Goal: Task Accomplishment & Management: Use online tool/utility

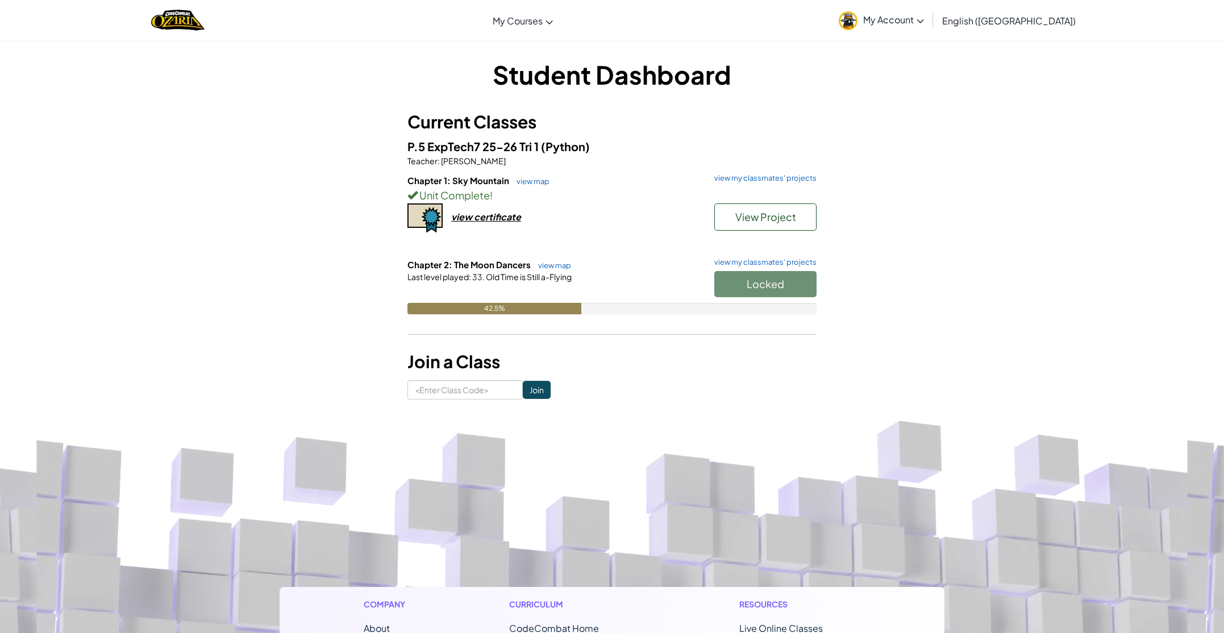
click at [763, 289] on div "Locked" at bounding box center [760, 287] width 114 height 32
click at [741, 283] on button "Start" at bounding box center [765, 284] width 102 height 26
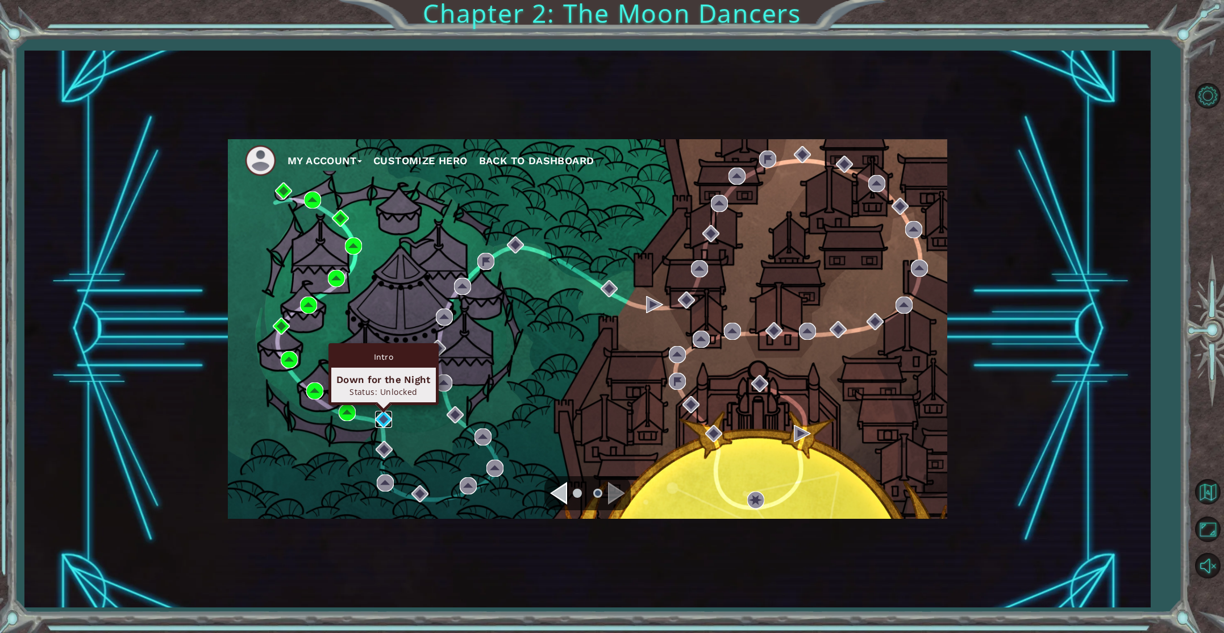
click at [382, 417] on img at bounding box center [383, 419] width 17 height 17
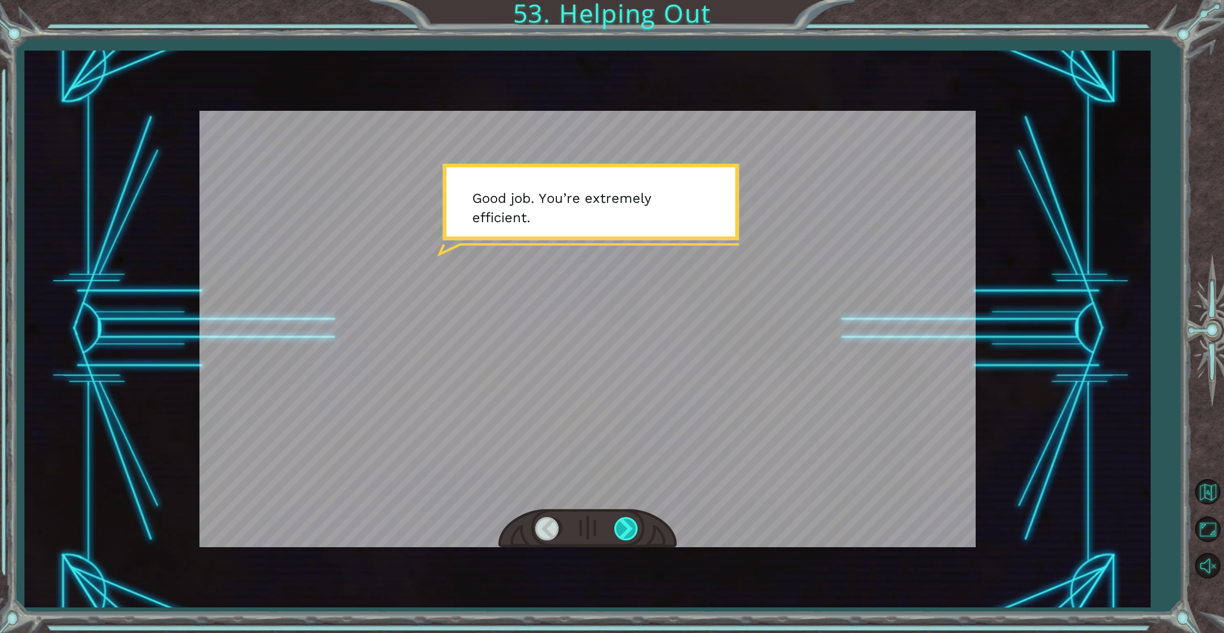
click at [621, 527] on div at bounding box center [627, 528] width 26 height 23
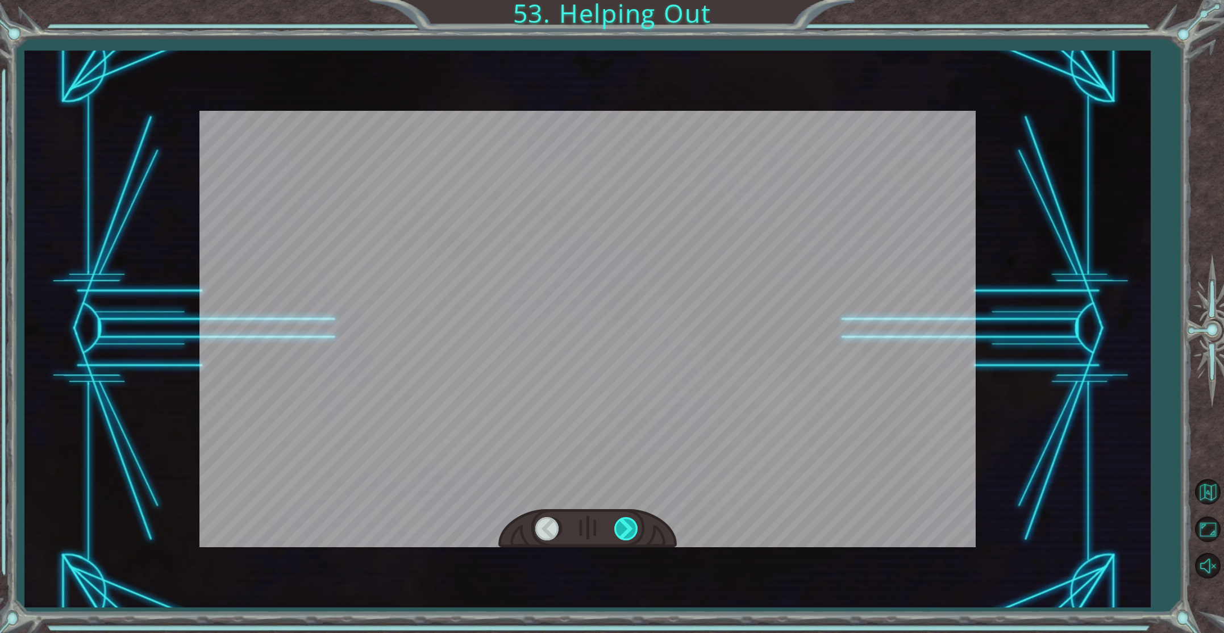
click at [621, 527] on div at bounding box center [627, 528] width 26 height 23
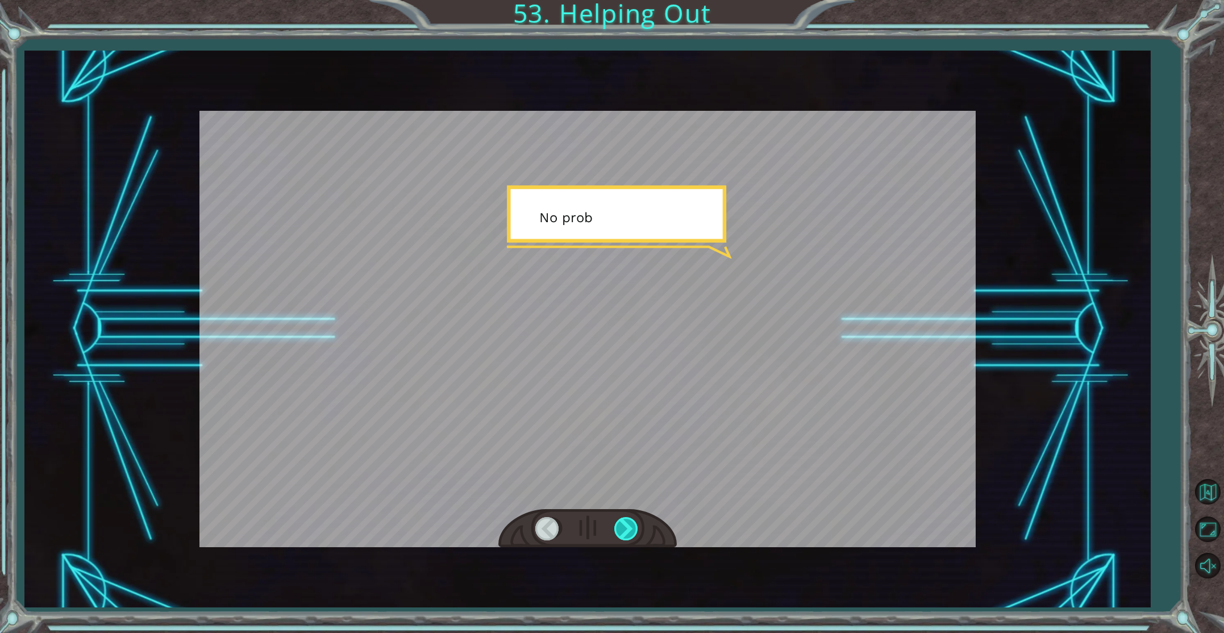
click at [621, 527] on div at bounding box center [627, 528] width 26 height 23
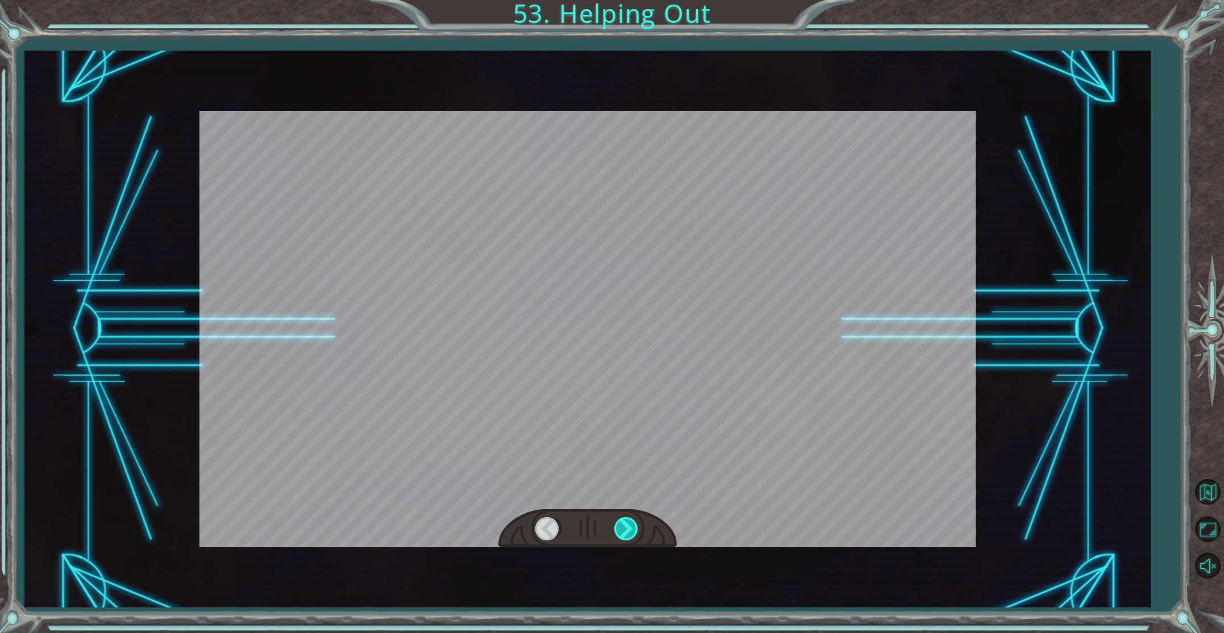
click at [621, 527] on div at bounding box center [627, 528] width 26 height 23
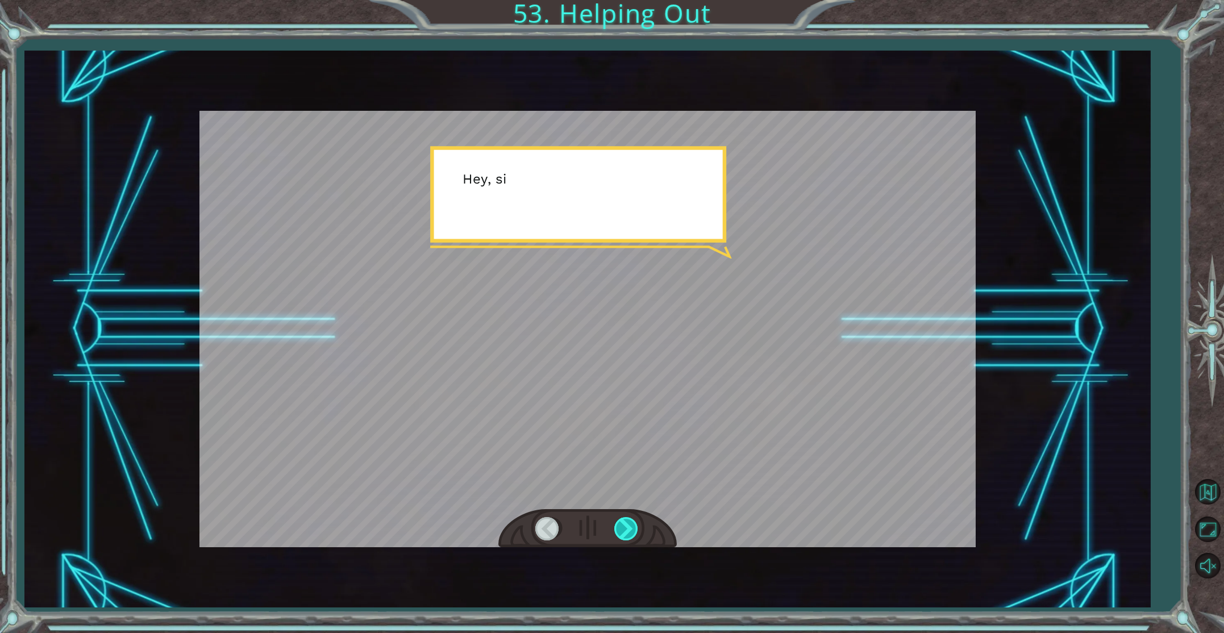
click at [621, 527] on div at bounding box center [627, 528] width 26 height 23
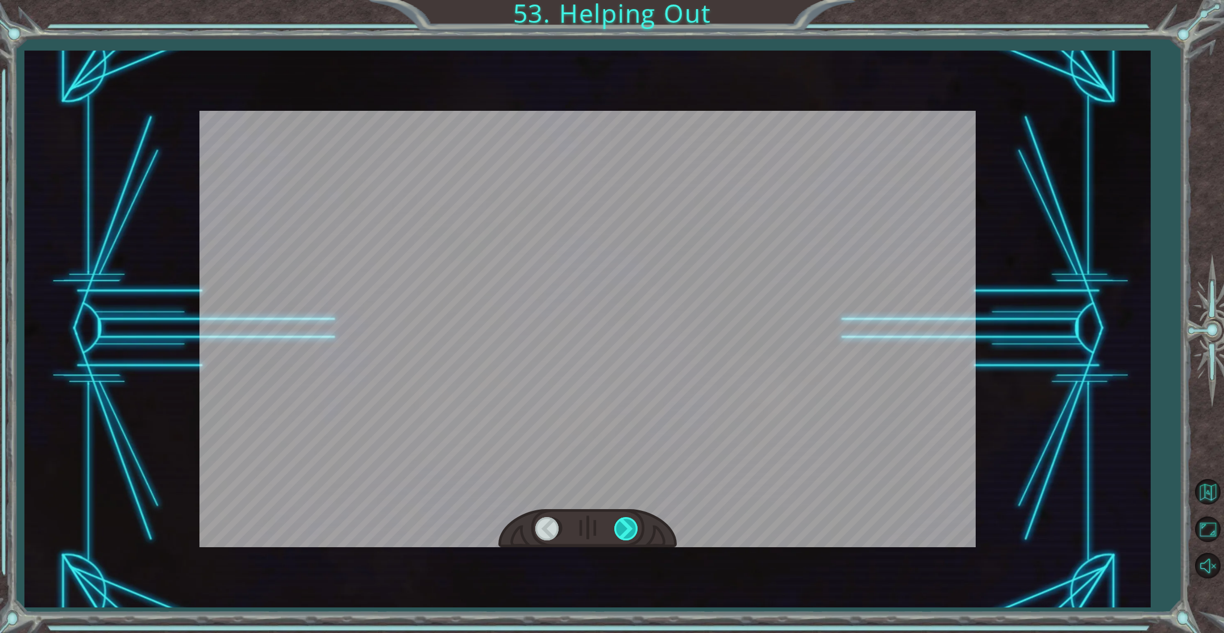
click at [621, 527] on div at bounding box center [627, 528] width 26 height 23
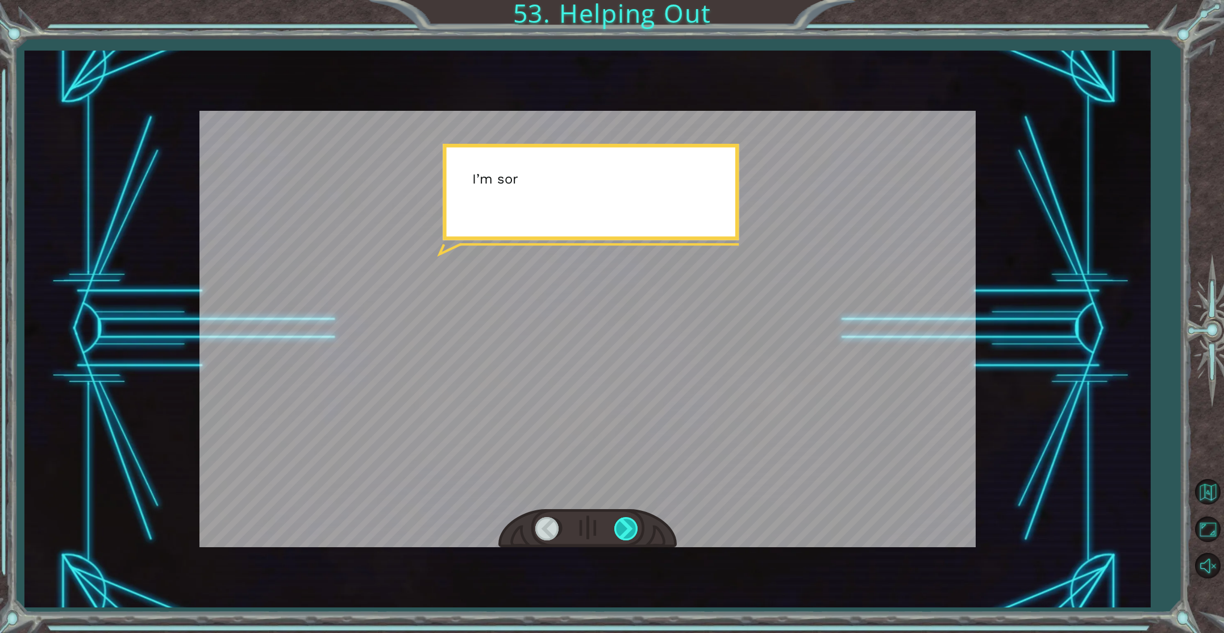
click at [621, 527] on div at bounding box center [627, 528] width 26 height 23
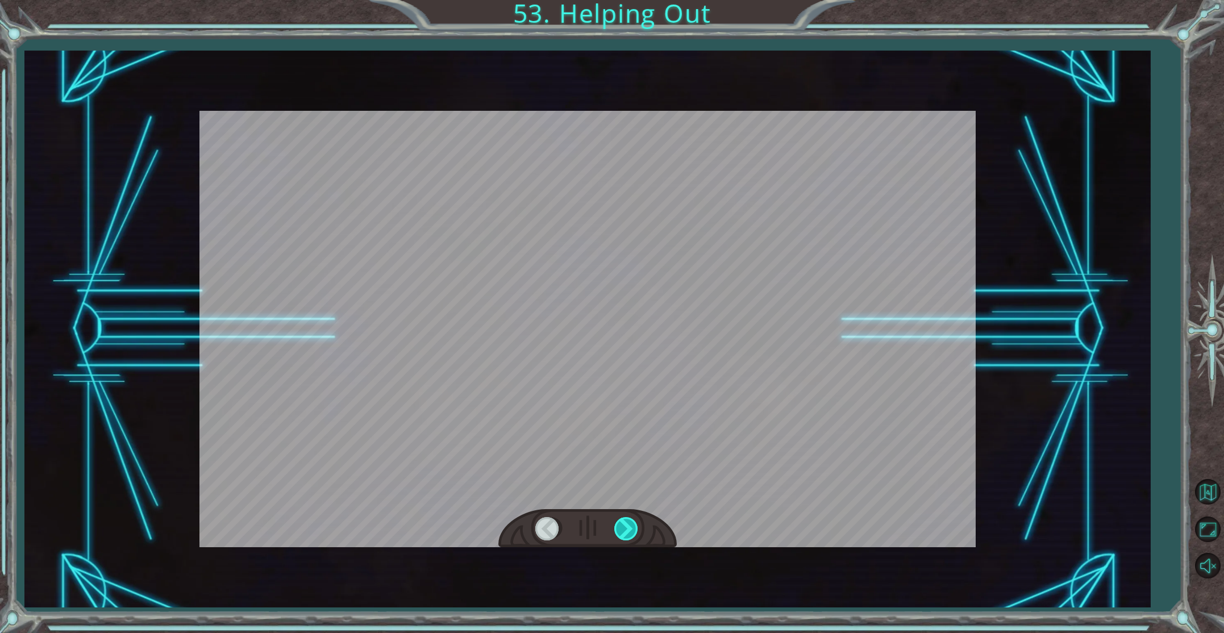
click at [621, 527] on div at bounding box center [627, 528] width 26 height 23
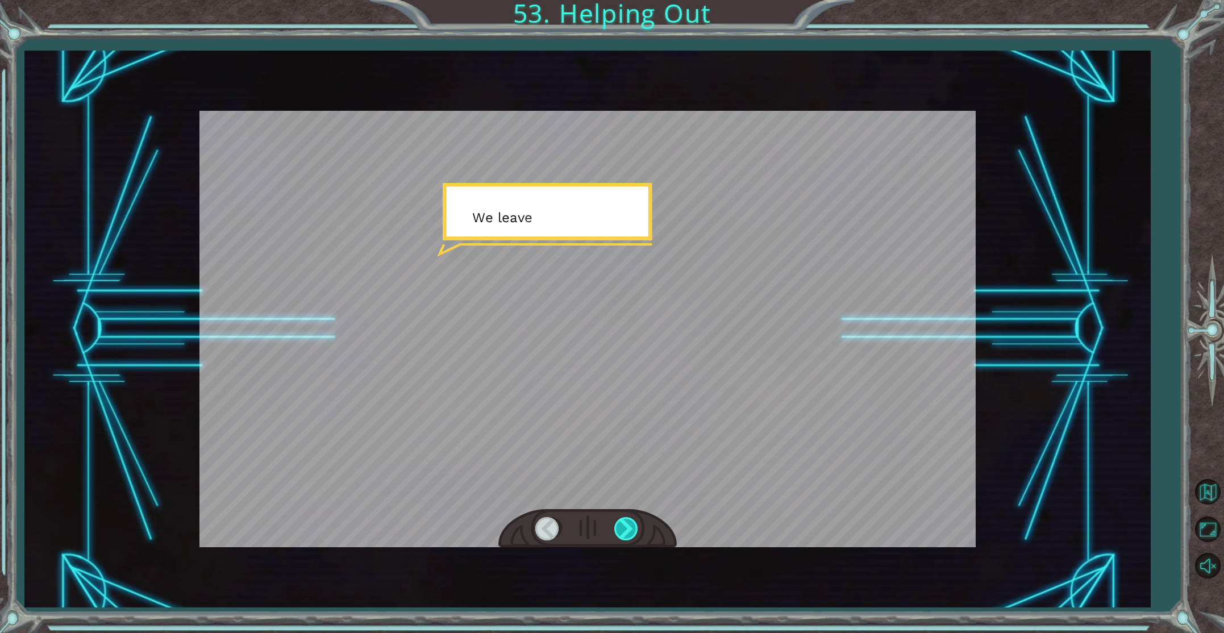
click at [621, 527] on div at bounding box center [627, 528] width 26 height 23
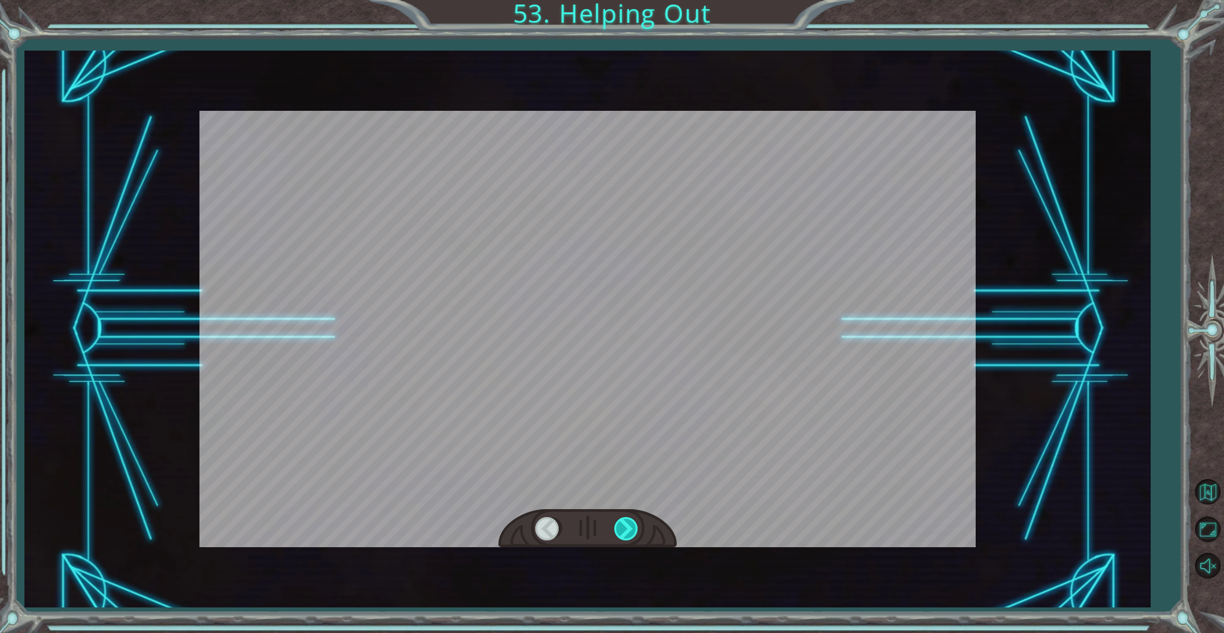
click at [621, 527] on div at bounding box center [627, 528] width 26 height 23
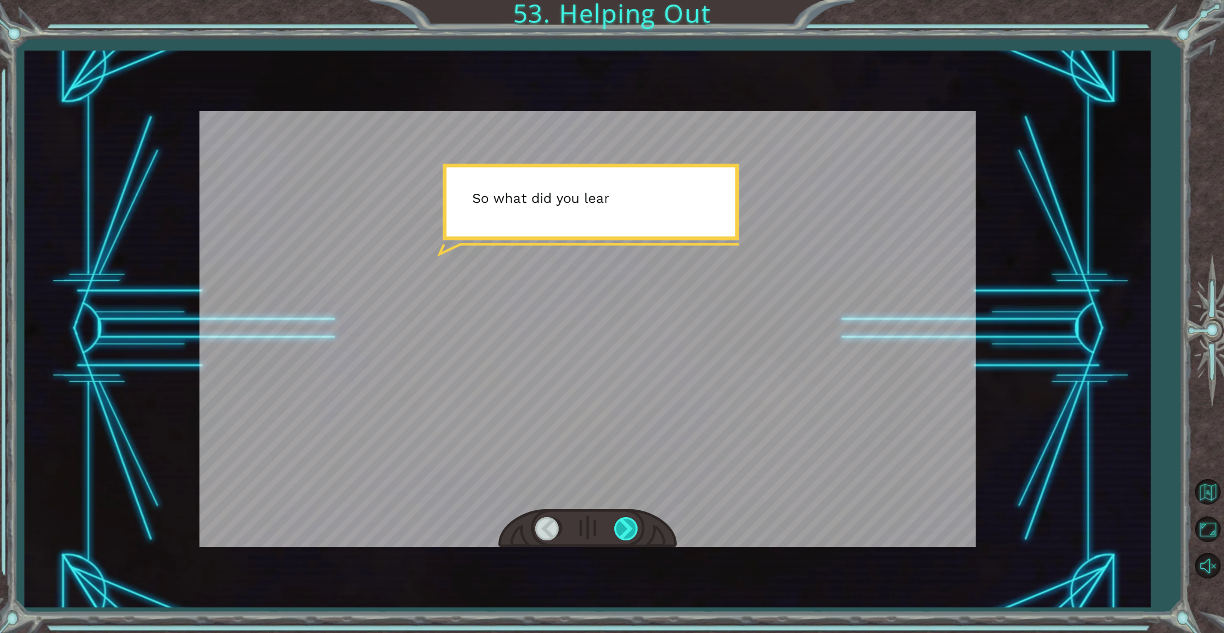
click at [621, 527] on div at bounding box center [627, 528] width 26 height 23
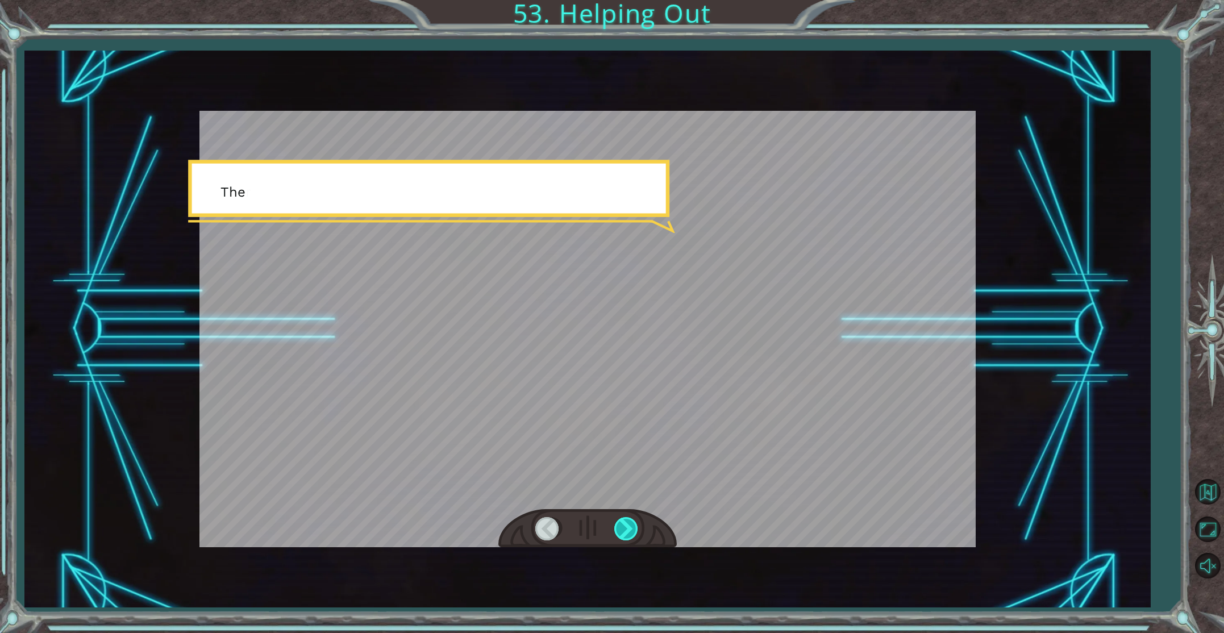
click at [621, 527] on div at bounding box center [627, 528] width 26 height 23
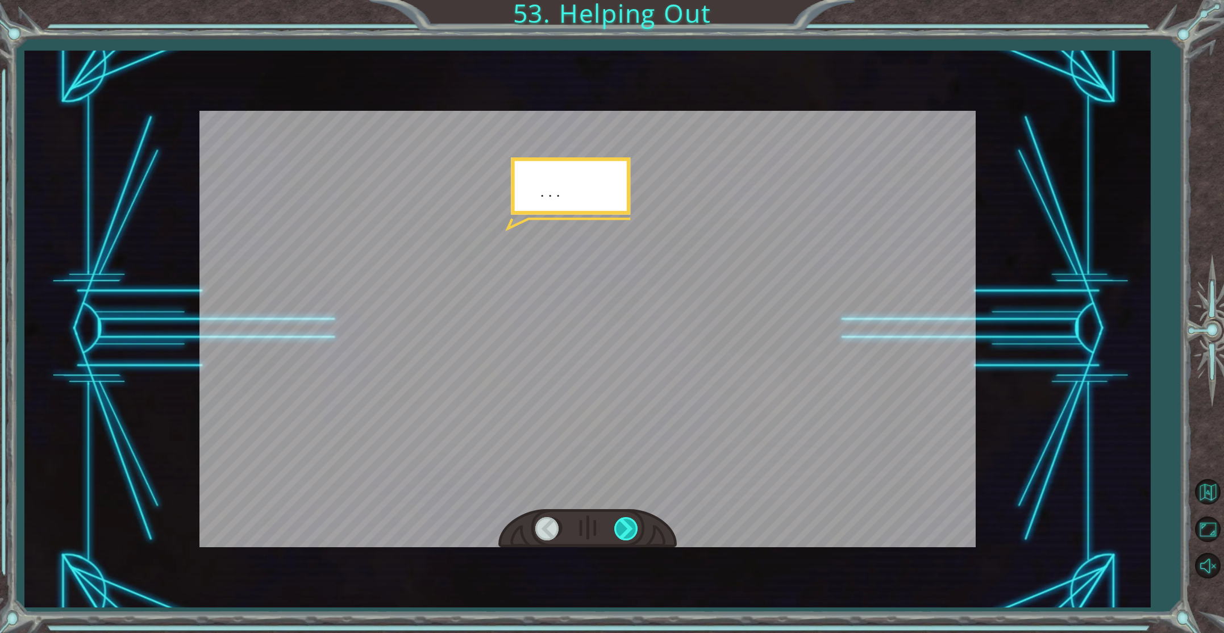
click at [621, 527] on div at bounding box center [627, 528] width 26 height 23
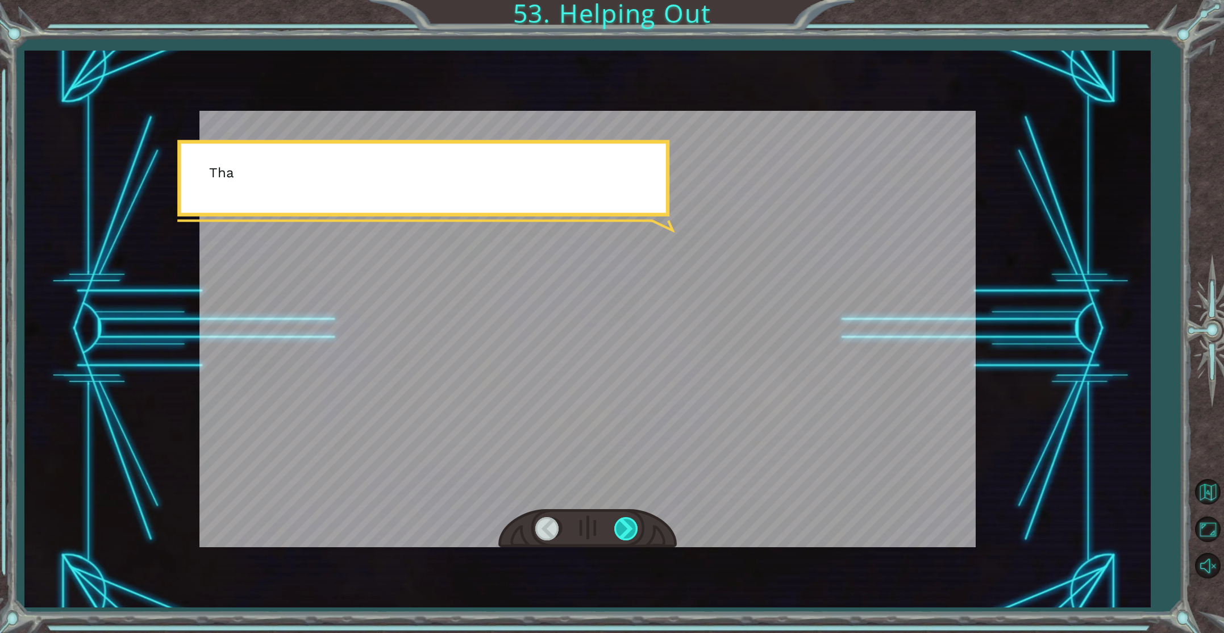
click at [621, 527] on div at bounding box center [627, 528] width 26 height 23
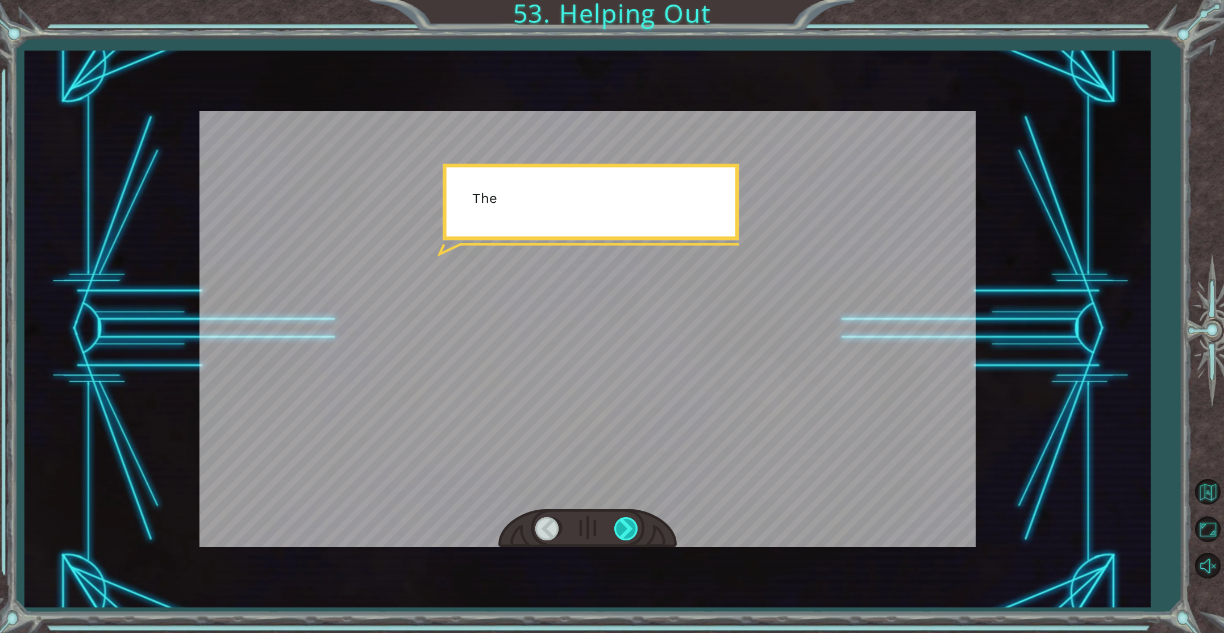
click at [621, 527] on div at bounding box center [627, 528] width 26 height 23
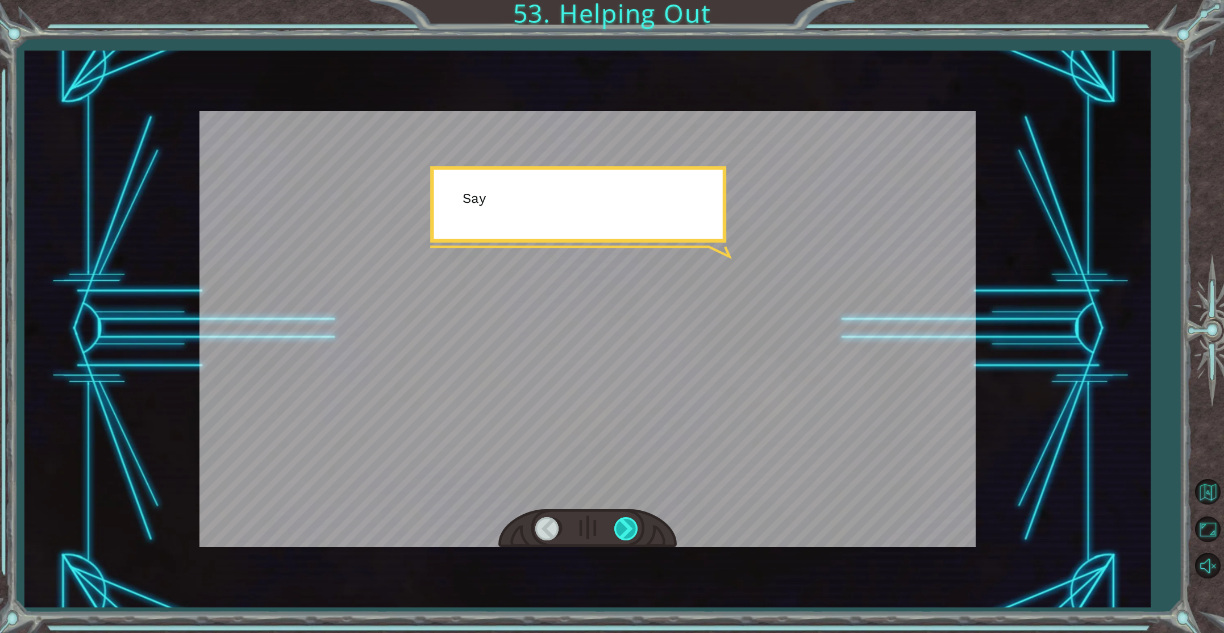
click at [621, 527] on div at bounding box center [627, 528] width 26 height 23
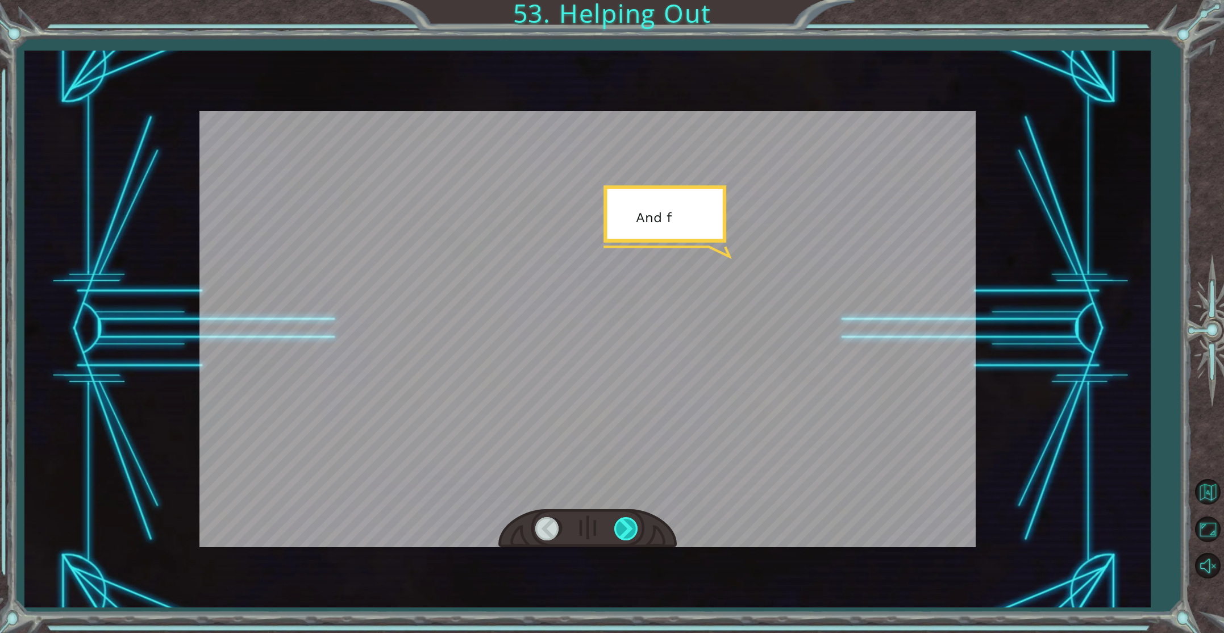
click at [621, 527] on div at bounding box center [627, 528] width 26 height 23
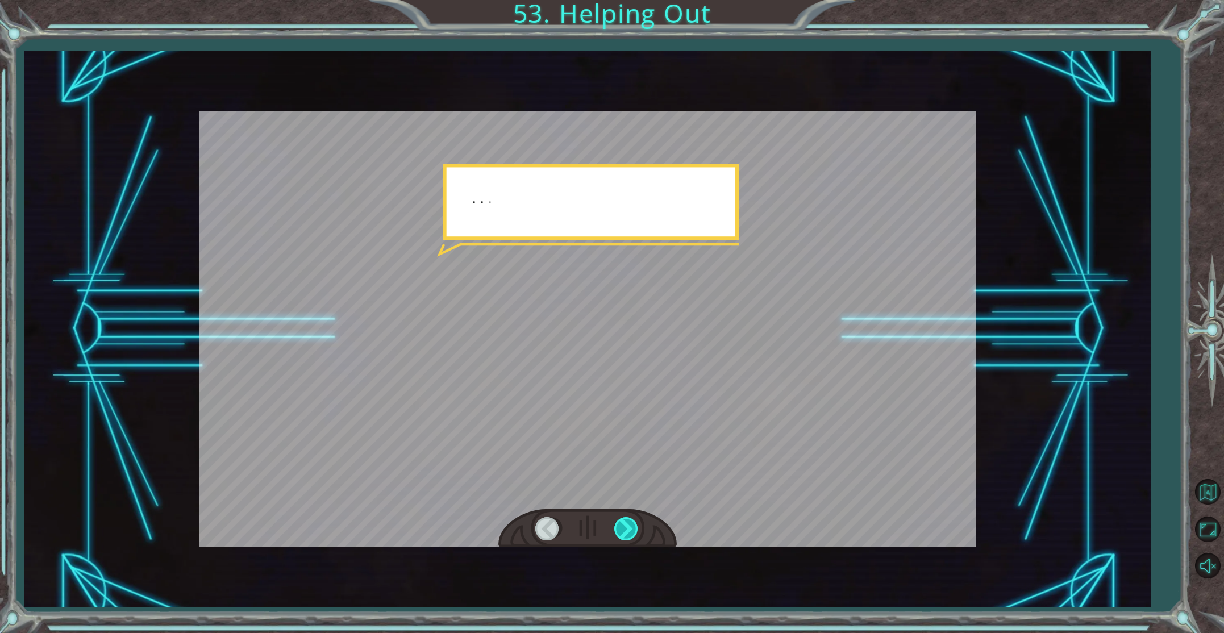
click at [621, 527] on div at bounding box center [627, 528] width 26 height 23
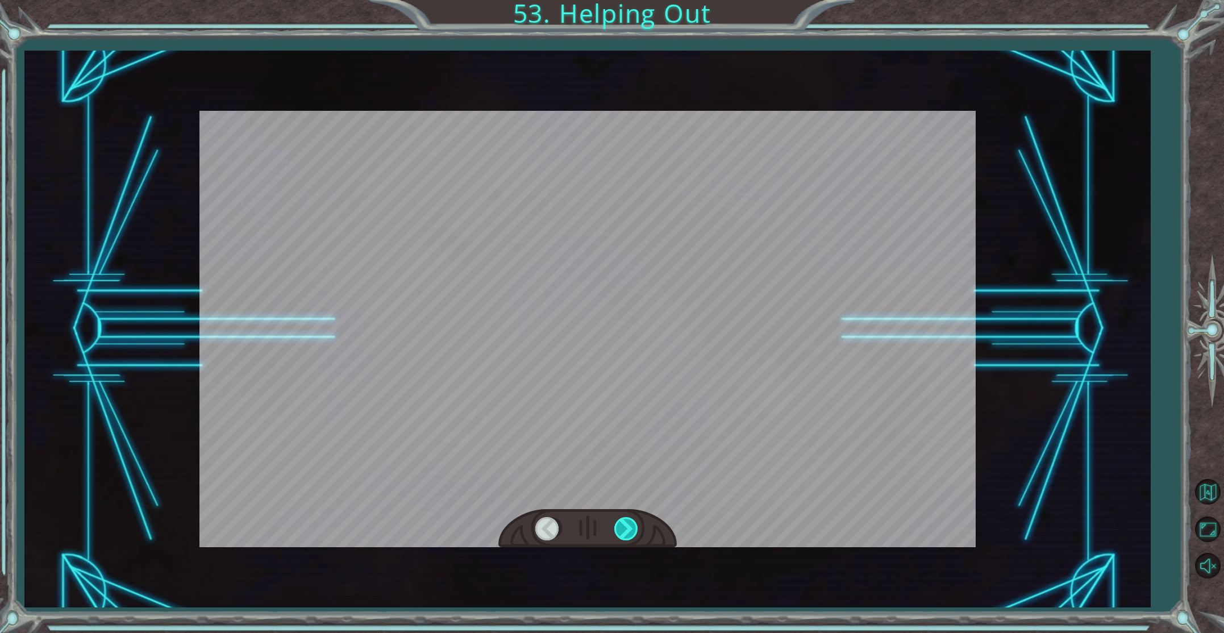
click at [621, 527] on div at bounding box center [627, 528] width 26 height 23
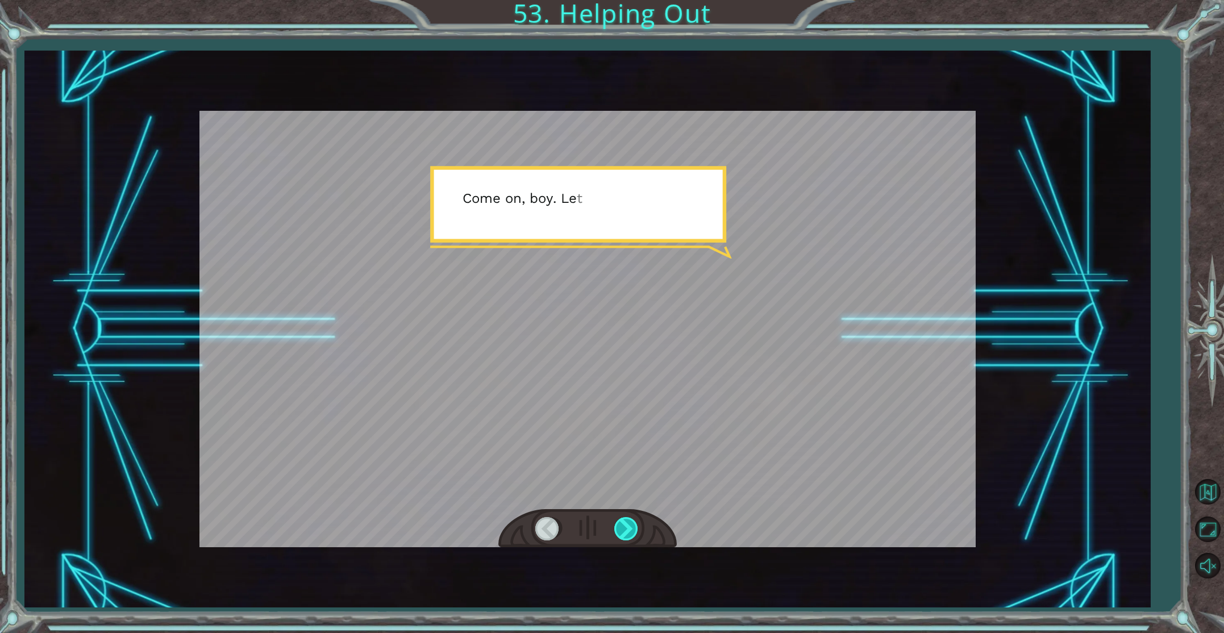
click at [621, 527] on div at bounding box center [627, 528] width 26 height 23
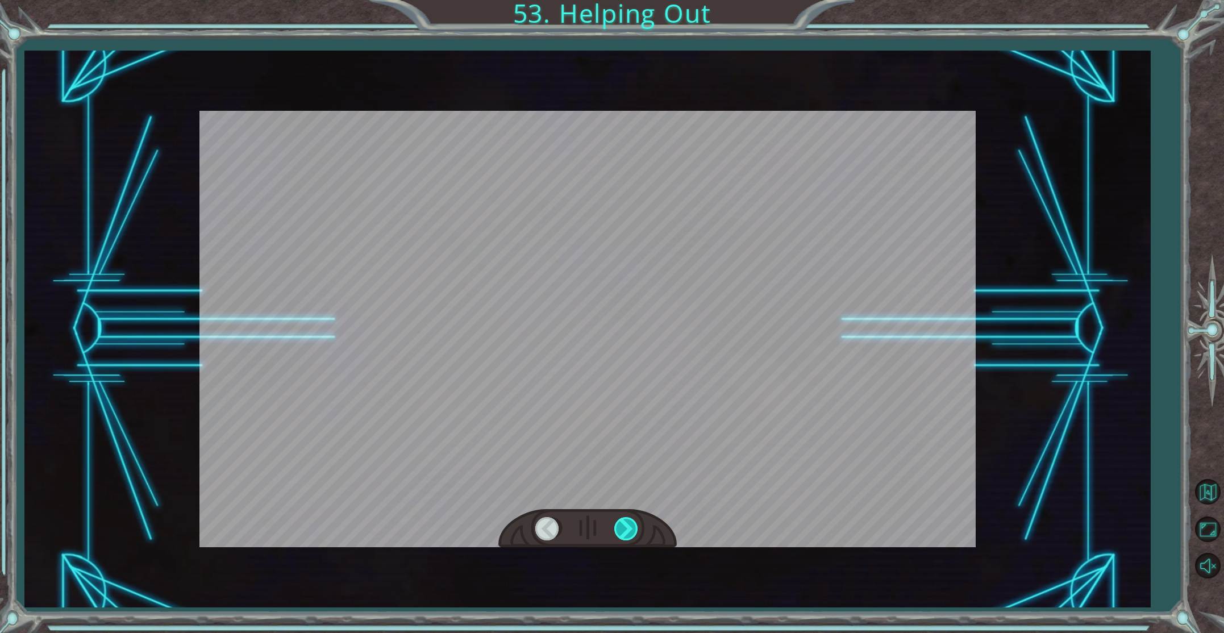
click at [621, 527] on div at bounding box center [627, 528] width 26 height 23
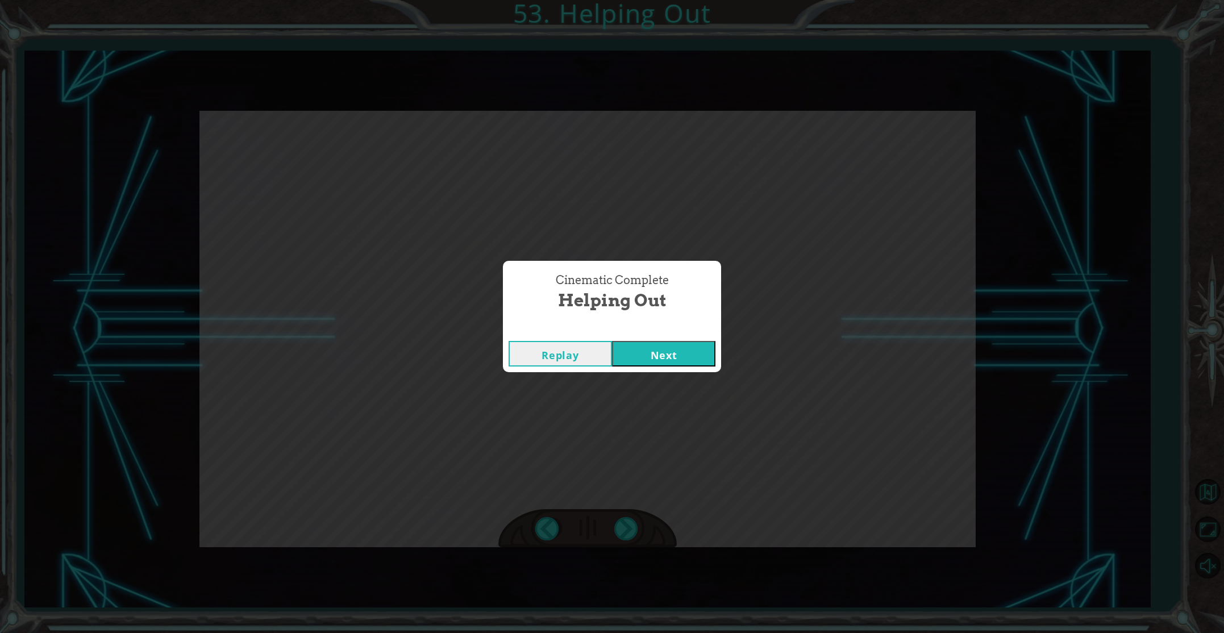
click at [684, 344] on button "Next" at bounding box center [663, 354] width 103 height 26
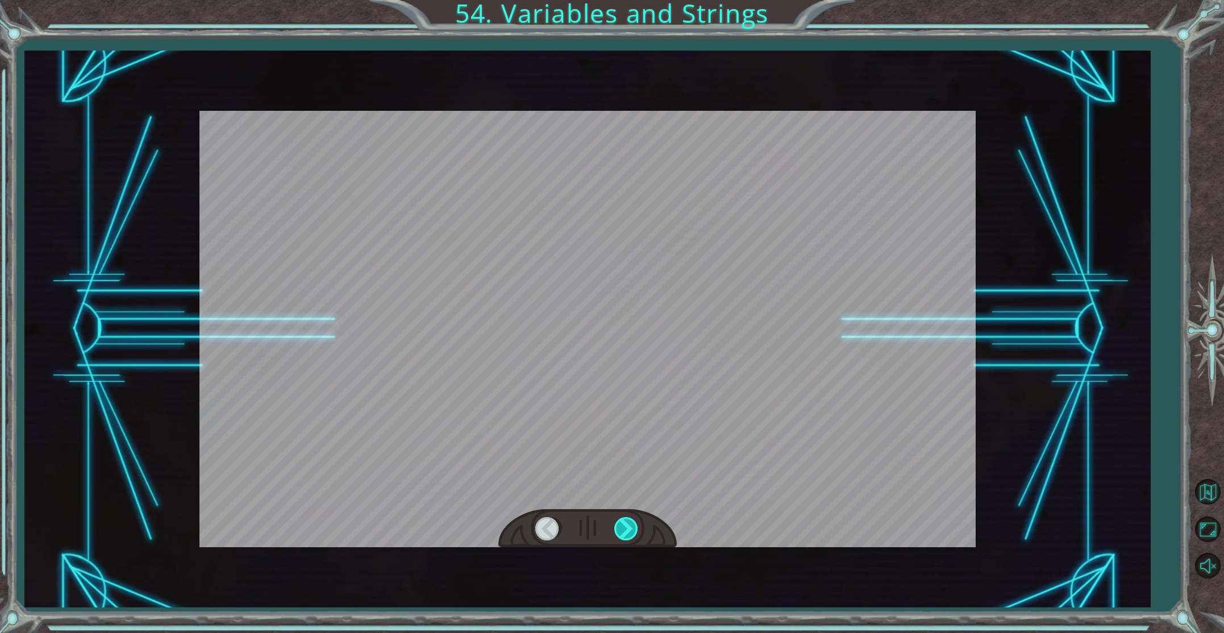
click at [632, 528] on div at bounding box center [627, 528] width 26 height 23
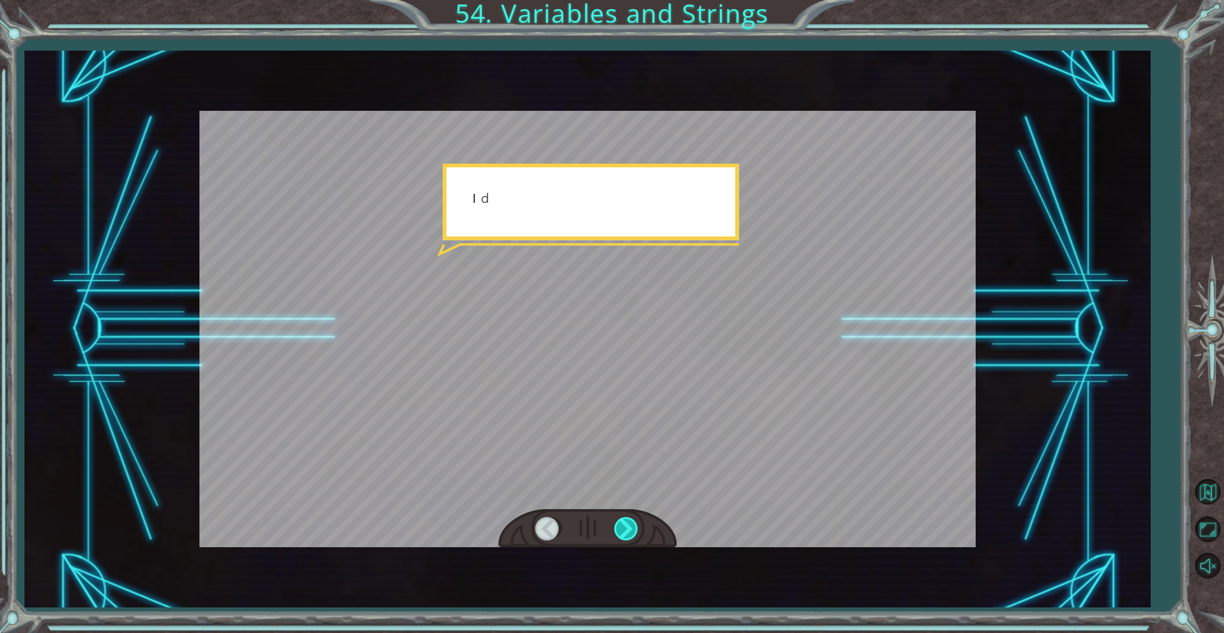
click at [630, 530] on div at bounding box center [627, 528] width 26 height 23
click at [631, 530] on div at bounding box center [627, 528] width 26 height 23
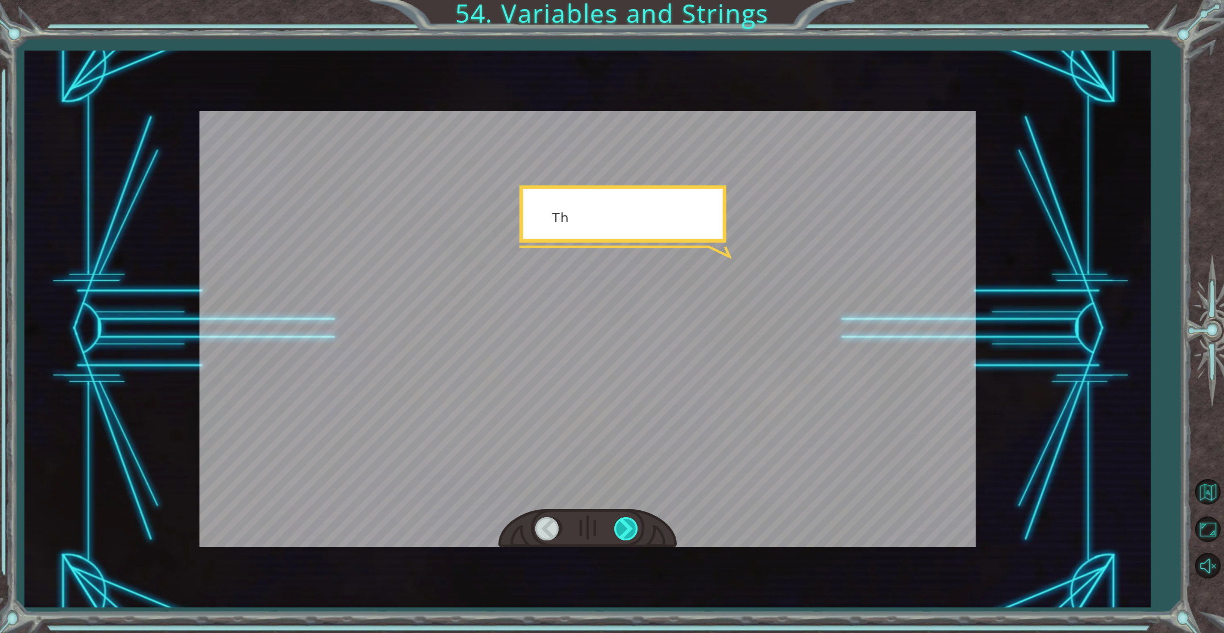
click at [631, 530] on div at bounding box center [627, 528] width 26 height 23
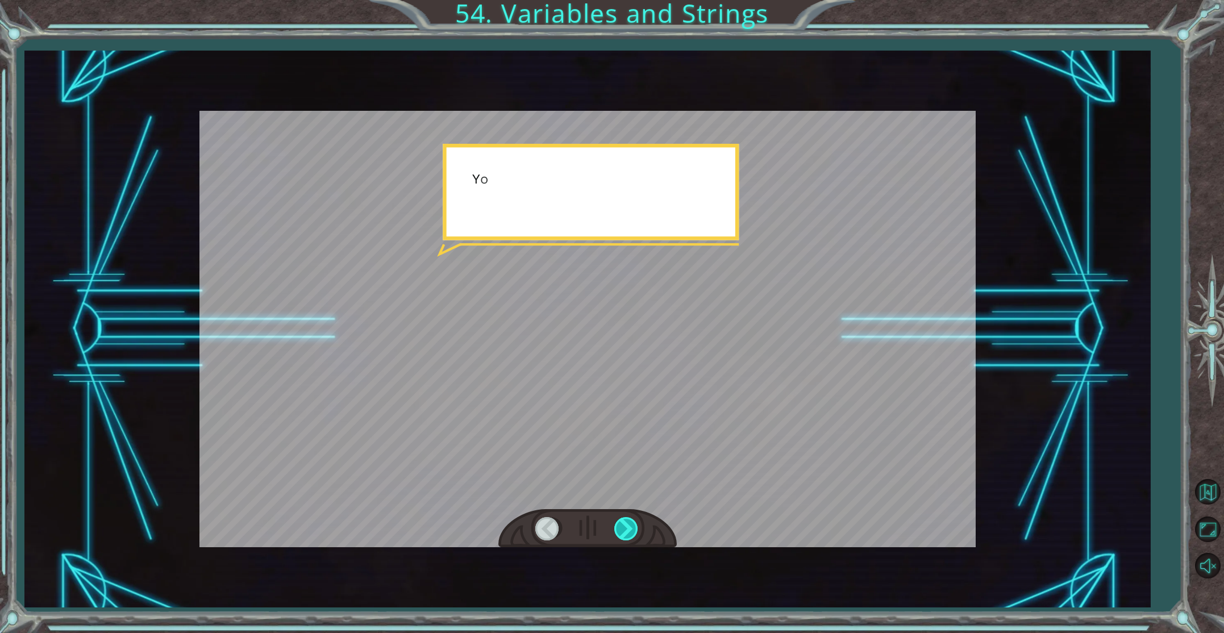
click at [631, 530] on div at bounding box center [627, 528] width 26 height 23
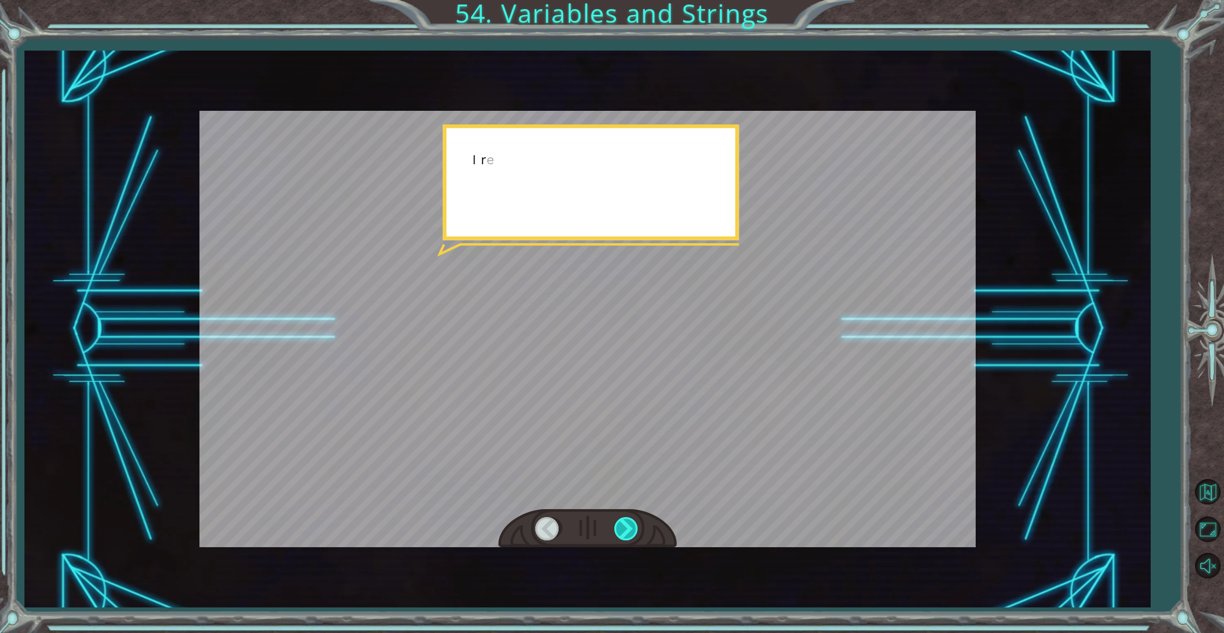
click at [631, 530] on div at bounding box center [627, 528] width 26 height 23
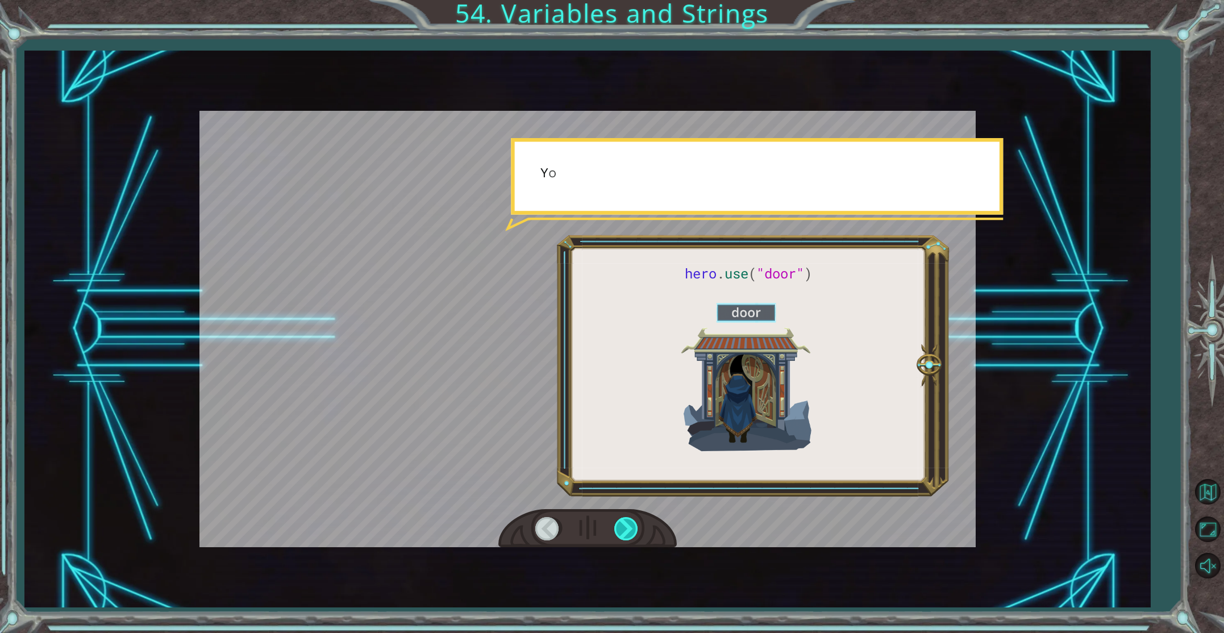
click at [631, 530] on div at bounding box center [627, 528] width 26 height 23
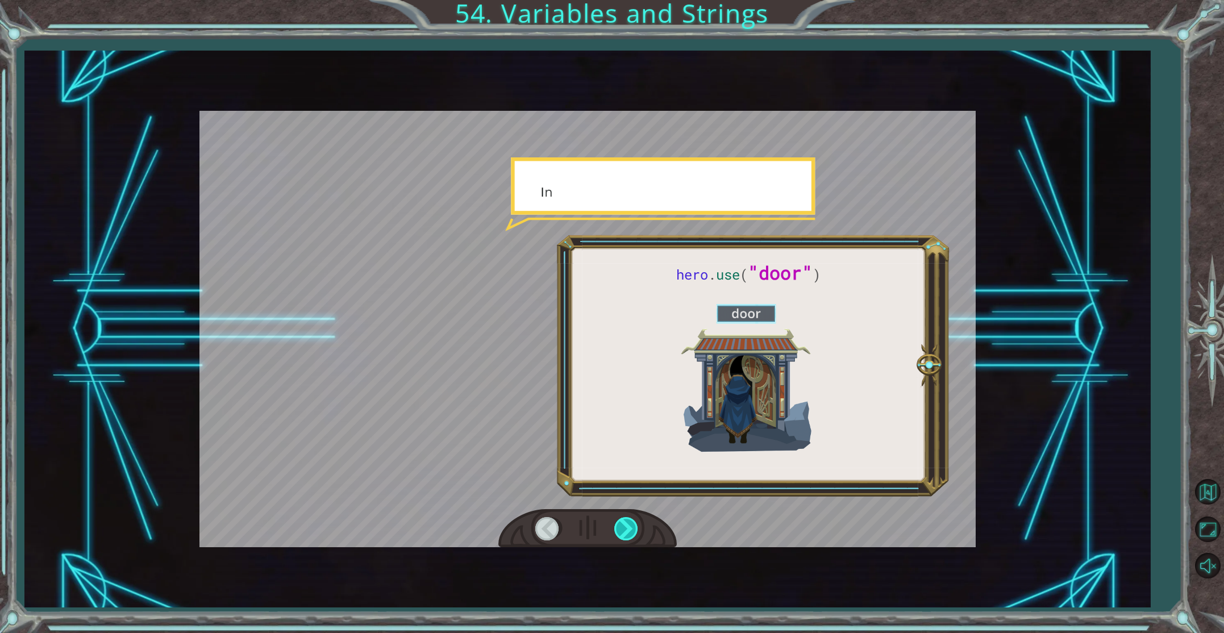
click at [631, 530] on div at bounding box center [627, 528] width 26 height 23
click at [631, 531] on div at bounding box center [627, 528] width 26 height 23
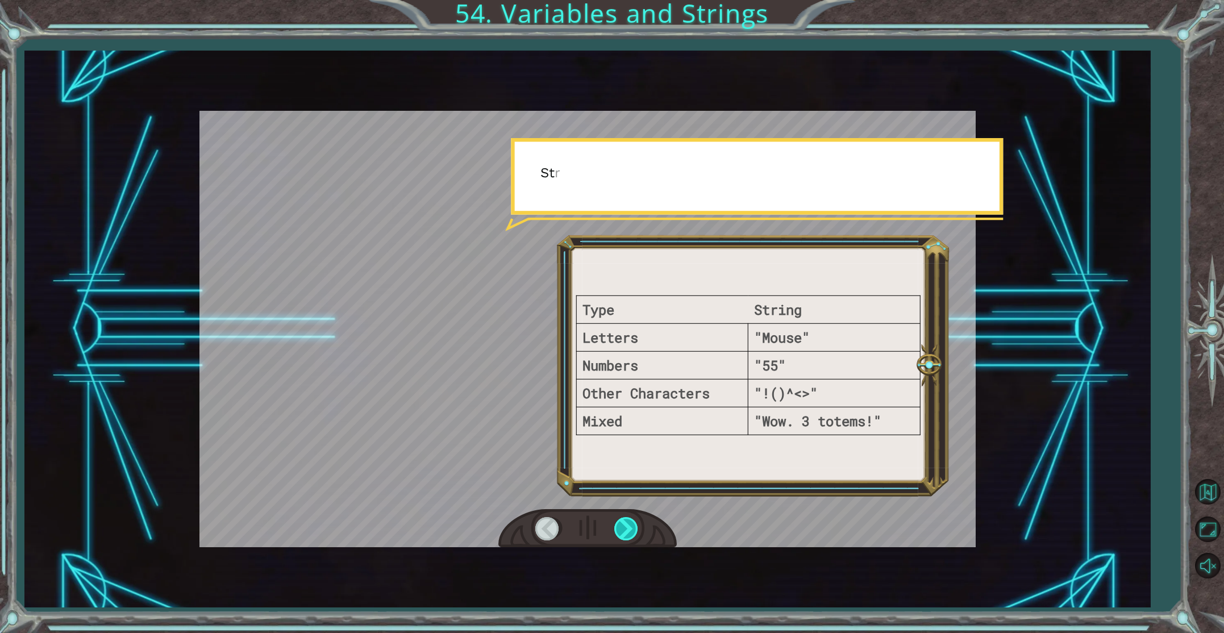
click at [631, 531] on div at bounding box center [627, 528] width 26 height 23
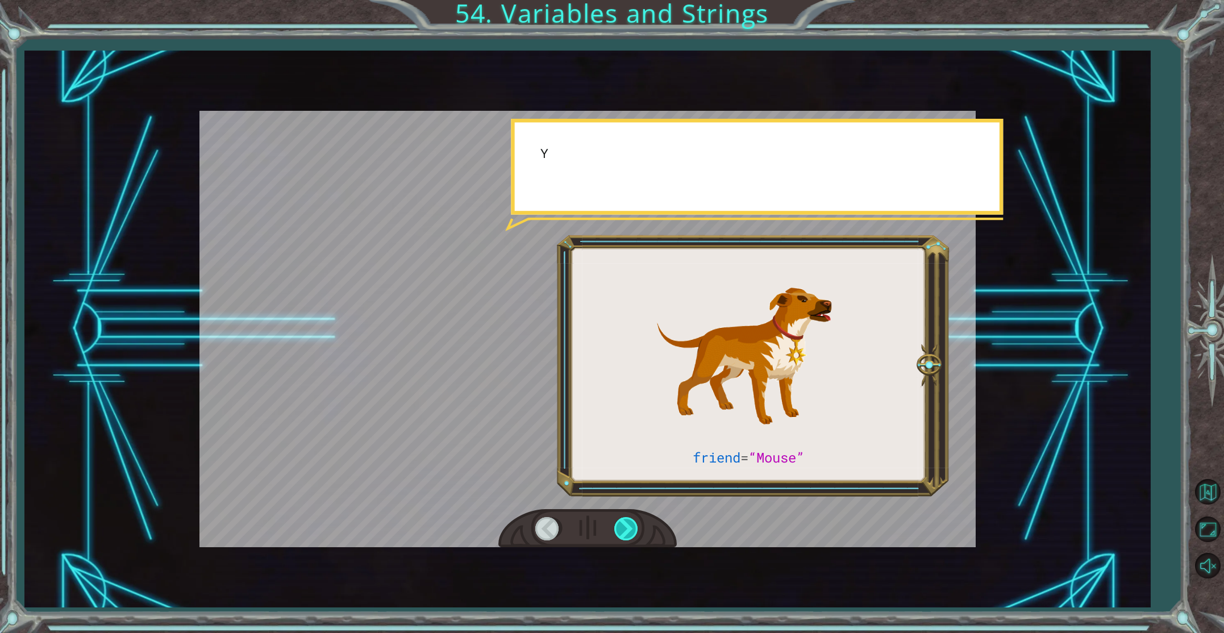
click at [631, 531] on div at bounding box center [627, 528] width 26 height 23
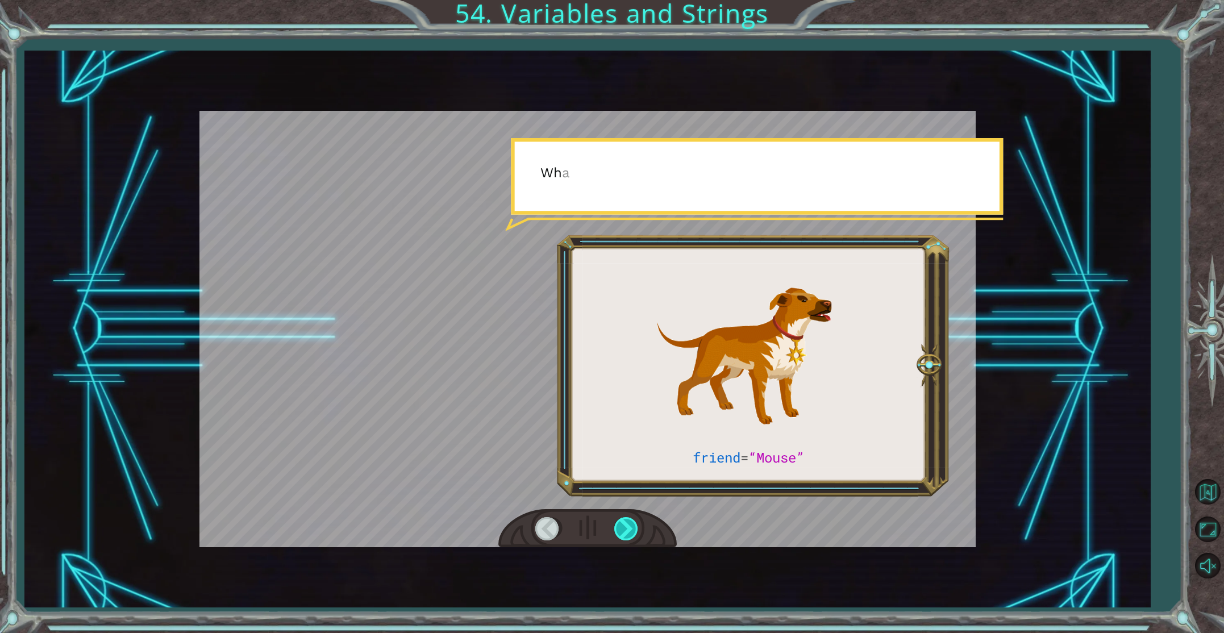
click at [631, 531] on div at bounding box center [627, 528] width 26 height 23
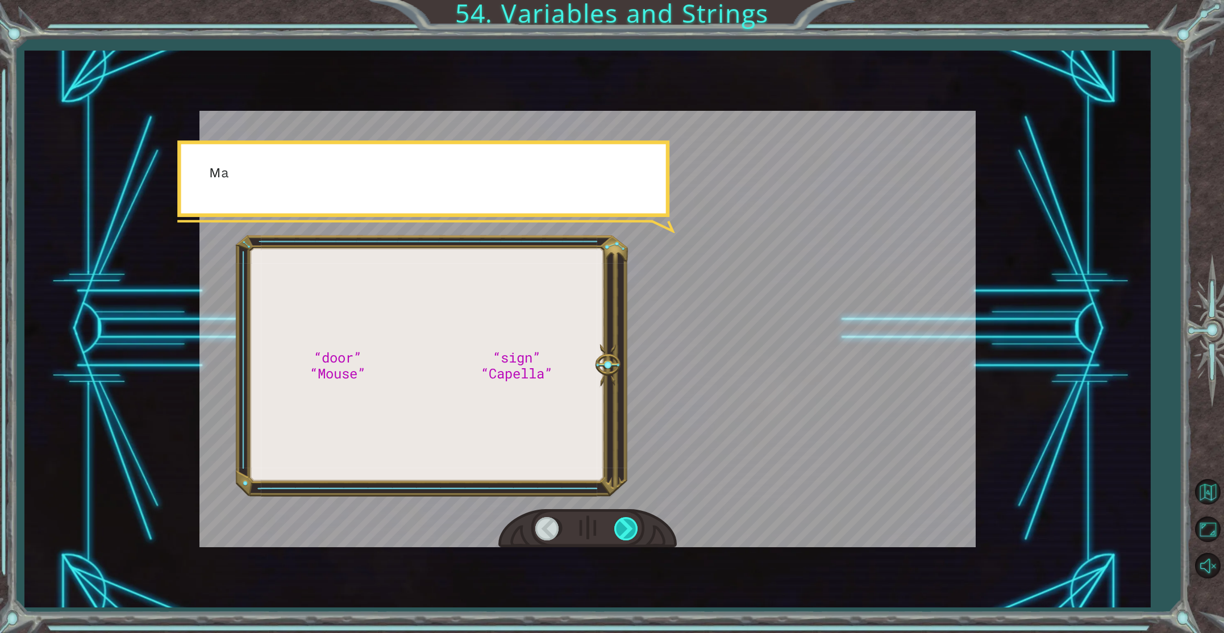
click at [631, 531] on div at bounding box center [627, 528] width 26 height 23
click at [631, 532] on div at bounding box center [627, 528] width 26 height 23
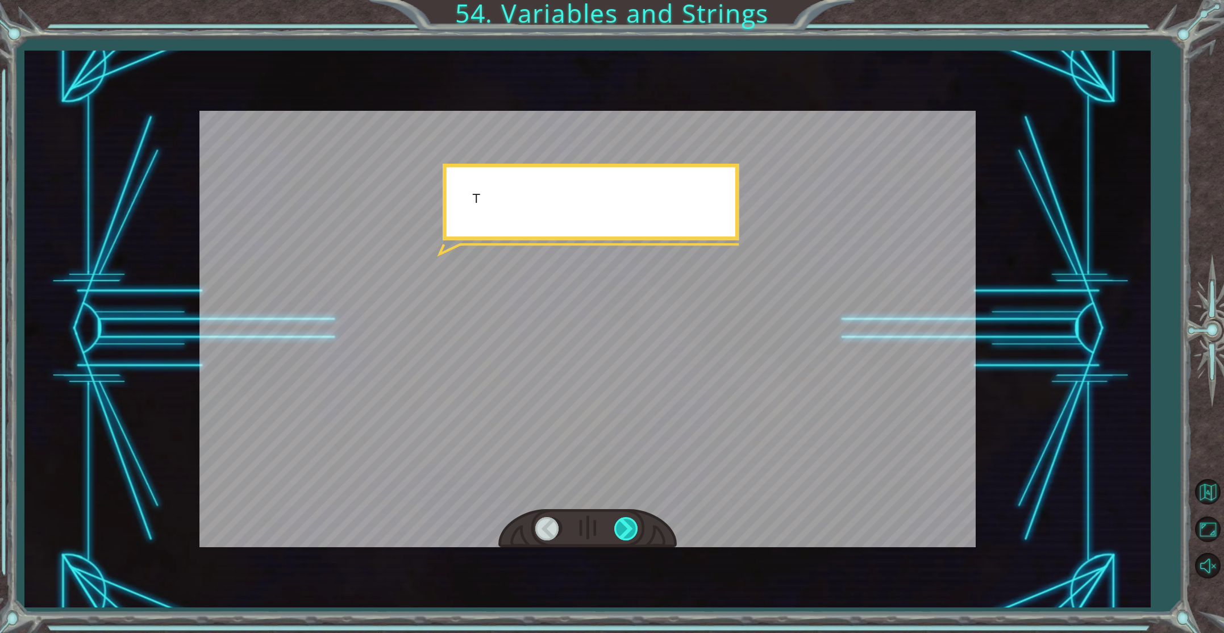
click at [631, 532] on div at bounding box center [627, 528] width 26 height 23
click at [631, 0] on div "“door” “Mouse” “sign” “Capella” G o o d m o r n i n g , s u n s h i n e . H o w…" at bounding box center [612, 0] width 1224 height 0
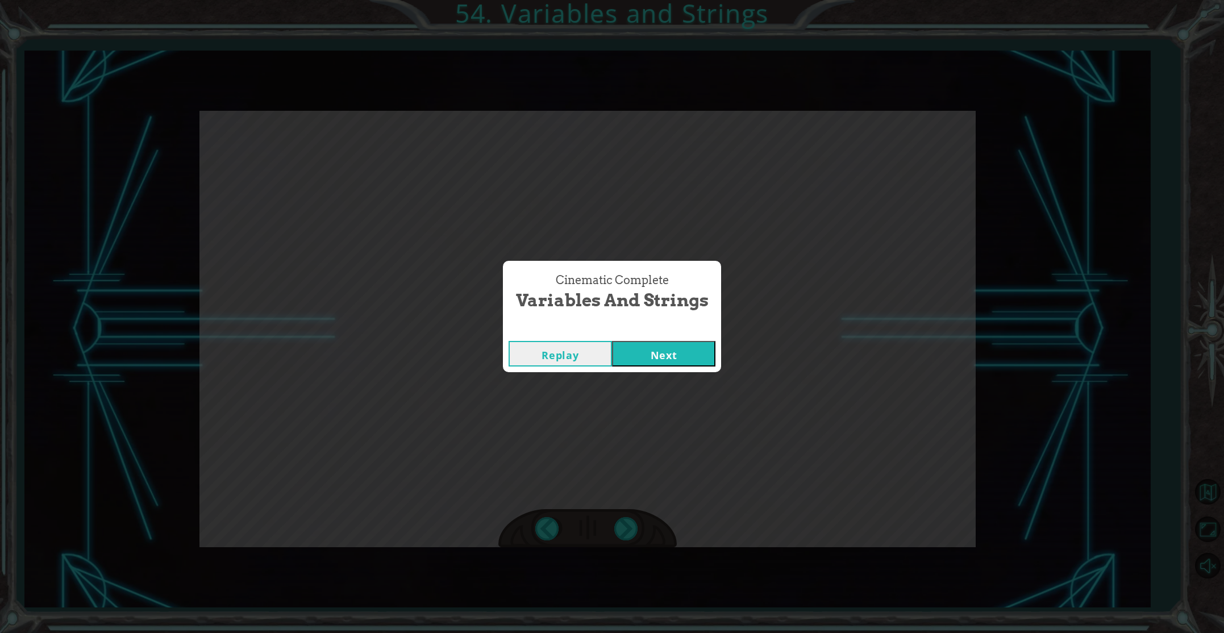
click at [647, 363] on button "Next" at bounding box center [663, 354] width 103 height 26
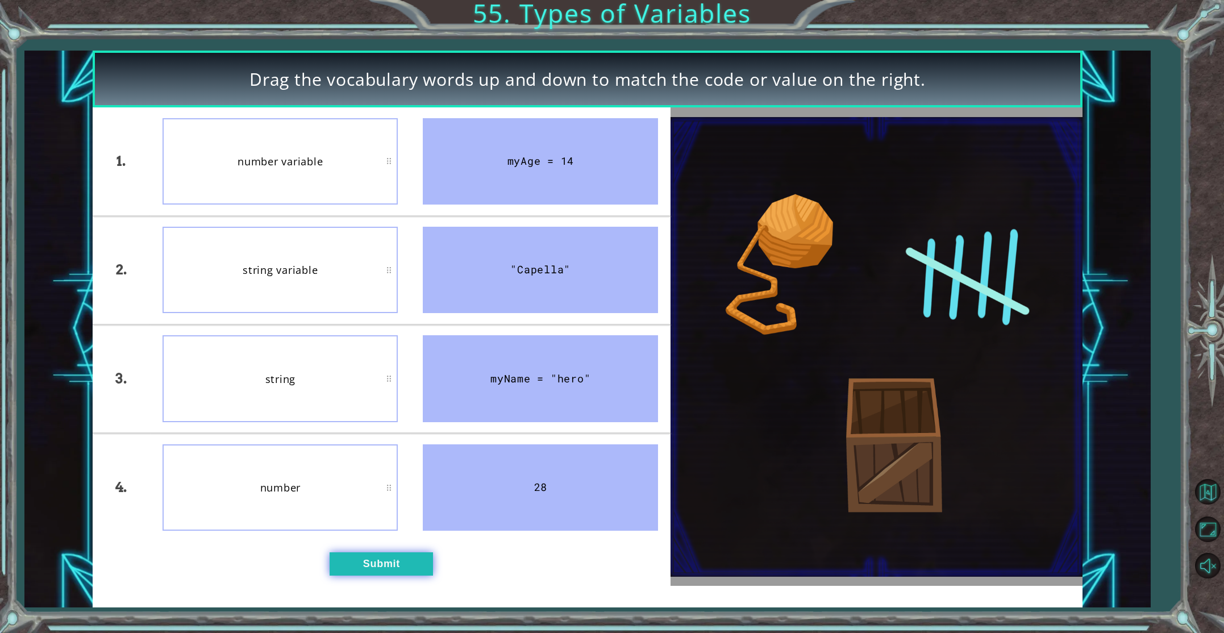
click at [361, 561] on button "Submit" at bounding box center [381, 563] width 103 height 23
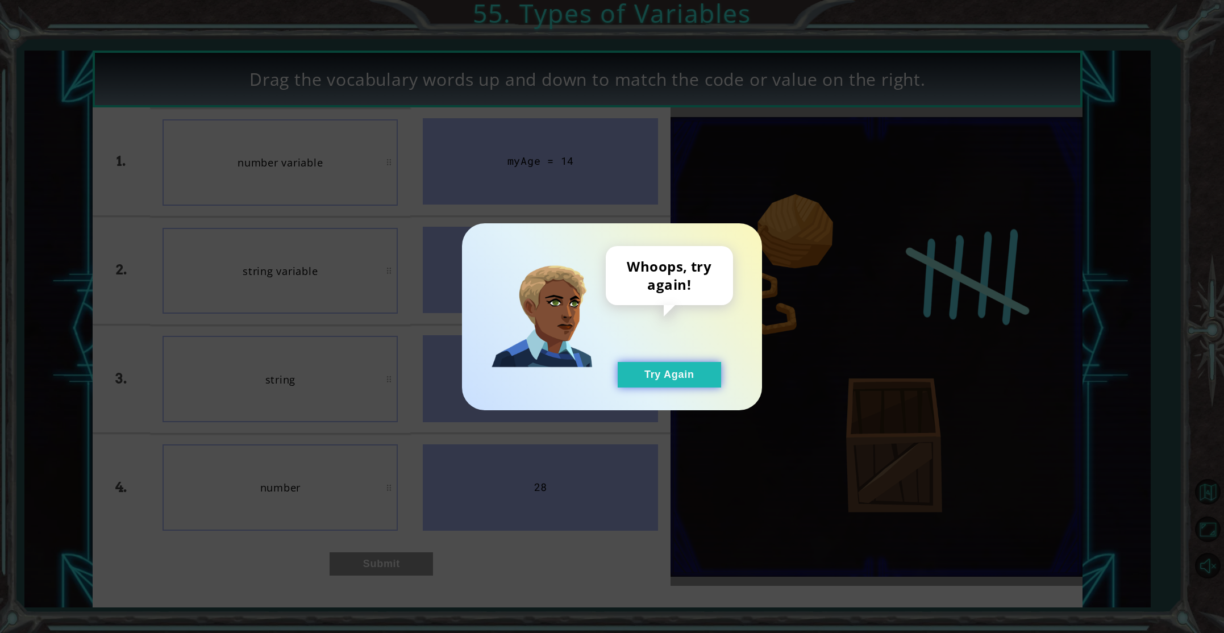
click at [691, 377] on button "Try Again" at bounding box center [669, 375] width 103 height 26
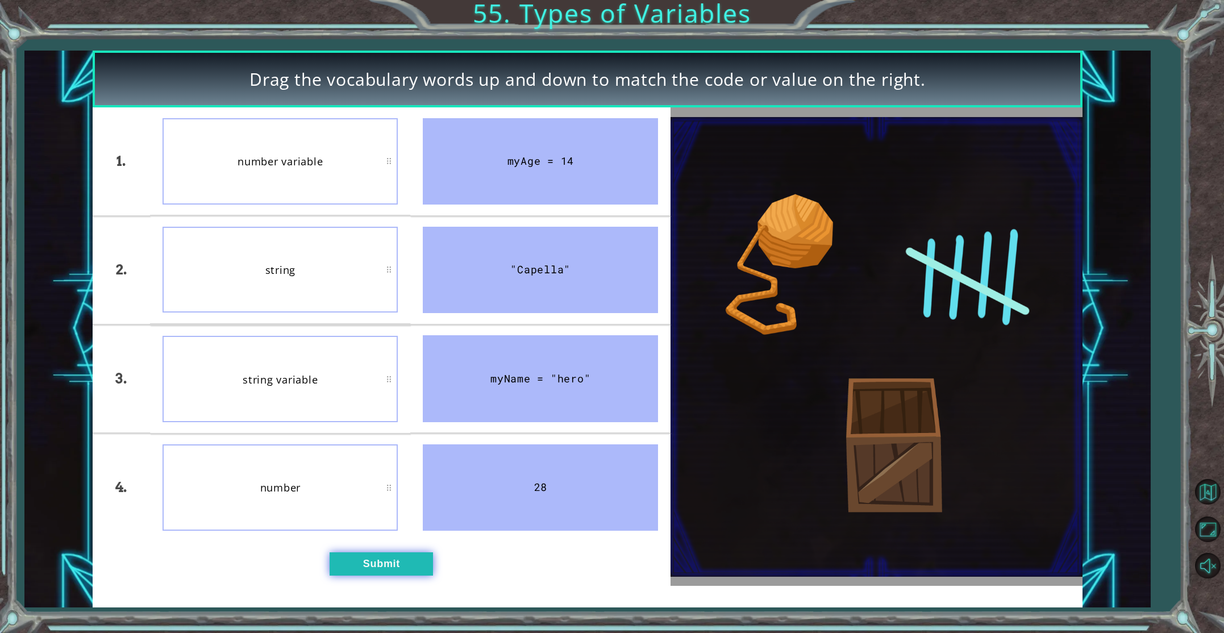
click at [410, 558] on button "Submit" at bounding box center [381, 563] width 103 height 23
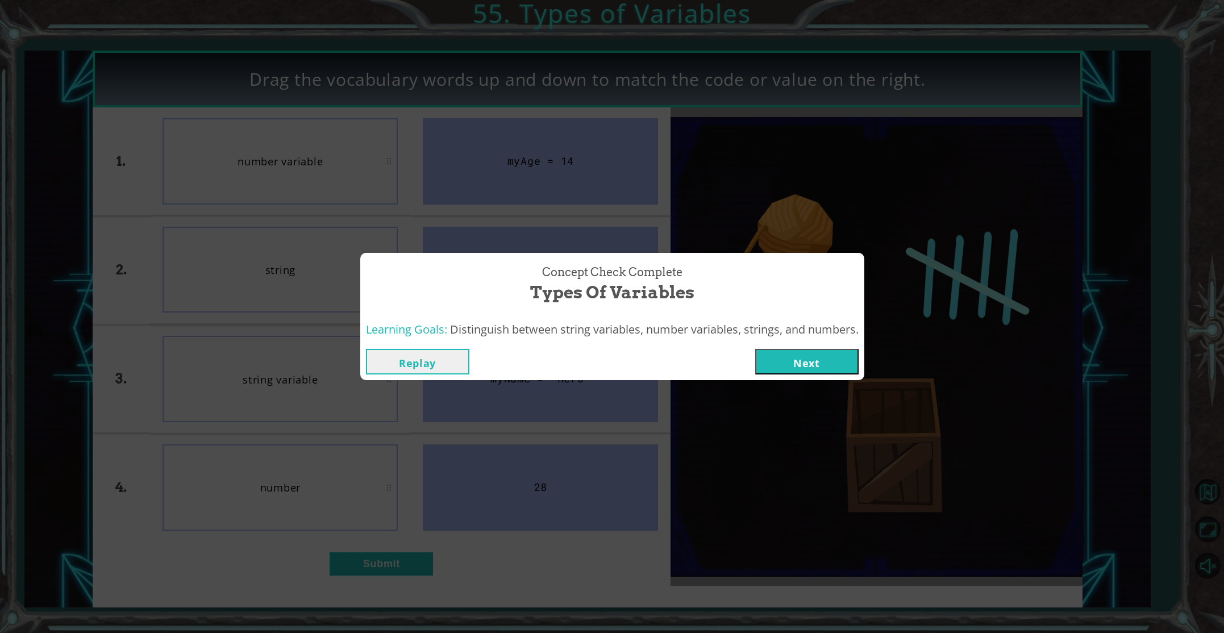
drag, startPoint x: 817, startPoint y: 334, endPoint x: 803, endPoint y: 359, distance: 28.0
click at [814, 339] on div "Learning Goals: Distinguish between string variables, number variables, strings…" at bounding box center [612, 330] width 504 height 28
click at [803, 361] on button "Next" at bounding box center [806, 362] width 103 height 26
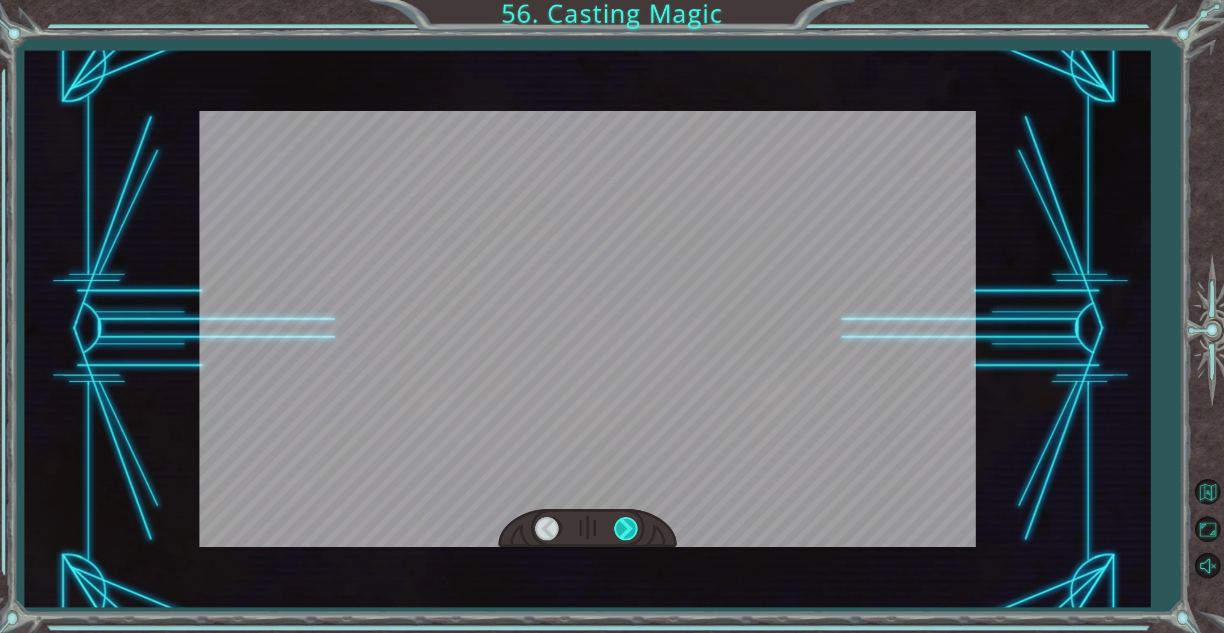
click at [635, 523] on div at bounding box center [627, 528] width 26 height 23
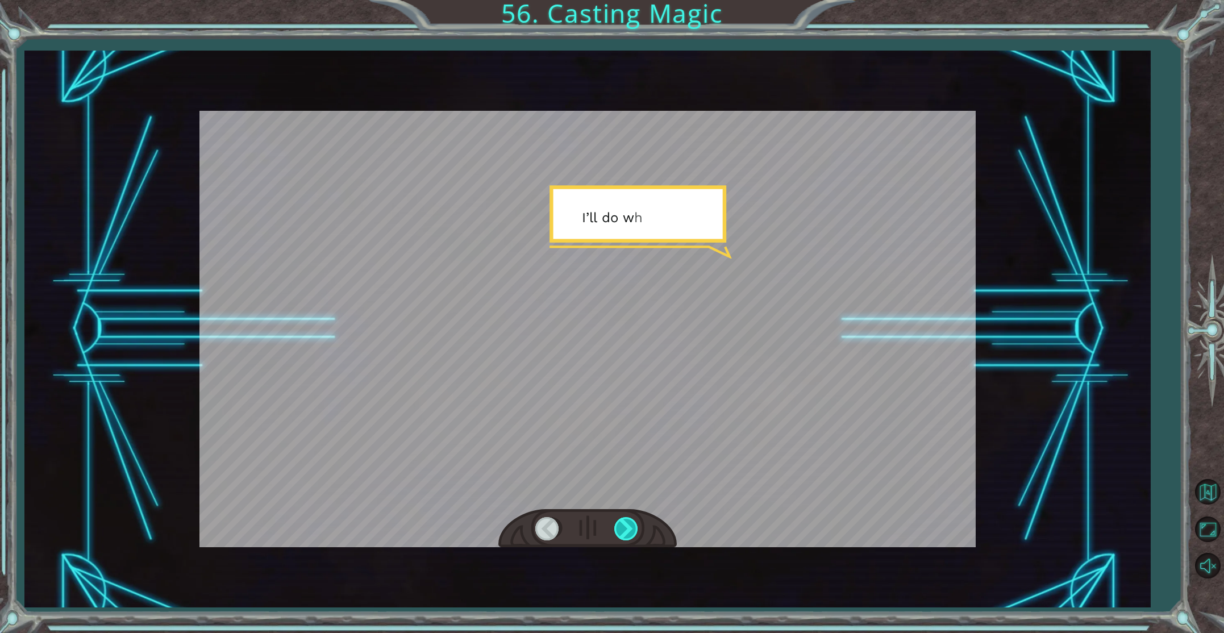
click at [635, 523] on div at bounding box center [627, 528] width 26 height 23
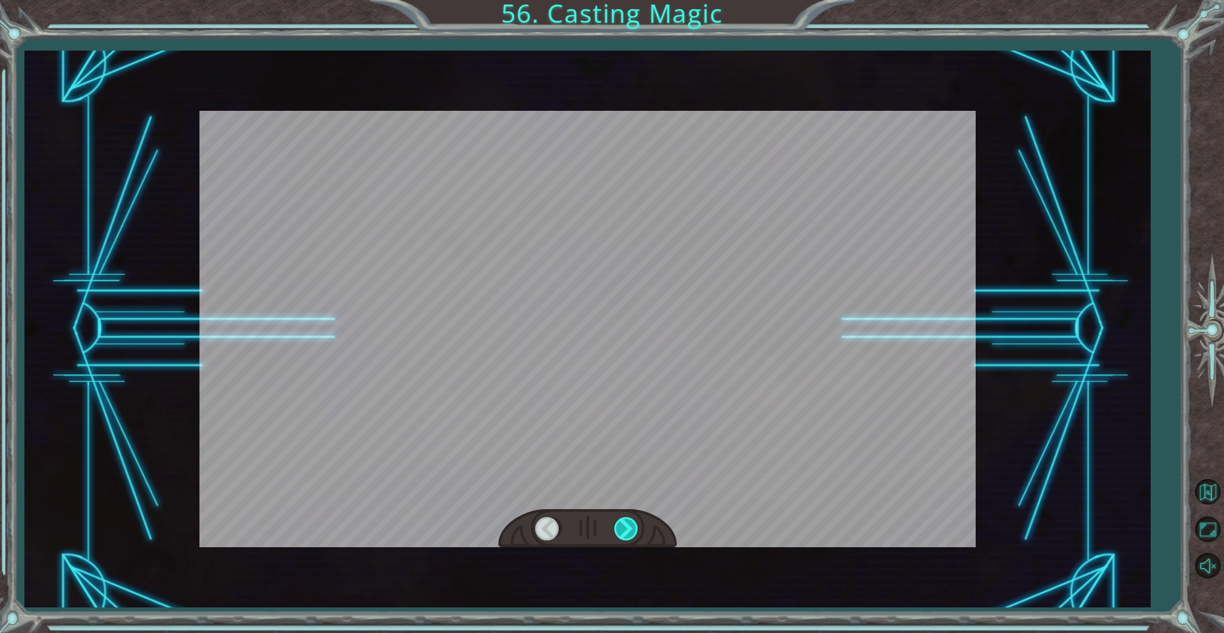
click at [635, 523] on div at bounding box center [627, 528] width 26 height 23
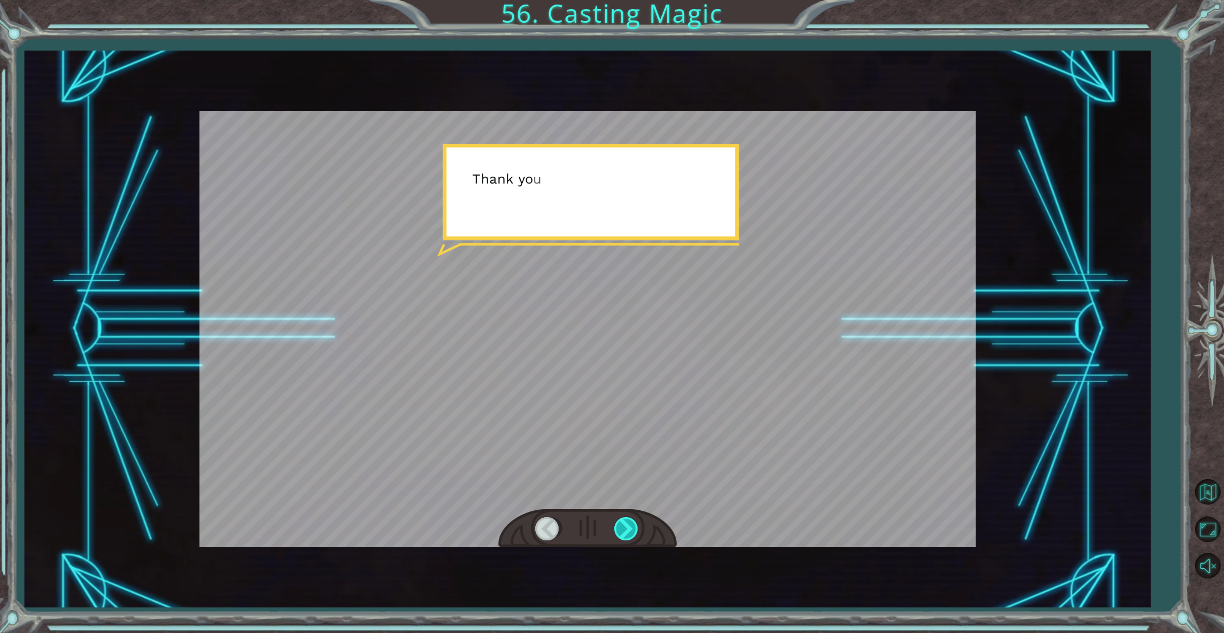
click at [635, 523] on div at bounding box center [627, 528] width 26 height 23
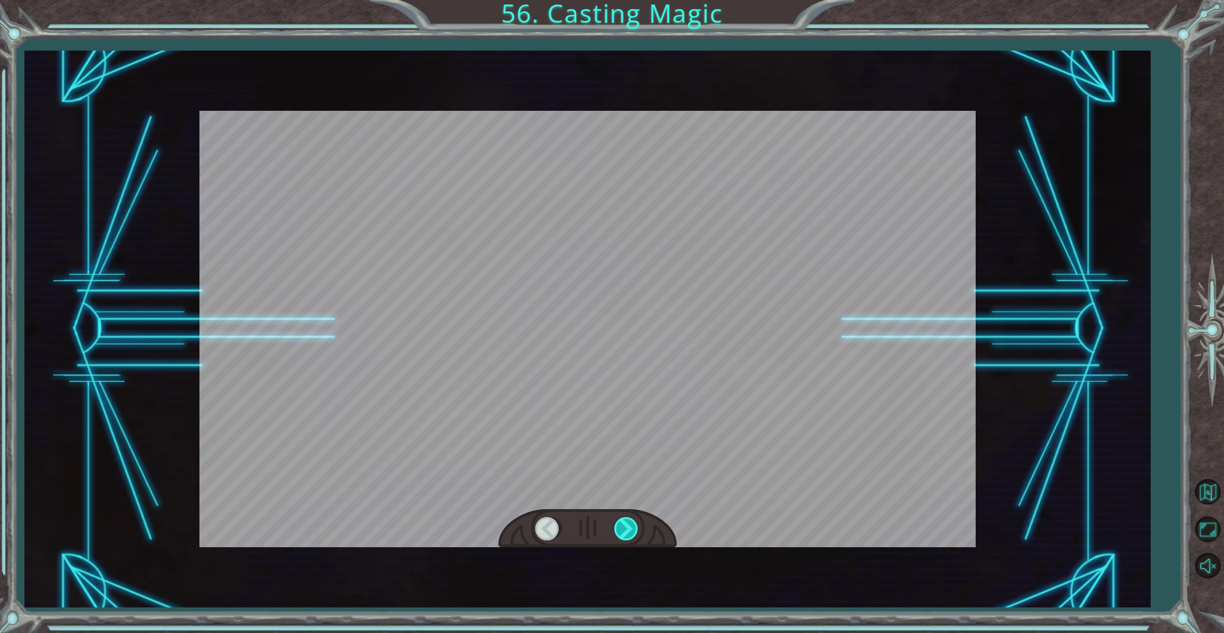
click at [635, 523] on div at bounding box center [627, 528] width 26 height 23
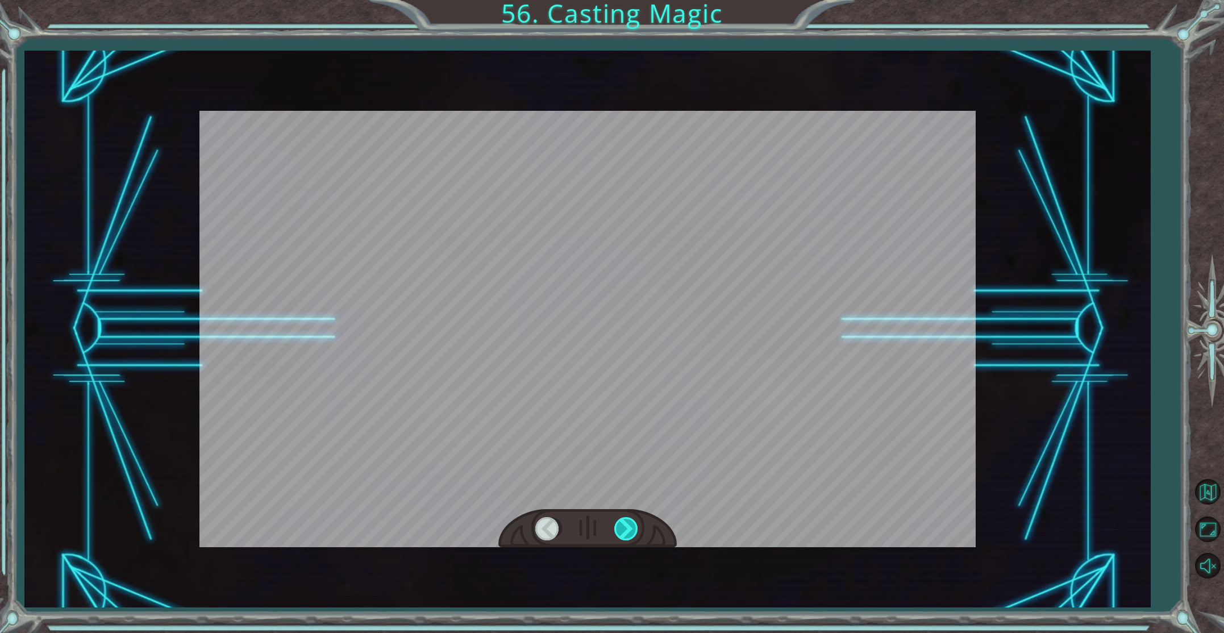
click at [635, 523] on div at bounding box center [627, 528] width 26 height 23
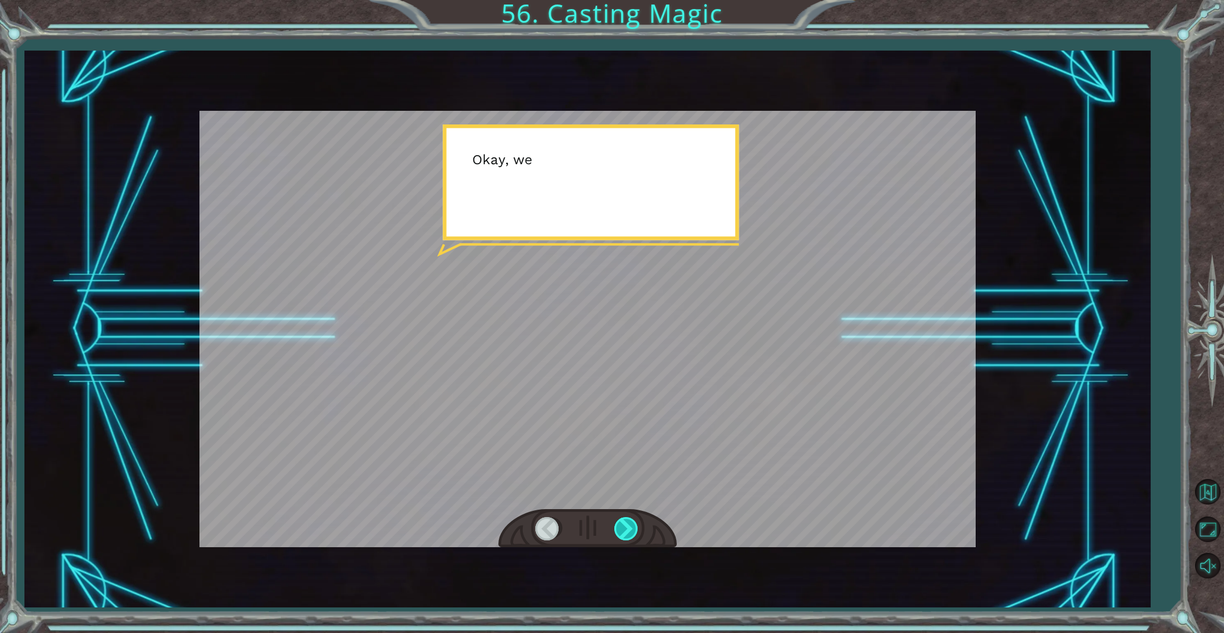
click at [635, 523] on div at bounding box center [627, 528] width 26 height 23
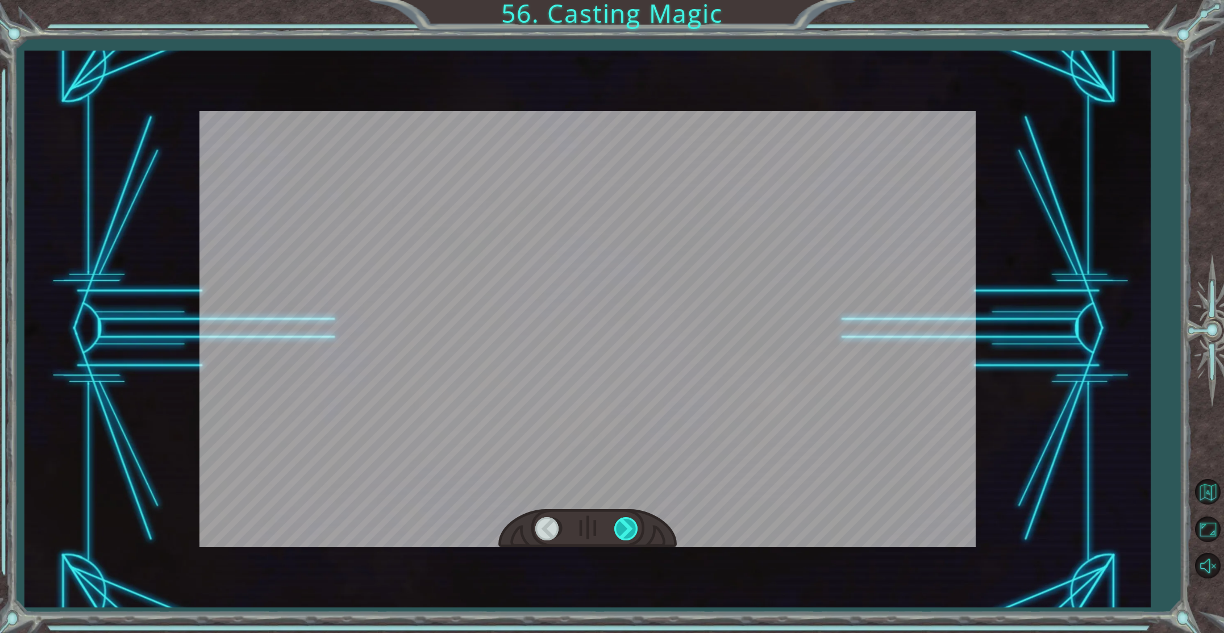
click at [635, 523] on div at bounding box center [627, 528] width 26 height 23
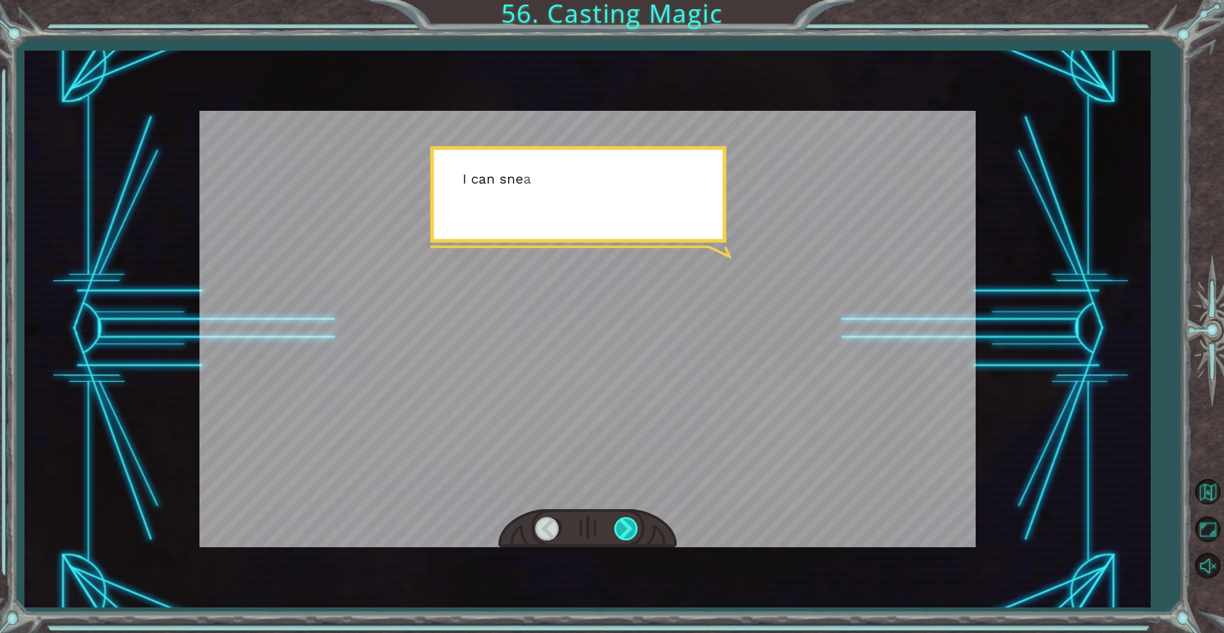
click at [635, 523] on div at bounding box center [627, 528] width 26 height 23
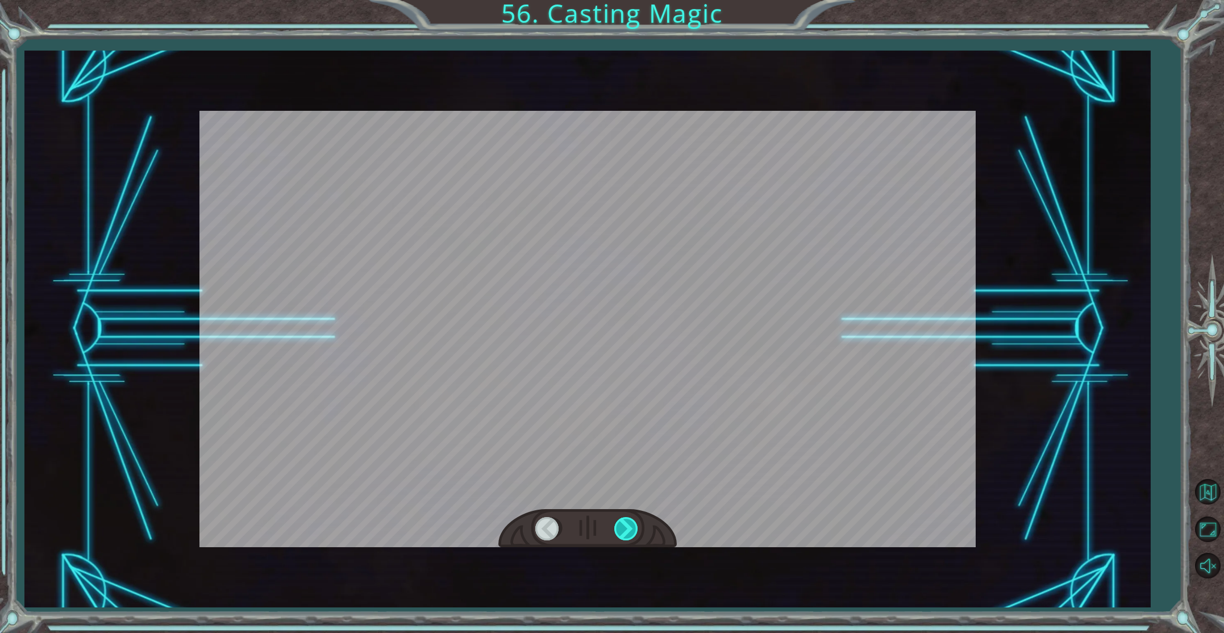
click at [635, 523] on div at bounding box center [627, 528] width 26 height 23
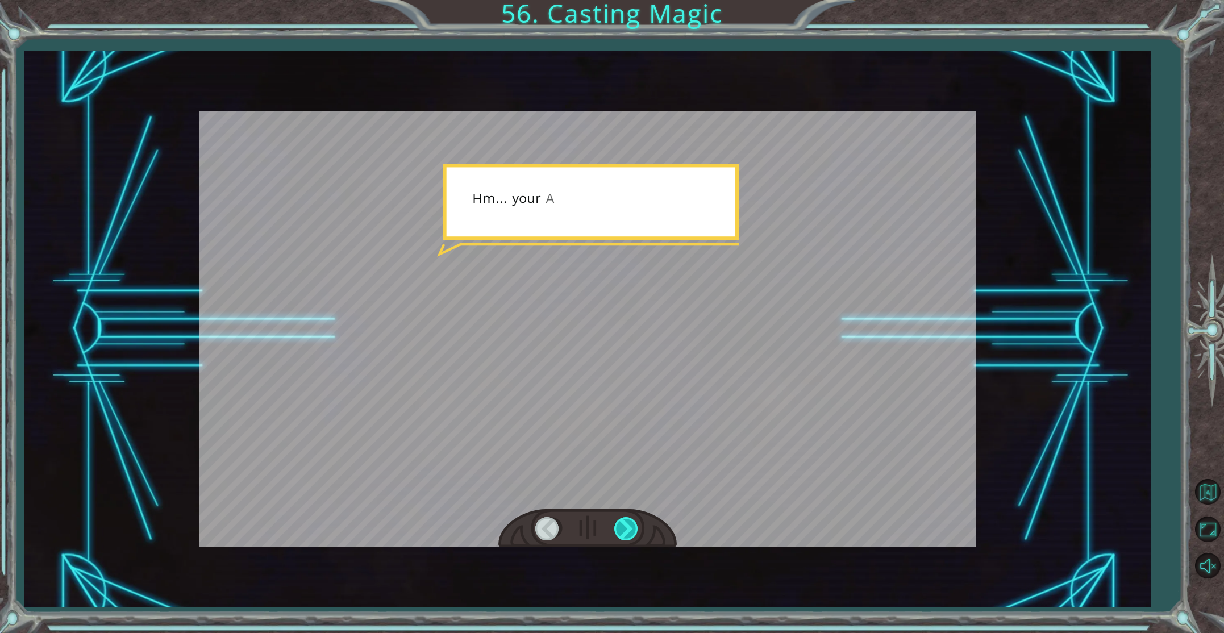
click at [635, 523] on div at bounding box center [627, 528] width 26 height 23
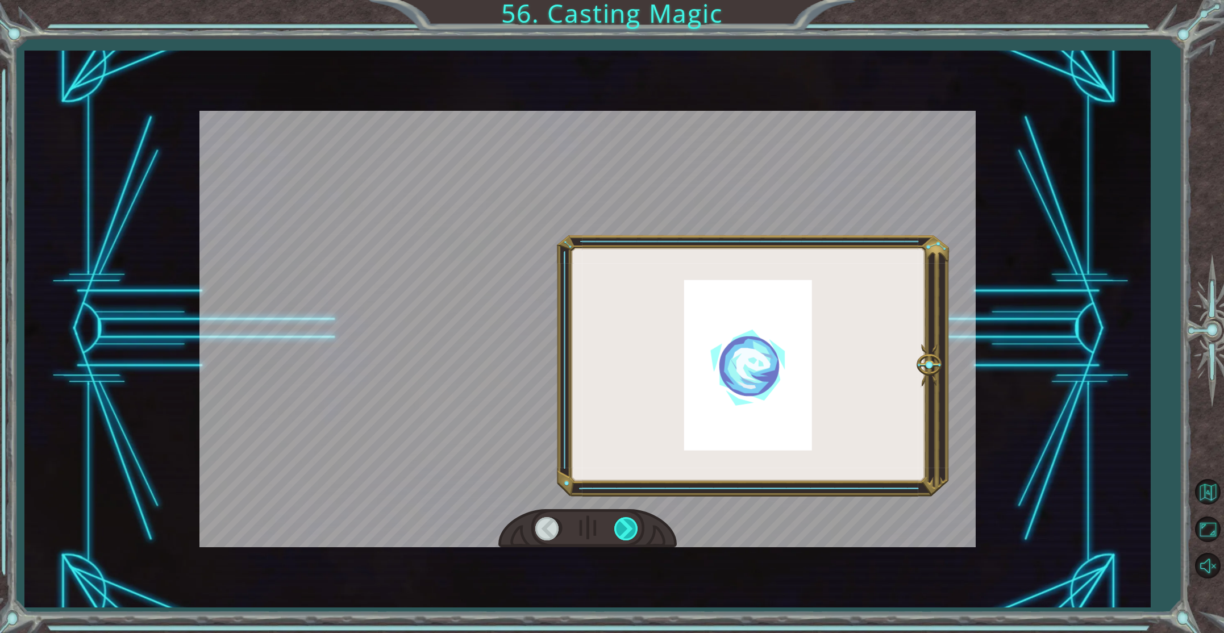
click at [635, 523] on div at bounding box center [627, 528] width 26 height 23
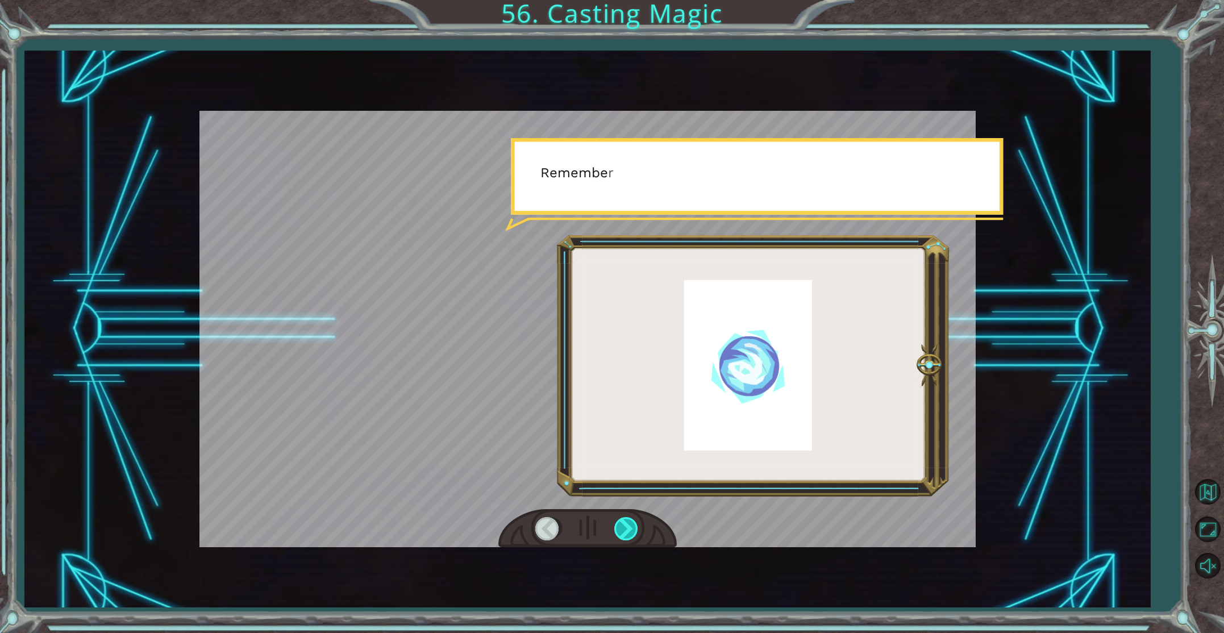
click at [635, 523] on div at bounding box center [627, 528] width 26 height 23
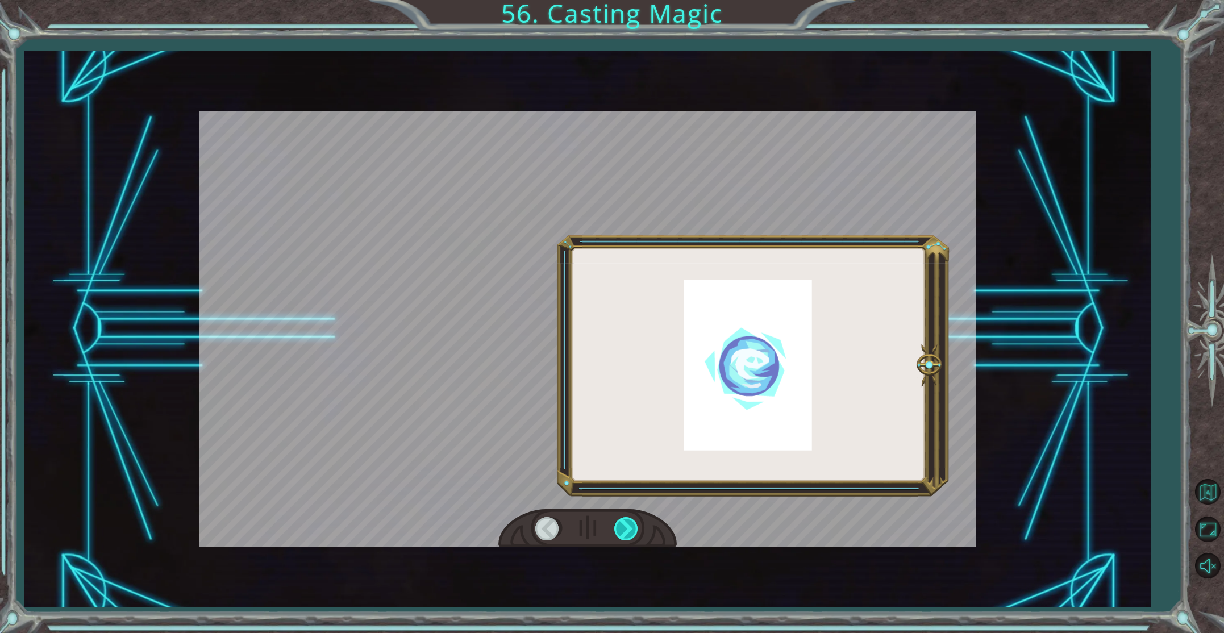
click at [635, 523] on div at bounding box center [627, 528] width 26 height 23
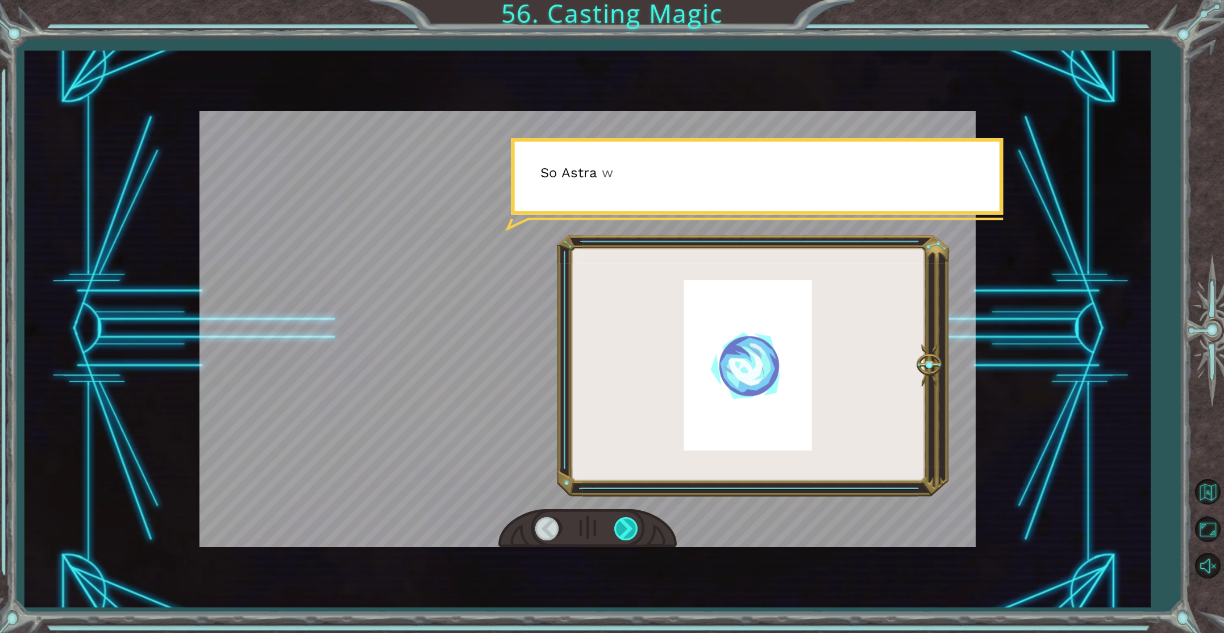
click at [635, 523] on div at bounding box center [627, 528] width 26 height 23
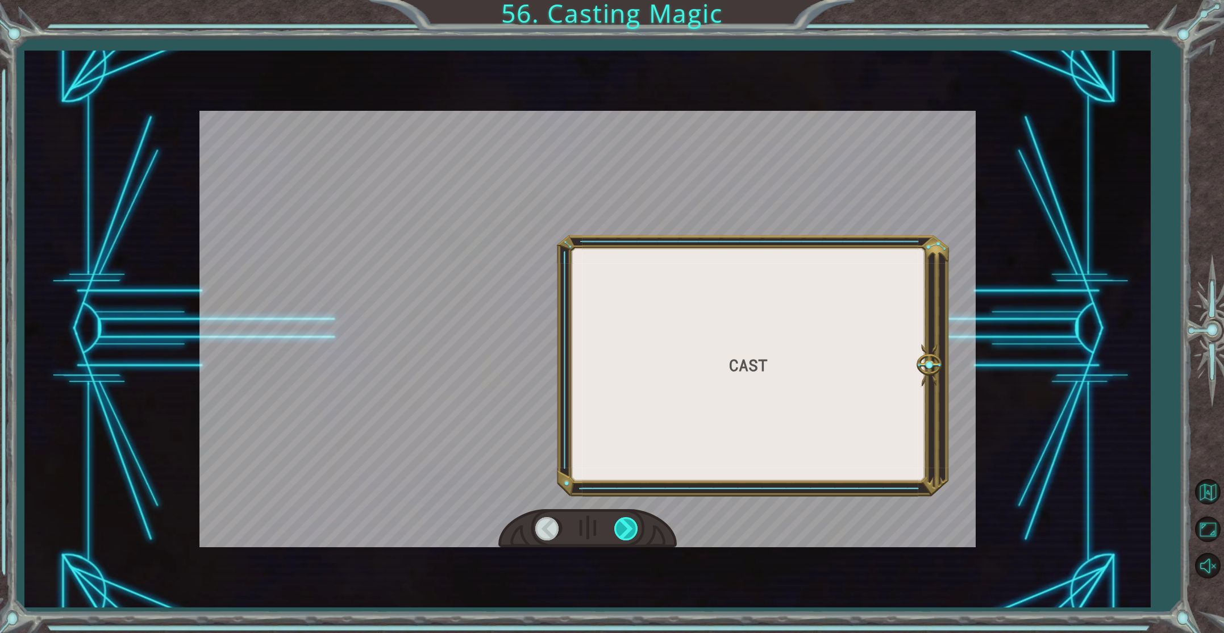
click at [635, 523] on div at bounding box center [627, 528] width 26 height 23
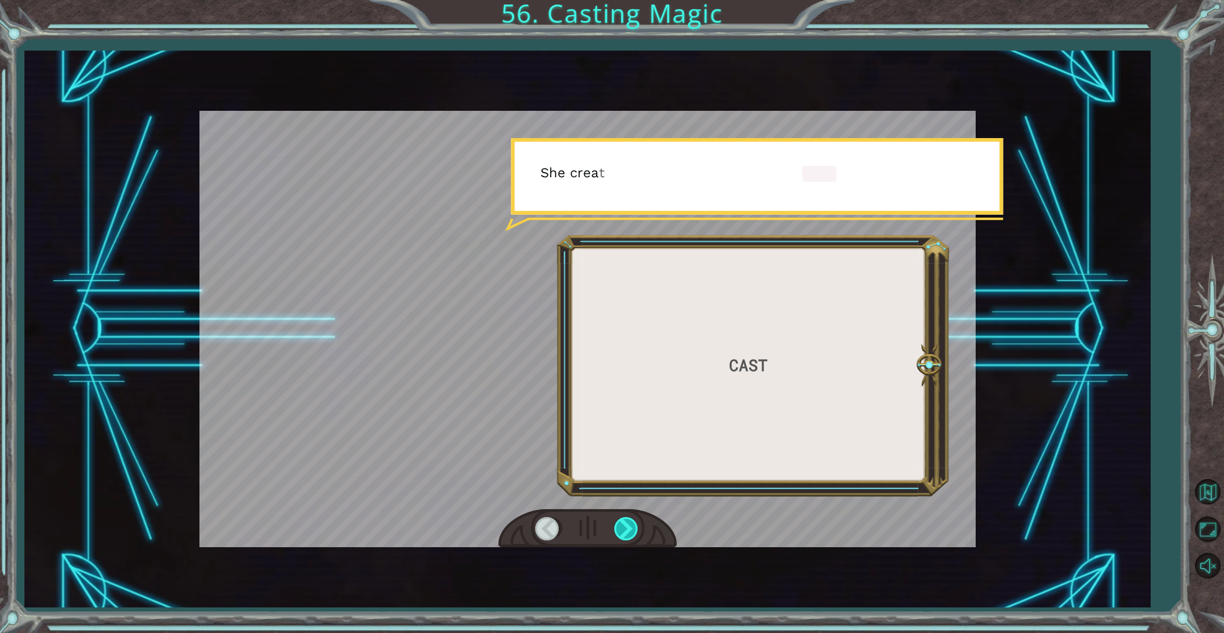
click at [635, 523] on div at bounding box center [627, 528] width 26 height 23
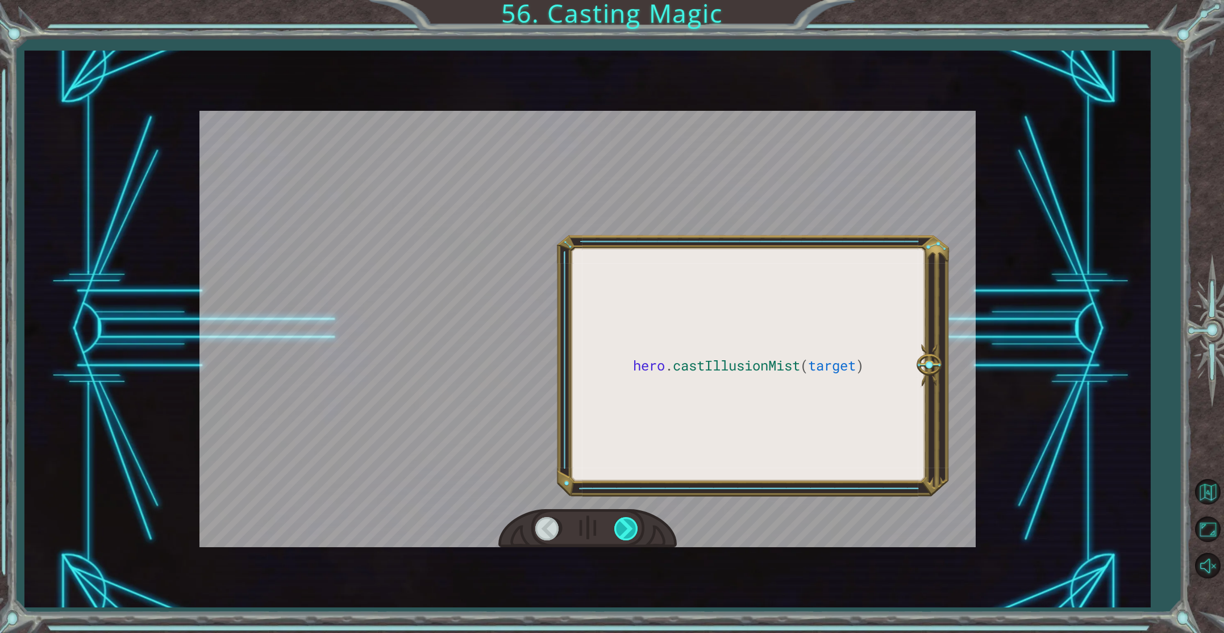
click at [635, 524] on div at bounding box center [627, 528] width 26 height 23
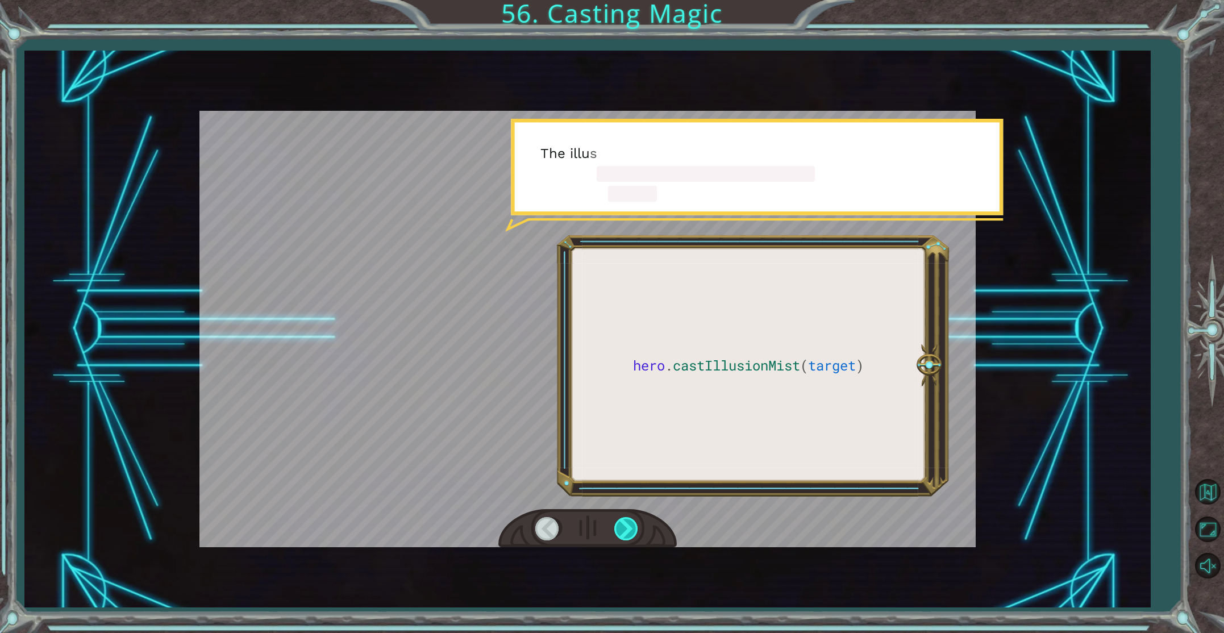
click at [635, 524] on div at bounding box center [627, 528] width 26 height 23
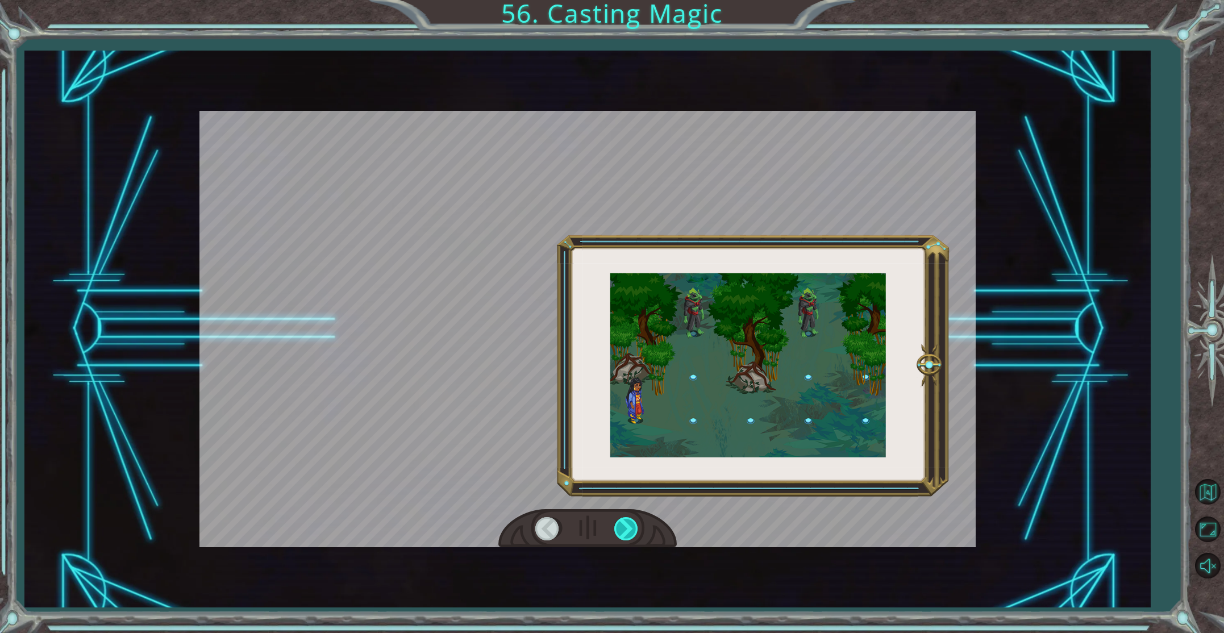
click at [635, 524] on div at bounding box center [627, 528] width 26 height 23
click at [630, 522] on div at bounding box center [627, 528] width 26 height 23
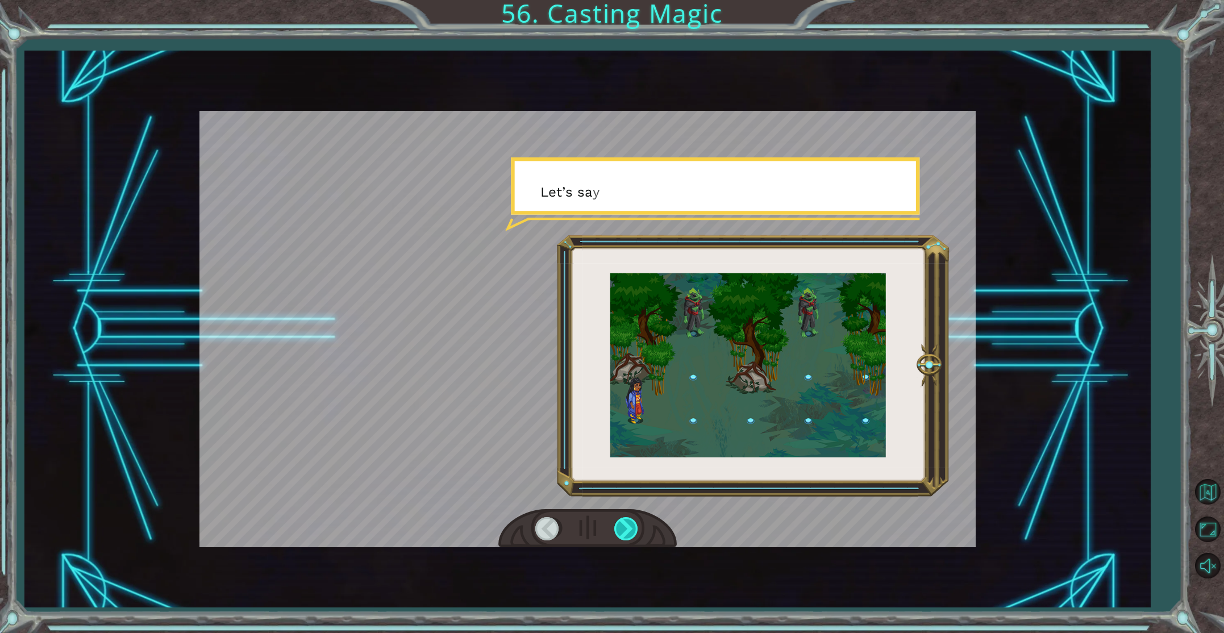
click at [630, 522] on div at bounding box center [627, 528] width 26 height 23
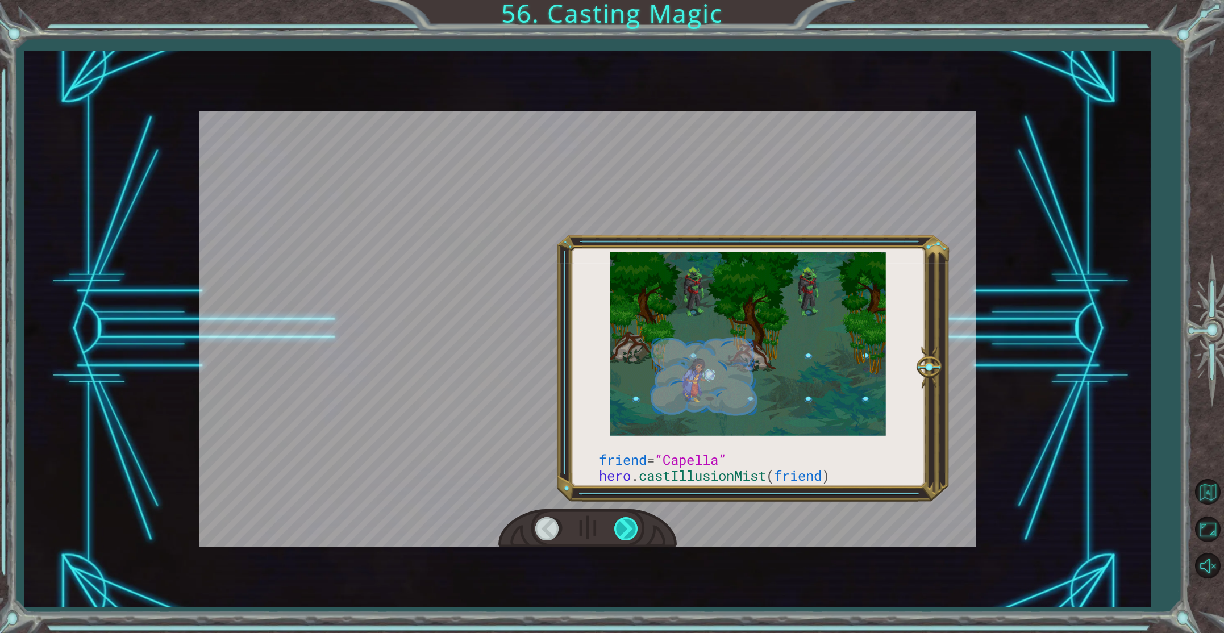
click at [630, 522] on div at bounding box center [627, 528] width 26 height 23
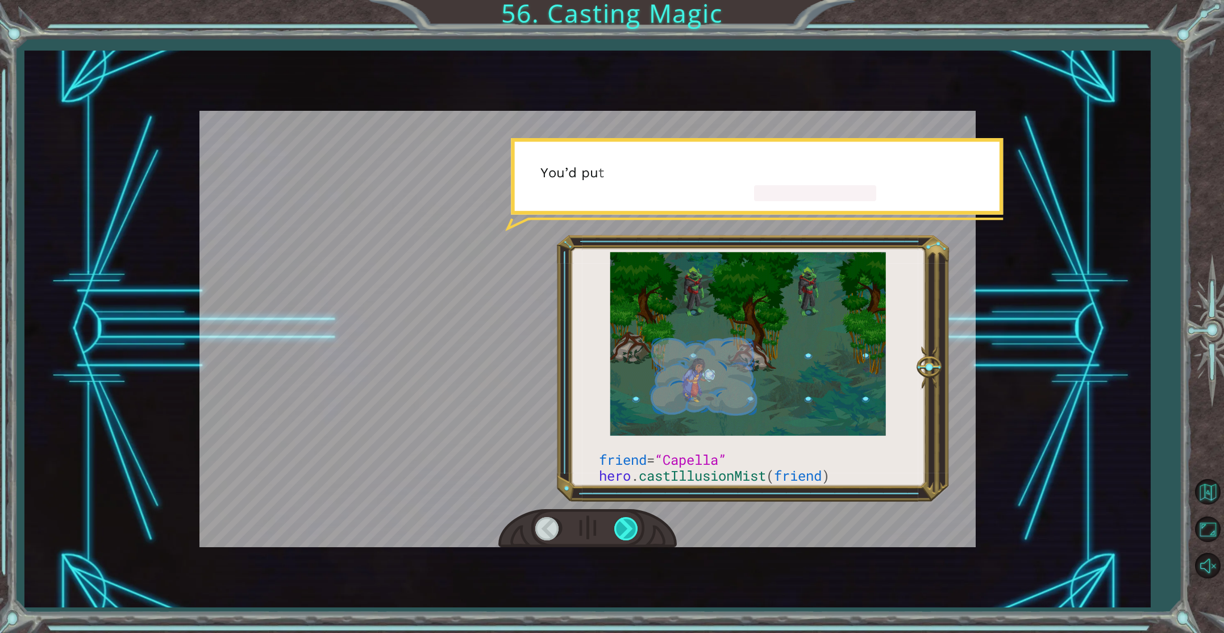
click at [630, 522] on div at bounding box center [627, 528] width 26 height 23
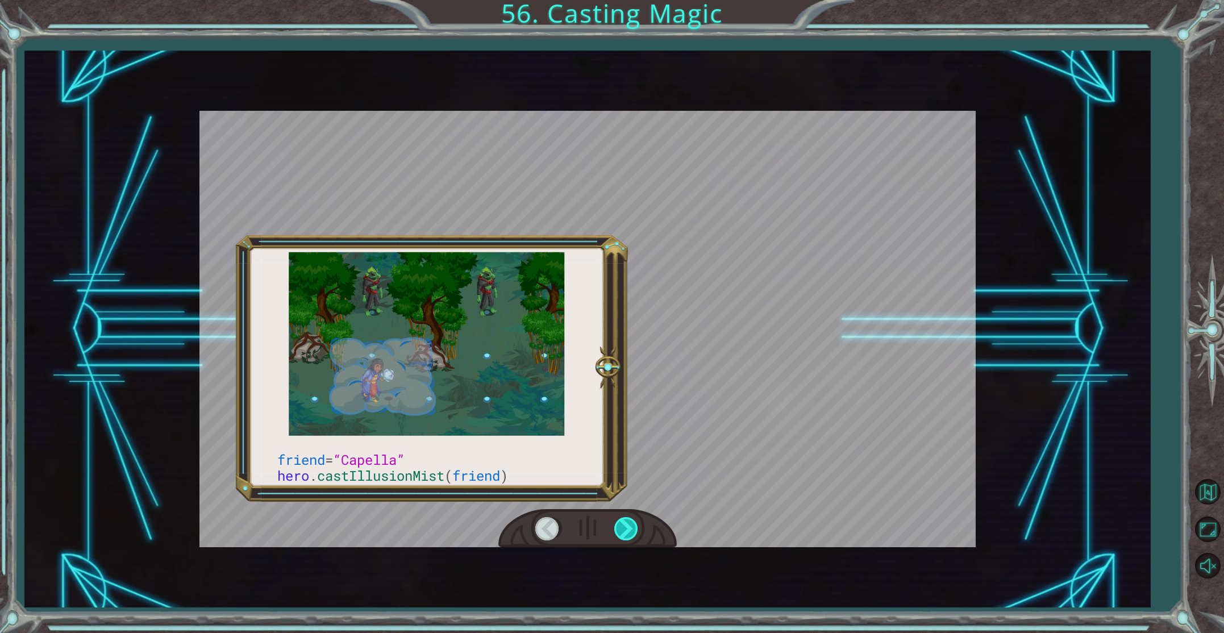
click at [630, 522] on div at bounding box center [627, 528] width 26 height 23
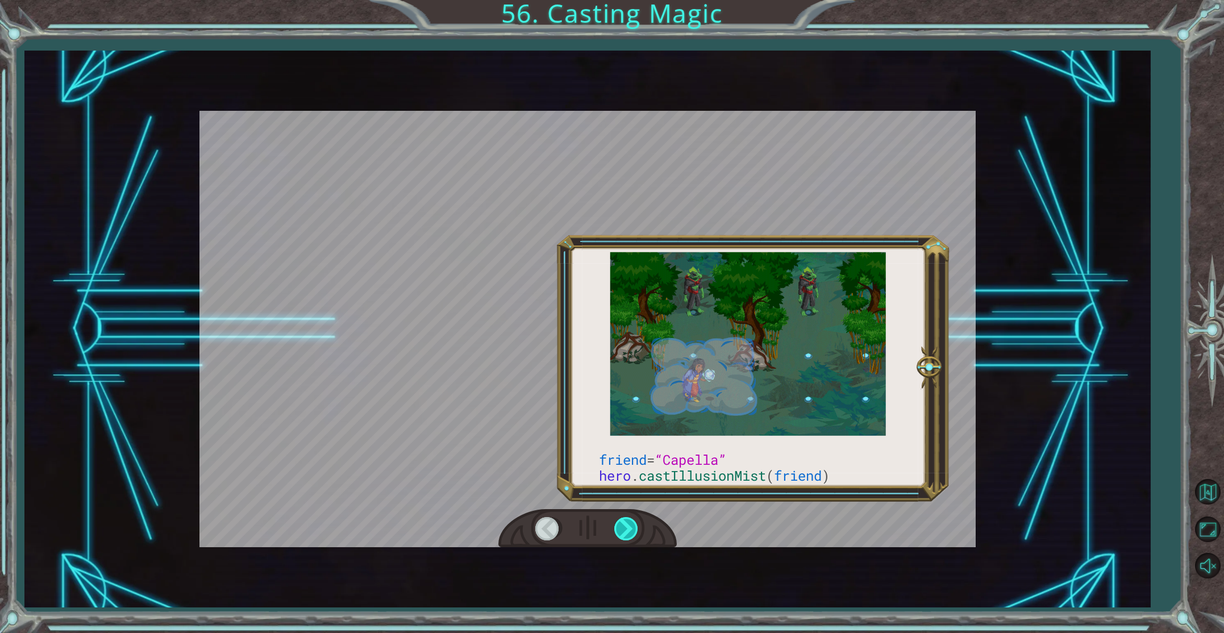
click at [630, 522] on div at bounding box center [627, 528] width 26 height 23
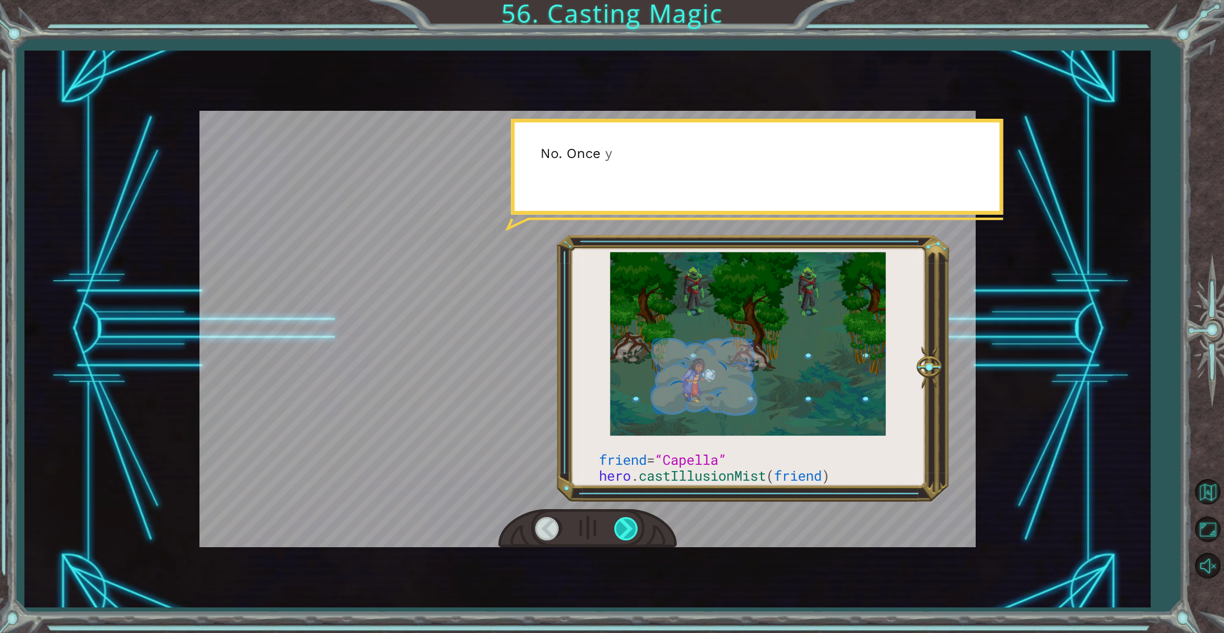
click at [630, 522] on div at bounding box center [627, 528] width 26 height 23
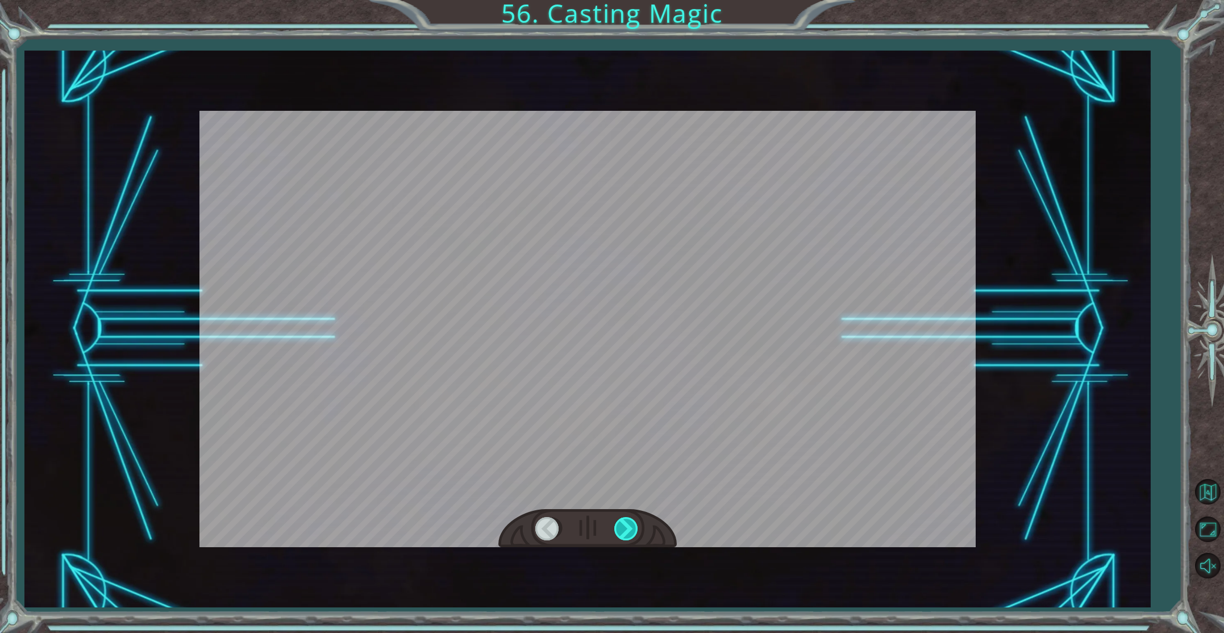
click at [630, 522] on div at bounding box center [627, 528] width 26 height 23
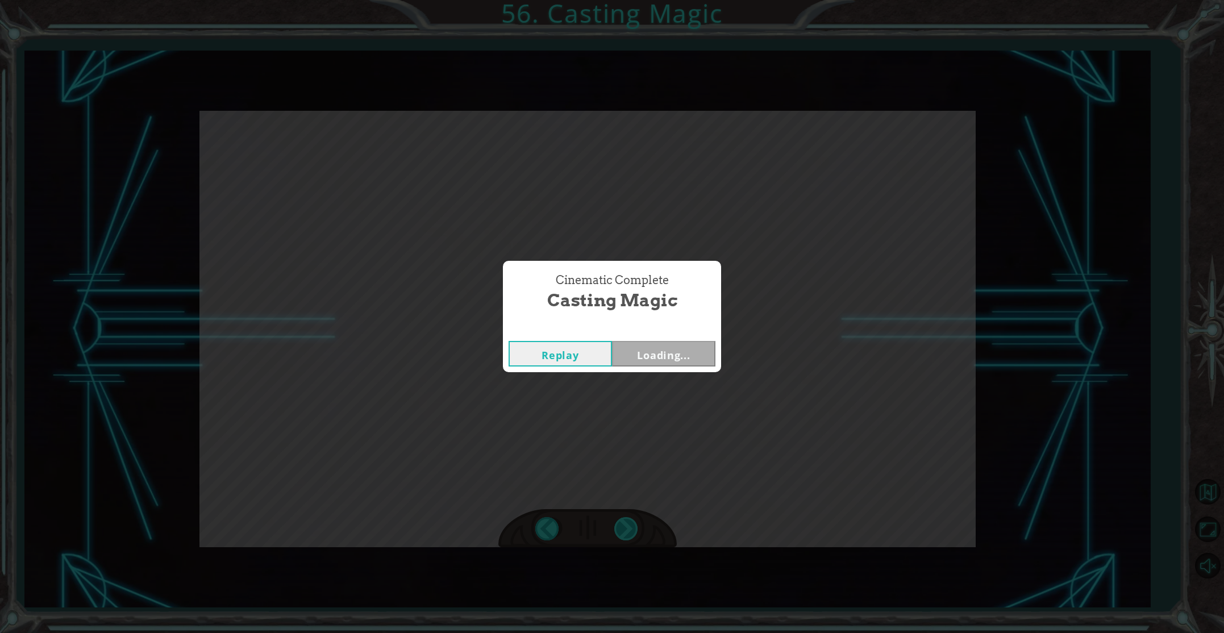
click at [630, 523] on div "Cinematic Complete Casting Magic Replay Loading..." at bounding box center [612, 316] width 1224 height 633
click at [648, 351] on button "Next" at bounding box center [663, 354] width 103 height 26
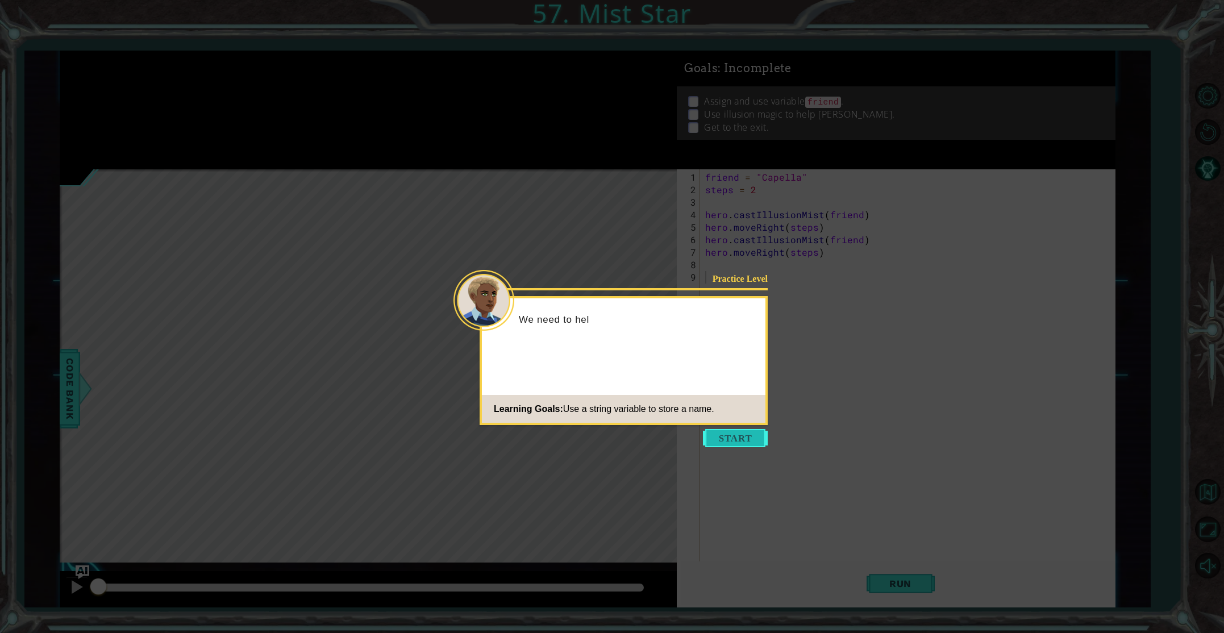
click at [712, 427] on icon at bounding box center [612, 316] width 1224 height 633
click at [713, 432] on button "Start" at bounding box center [735, 438] width 65 height 18
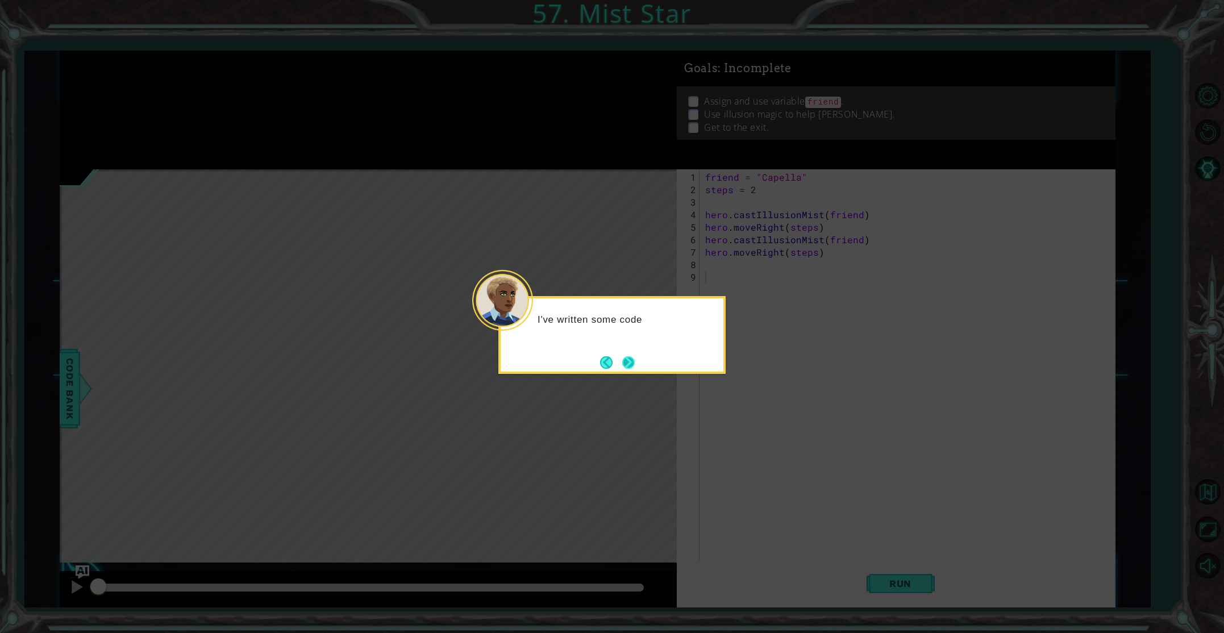
click at [629, 363] on button "Next" at bounding box center [628, 362] width 13 height 13
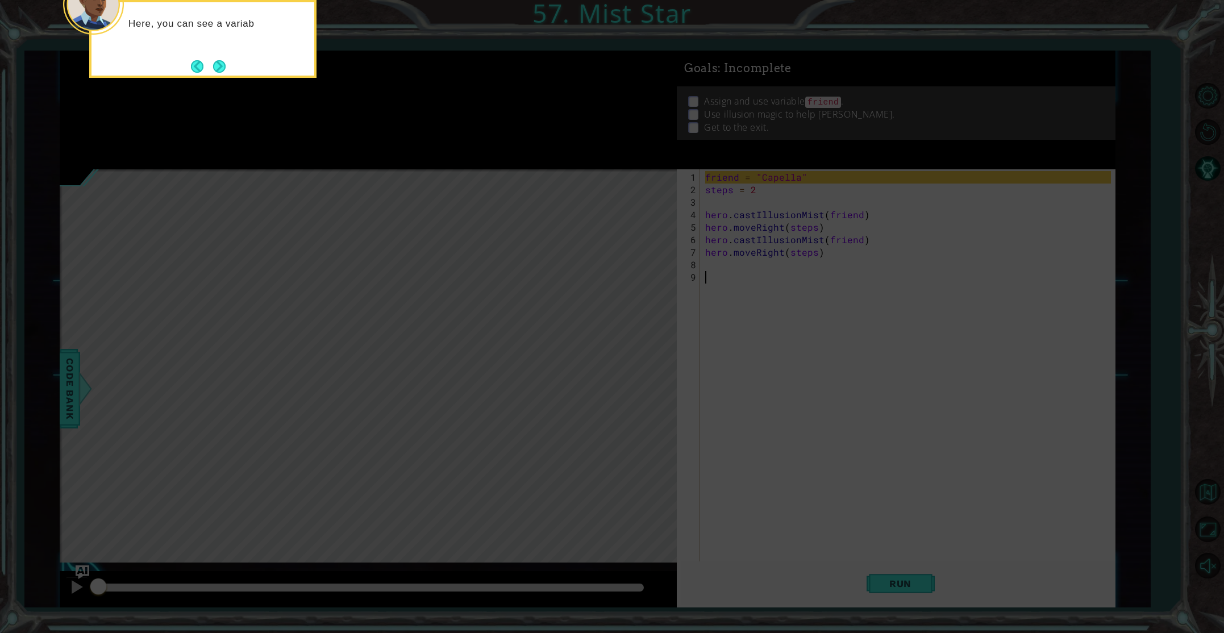
click at [220, 65] on button "Next" at bounding box center [219, 66] width 13 height 13
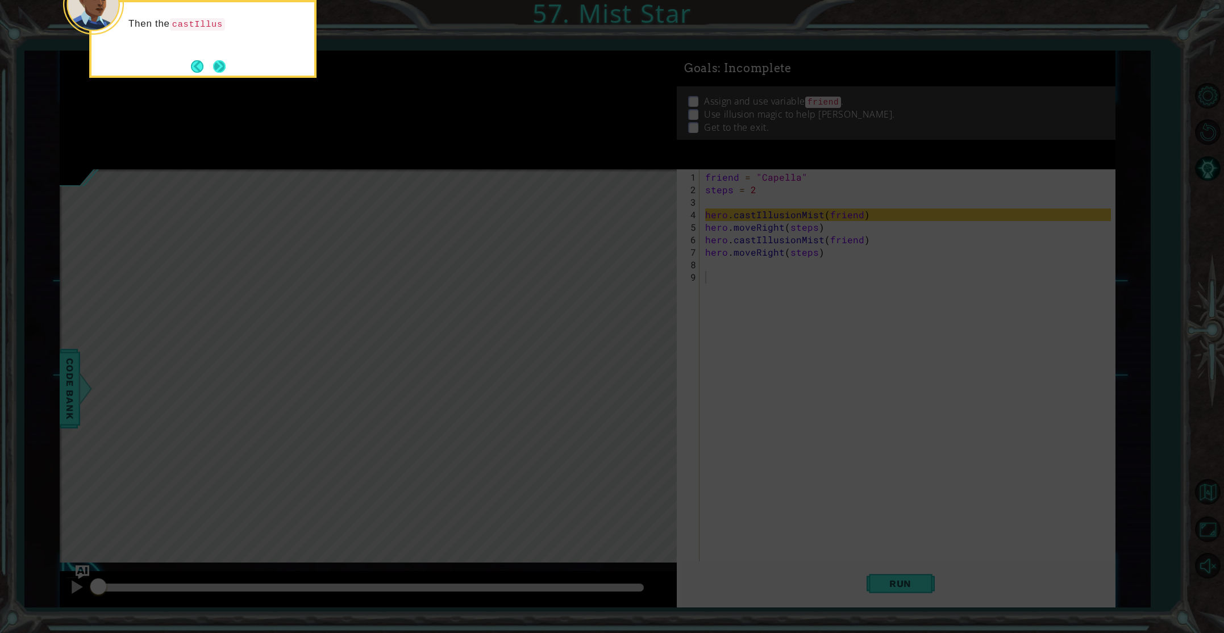
click at [218, 64] on button "Next" at bounding box center [219, 66] width 13 height 13
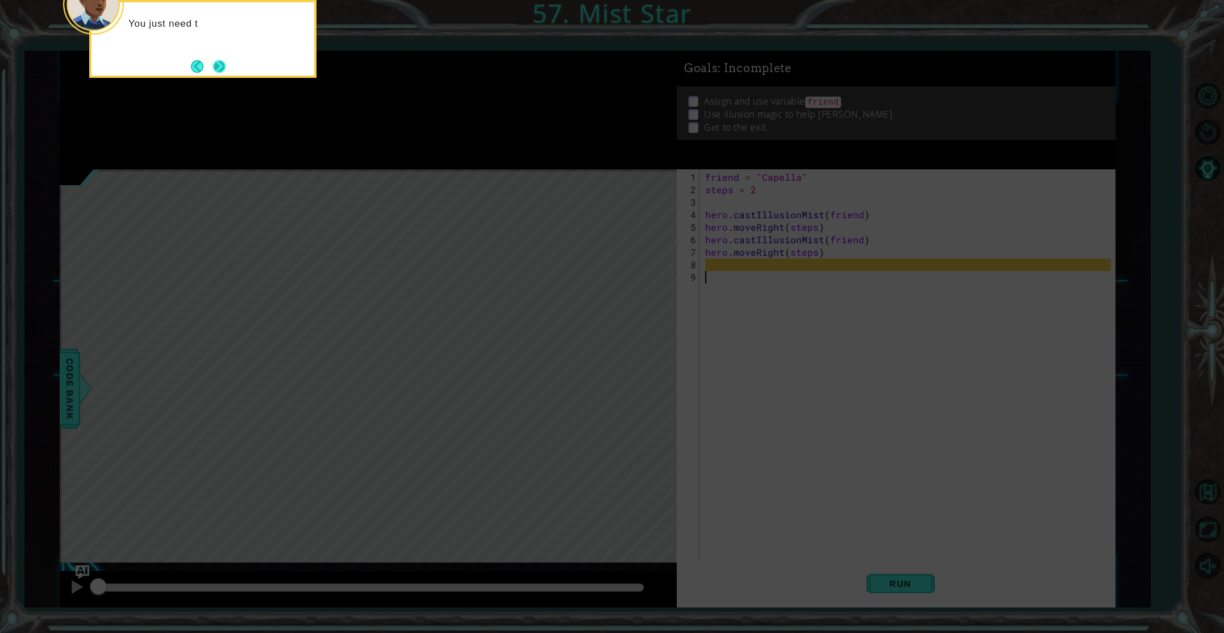
click at [218, 63] on button "Next" at bounding box center [219, 66] width 20 height 20
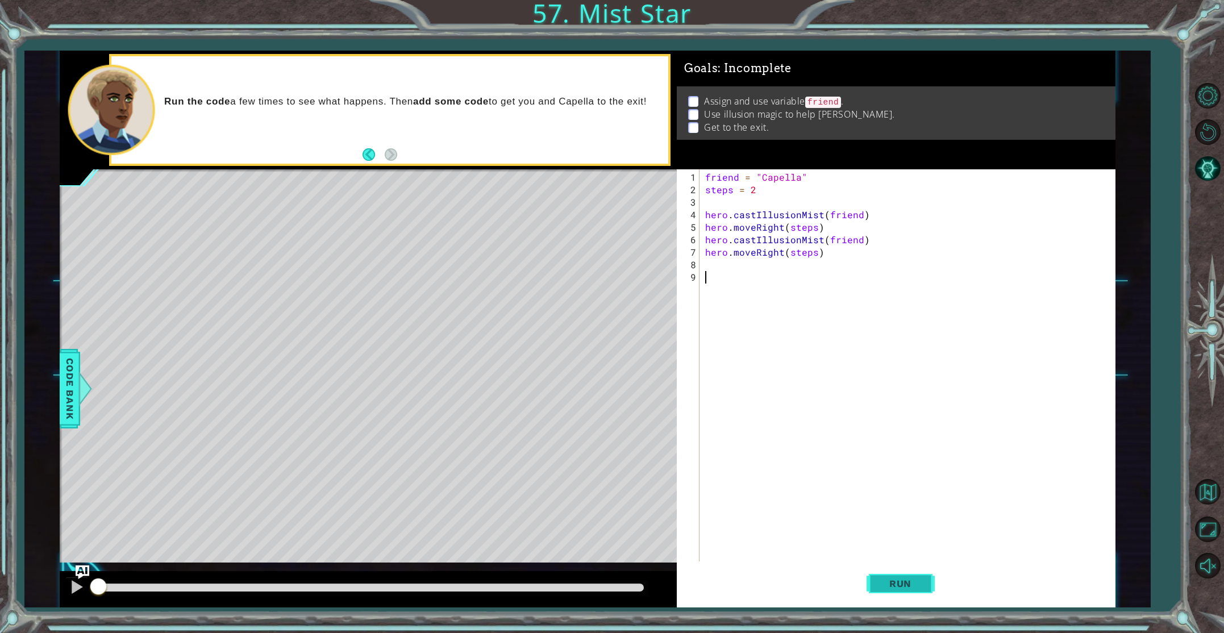
click at [892, 579] on span "Run" at bounding box center [900, 583] width 45 height 11
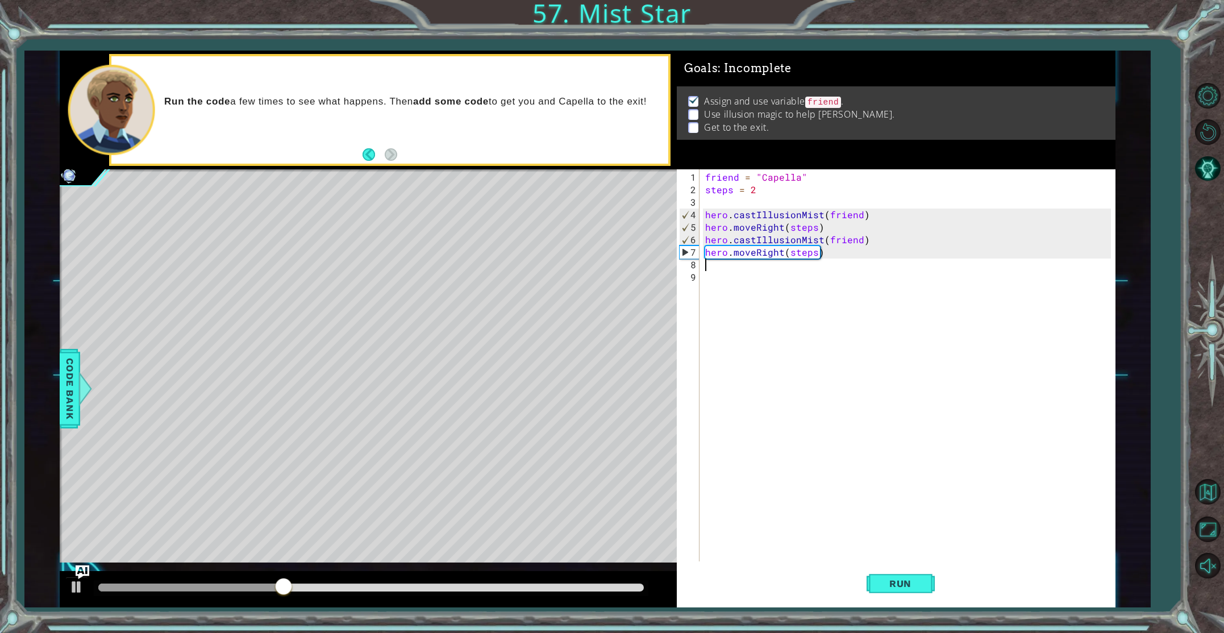
click at [724, 268] on div "friend = "Capella" steps = 2 hero . castIllusionMist ( friend ) hero . moveRigh…" at bounding box center [910, 390] width 414 height 438
type textarea "hero.castIllusionMist(friend)"
click at [913, 578] on span "Run" at bounding box center [900, 583] width 45 height 11
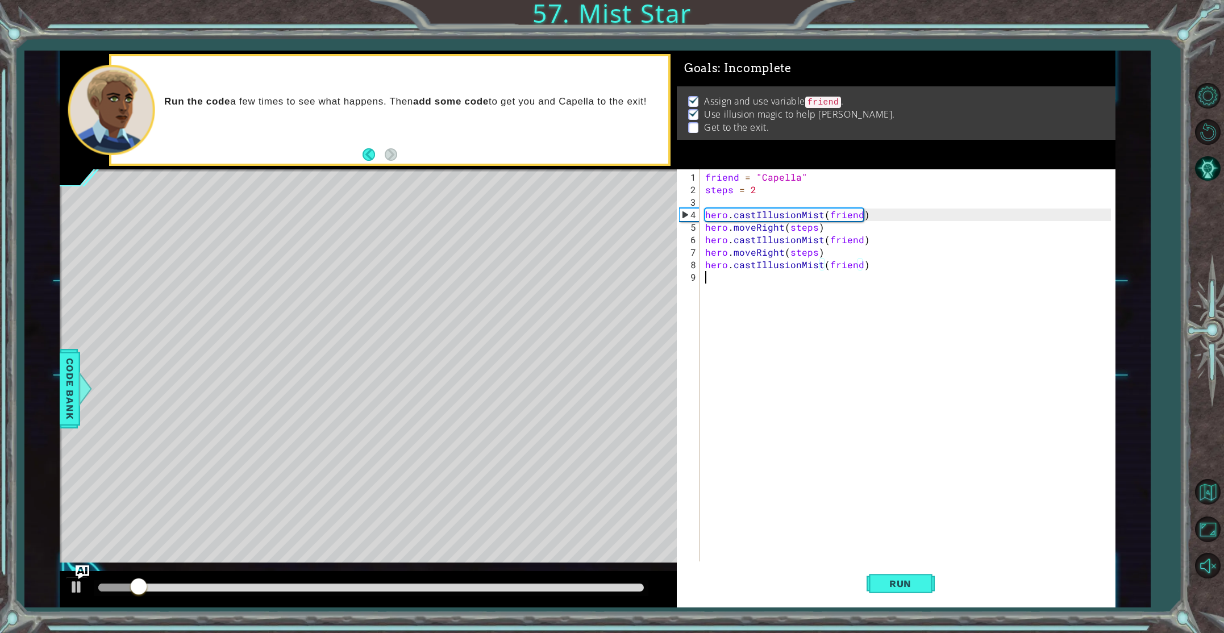
click at [720, 288] on div "friend = "Capella" steps = 2 hero . castIllusionMist ( friend ) hero . moveRigh…" at bounding box center [910, 390] width 414 height 438
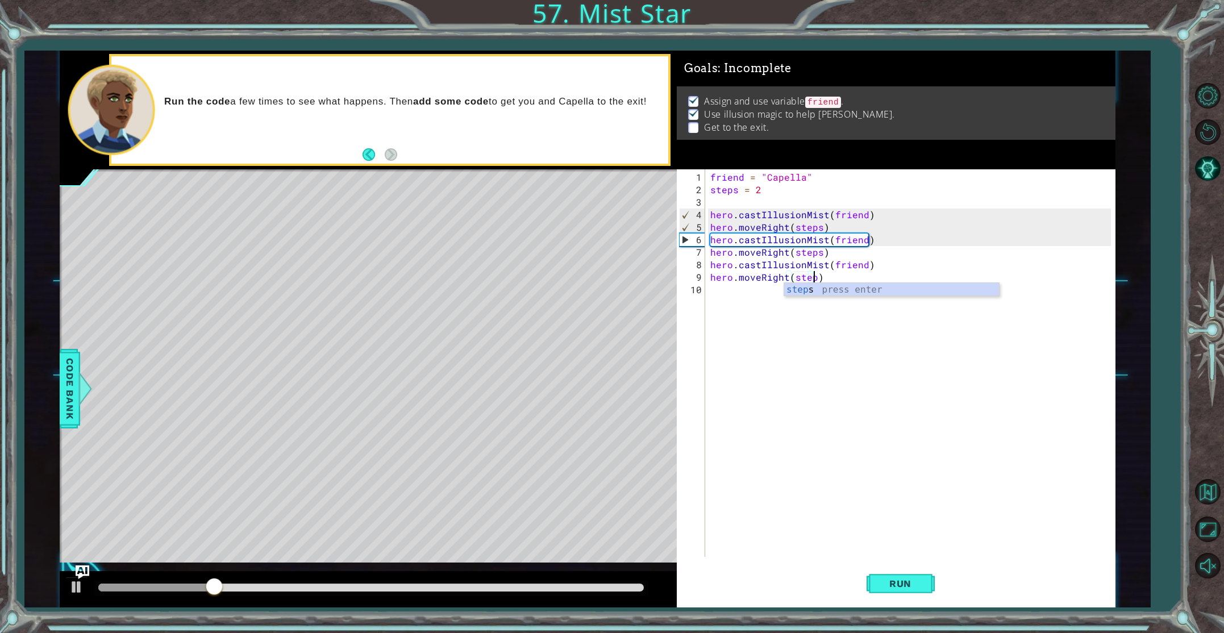
scroll to position [0, 6]
type textarea "hero.moveRight(steps)"
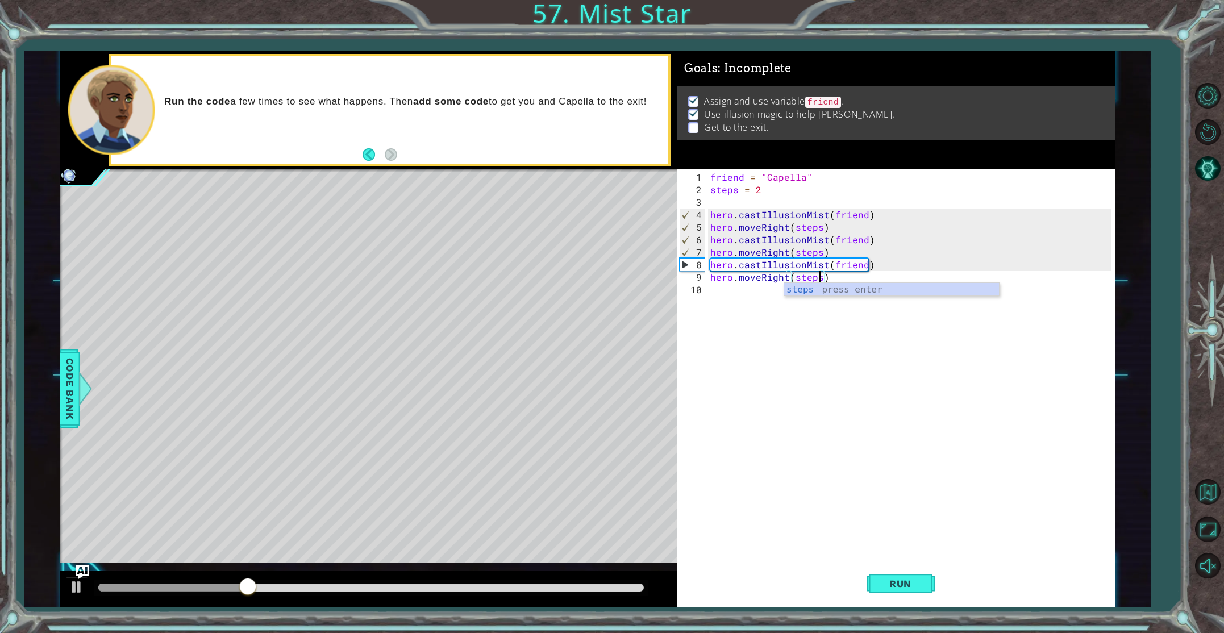
click at [752, 295] on div "friend = "Capella" steps = 2 hero . castIllusionMist ( friend ) hero . moveRigh…" at bounding box center [912, 377] width 409 height 413
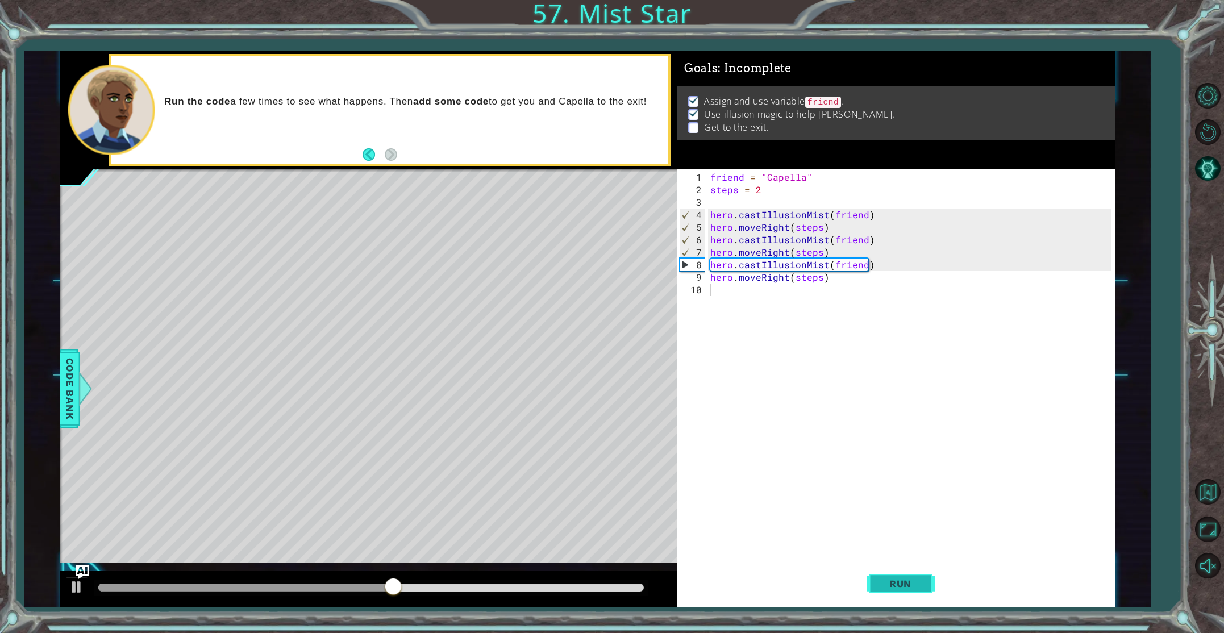
click at [921, 580] on span "Run" at bounding box center [900, 583] width 45 height 11
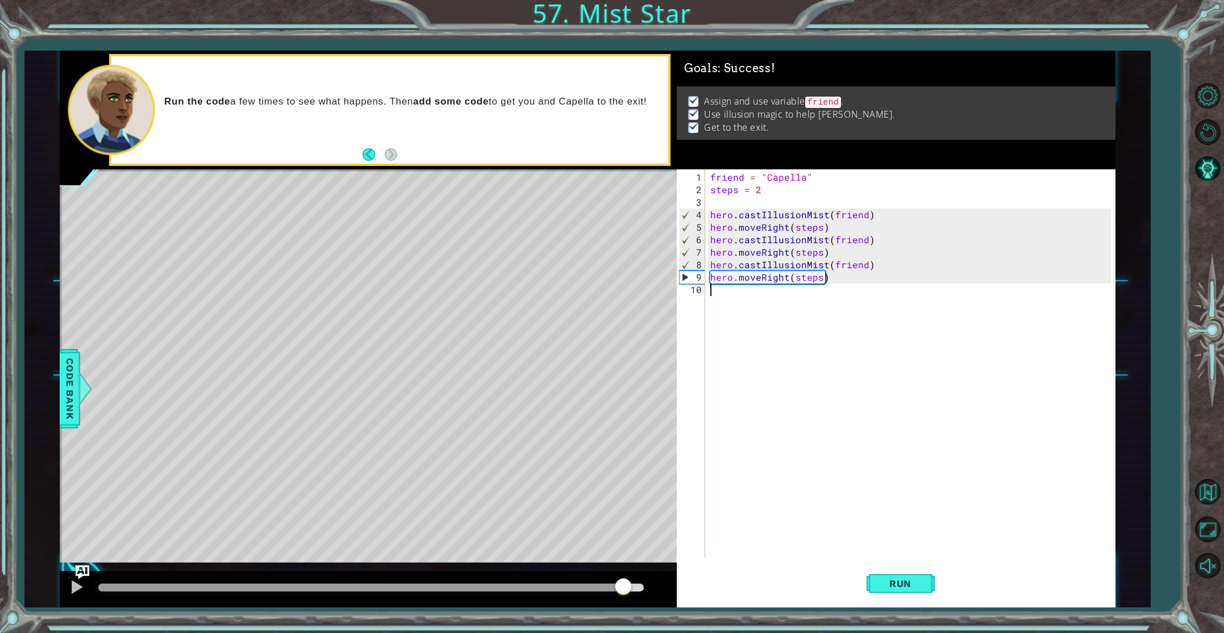
drag, startPoint x: 145, startPoint y: 586, endPoint x: 625, endPoint y: 580, distance: 479.6
click at [624, 580] on div at bounding box center [623, 587] width 20 height 20
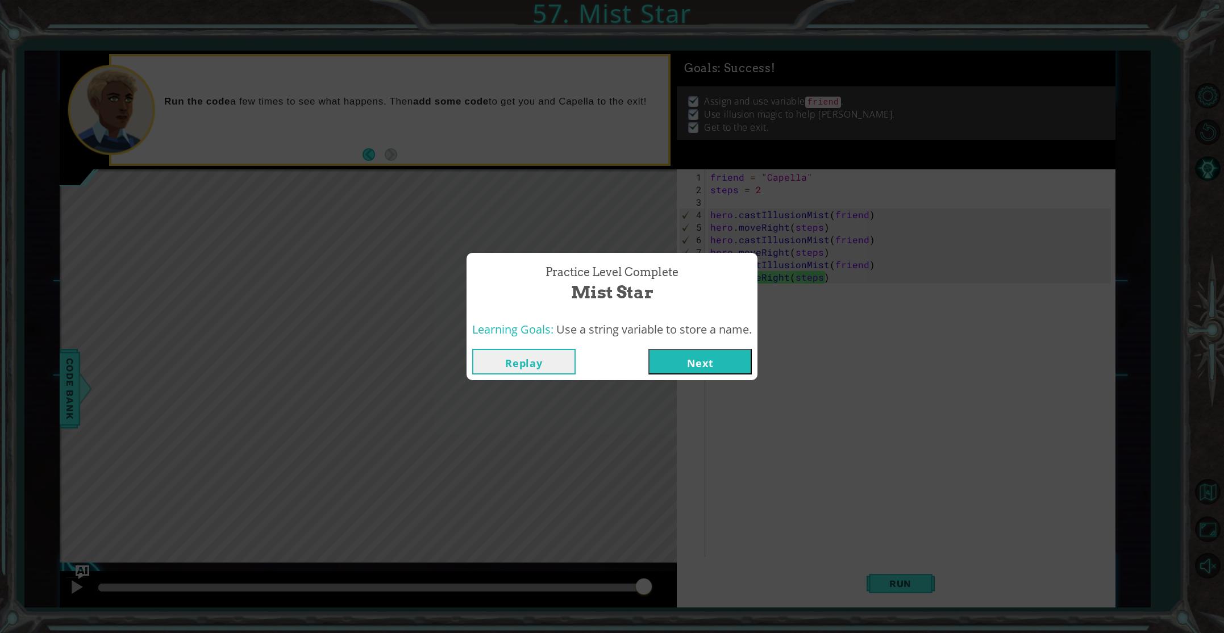
click at [673, 351] on button "Next" at bounding box center [699, 362] width 103 height 26
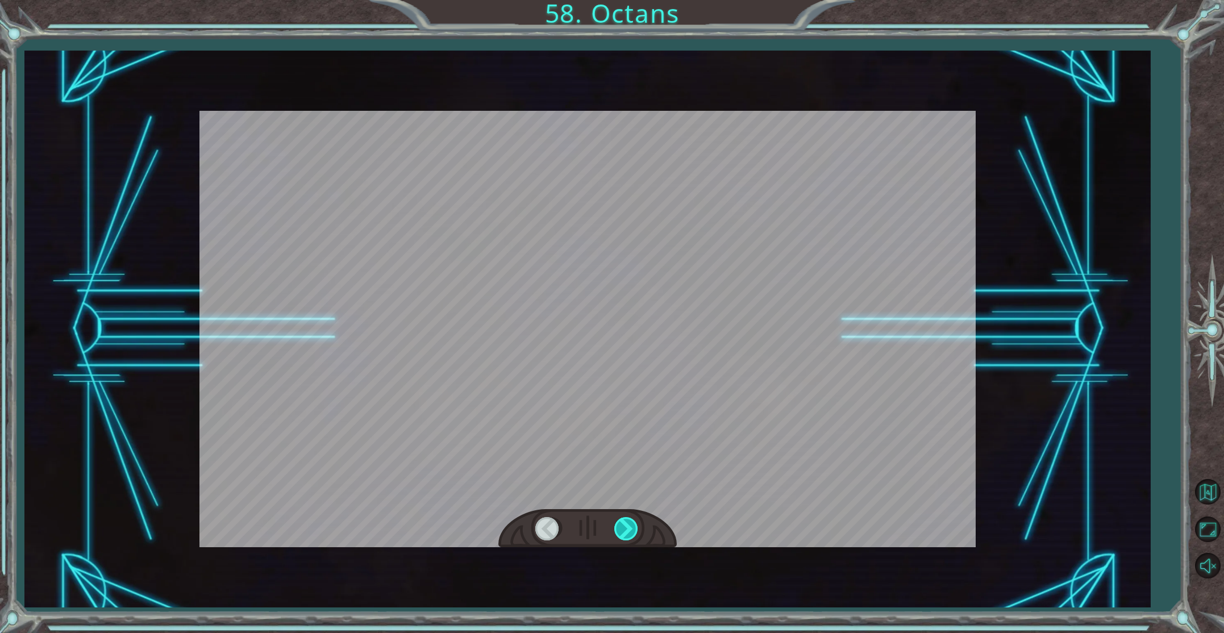
click at [628, 526] on div at bounding box center [627, 528] width 26 height 23
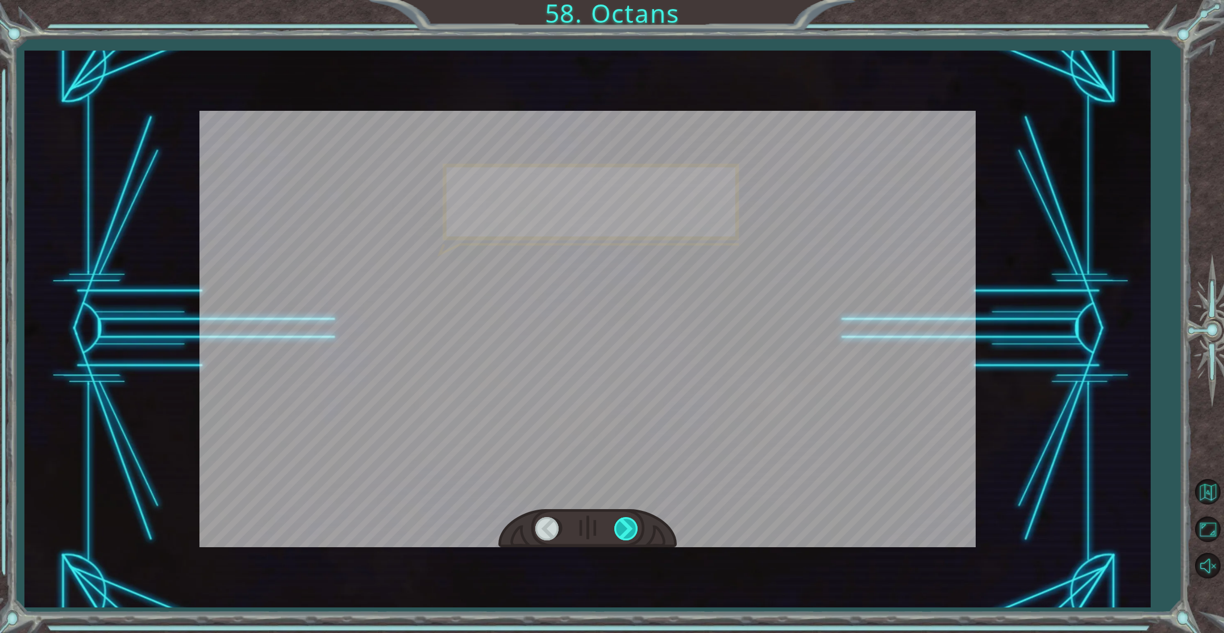
click at [628, 526] on div at bounding box center [627, 528] width 26 height 23
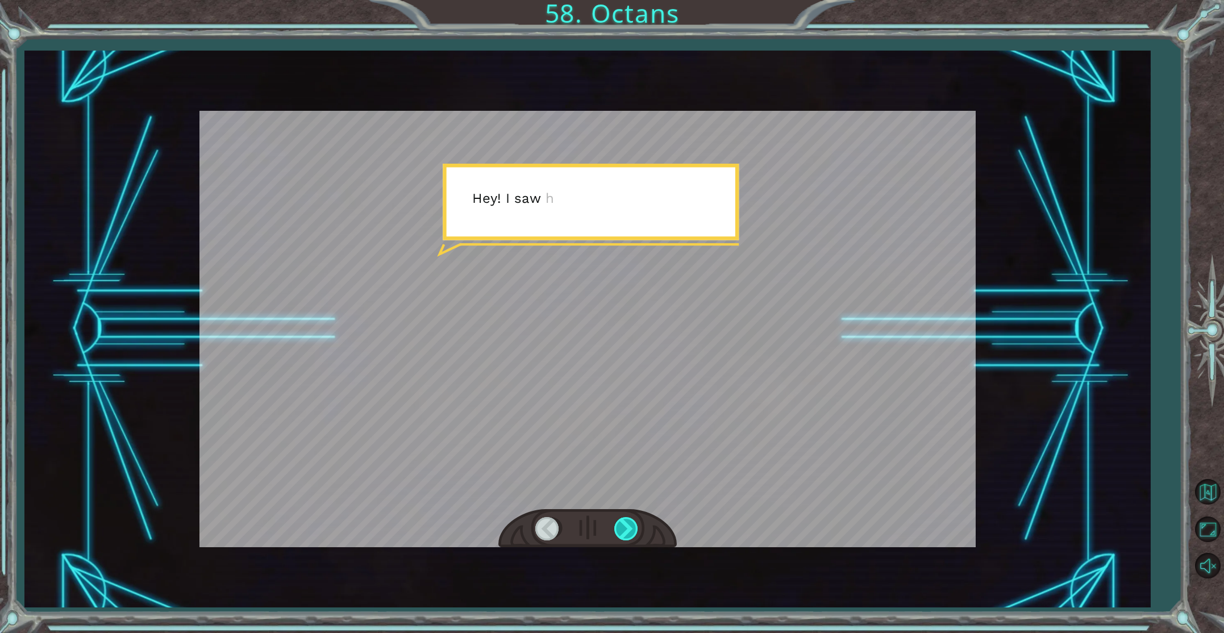
click at [628, 526] on div at bounding box center [627, 528] width 26 height 23
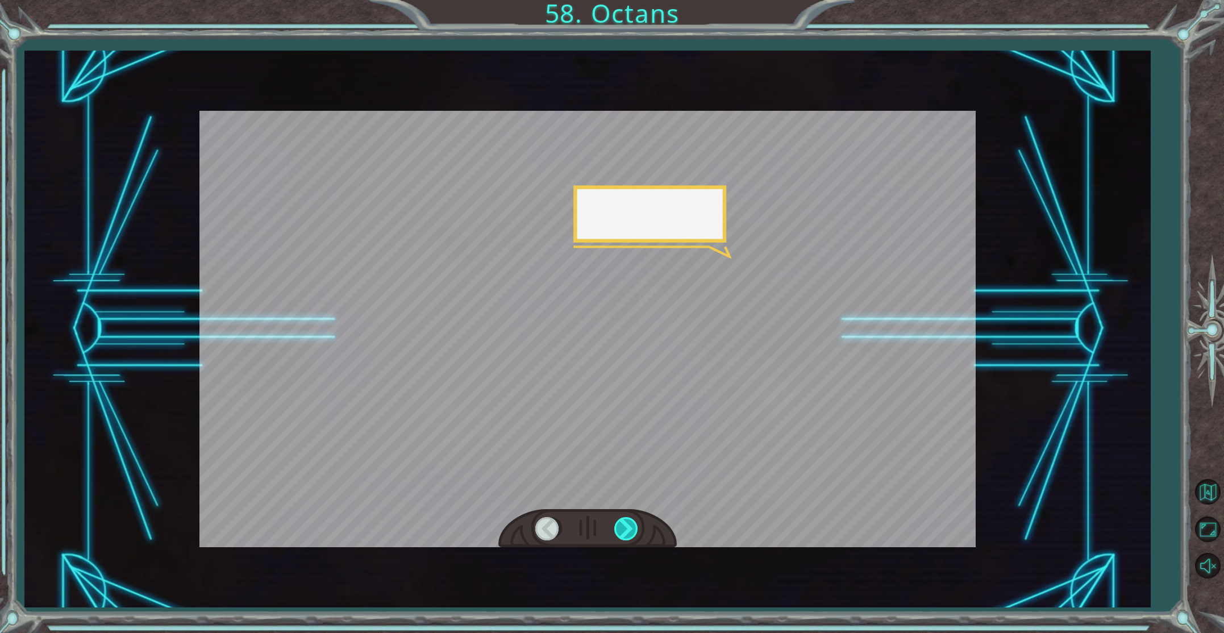
click at [628, 526] on div at bounding box center [627, 528] width 26 height 23
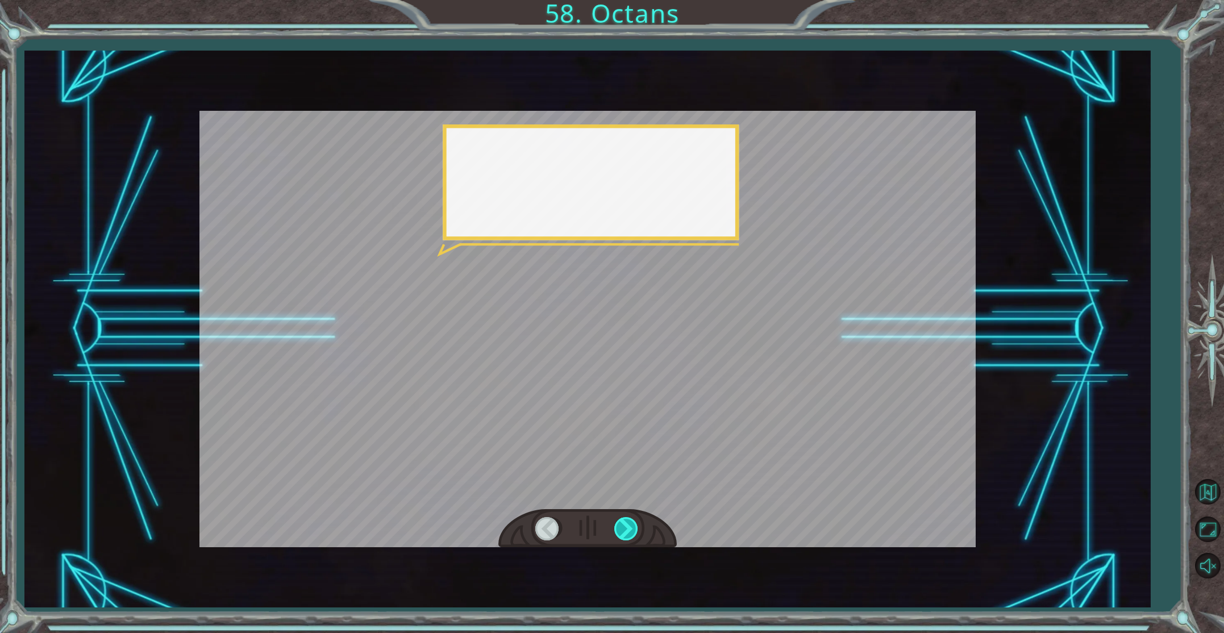
click at [628, 526] on div at bounding box center [627, 528] width 26 height 23
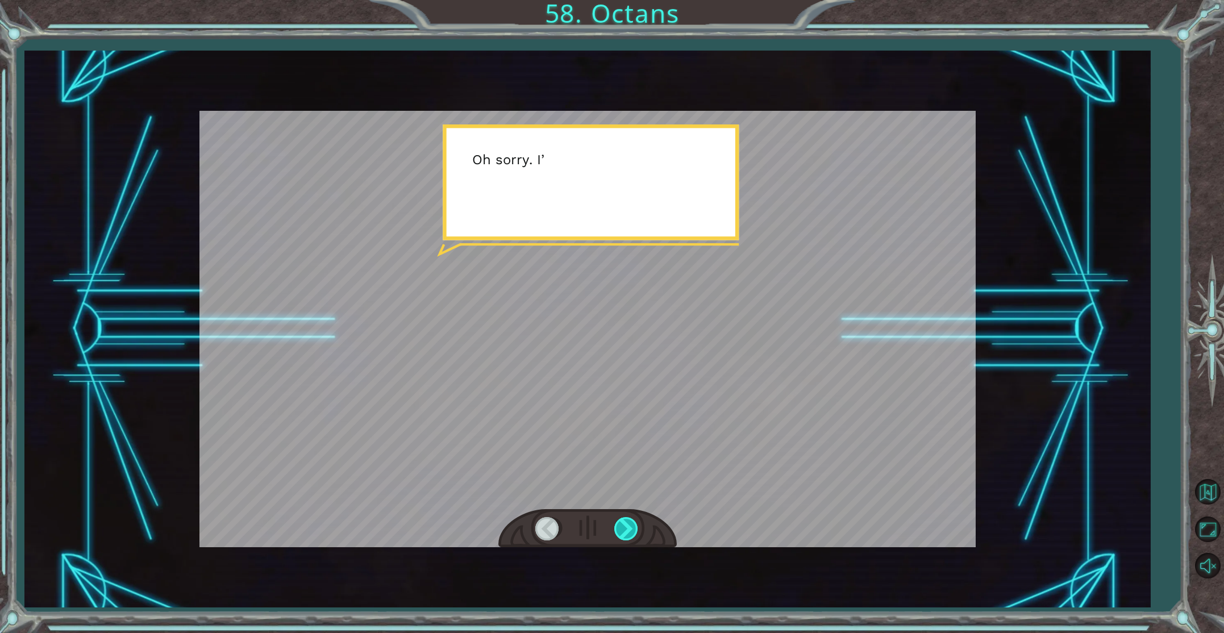
click at [628, 526] on div at bounding box center [627, 528] width 26 height 23
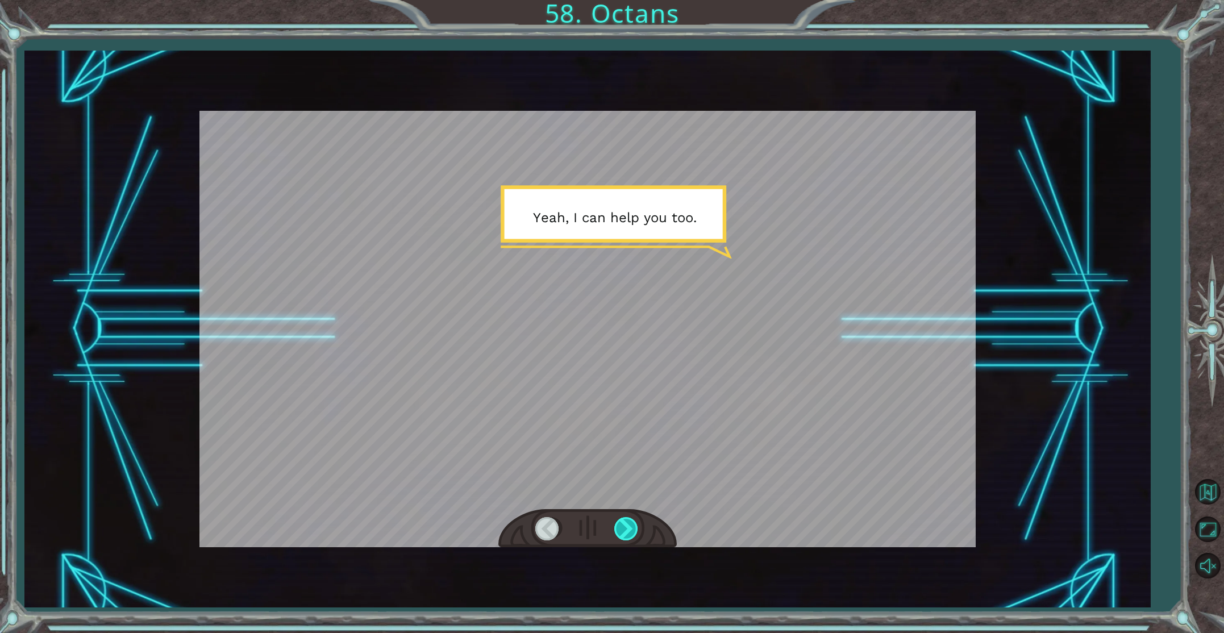
click at [628, 526] on div at bounding box center [627, 528] width 26 height 23
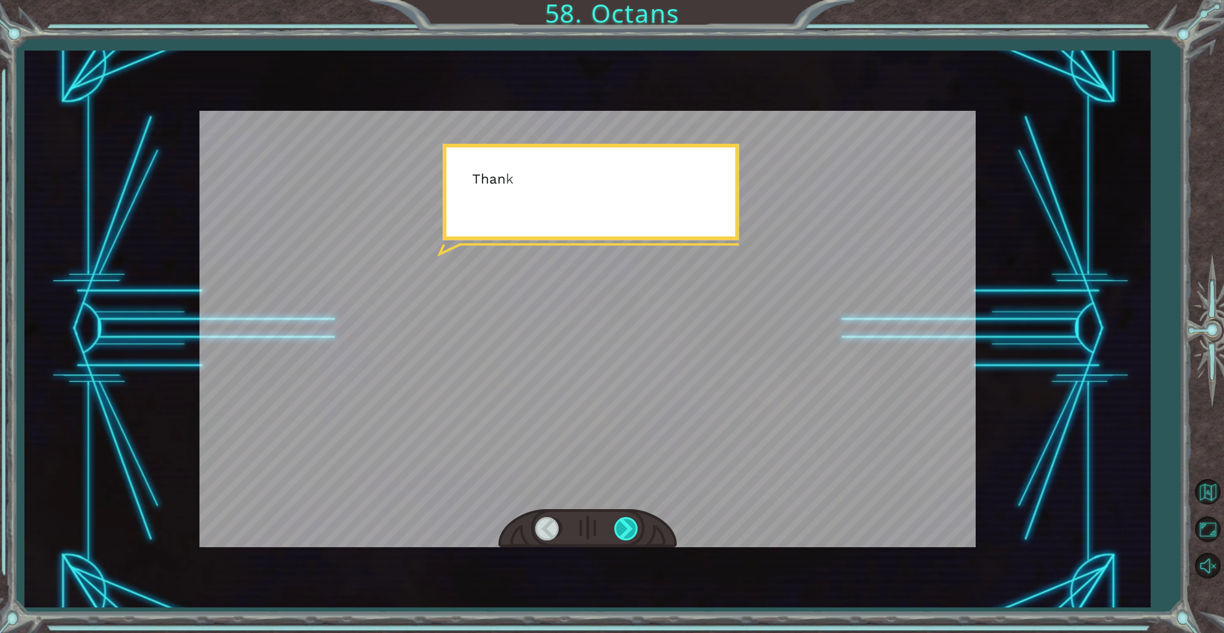
click at [628, 526] on div at bounding box center [627, 528] width 26 height 23
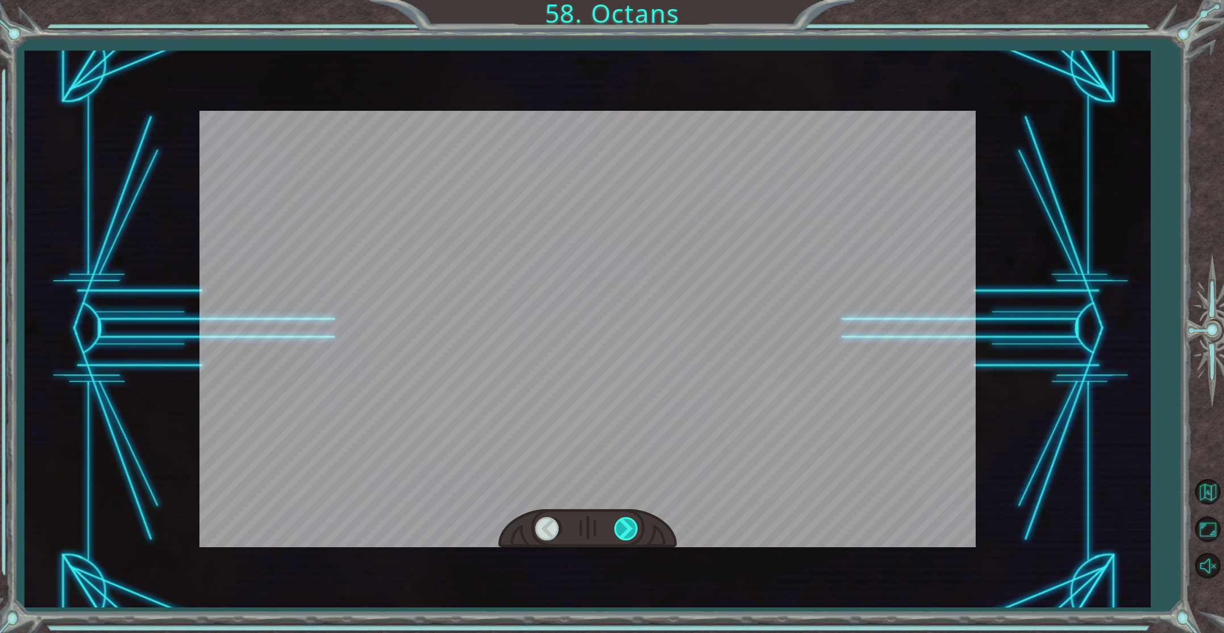
click at [628, 526] on div at bounding box center [627, 528] width 26 height 23
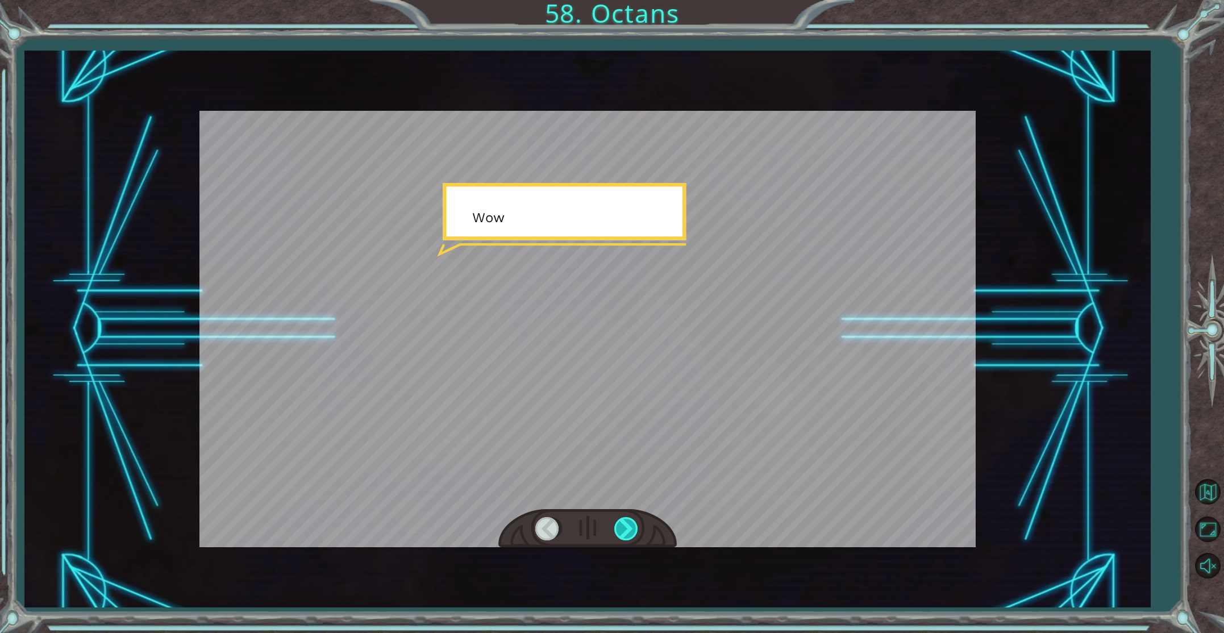
click at [628, 526] on div at bounding box center [627, 528] width 26 height 23
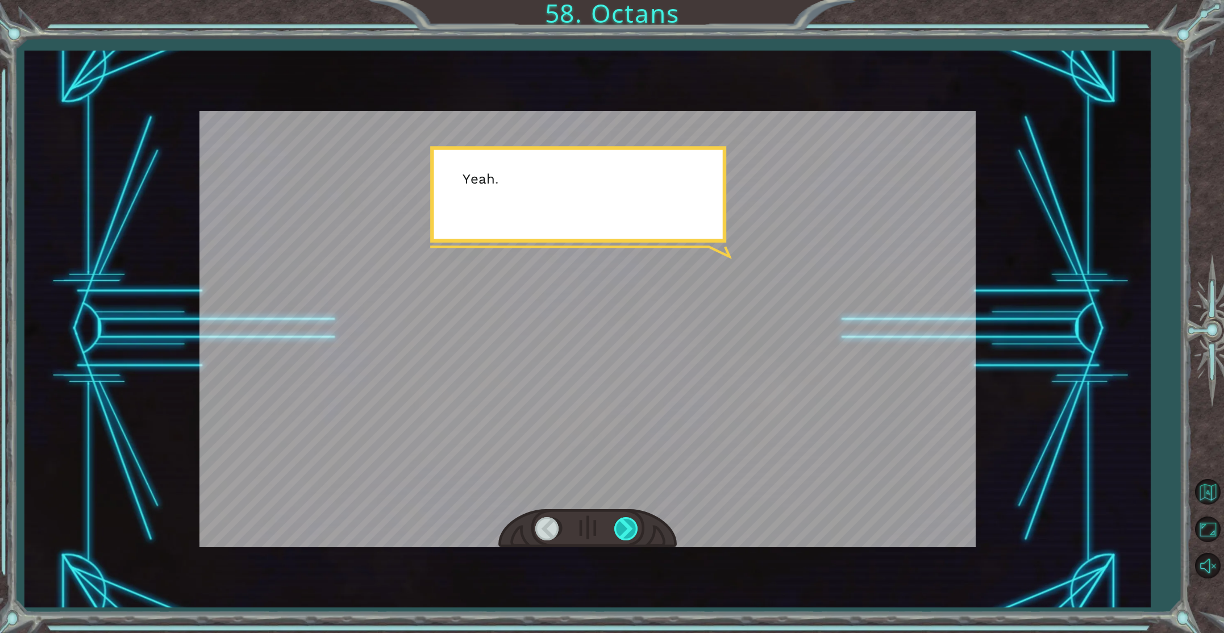
click at [628, 526] on div at bounding box center [627, 528] width 26 height 23
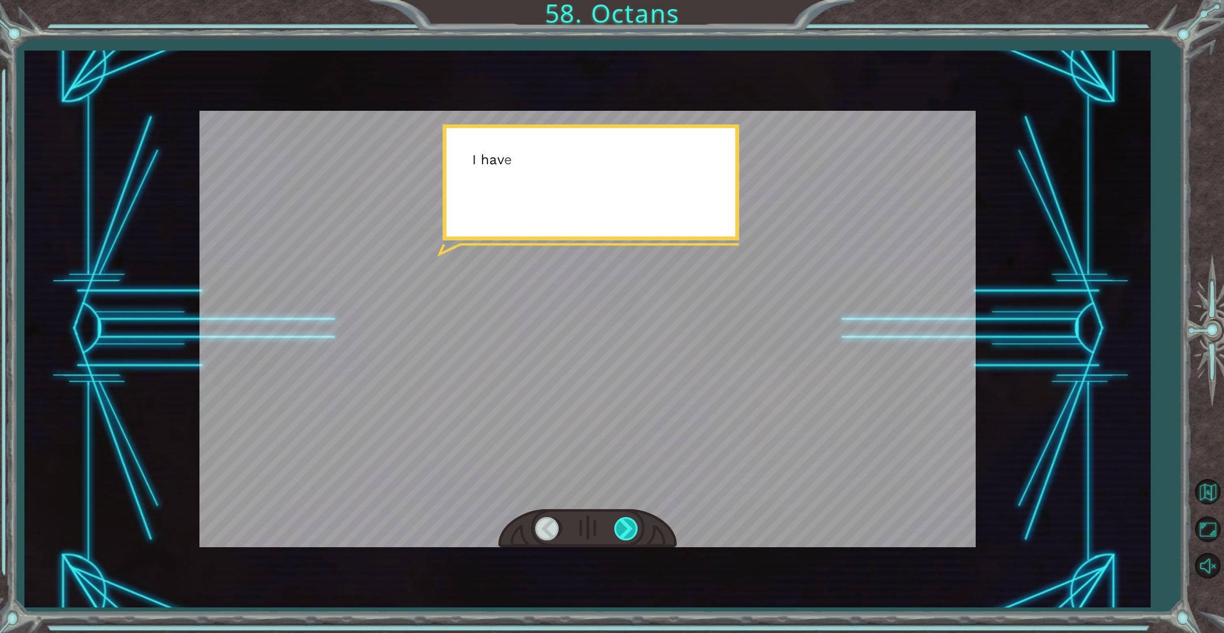
click at [628, 526] on div at bounding box center [627, 528] width 26 height 23
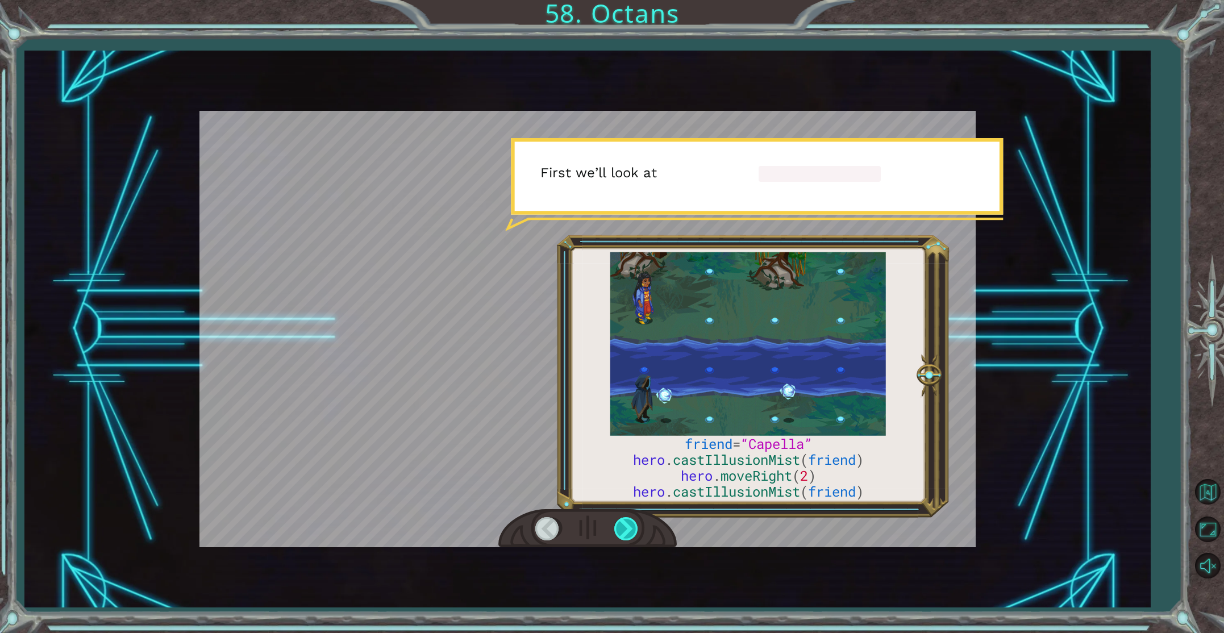
click at [628, 526] on div at bounding box center [627, 528] width 26 height 23
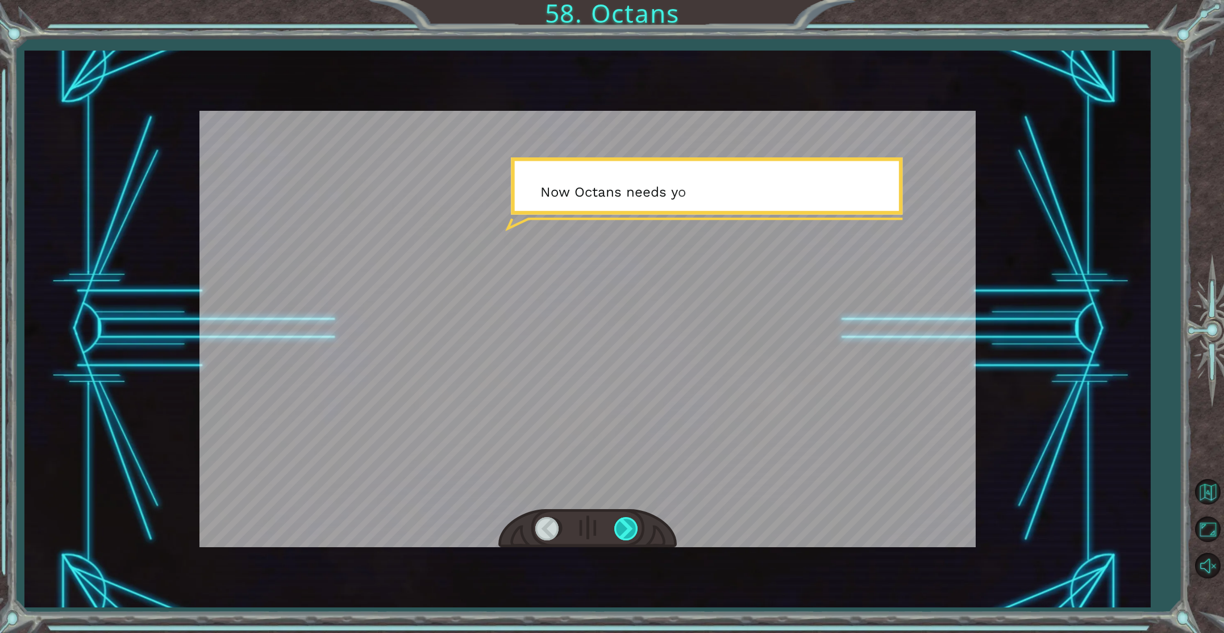
click at [628, 526] on div at bounding box center [627, 528] width 26 height 23
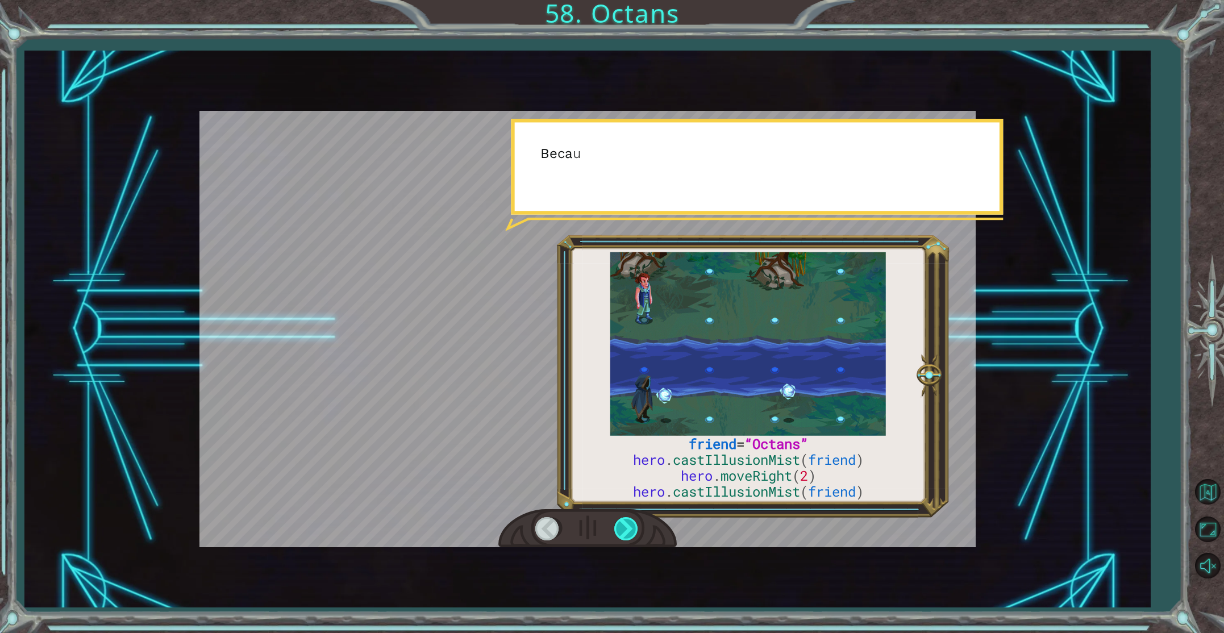
click at [628, 526] on div at bounding box center [627, 528] width 26 height 23
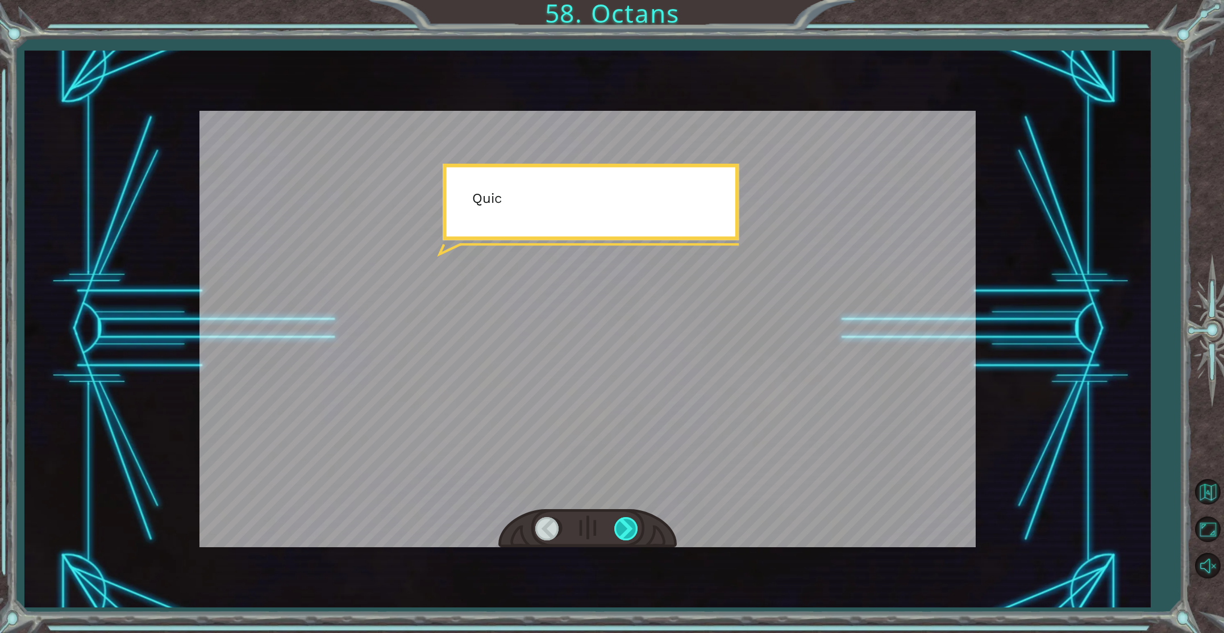
click at [628, 526] on div at bounding box center [627, 528] width 26 height 23
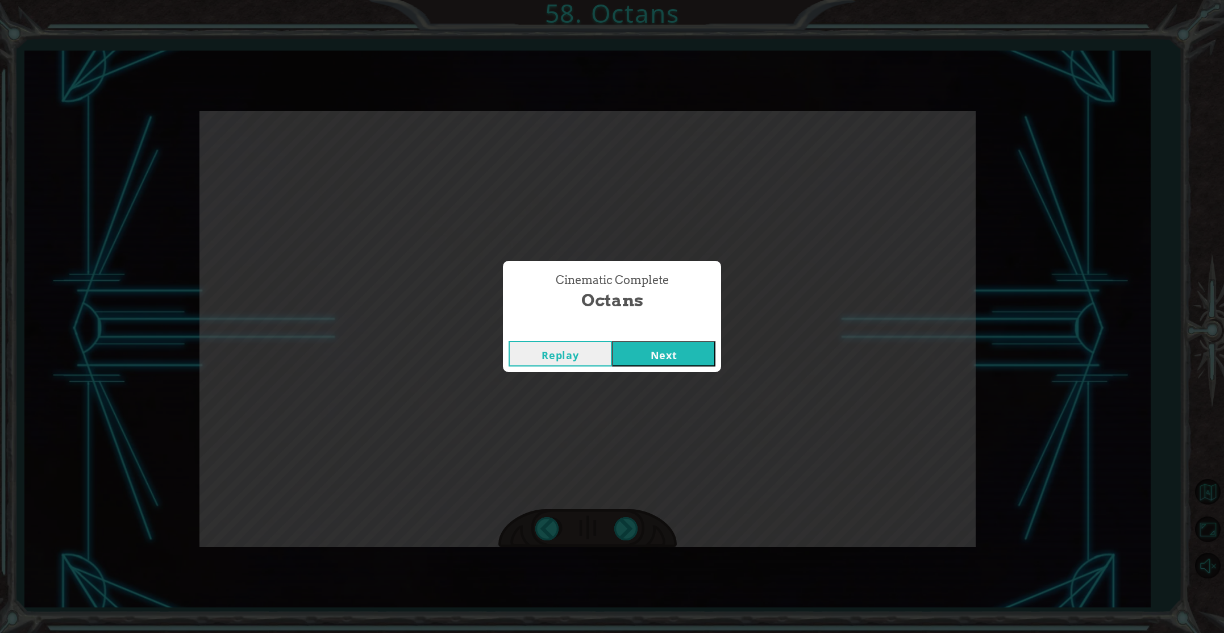
click at [650, 351] on button "Next" at bounding box center [663, 354] width 103 height 26
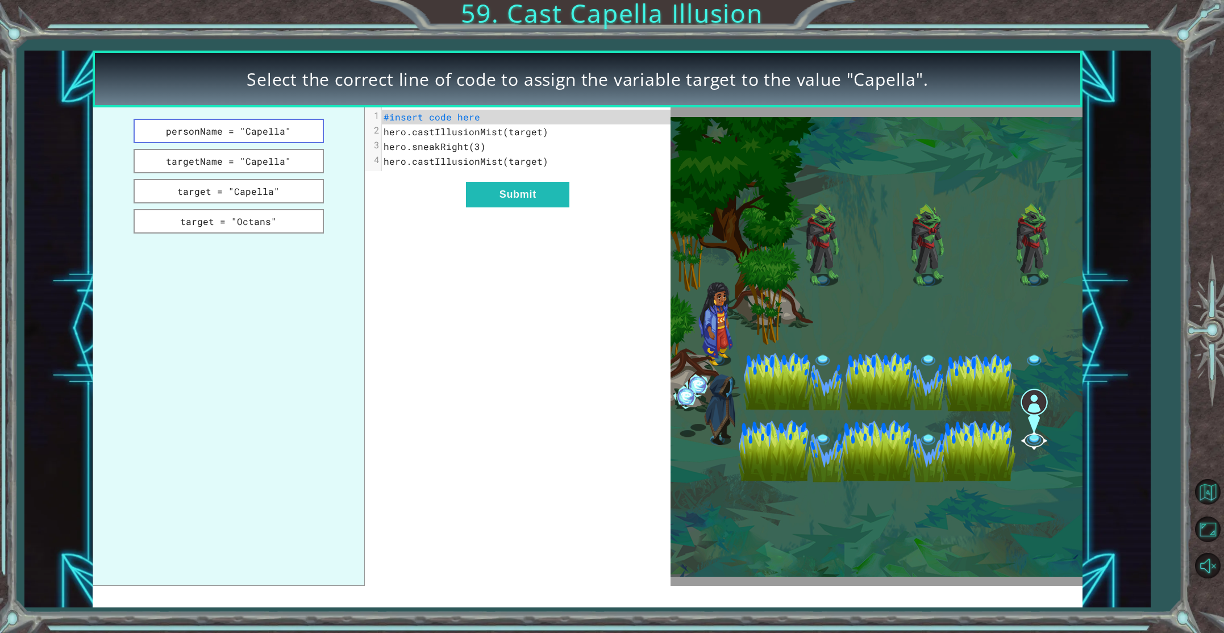
click at [264, 137] on button "personName = "Capella"" at bounding box center [229, 131] width 190 height 24
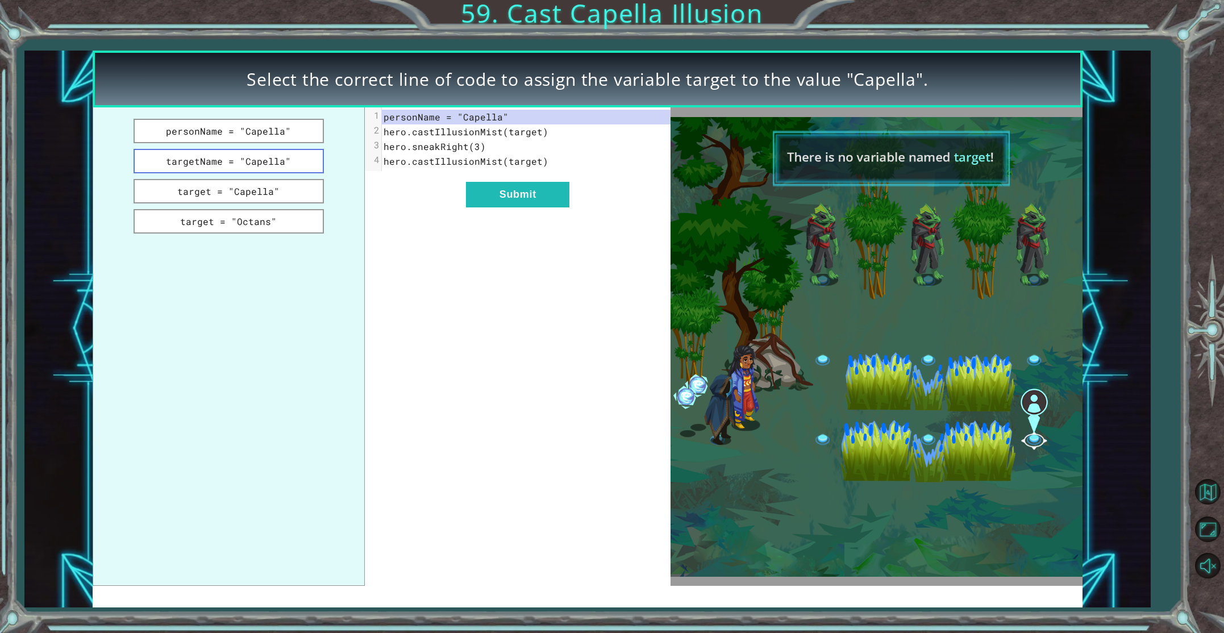
click at [278, 163] on button "targetName = "Capella"" at bounding box center [229, 161] width 190 height 24
click at [287, 184] on button "target = "Capella"" at bounding box center [229, 191] width 190 height 24
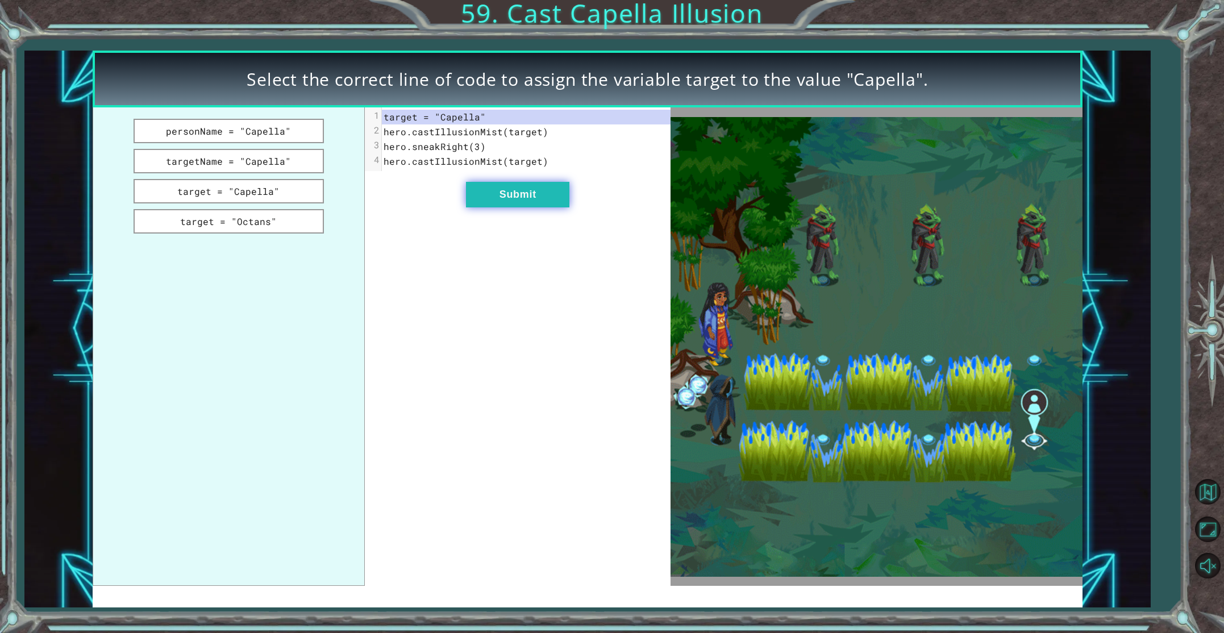
click at [498, 199] on button "Submit" at bounding box center [517, 195] width 103 height 26
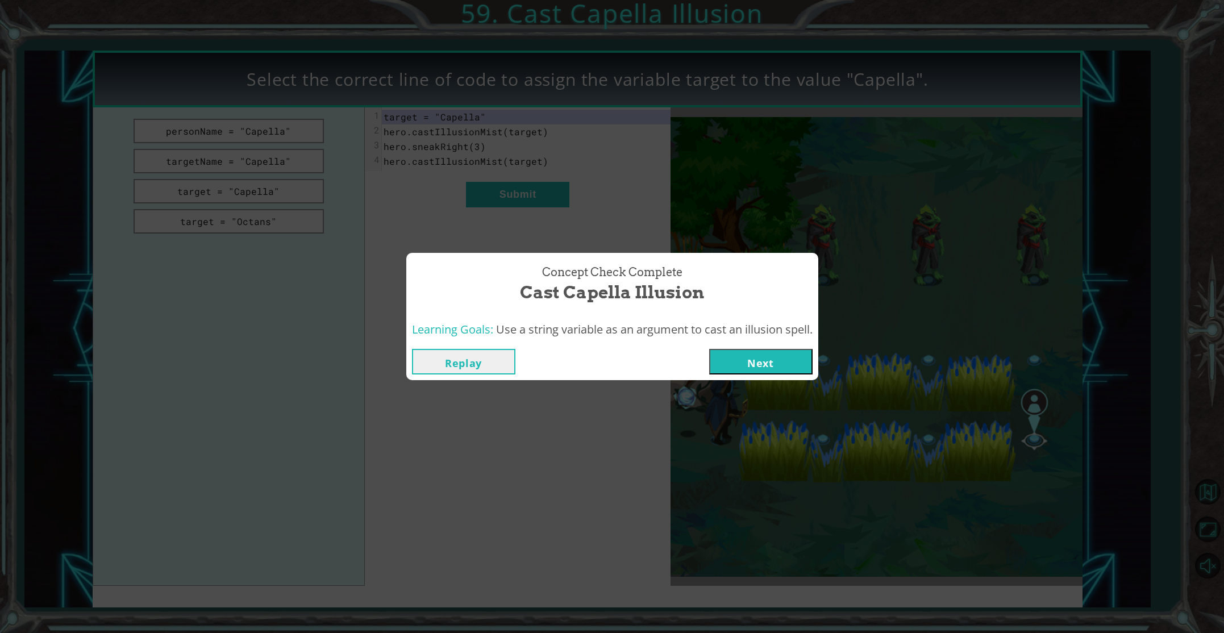
click at [777, 369] on button "Next" at bounding box center [760, 362] width 103 height 26
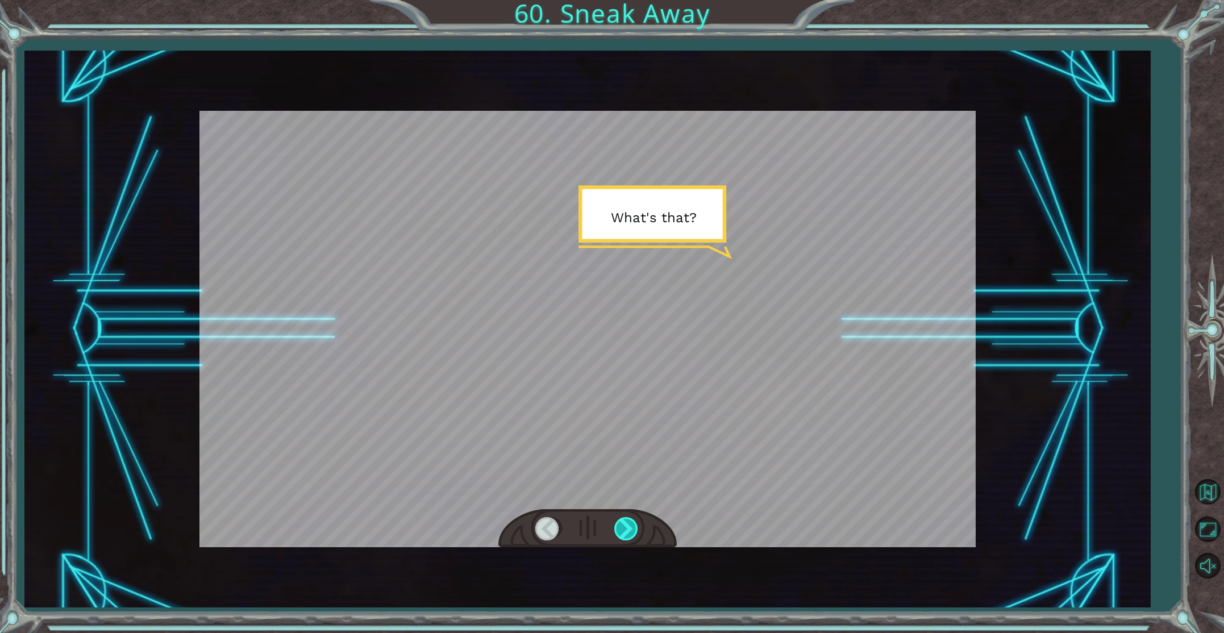
click at [622, 530] on div at bounding box center [627, 528] width 26 height 23
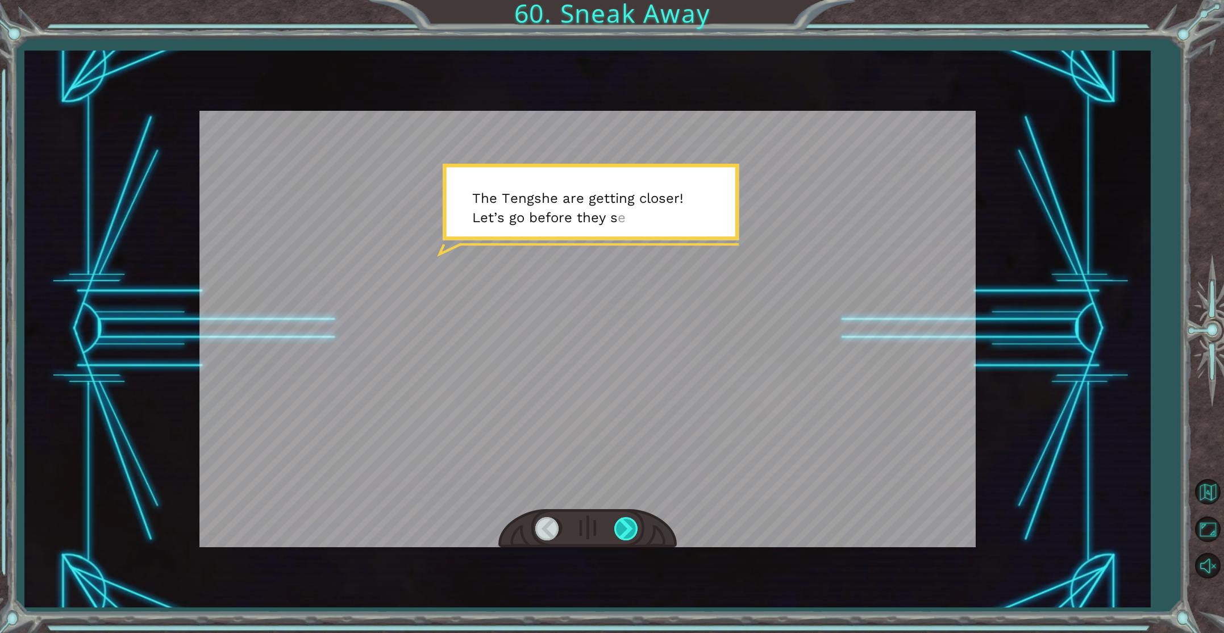
click at [622, 530] on div at bounding box center [627, 528] width 26 height 23
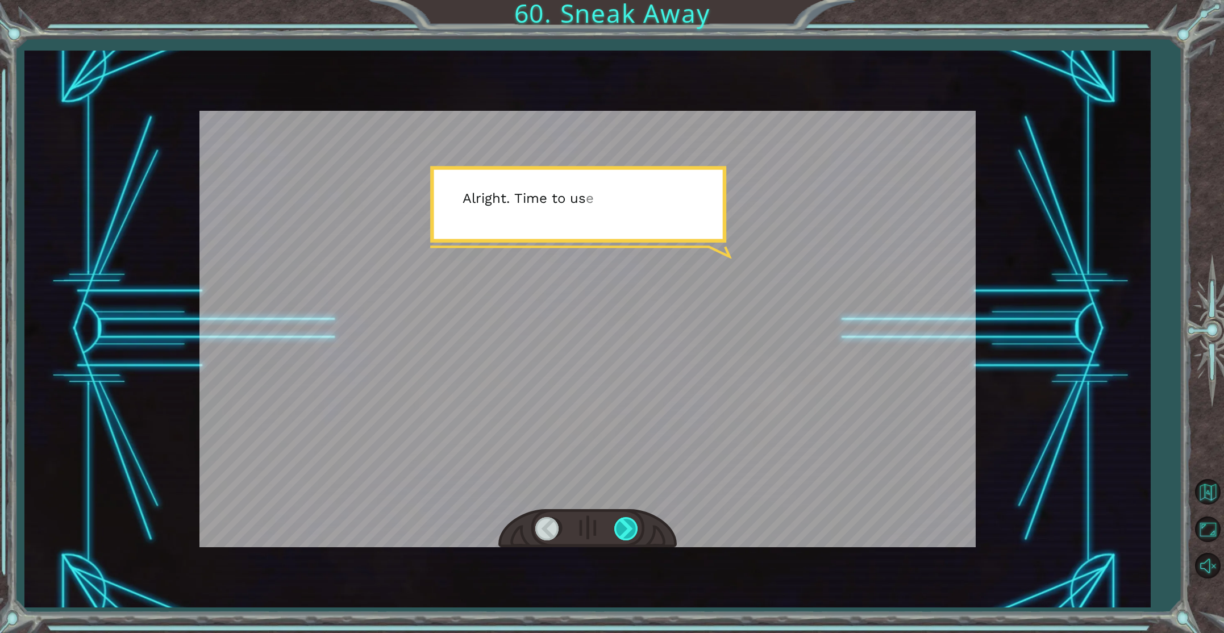
click at [622, 531] on div at bounding box center [627, 528] width 26 height 23
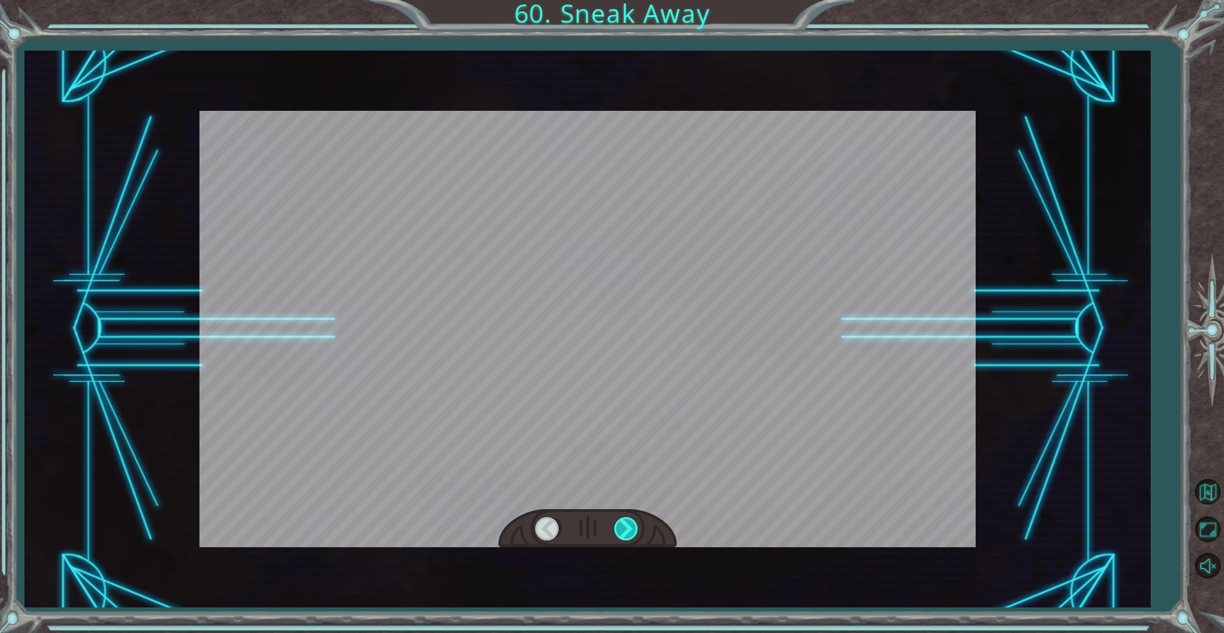
click at [622, 530] on div at bounding box center [627, 528] width 26 height 23
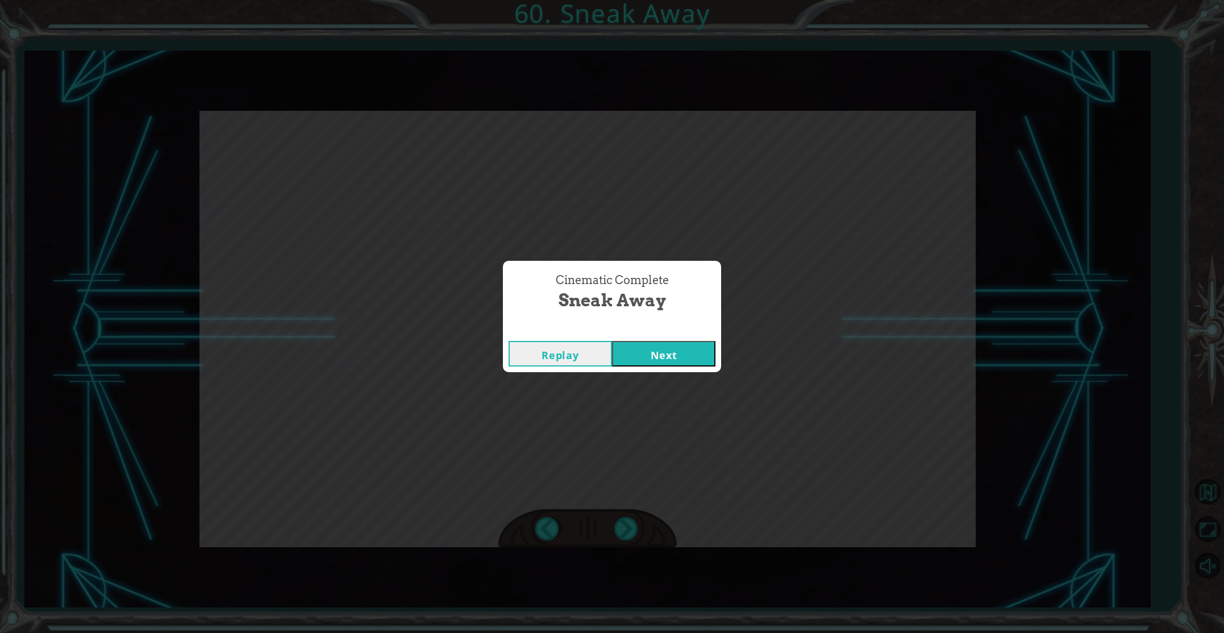
click at [642, 353] on button "Next" at bounding box center [663, 354] width 103 height 26
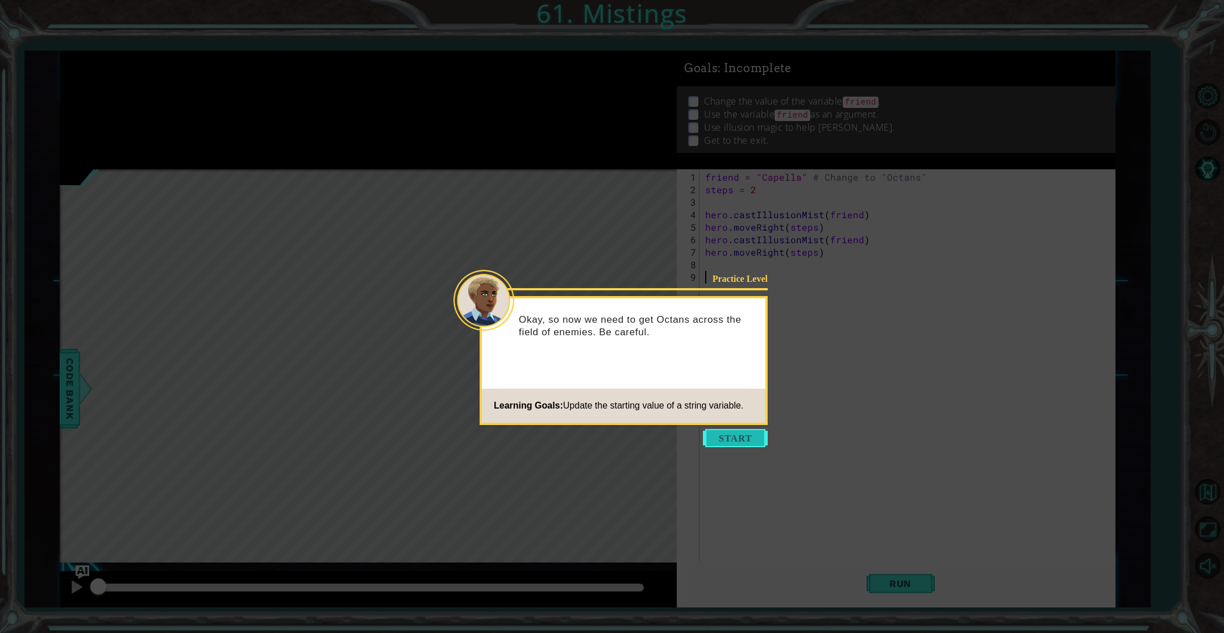
click at [744, 438] on button "Start" at bounding box center [735, 438] width 65 height 18
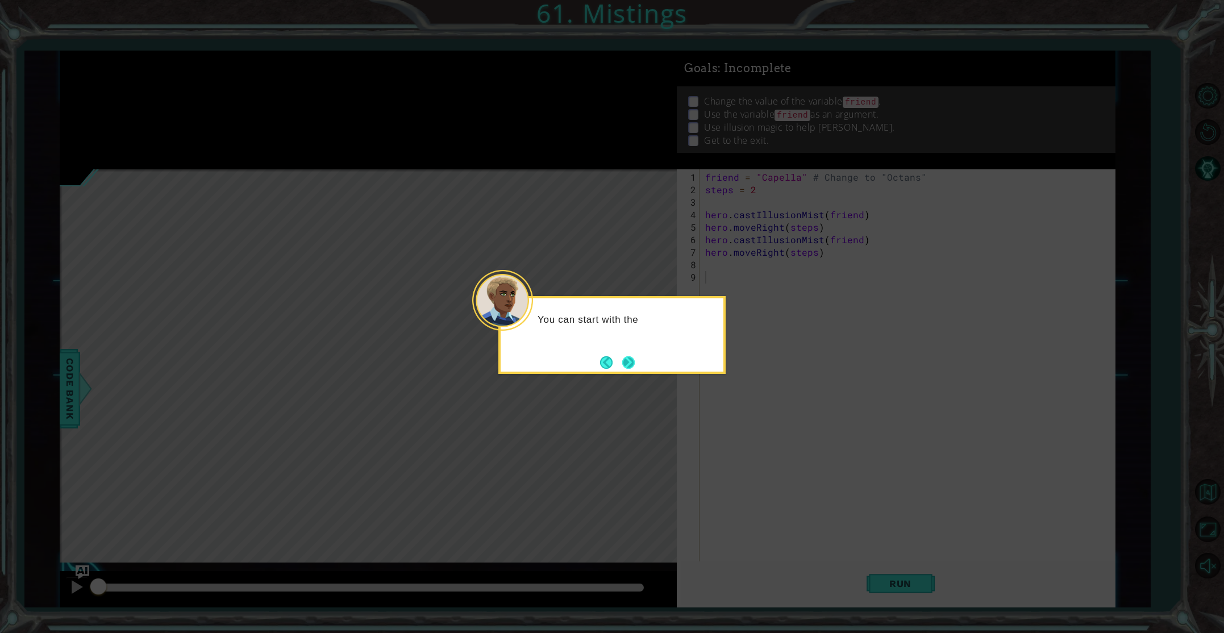
click at [626, 356] on button "Next" at bounding box center [628, 362] width 13 height 13
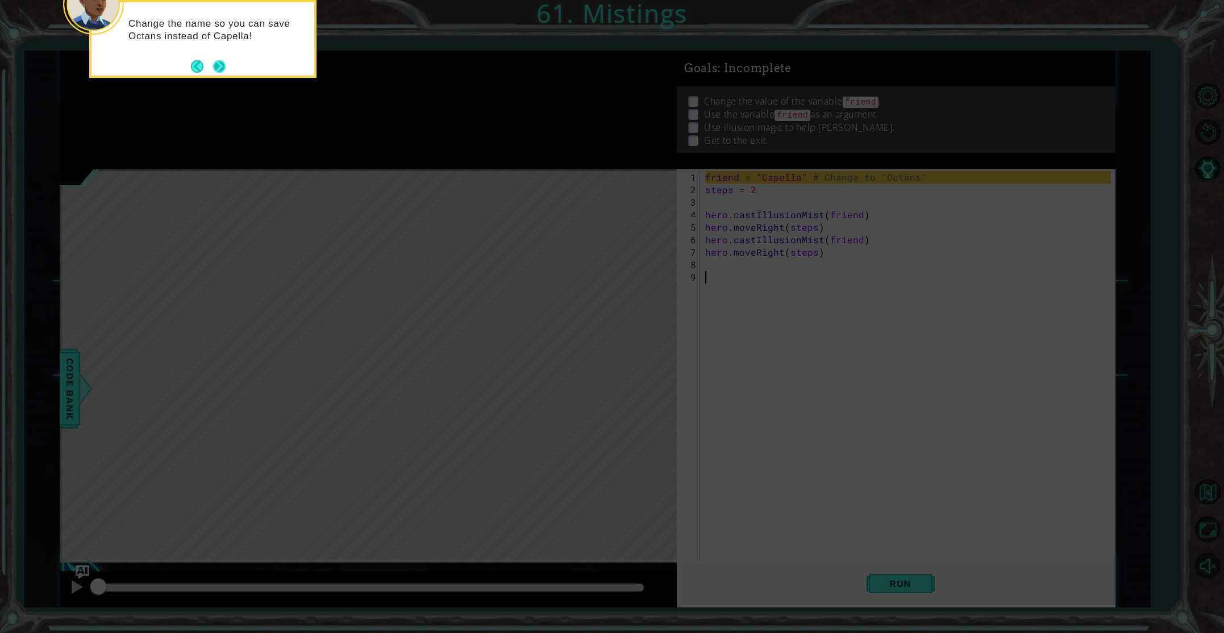
click at [222, 60] on button "Next" at bounding box center [219, 66] width 13 height 13
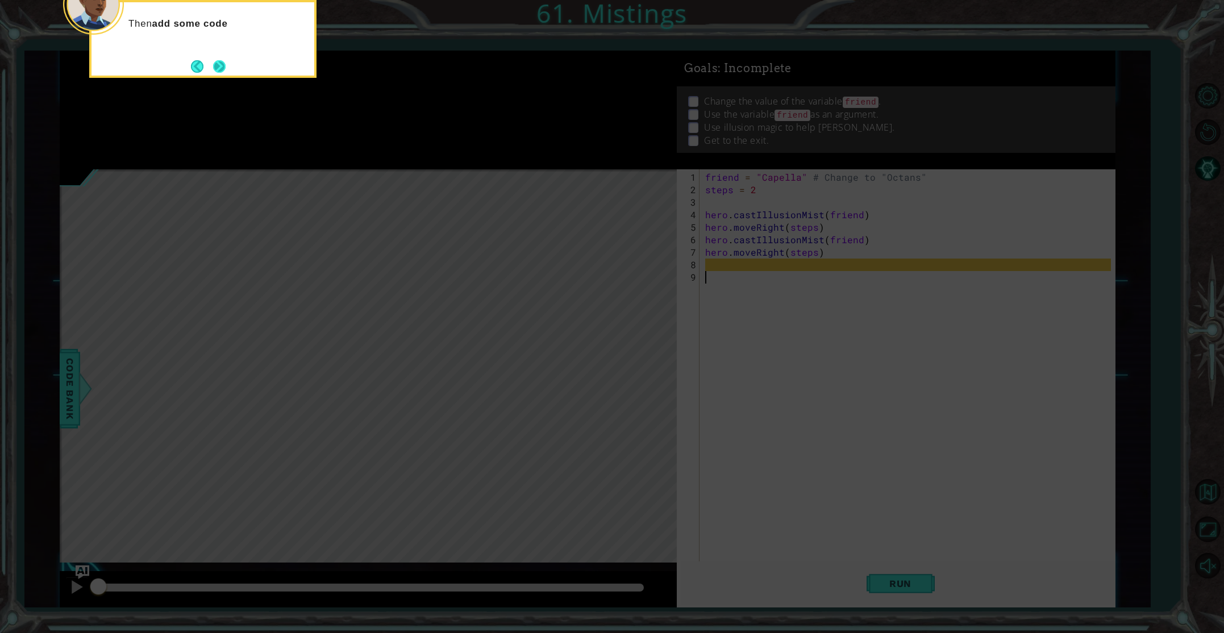
click at [214, 65] on button "Next" at bounding box center [219, 66] width 13 height 13
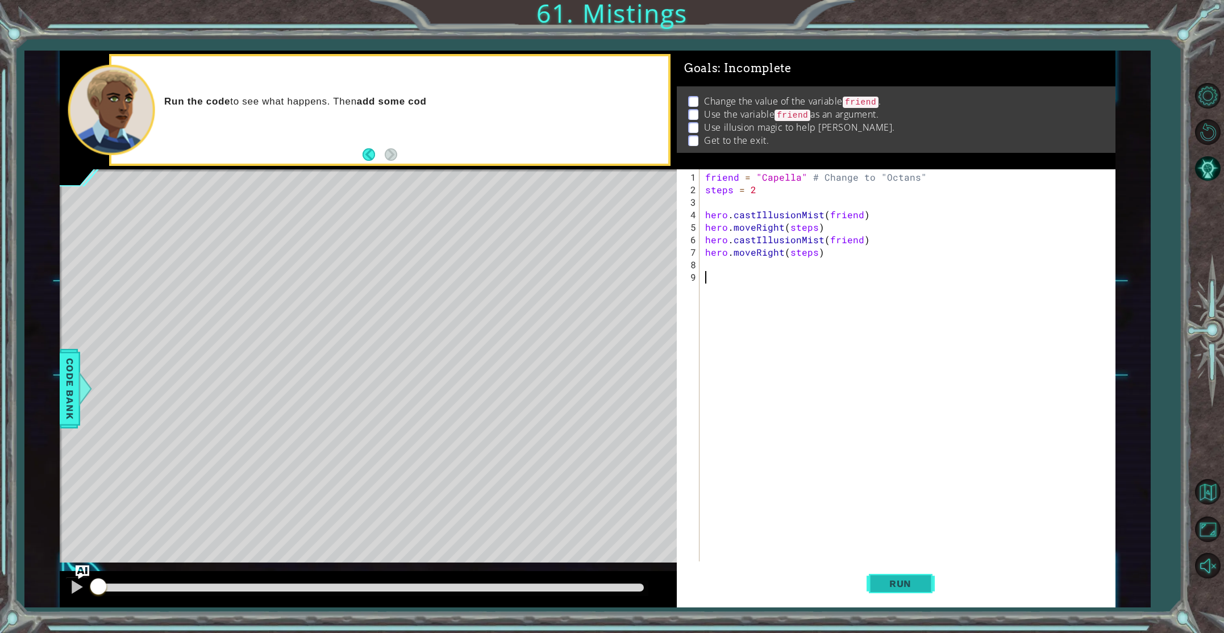
click at [872, 592] on button "Run" at bounding box center [901, 583] width 68 height 44
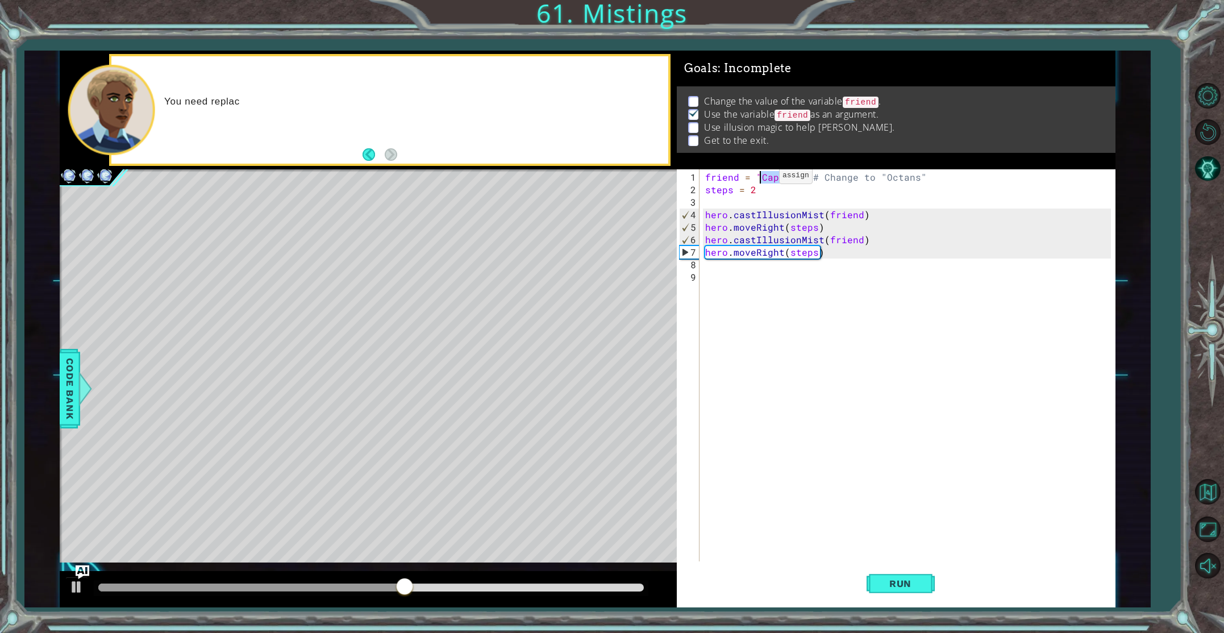
drag, startPoint x: 798, startPoint y: 180, endPoint x: 759, endPoint y: 180, distance: 38.6
click at [759, 180] on div "friend = "Capella" # Change to "Octans" steps = 2 hero . castIllusionMist ( fri…" at bounding box center [910, 390] width 414 height 438
type textarea "friend = "Octans" # Change to "Octans""
click at [907, 585] on span "Run" at bounding box center [900, 583] width 45 height 11
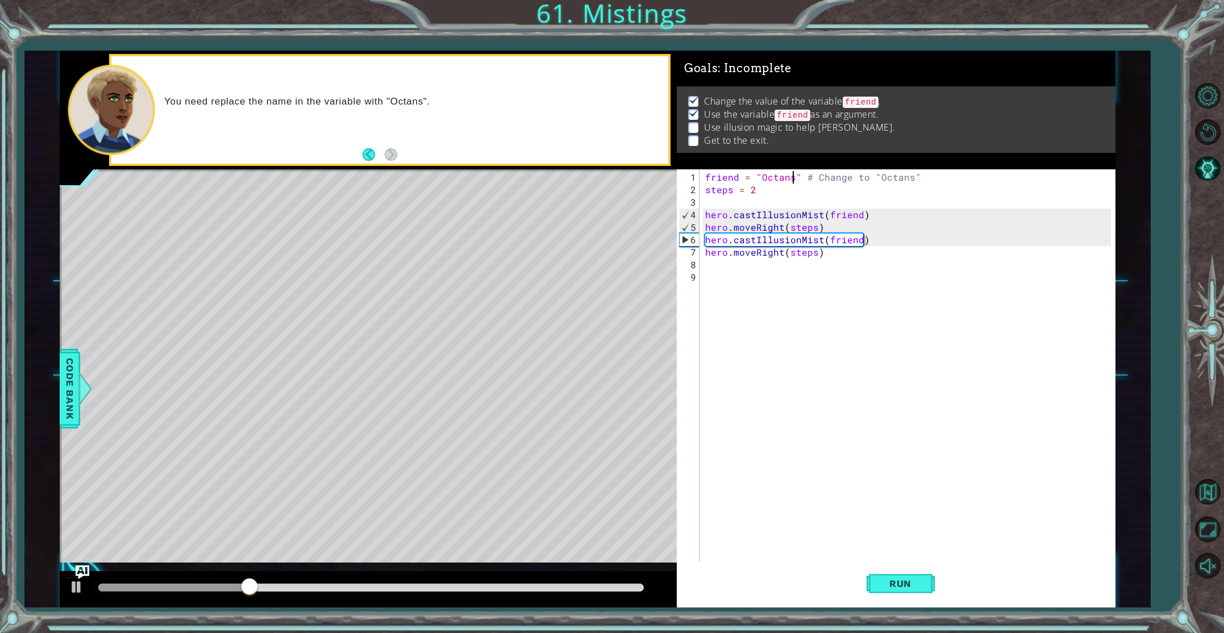
click at [744, 266] on div "friend = "Octans" # Change to "Octans" steps = 2 hero . castIllusionMist ( frie…" at bounding box center [910, 390] width 414 height 438
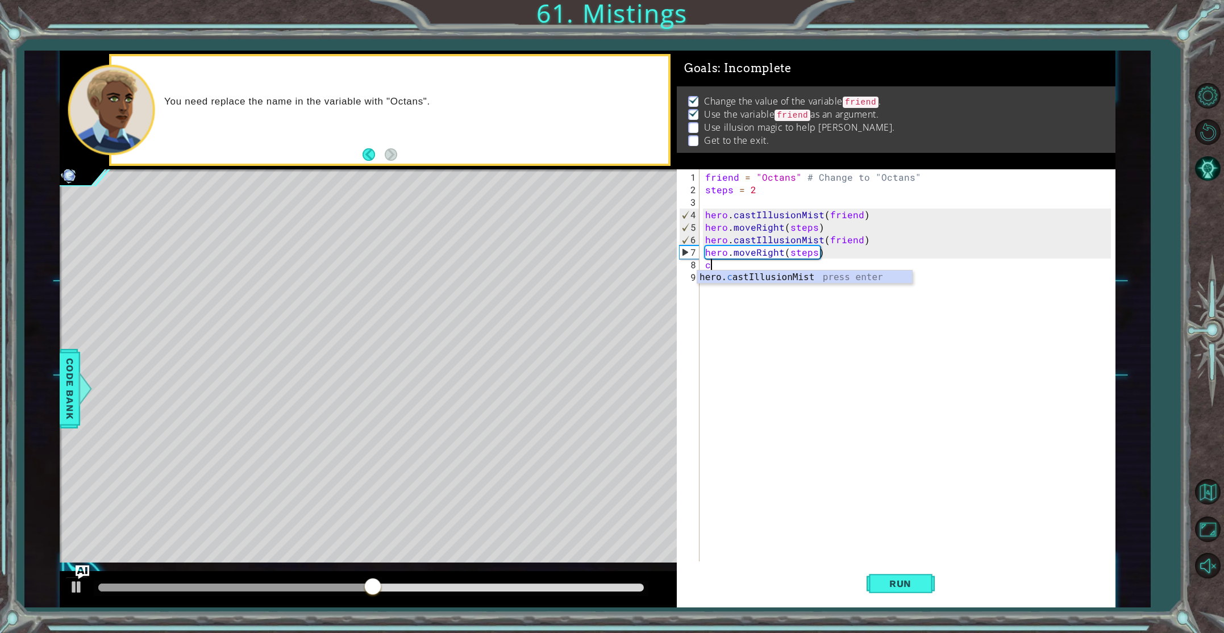
type textarea "hero.castIllusionMist(friend)"
click at [722, 284] on div "friend = "Octans" # Change to "Octans" steps = 2 hero . castIllusionMist ( frie…" at bounding box center [910, 390] width 414 height 438
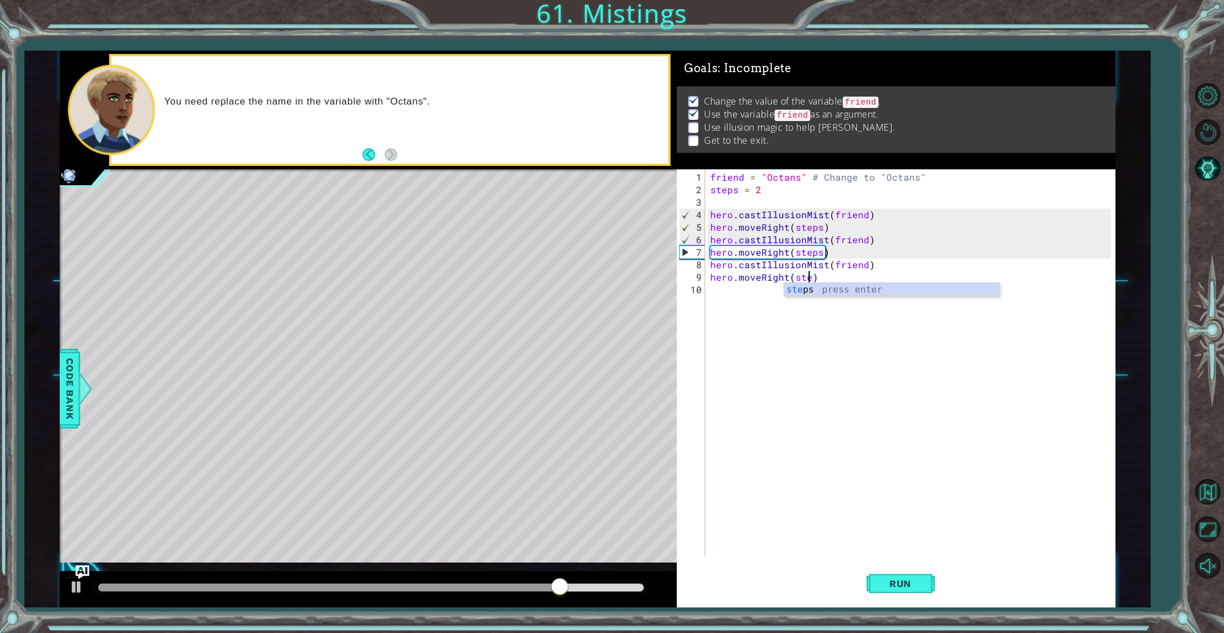
scroll to position [0, 6]
type textarea "hero.moveRight(steps)"
drag, startPoint x: 898, startPoint y: 569, endPoint x: 898, endPoint y: 577, distance: 8.0
click at [900, 572] on button "Run" at bounding box center [901, 583] width 68 height 44
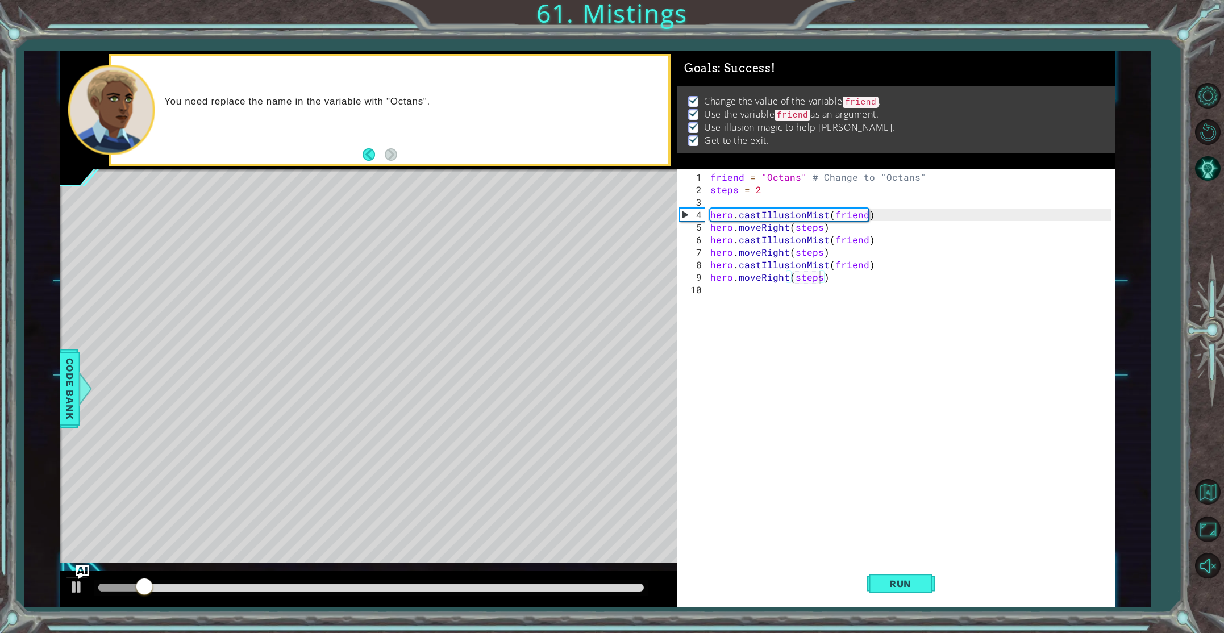
drag, startPoint x: 168, startPoint y: 584, endPoint x: 219, endPoint y: 591, distance: 52.2
click at [219, 591] on div at bounding box center [371, 588] width 555 height 16
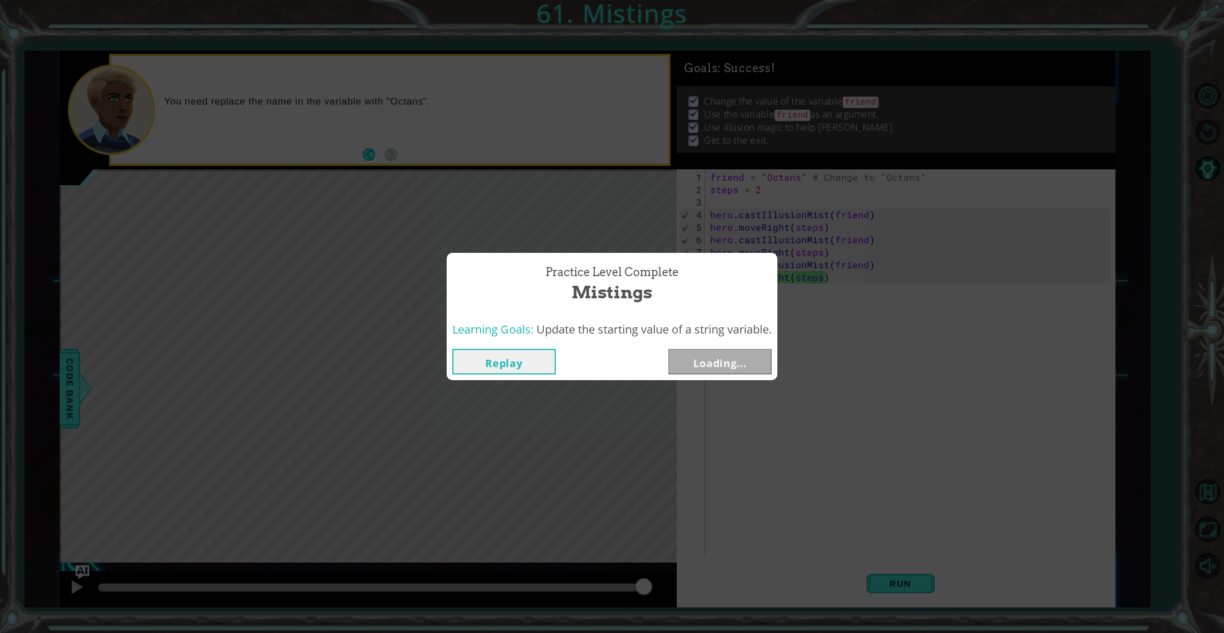
drag, startPoint x: 174, startPoint y: 590, endPoint x: 697, endPoint y: 632, distance: 524.5
click at [688, 632] on body "1 ההההההההההההההההההההההההההההההההההההההההההההההההההההההההההההההההההההההההההההה…" at bounding box center [612, 316] width 1224 height 633
click at [742, 361] on button "Next" at bounding box center [719, 362] width 103 height 26
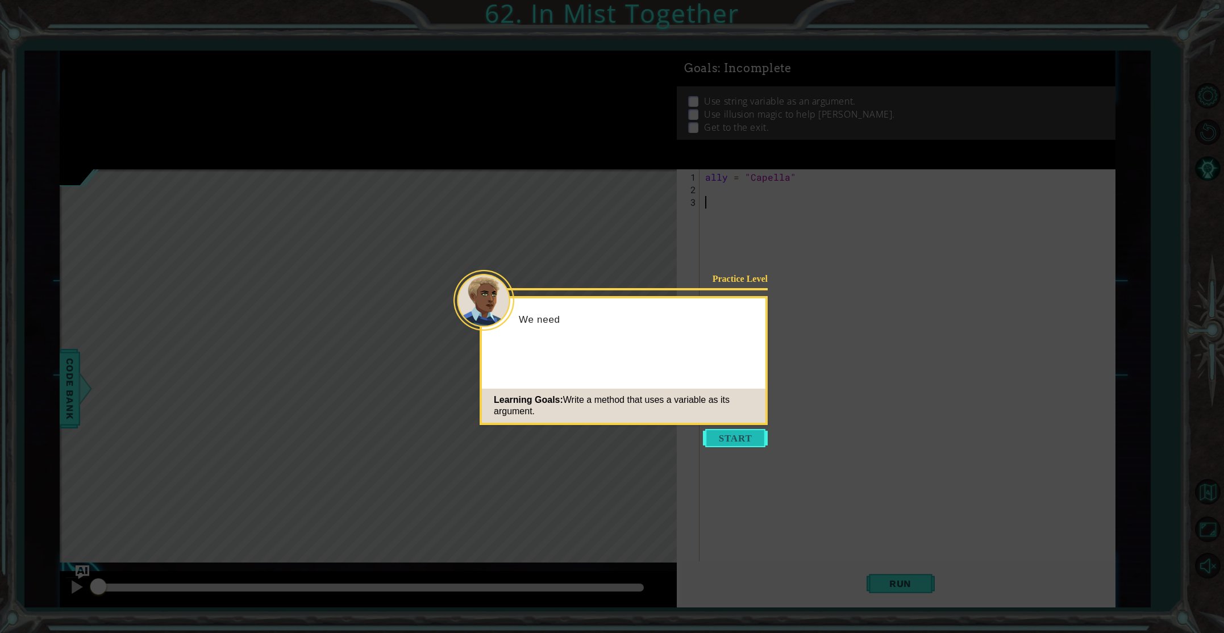
click at [717, 445] on button "Start" at bounding box center [735, 438] width 65 height 18
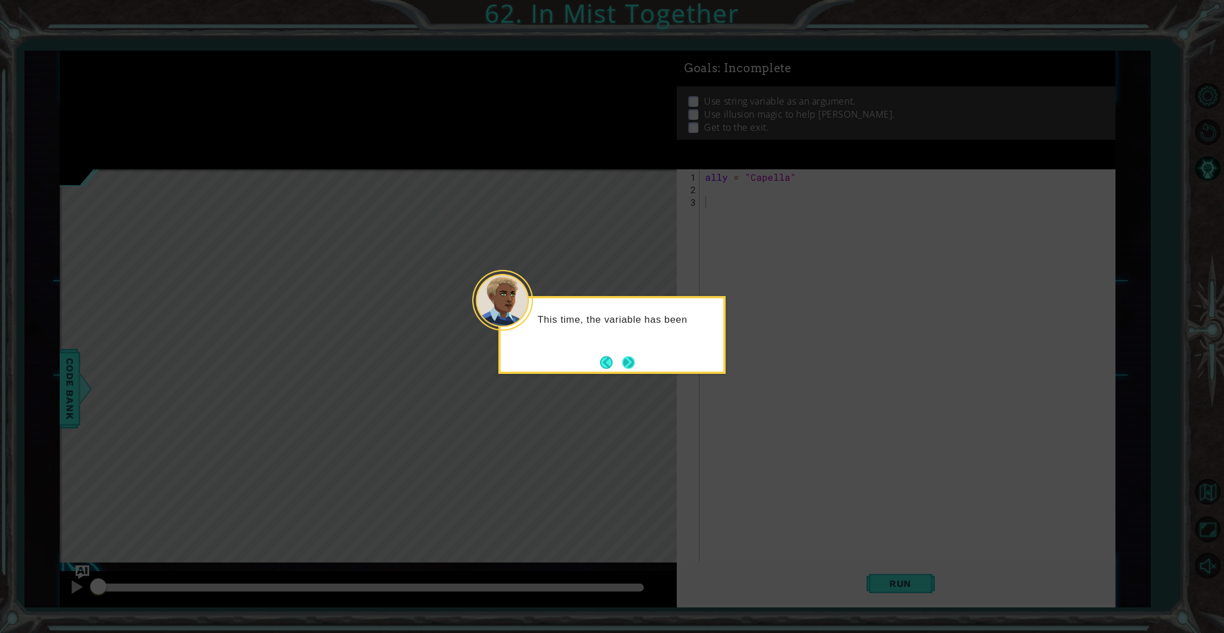
click at [635, 360] on button "Next" at bounding box center [628, 362] width 13 height 13
click at [628, 360] on button "Next" at bounding box center [628, 362] width 13 height 13
click at [631, 359] on button "Next" at bounding box center [628, 362] width 13 height 13
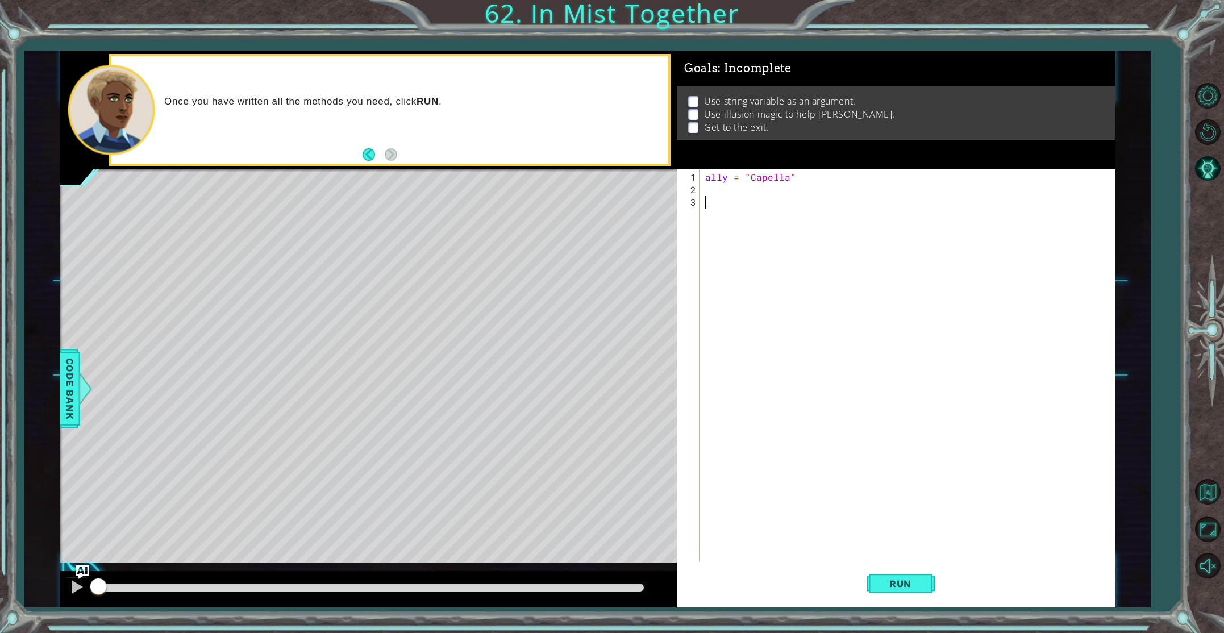
click at [703, 186] on div "ally = "Capella"" at bounding box center [907, 375] width 408 height 413
type textarea "s"
click at [70, 382] on span "Code Bank" at bounding box center [70, 388] width 18 height 69
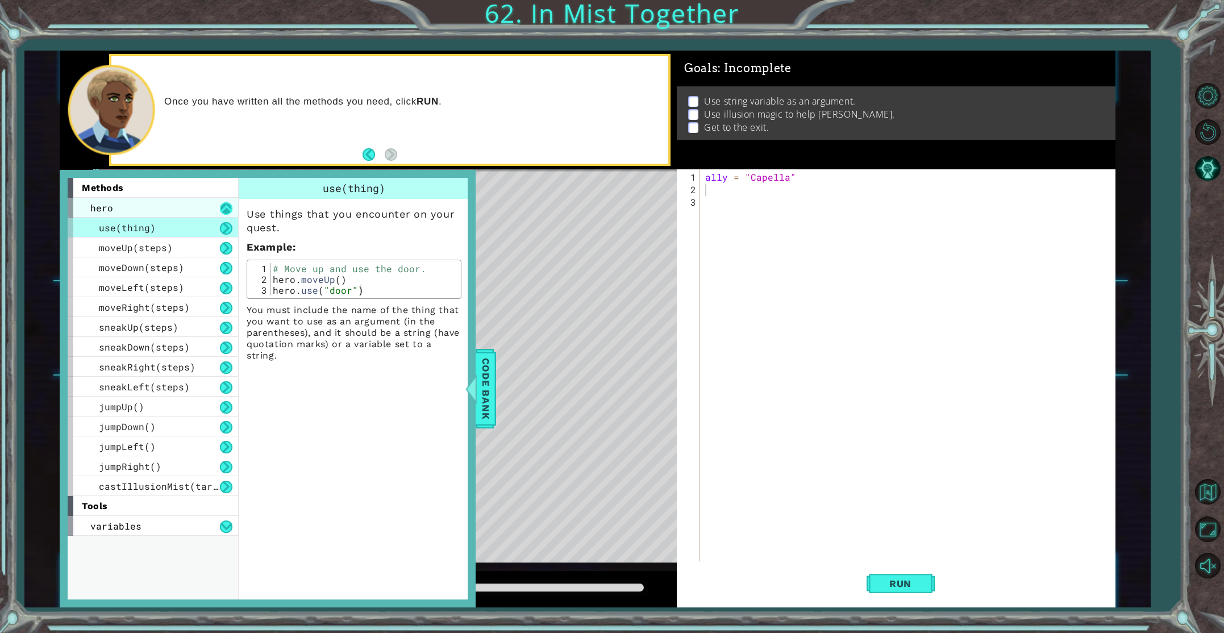
click at [224, 206] on button at bounding box center [226, 208] width 13 height 13
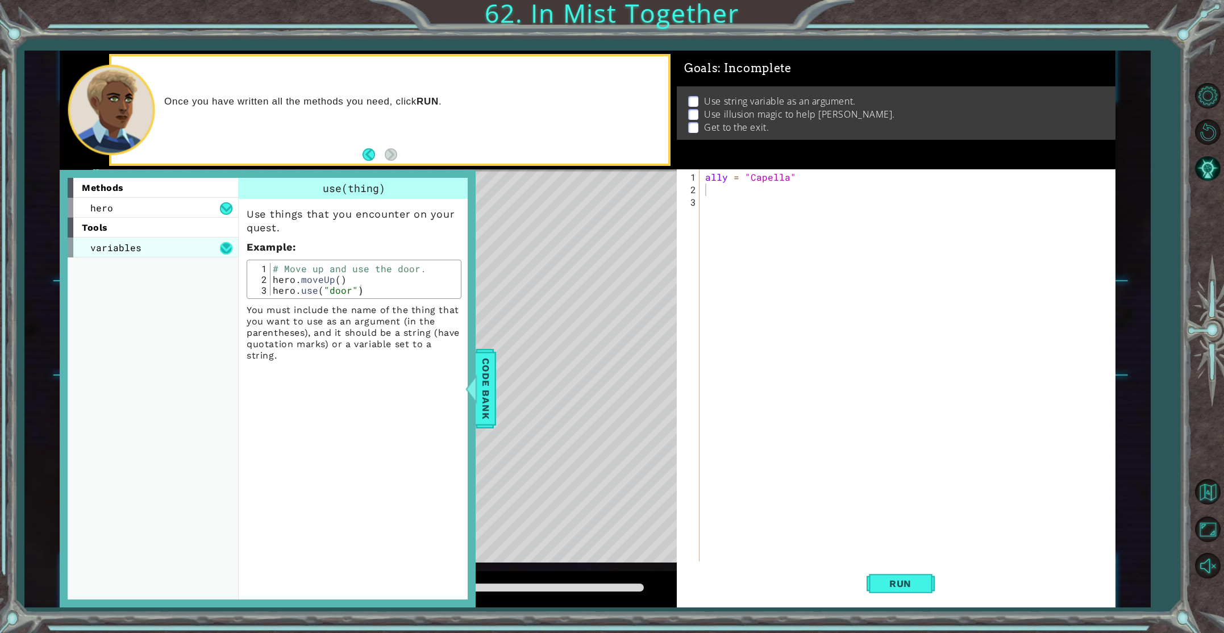
click at [227, 242] on button at bounding box center [226, 248] width 13 height 13
click at [223, 270] on button at bounding box center [226, 268] width 13 height 13
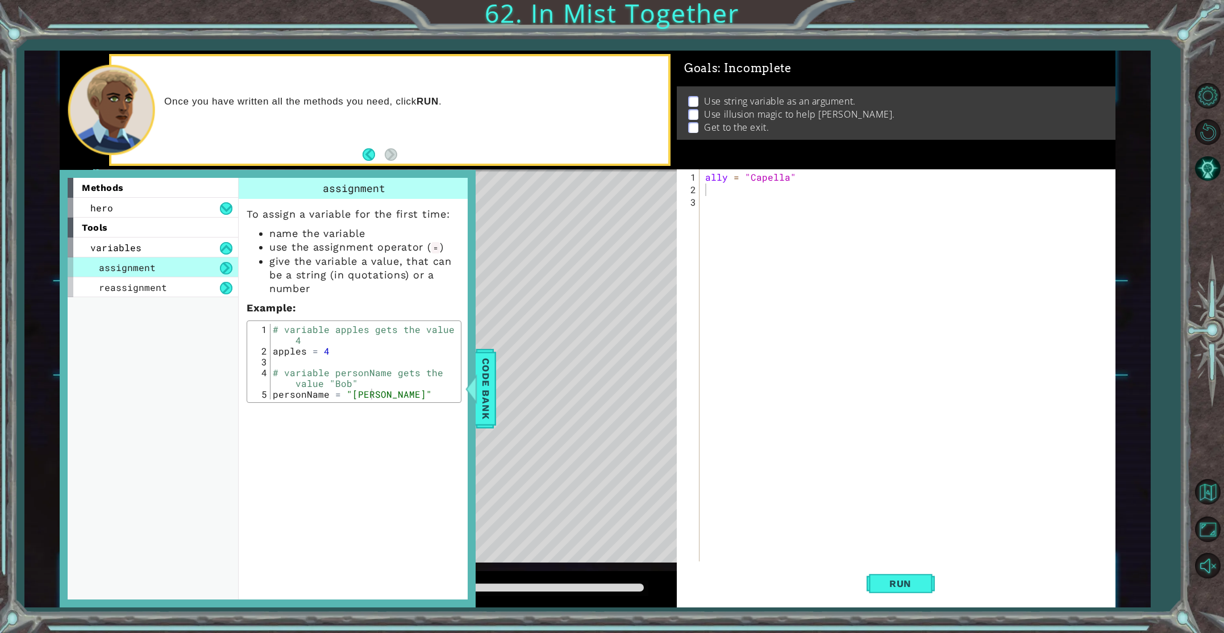
click at [711, 188] on div "ally = "Capella"" at bounding box center [910, 390] width 414 height 438
type textarea "t"
click at [182, 282] on div "reassignment" at bounding box center [153, 287] width 170 height 20
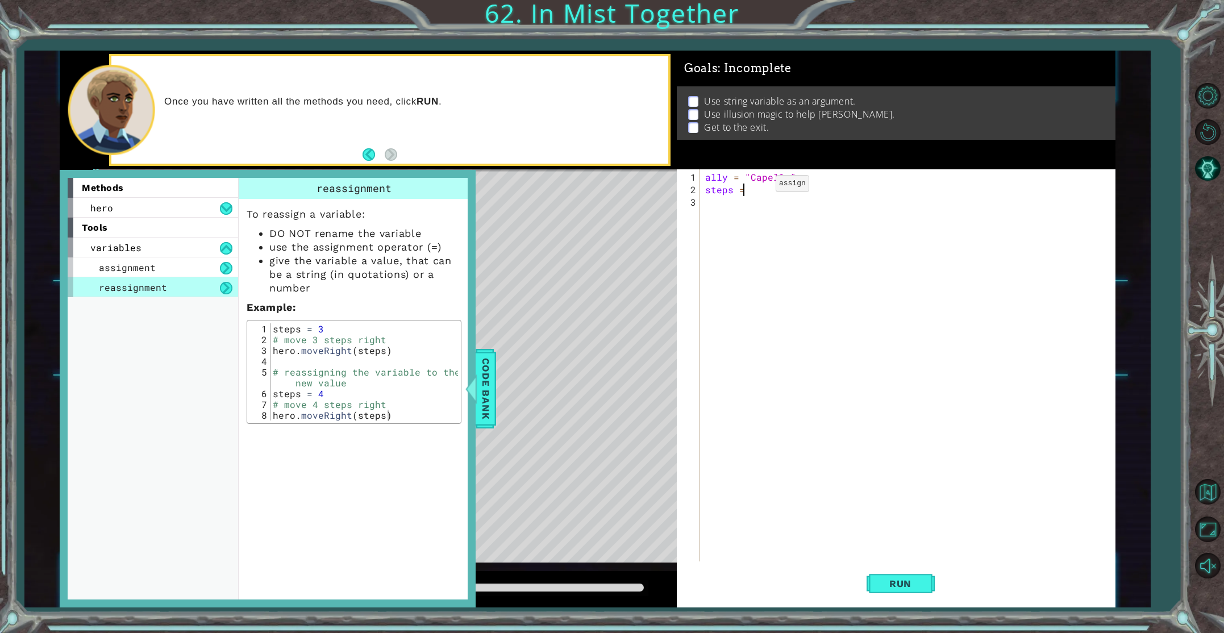
click at [756, 188] on div "ally = "Capella" steps =" at bounding box center [910, 390] width 414 height 438
type textarea "steps = 2"
click at [464, 289] on div "To reassign a variable: DO NOT rename the variable use the assignment operator …" at bounding box center [354, 311] width 231 height 225
click at [486, 392] on span "Code Bank" at bounding box center [486, 388] width 18 height 69
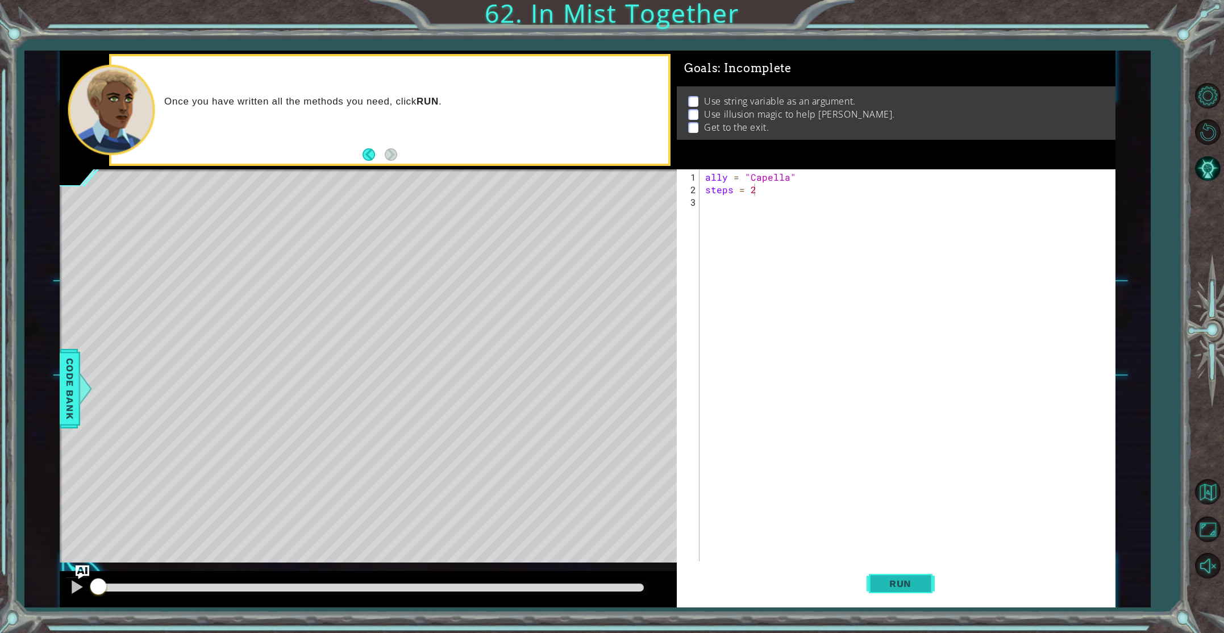
click at [880, 573] on button "Run" at bounding box center [901, 583] width 68 height 44
click at [714, 206] on div "ally = "Capella" steps = 2" at bounding box center [910, 390] width 414 height 438
type textarea "h"
click at [892, 578] on span "Run" at bounding box center [900, 583] width 45 height 11
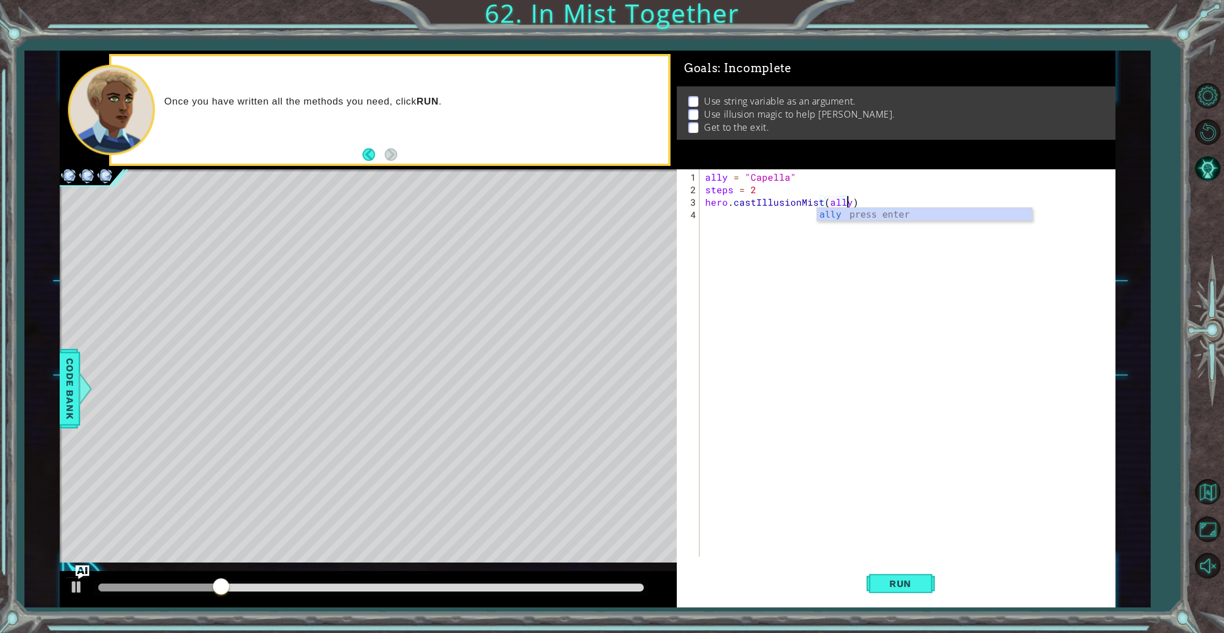
scroll to position [0, 9]
type textarea "hero.castIllusionMist(ally)"
click at [917, 586] on span "Run" at bounding box center [900, 583] width 45 height 11
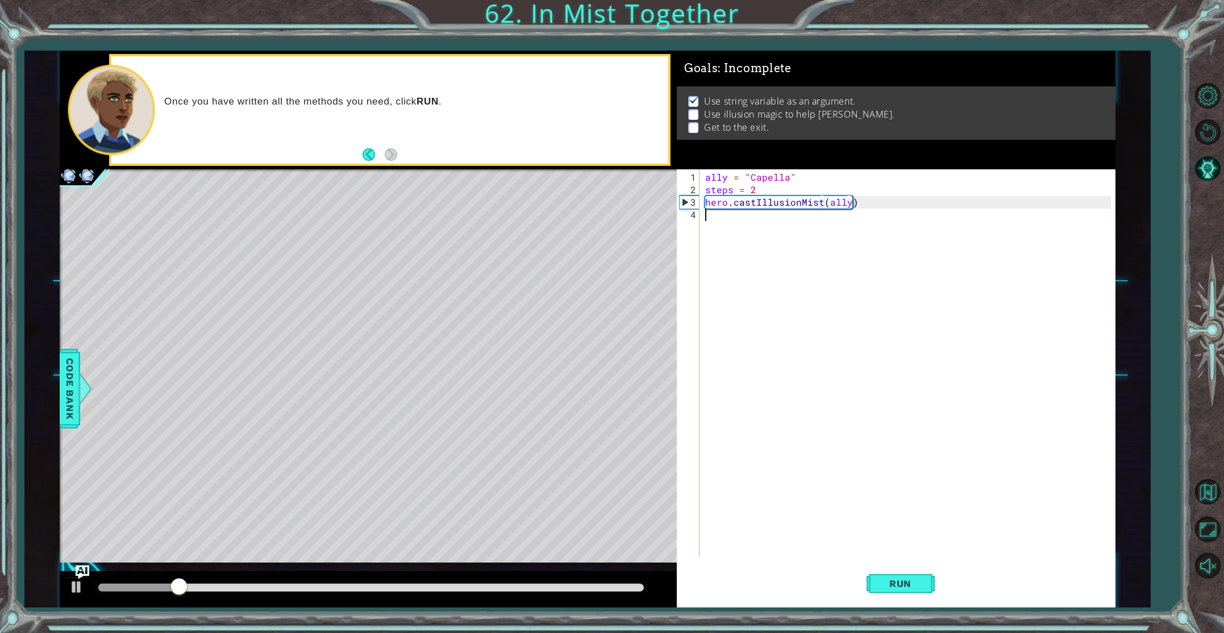
click at [713, 217] on div "ally = "Capella" steps = 2 hero . castIllusionMist ( ally )" at bounding box center [910, 377] width 414 height 413
type textarea "h"
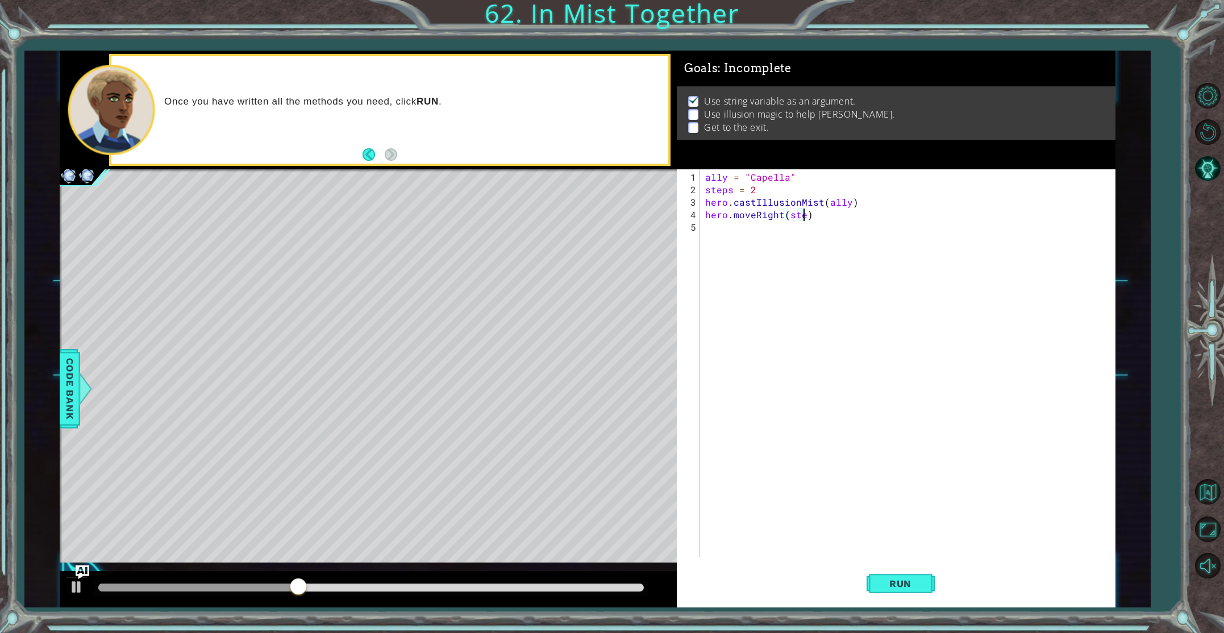
type textarea "hero.moveRight(steps)"
click at [743, 232] on div "ally = "Capella" steps = 2 hero . castIllusionMist ( ally ) hero . moveRight ( …" at bounding box center [910, 377] width 414 height 413
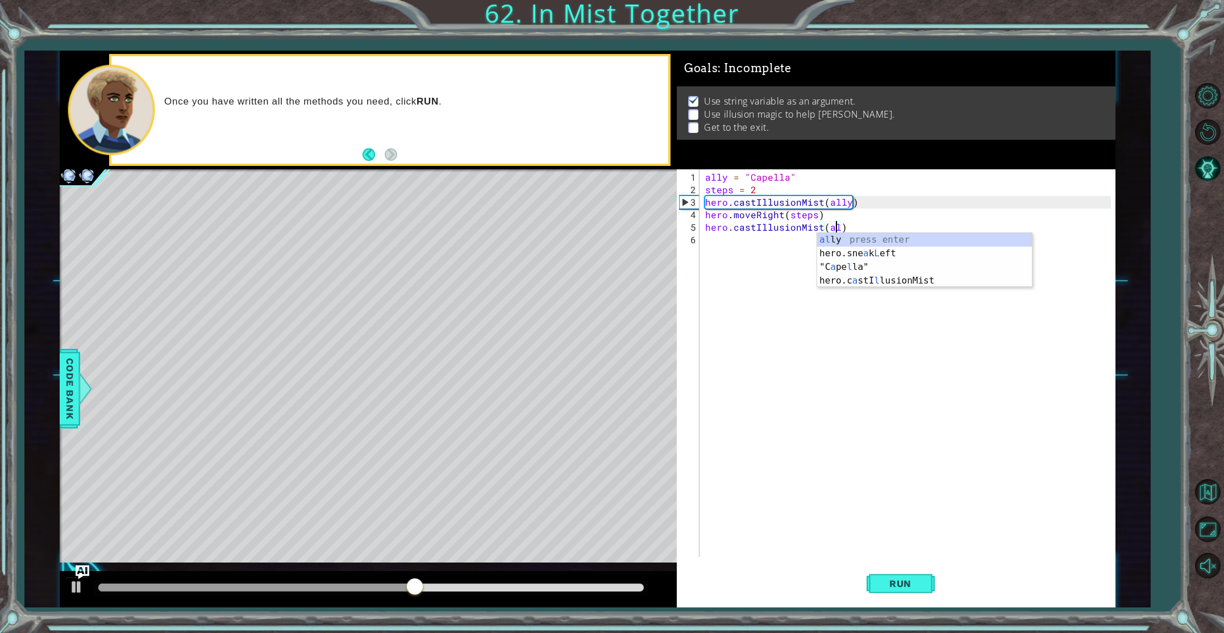
type textarea "hero.castIllusionMist(ally)"
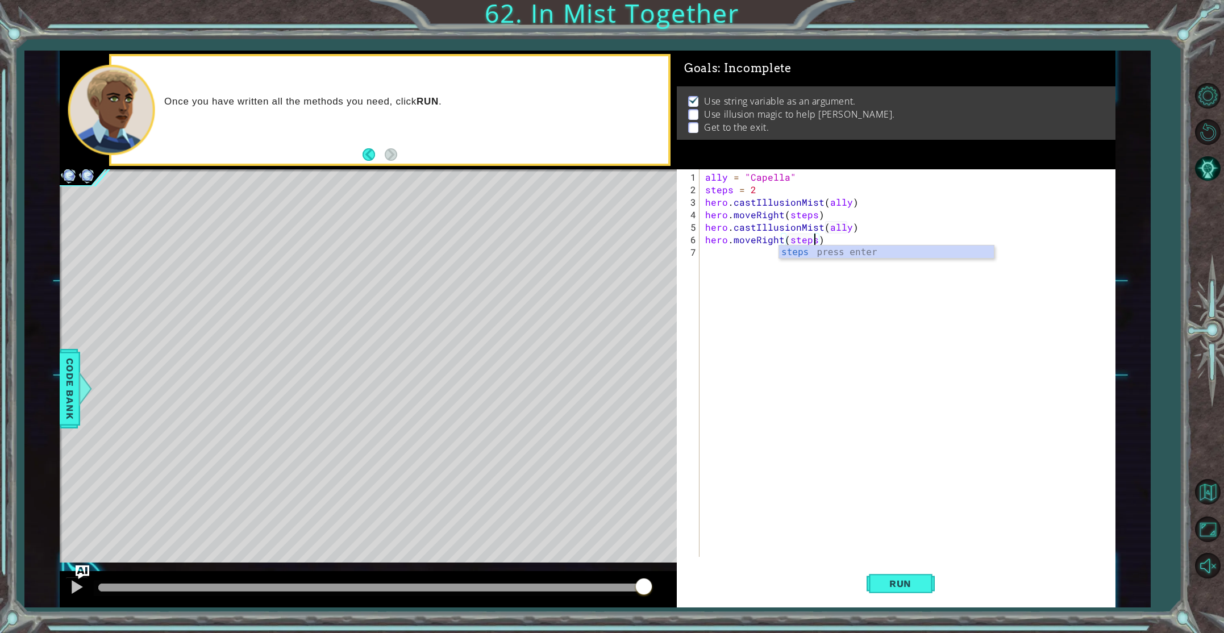
scroll to position [0, 6]
click at [902, 582] on span "Run" at bounding box center [900, 583] width 45 height 11
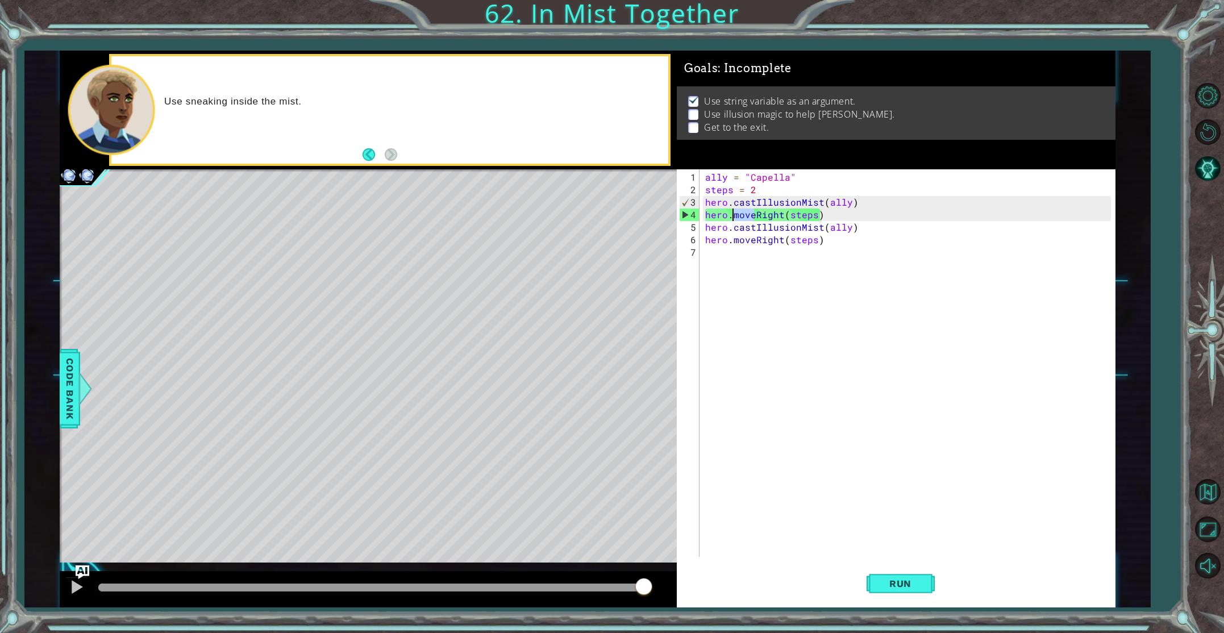
drag, startPoint x: 753, startPoint y: 213, endPoint x: 732, endPoint y: 215, distance: 21.7
click at [732, 215] on div "ally = "Capella" steps = 2 hero . castIllusionMist ( ally ) hero . moveRight ( …" at bounding box center [910, 377] width 414 height 413
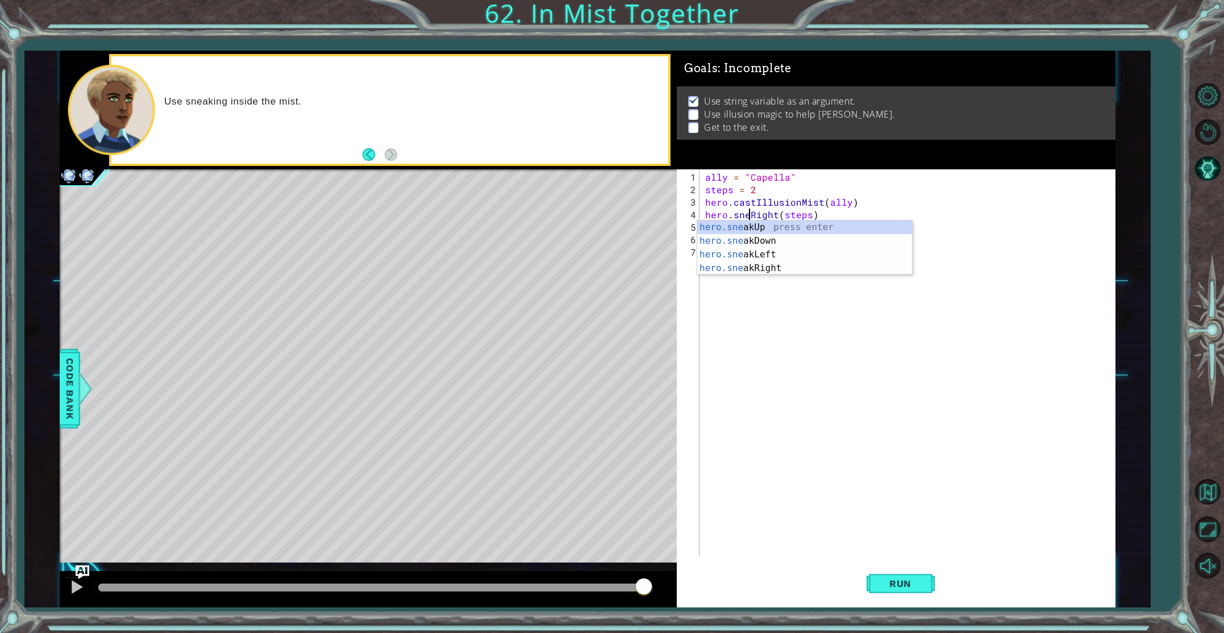
scroll to position [0, 3]
drag, startPoint x: 785, startPoint y: 215, endPoint x: 760, endPoint y: 215, distance: 25.6
click at [760, 215] on div "ally = "Capella" steps = 2 hero . castIllusionMist ( ally ) hero . sneakUp ( 1 …" at bounding box center [910, 377] width 414 height 413
type textarea "hero.sneakRight(steps)"
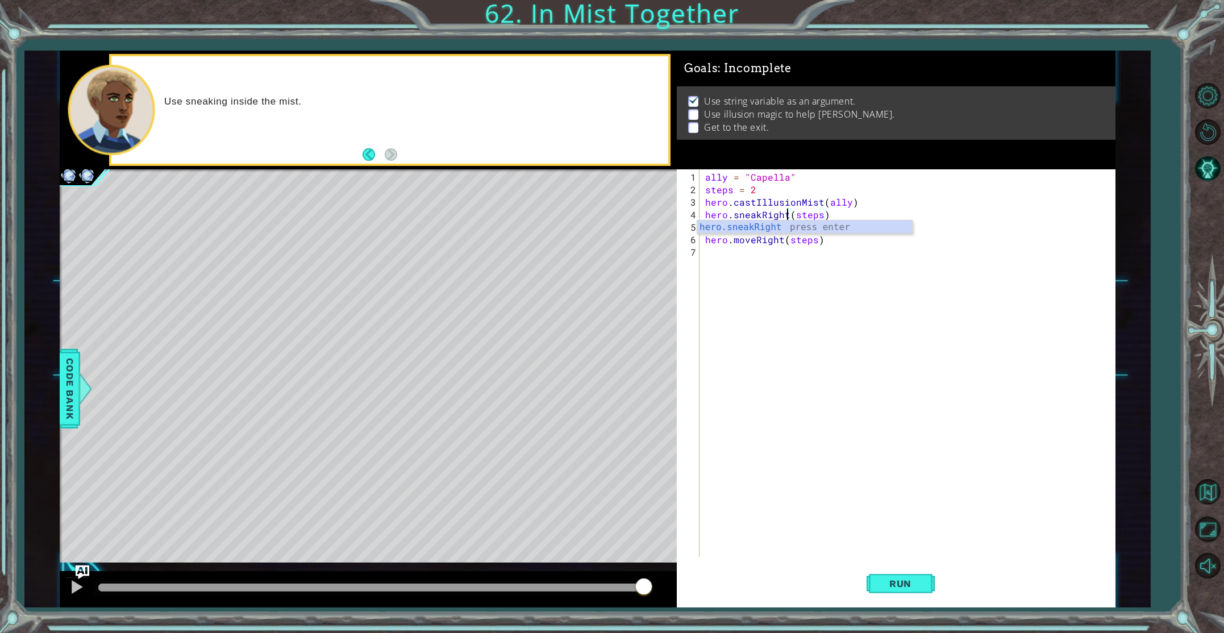
click at [788, 283] on div "ally = "Capella" steps = 2 hero . castIllusionMist ( ally ) hero . sneakRight (…" at bounding box center [910, 377] width 414 height 413
drag, startPoint x: 754, startPoint y: 240, endPoint x: 734, endPoint y: 239, distance: 19.9
click at [734, 239] on div "ally = "Capella" steps = 2 hero . castIllusionMist ( ally ) hero . sneakRight (…" at bounding box center [910, 377] width 414 height 413
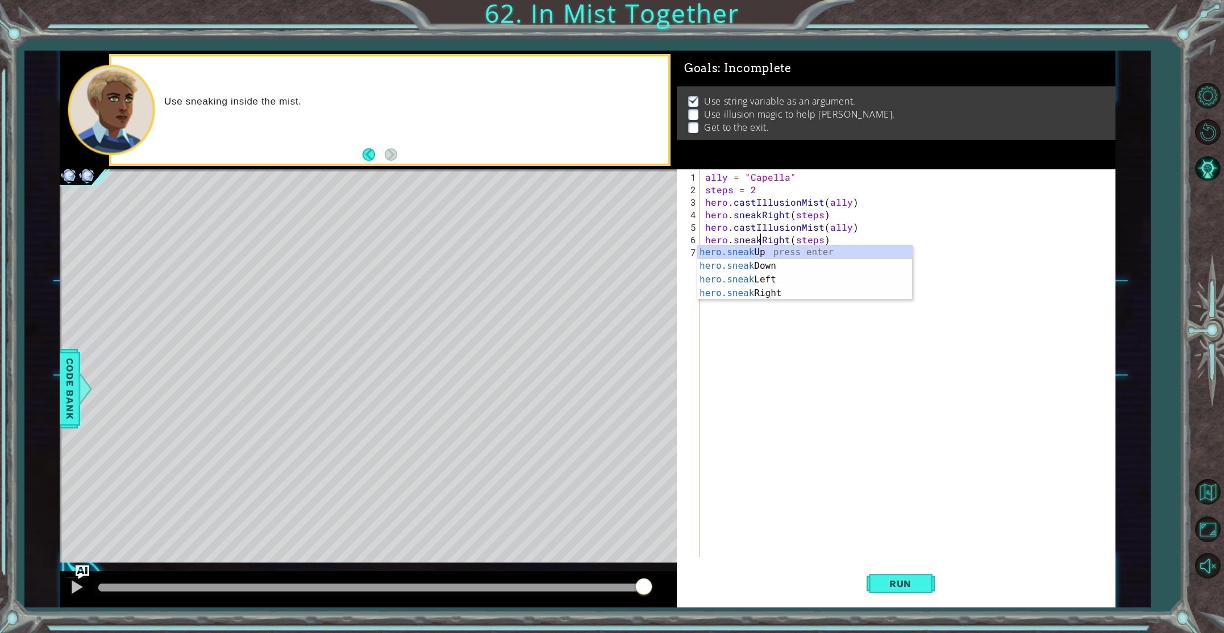
scroll to position [0, 3]
type textarea "hero.sneakRight(steps)"
click at [919, 585] on span "Run" at bounding box center [900, 583] width 45 height 11
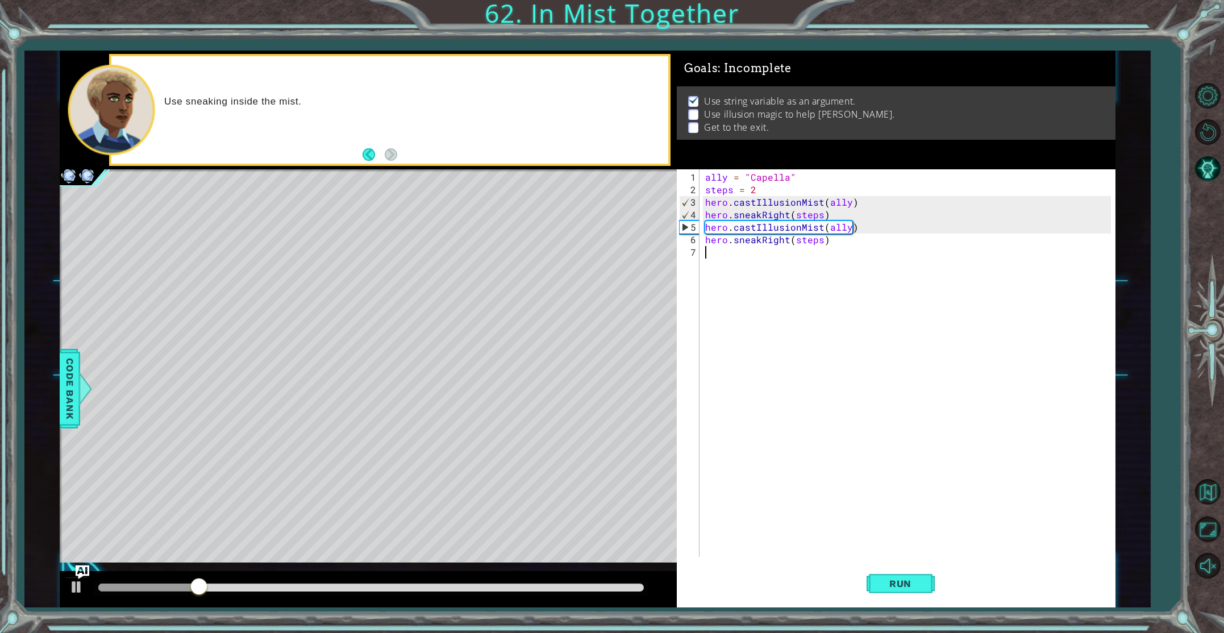
click at [746, 262] on div "ally = "Capella" steps = 2 hero . castIllusionMist ( ally ) hero . sneakRight (…" at bounding box center [910, 377] width 414 height 413
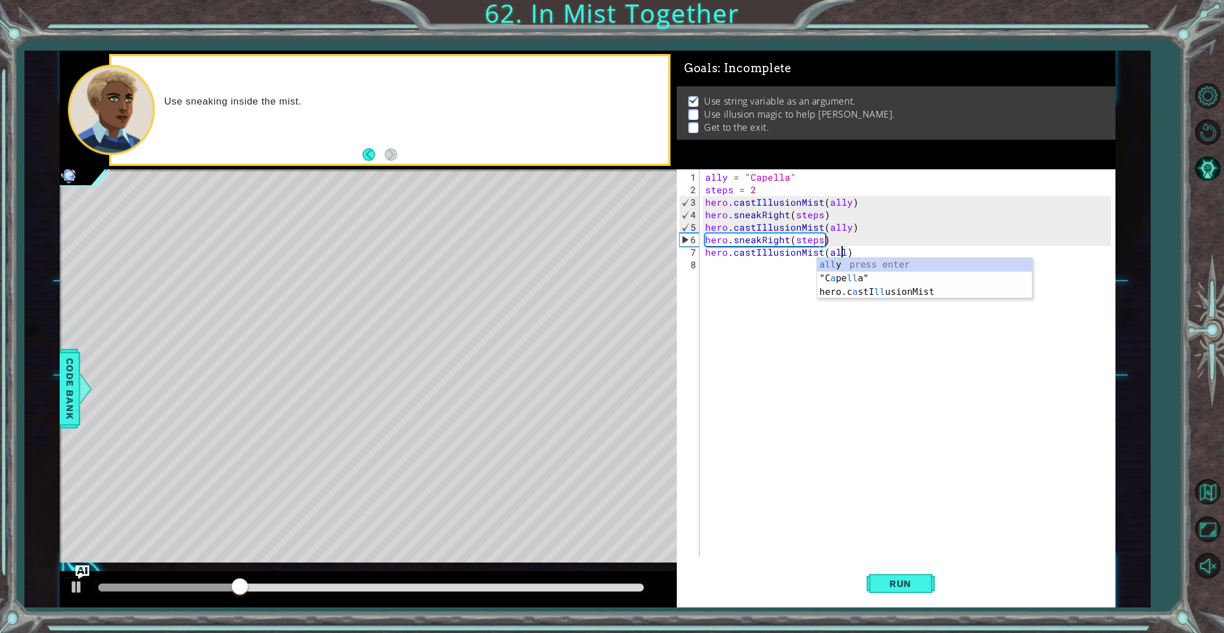
type textarea "hero.castIllusionMist(ally)"
click at [739, 266] on div "ally = "Capella" steps = 2 hero . castIllusionMist ( ally ) hero . sneakRight (…" at bounding box center [910, 377] width 414 height 413
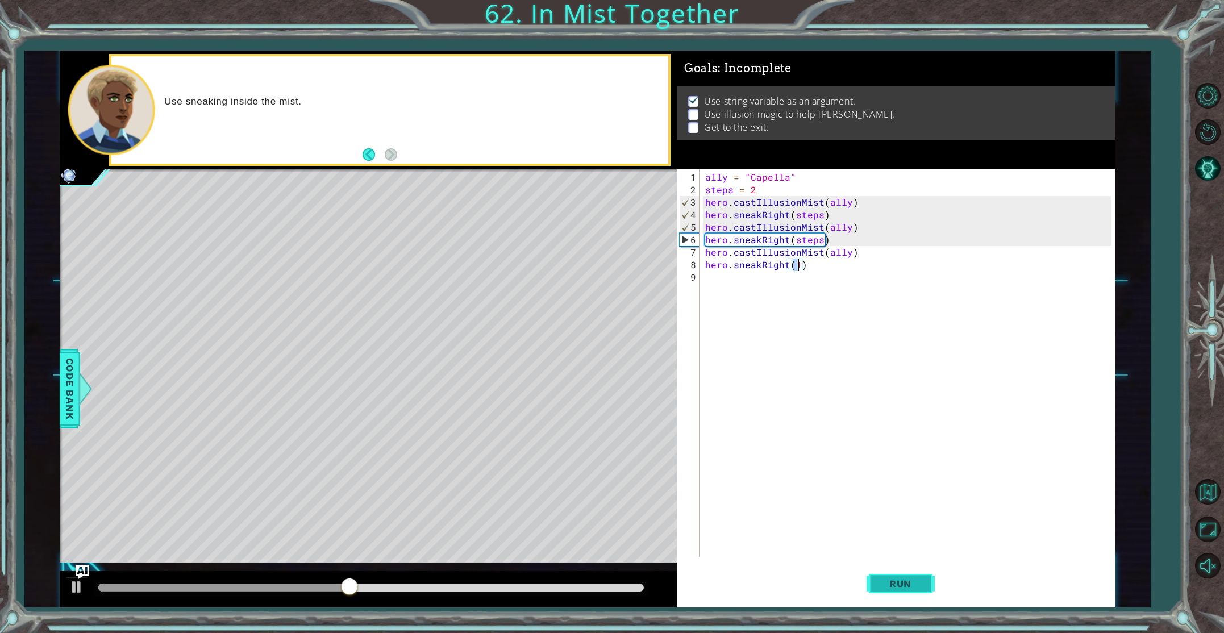
click at [903, 578] on span "Run" at bounding box center [900, 583] width 45 height 11
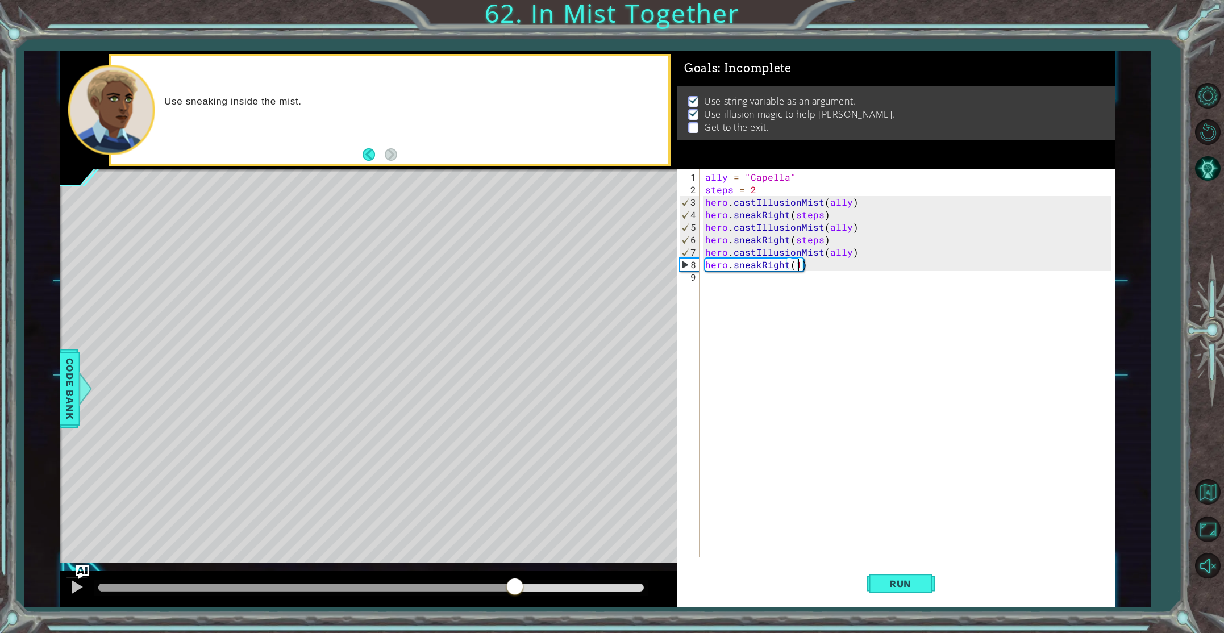
drag, startPoint x: 128, startPoint y: 586, endPoint x: 515, endPoint y: 607, distance: 387.0
click at [515, 607] on div at bounding box center [368, 589] width 617 height 36
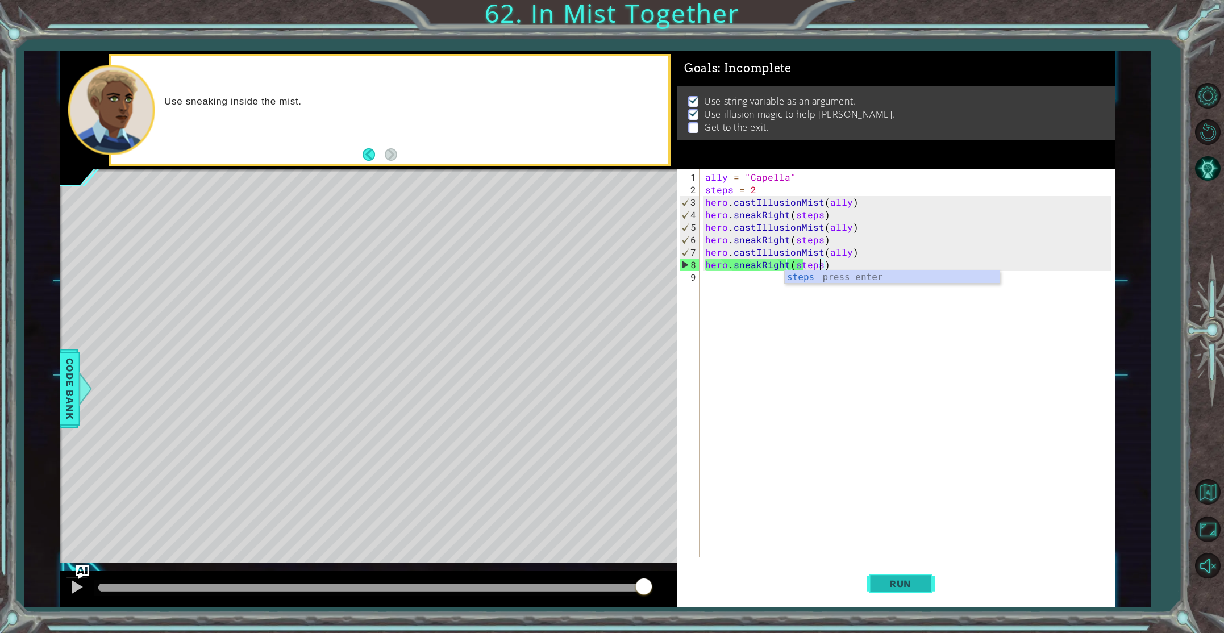
type textarea "hero.sneakRight(steps)"
click at [890, 581] on span "Run" at bounding box center [900, 583] width 45 height 11
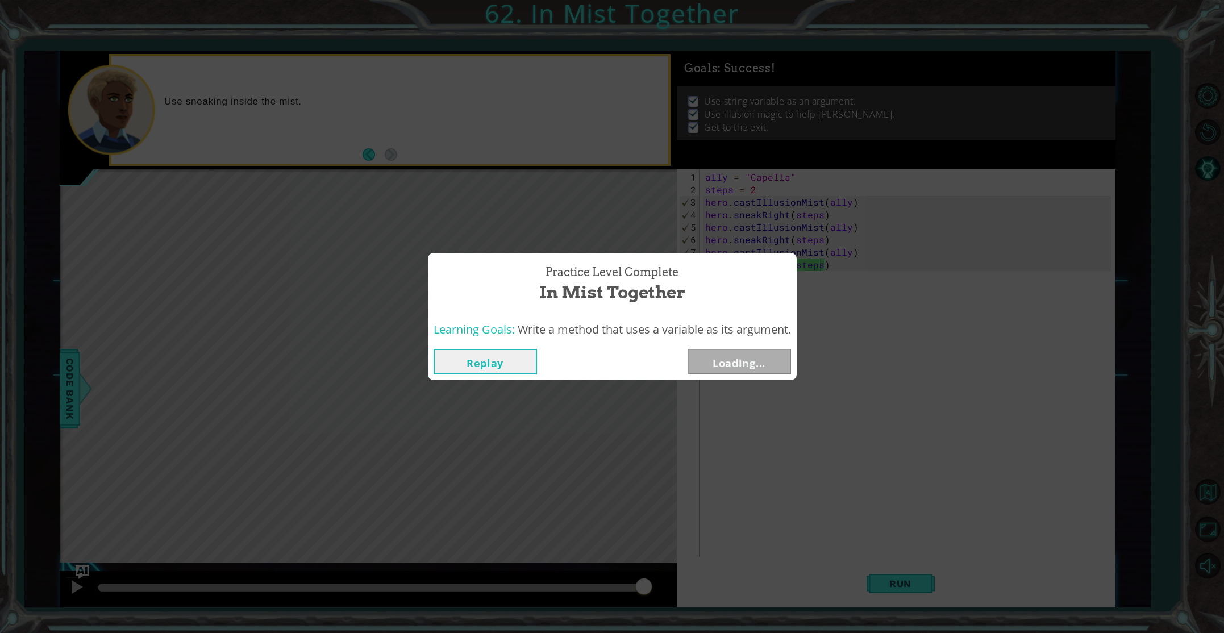
drag, startPoint x: 131, startPoint y: 584, endPoint x: 698, endPoint y: 610, distance: 568.2
click at [699, 610] on body "1 ההההההההההההההההההההההההההההההההההההההההההההההההההההההההההההההההההההההההההההה…" at bounding box center [612, 316] width 1224 height 633
click at [701, 371] on button "Next" at bounding box center [739, 362] width 103 height 26
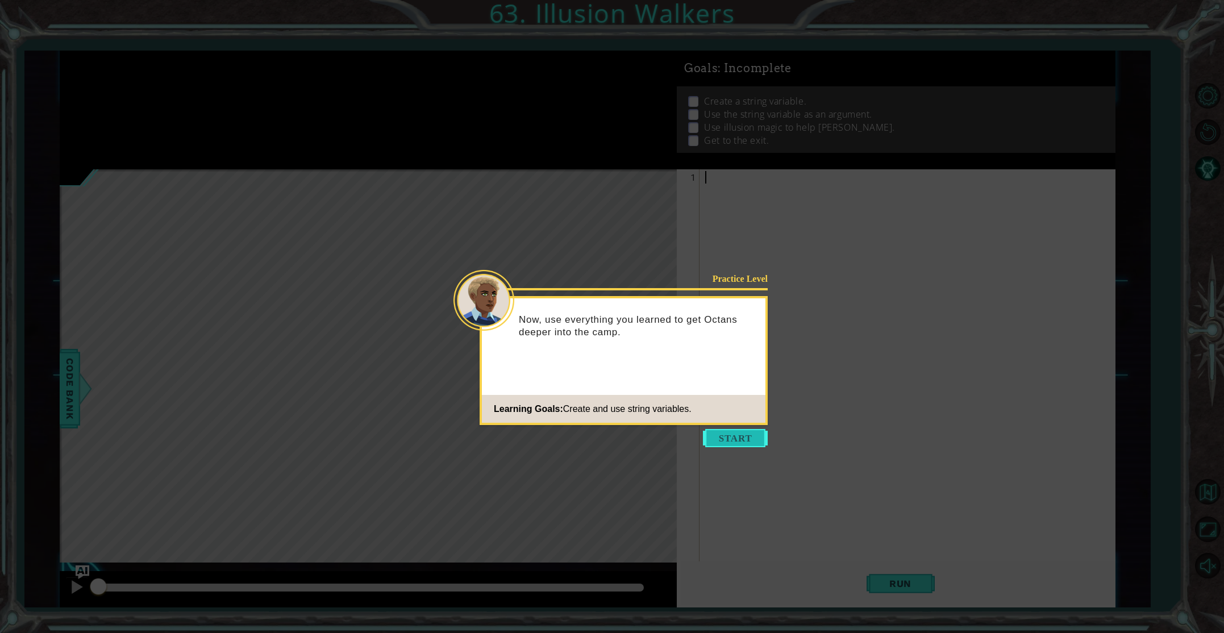
click at [751, 438] on button "Start" at bounding box center [735, 438] width 65 height 18
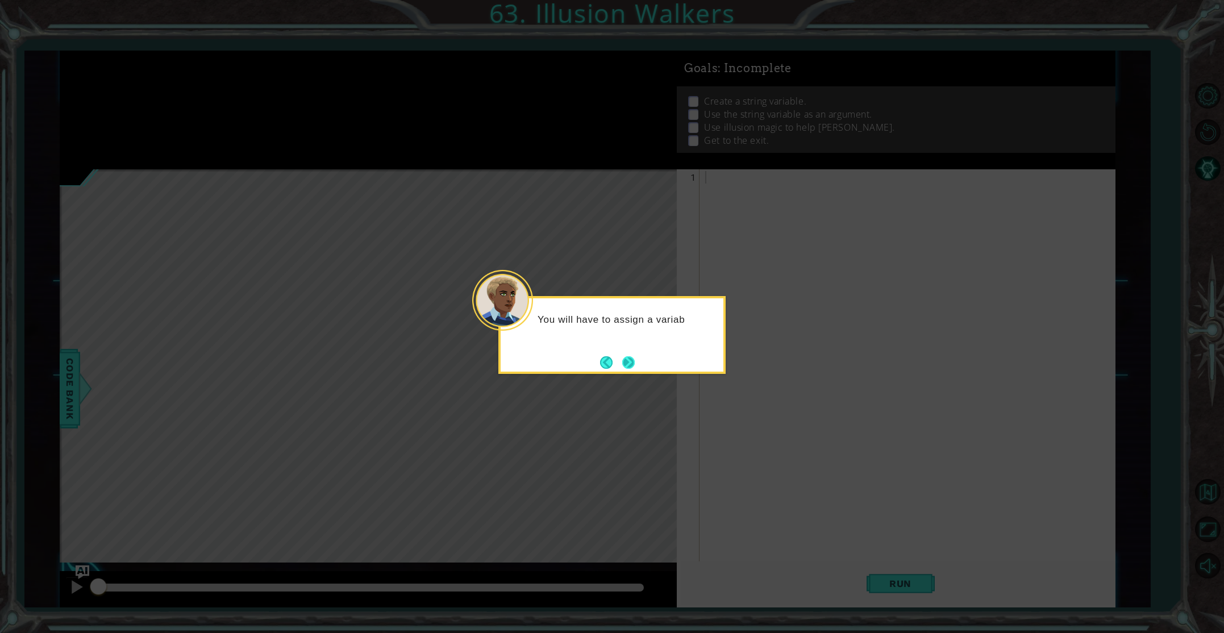
click at [633, 359] on button "Next" at bounding box center [628, 362] width 13 height 13
click at [632, 360] on button "Next" at bounding box center [628, 362] width 13 height 13
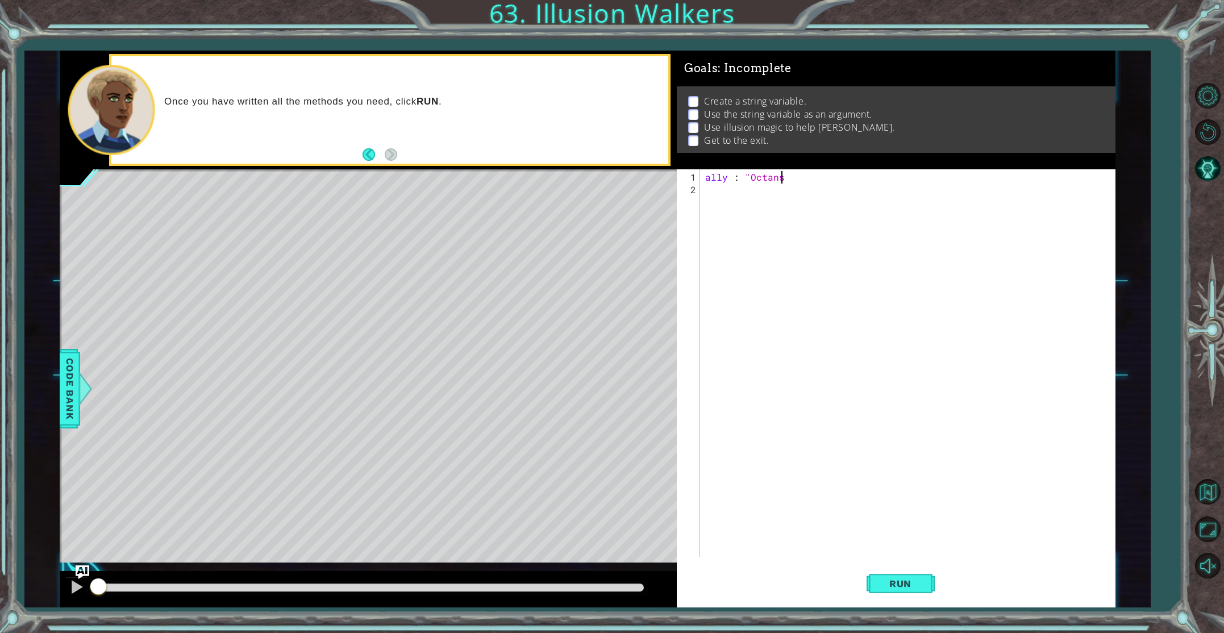
scroll to position [0, 5]
click at [906, 586] on span "Run" at bounding box center [900, 583] width 45 height 11
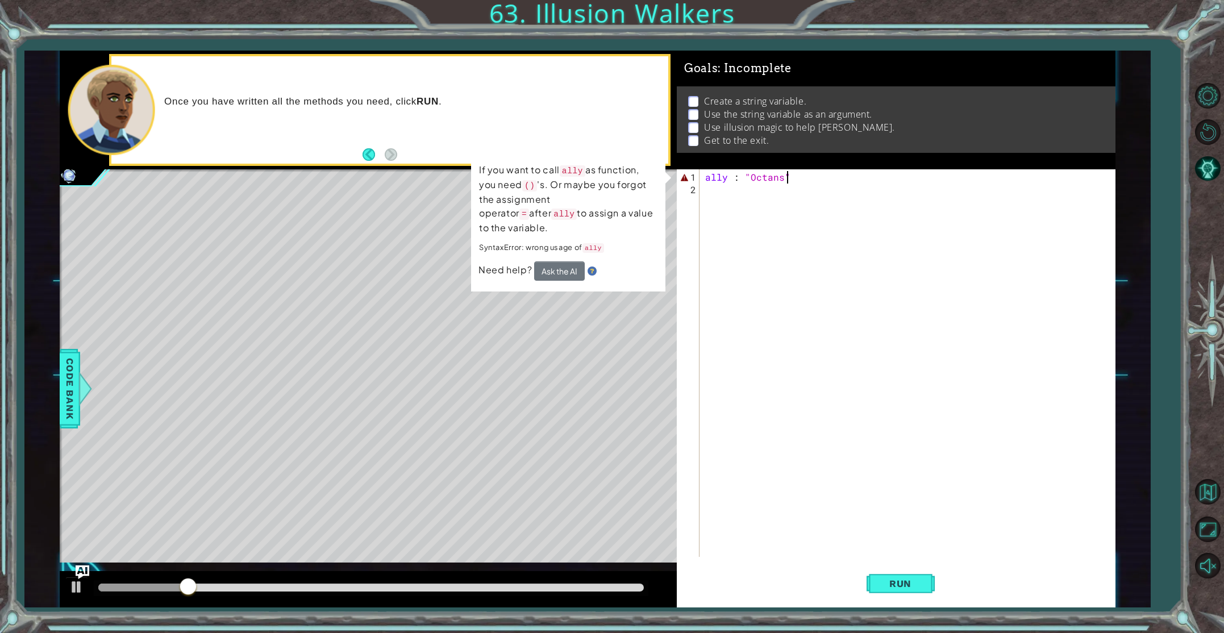
click at [744, 178] on div "ally : "Octans"" at bounding box center [910, 377] width 414 height 413
type textarea "ally : ("Octans""
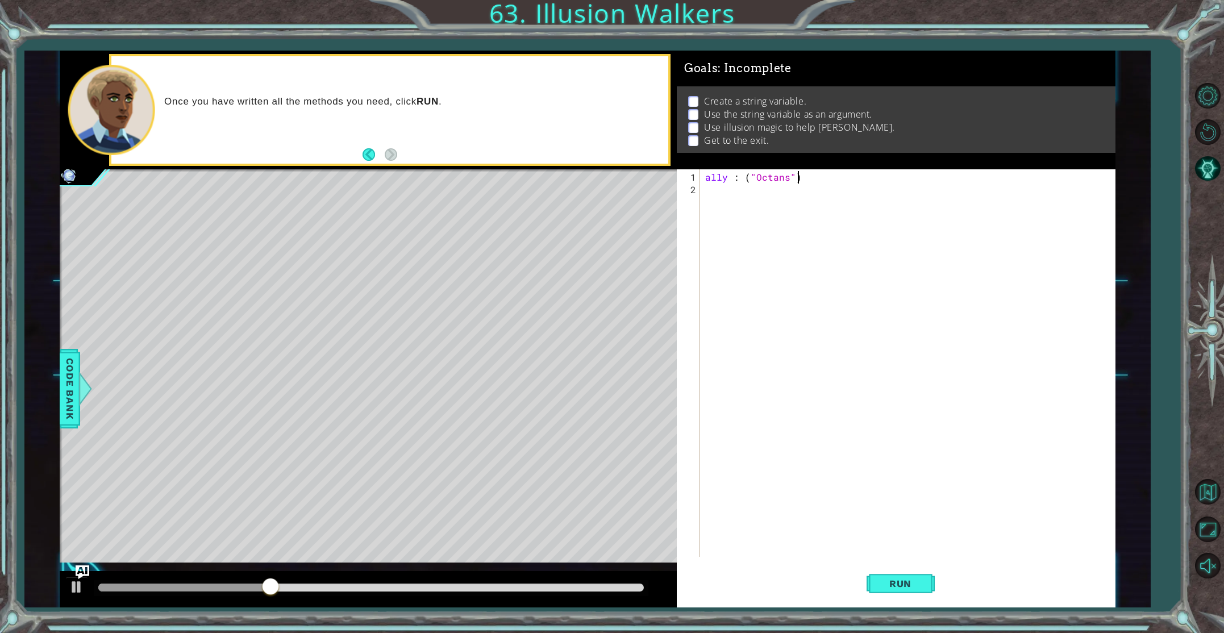
scroll to position [0, 5]
click at [914, 573] on button "Run" at bounding box center [901, 583] width 68 height 44
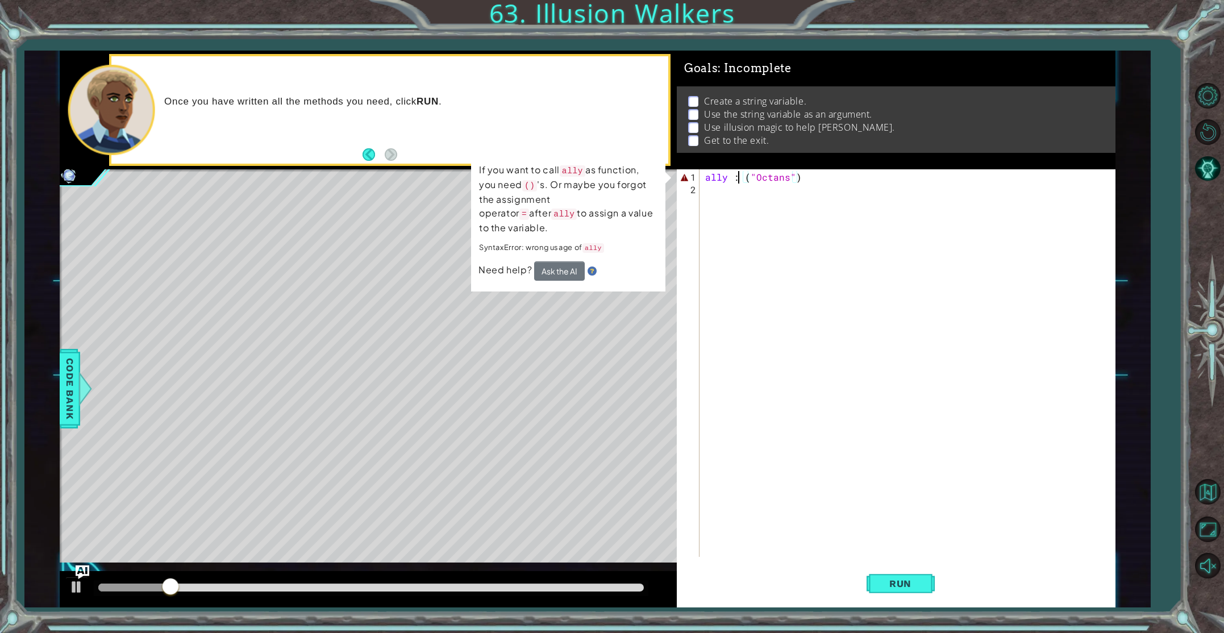
click at [738, 180] on div "ally : ( "Octans" )" at bounding box center [910, 377] width 414 height 413
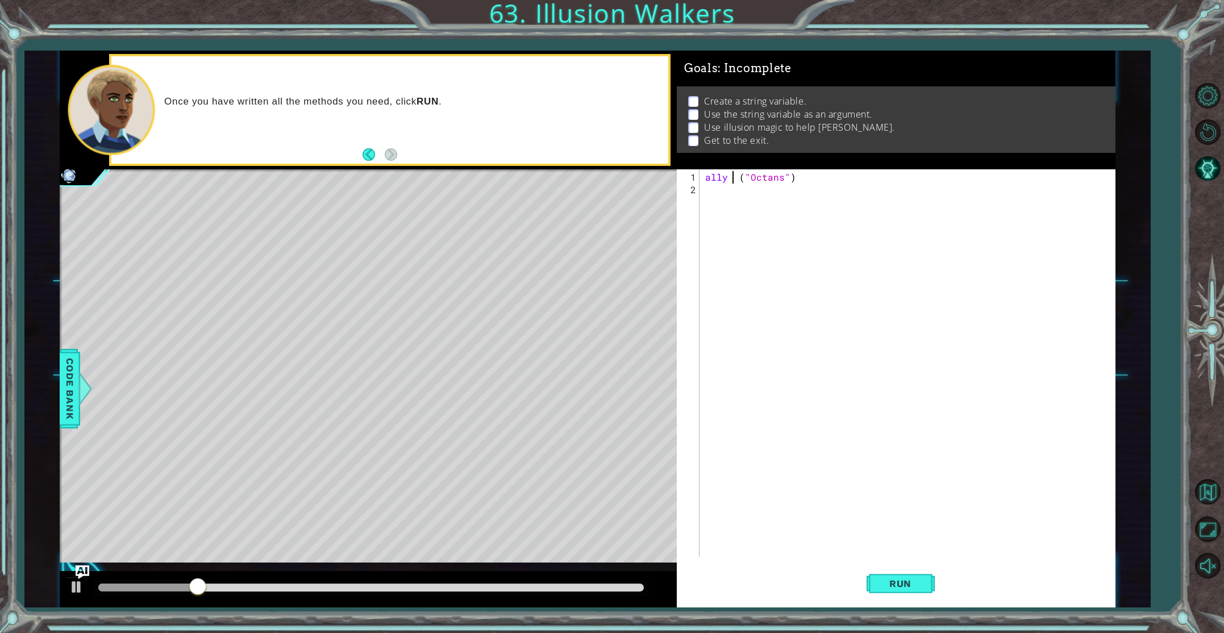
scroll to position [0, 2]
click at [919, 595] on button "Run" at bounding box center [901, 583] width 68 height 44
type textarea "ally = ("Octans")"
click at [883, 574] on button "Run" at bounding box center [901, 583] width 68 height 44
click at [714, 192] on div "ally = ( "Octans" )" at bounding box center [910, 377] width 414 height 413
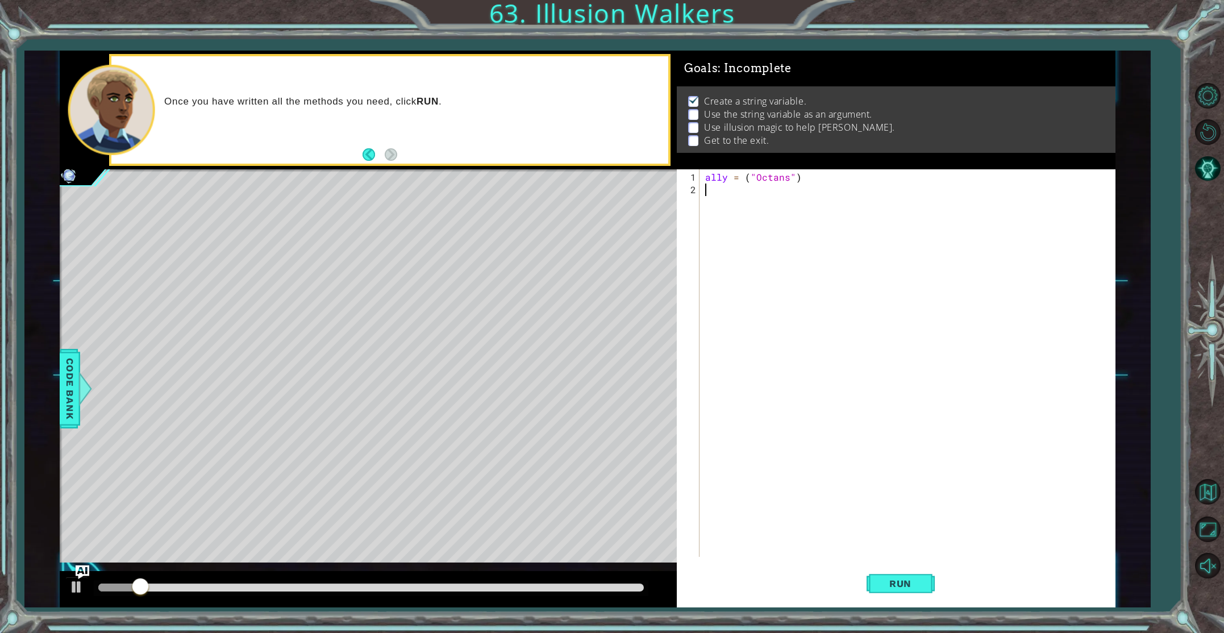
scroll to position [0, 0]
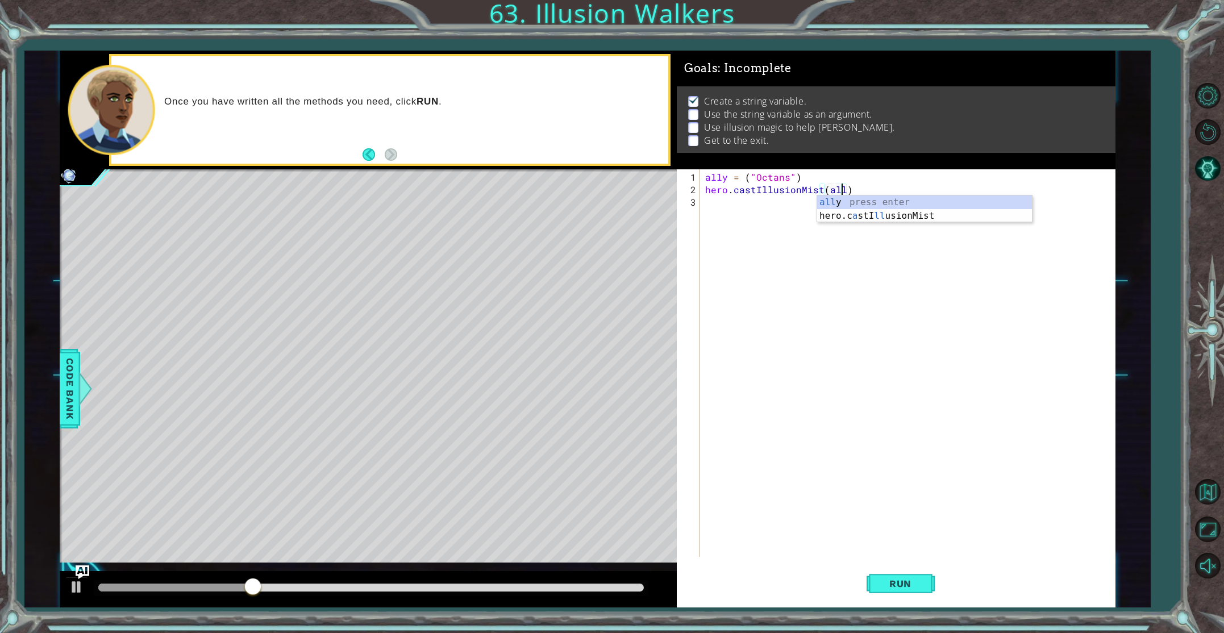
type textarea "hero.castIllusionMist(ally)"
click at [709, 202] on div "ally = ( "Octans" ) hero . castIllusionMist ( ally )" at bounding box center [910, 377] width 414 height 413
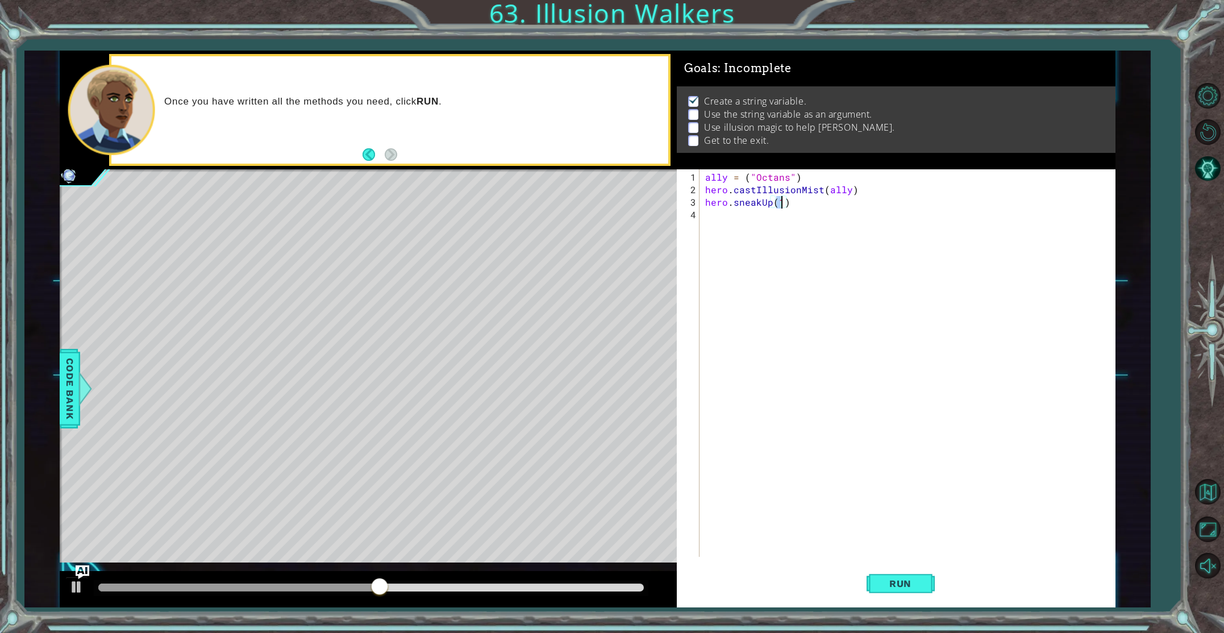
type textarea "hero.sneakUp(2)"
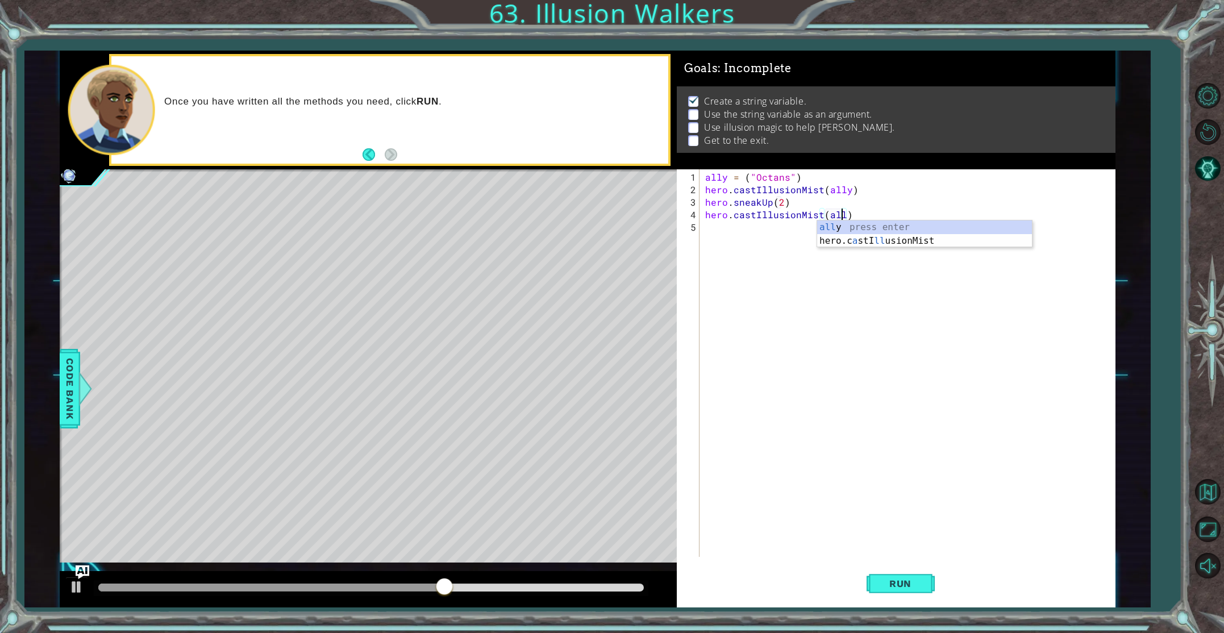
type textarea "hero.castIllusionMist(ally)"
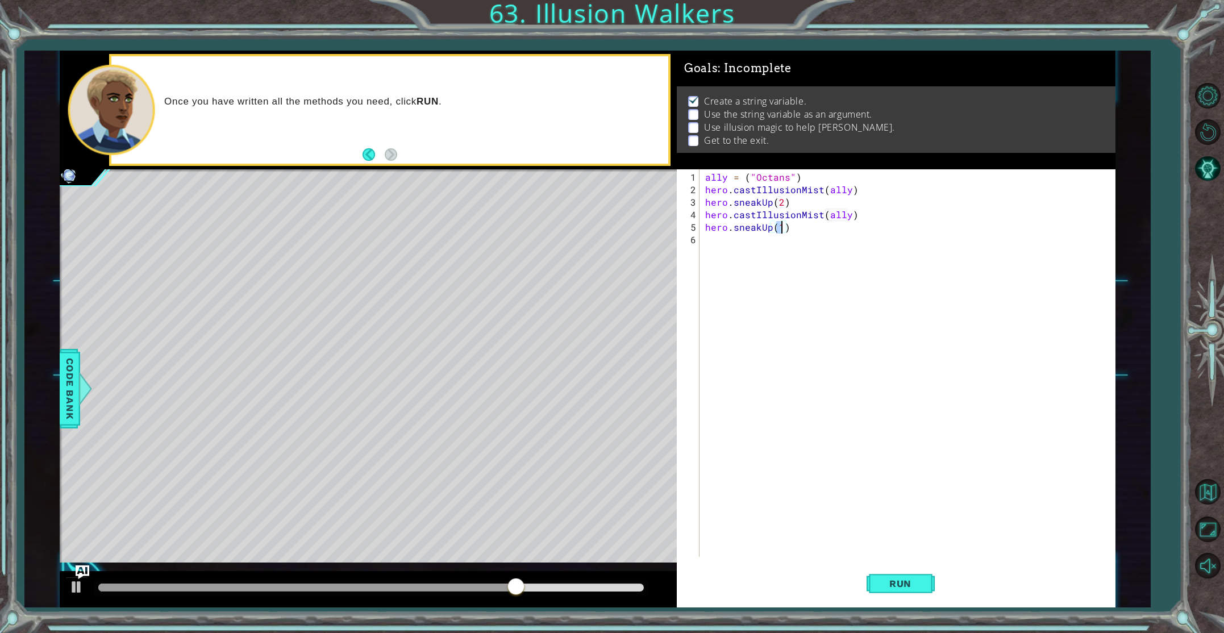
scroll to position [0, 5]
type textarea "hero.sneakUp(2)"
click at [894, 585] on span "Run" at bounding box center [900, 583] width 45 height 11
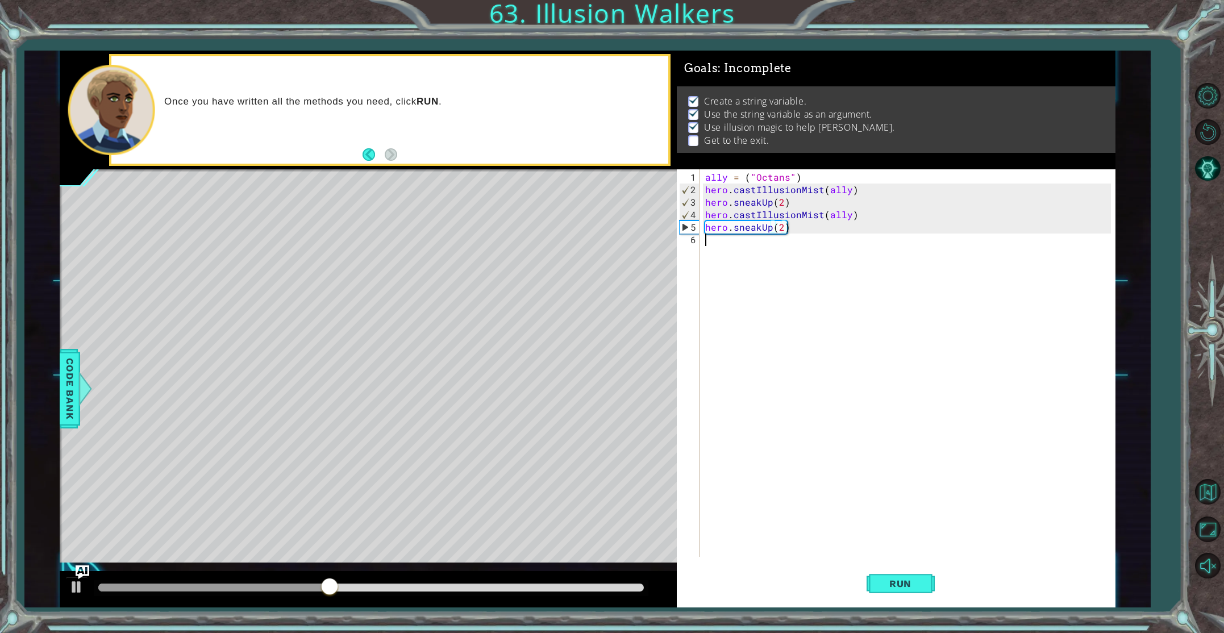
click at [732, 249] on div "ally = ( "Octans" ) hero . castIllusionMist ( ally ) hero . sneakUp ( 2 ) hero …" at bounding box center [910, 377] width 414 height 413
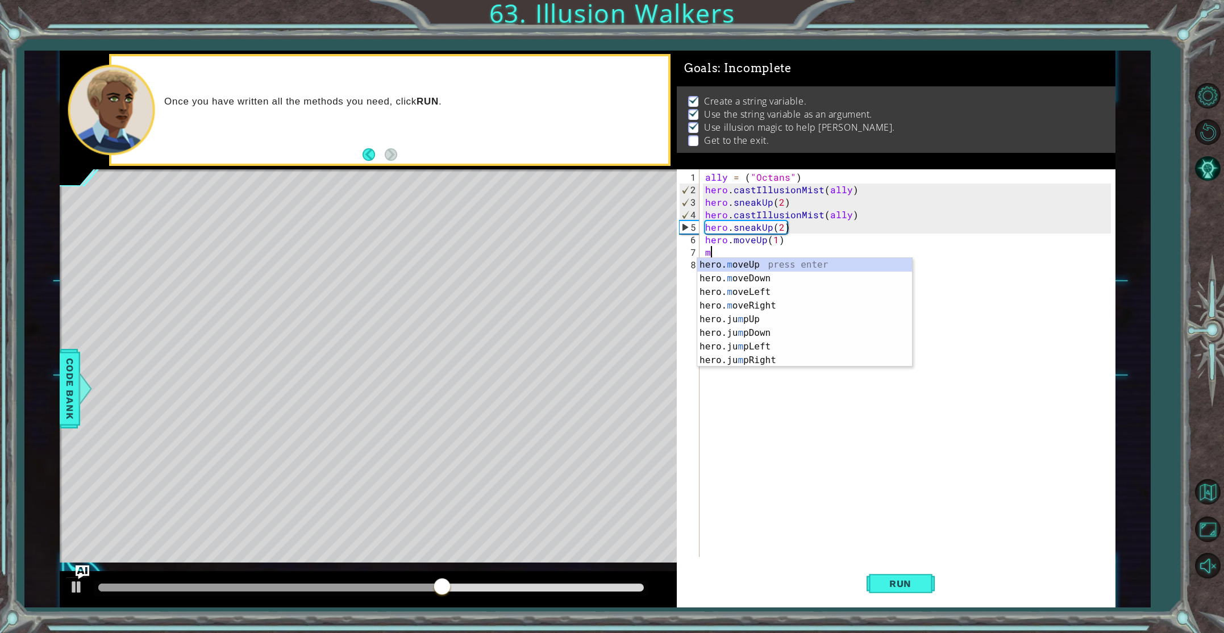
scroll to position [0, 0]
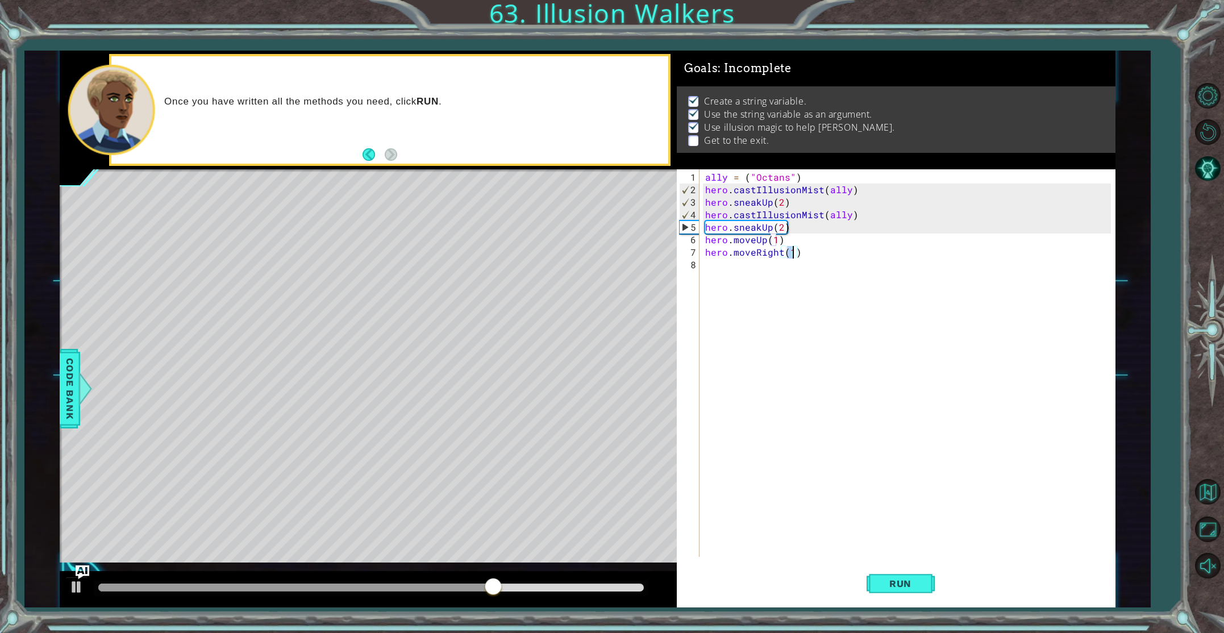
type textarea "hero.moveRight(3)"
drag, startPoint x: 906, startPoint y: 575, endPoint x: 888, endPoint y: 571, distance: 18.6
click at [898, 573] on button "Run" at bounding box center [901, 583] width 68 height 44
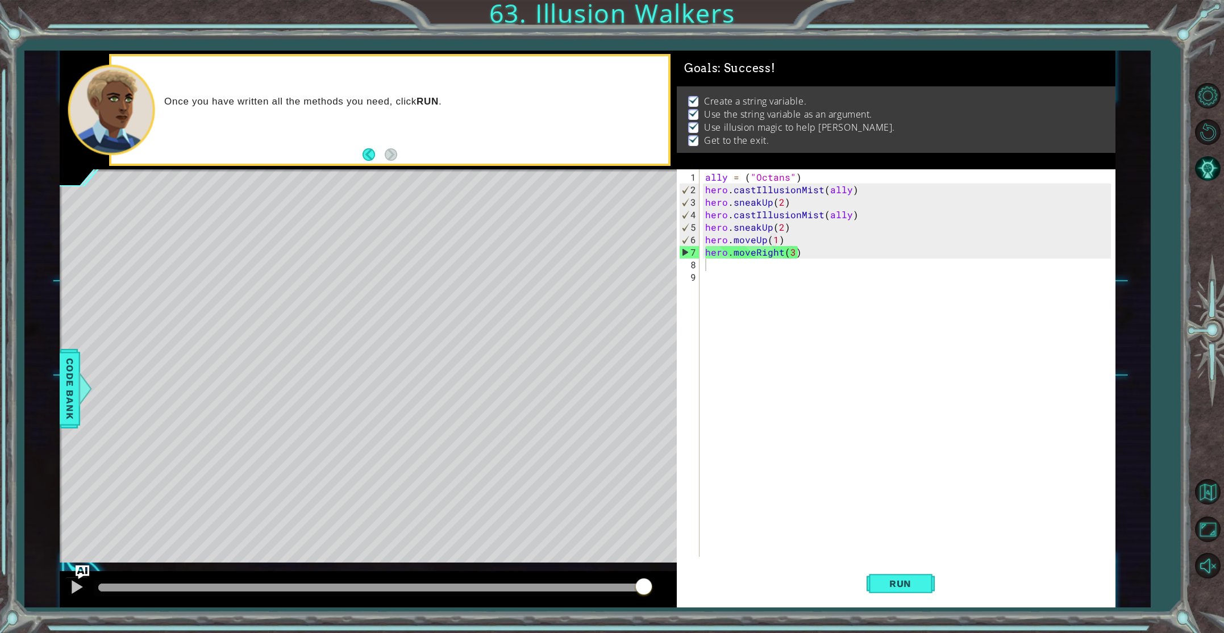
drag, startPoint x: 132, startPoint y: 587, endPoint x: 732, endPoint y: 560, distance: 600.7
click at [731, 560] on body "1 ההההההההההההההההההההההההההההההההההההההההההההההההההההההההההההההההההההההההההההה…" at bounding box center [612, 316] width 1224 height 633
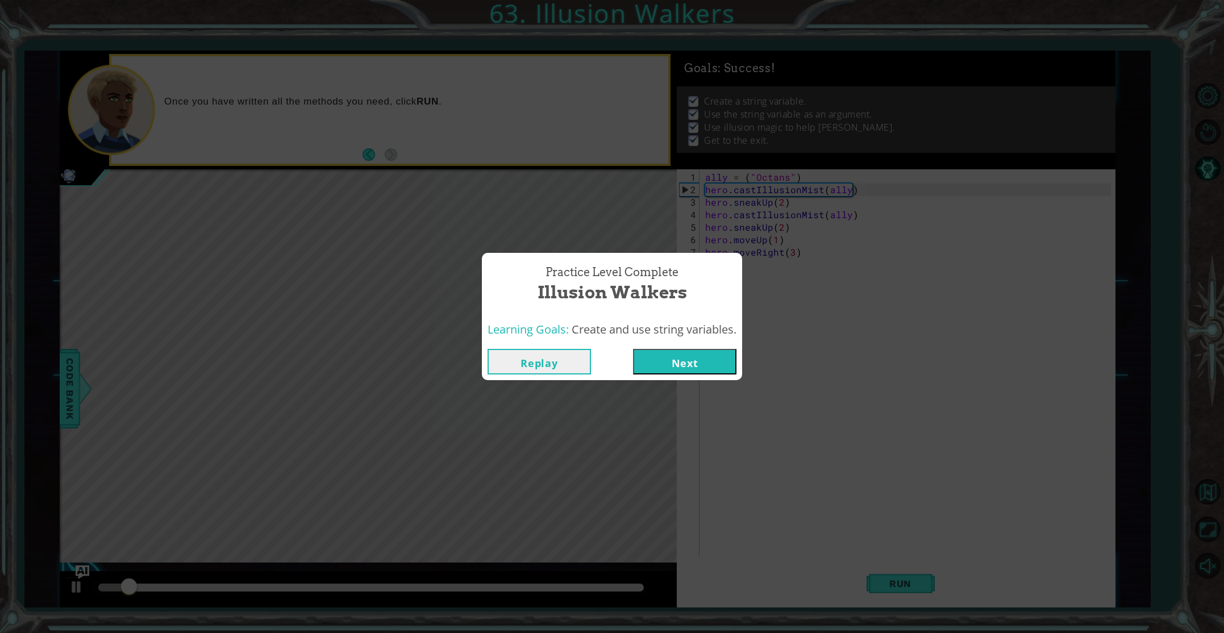
click at [669, 369] on button "Next" at bounding box center [684, 362] width 103 height 26
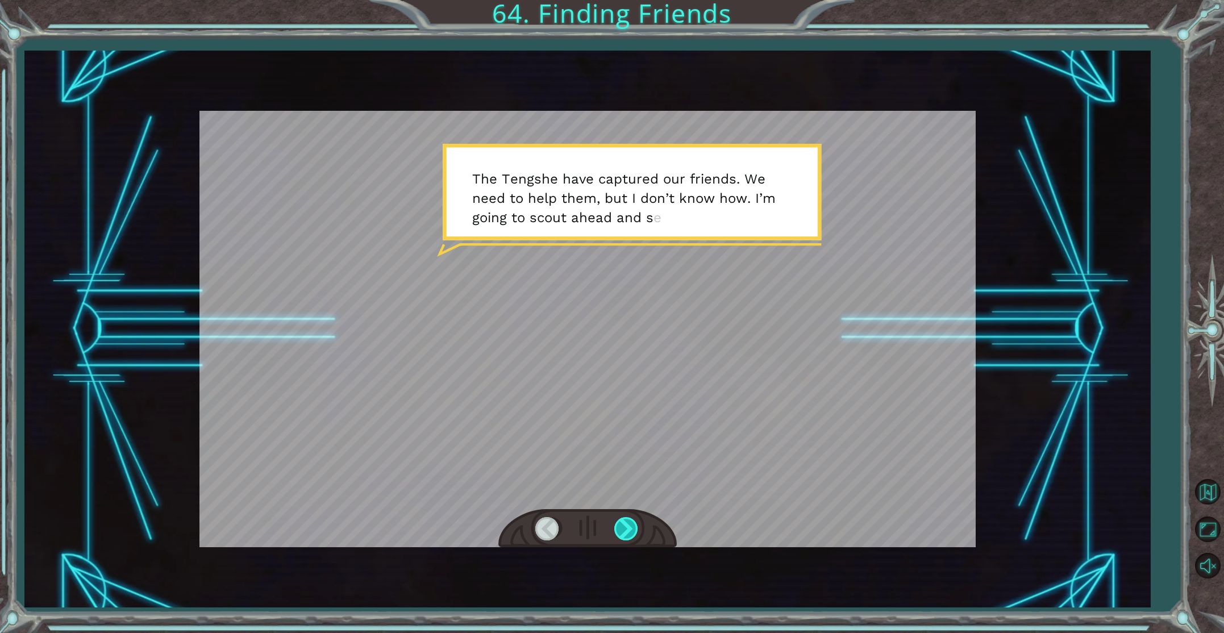
click at [632, 528] on div at bounding box center [627, 528] width 26 height 23
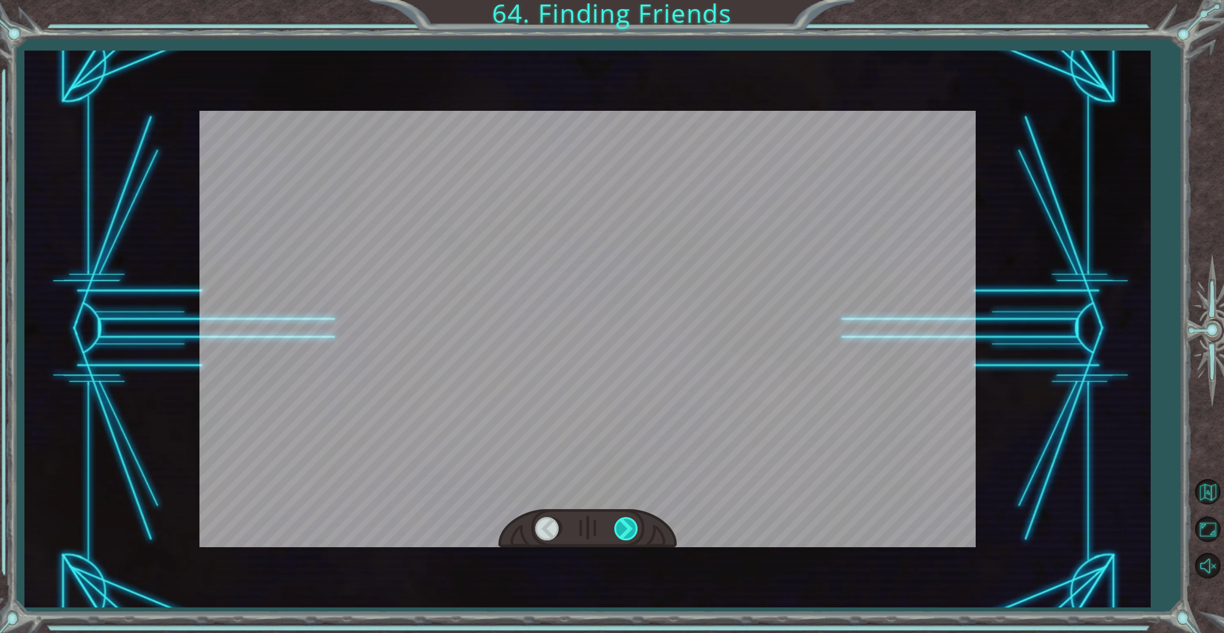
click at [632, 528] on div at bounding box center [627, 528] width 26 height 23
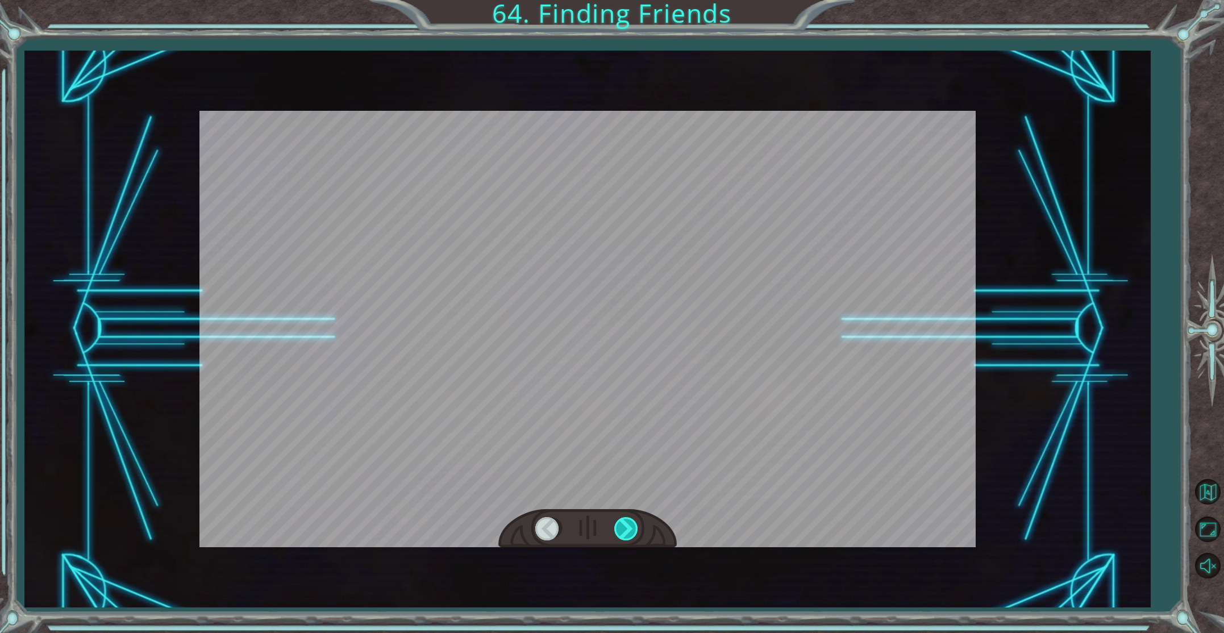
click at [632, 528] on div at bounding box center [627, 528] width 26 height 23
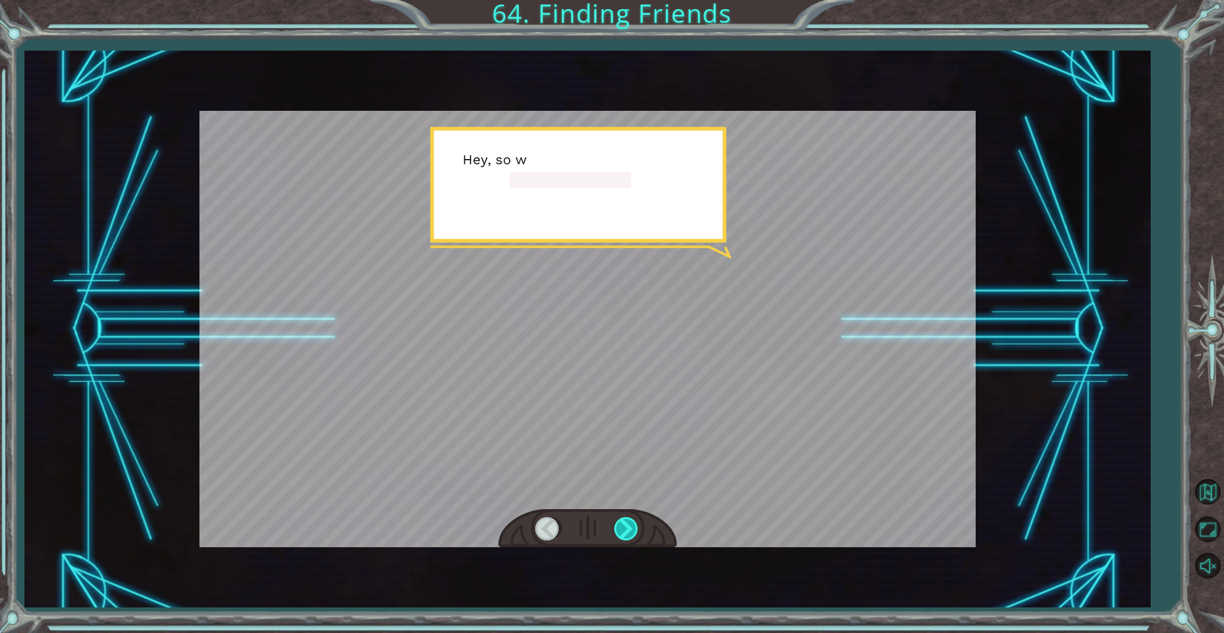
click at [632, 528] on div at bounding box center [627, 528] width 26 height 23
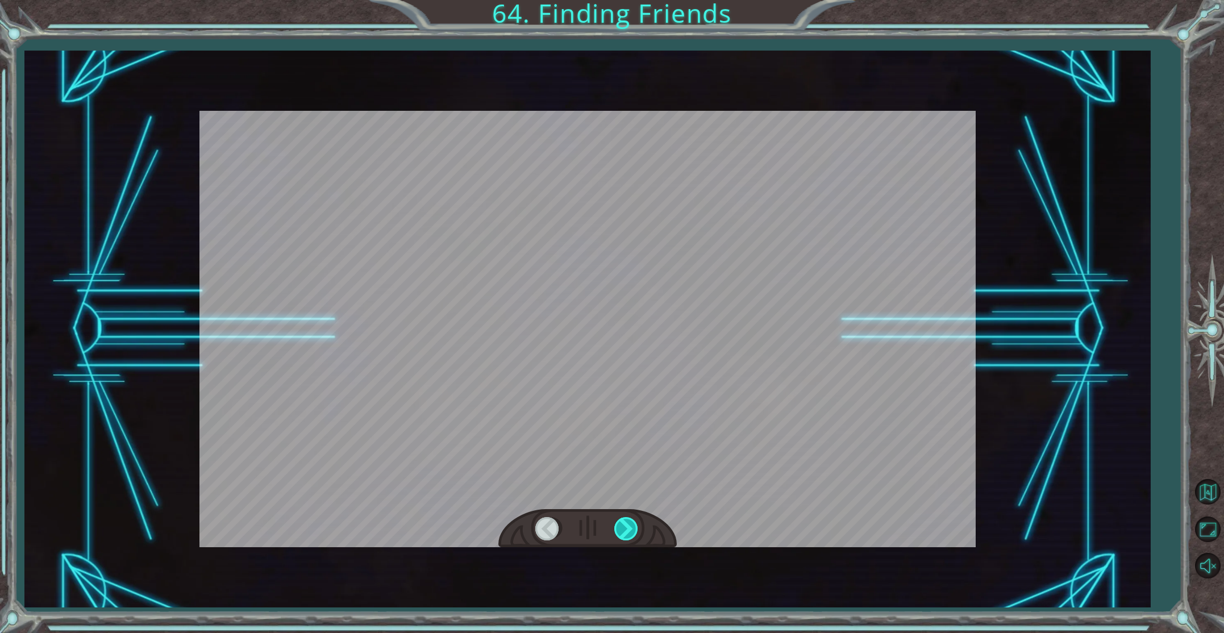
click at [632, 528] on div at bounding box center [627, 528] width 26 height 23
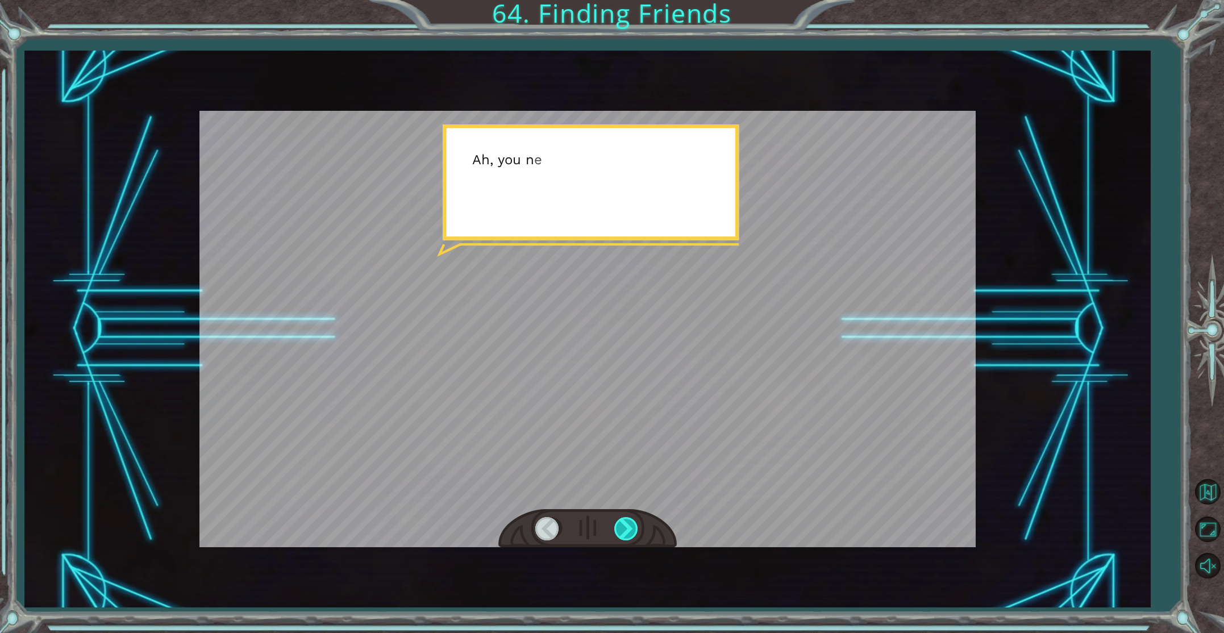
click at [632, 528] on div at bounding box center [627, 528] width 26 height 23
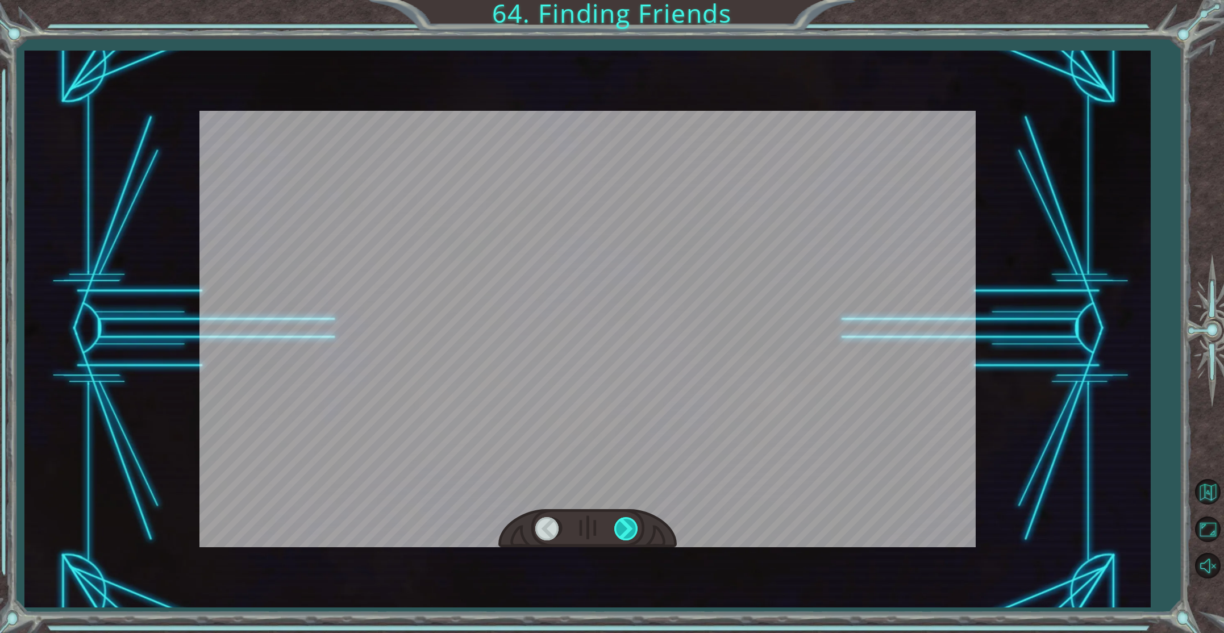
click at [632, 528] on div at bounding box center [627, 528] width 26 height 23
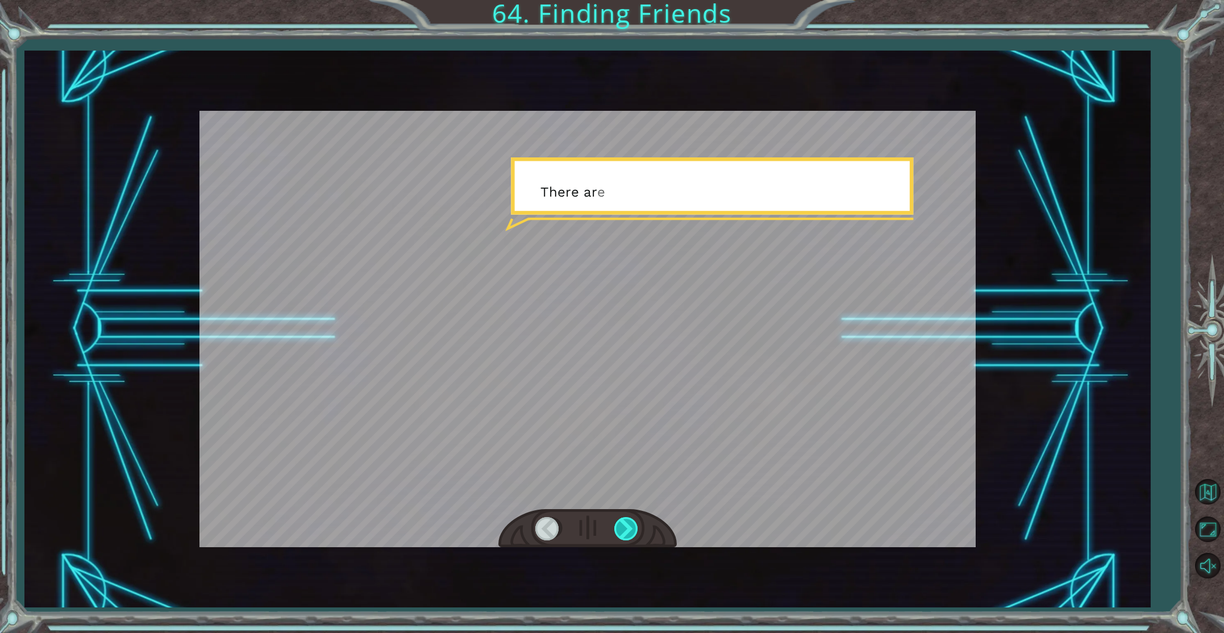
click at [632, 528] on div at bounding box center [627, 528] width 26 height 23
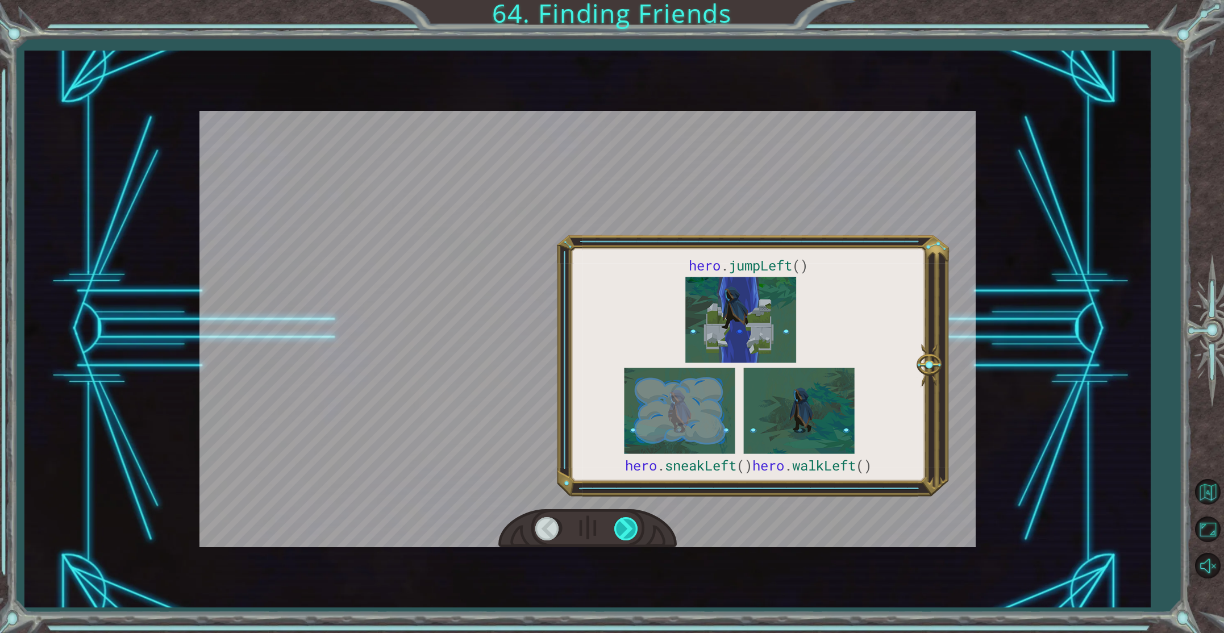
click at [632, 528] on div at bounding box center [627, 528] width 26 height 23
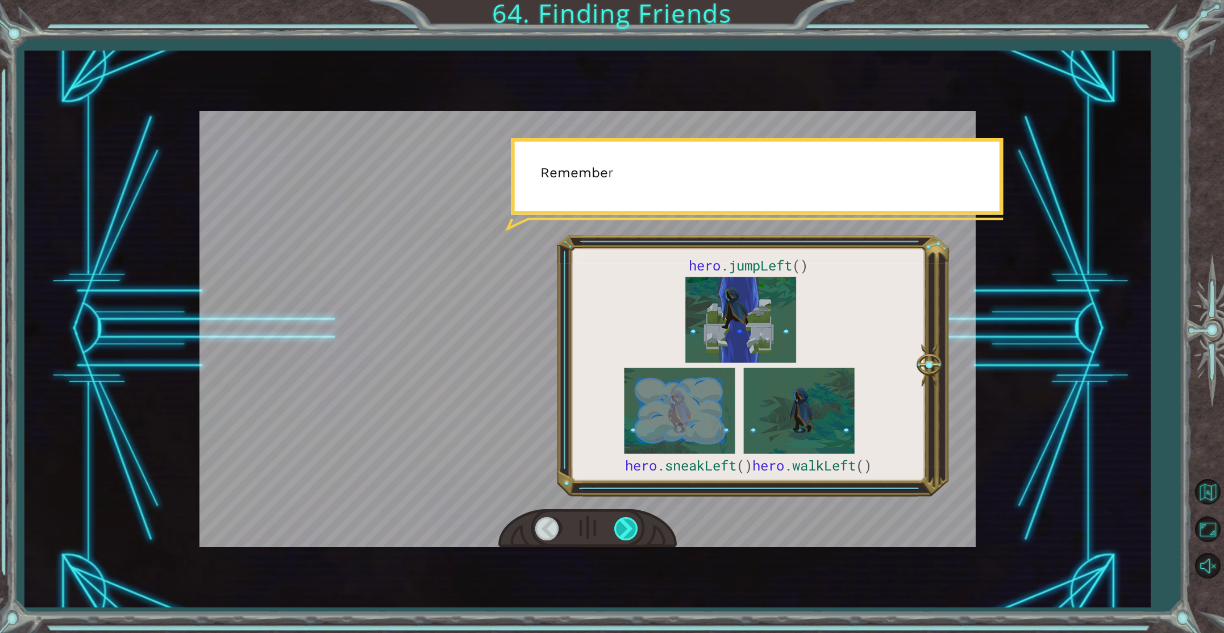
click at [632, 528] on div at bounding box center [627, 528] width 26 height 23
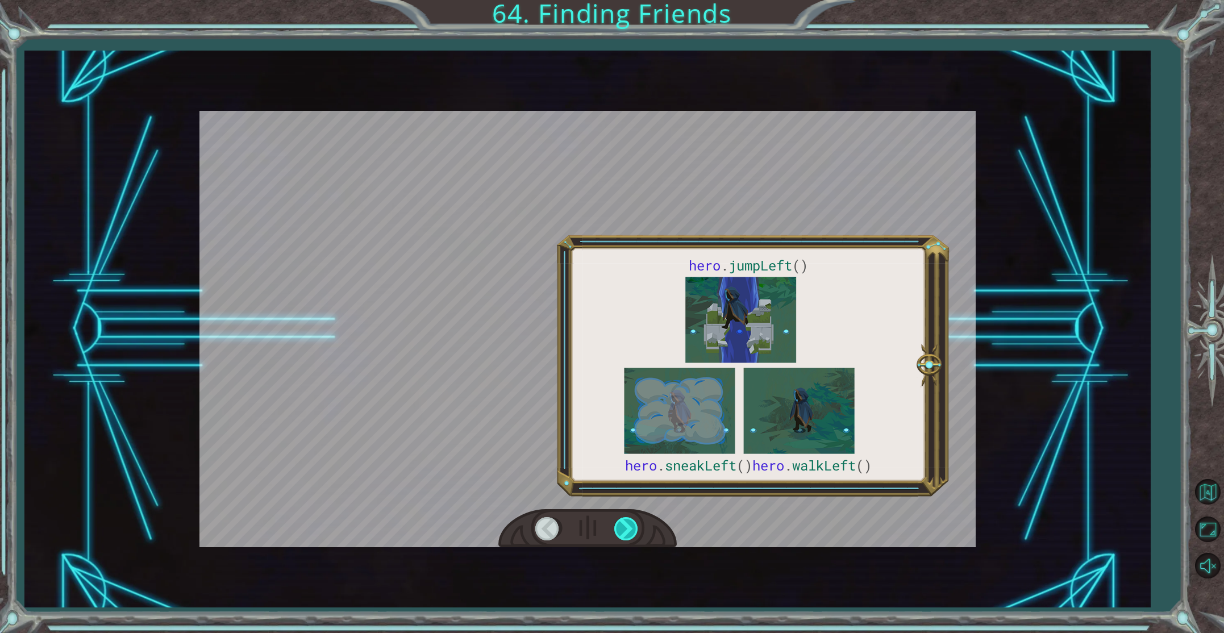
click at [632, 528] on div at bounding box center [627, 528] width 26 height 23
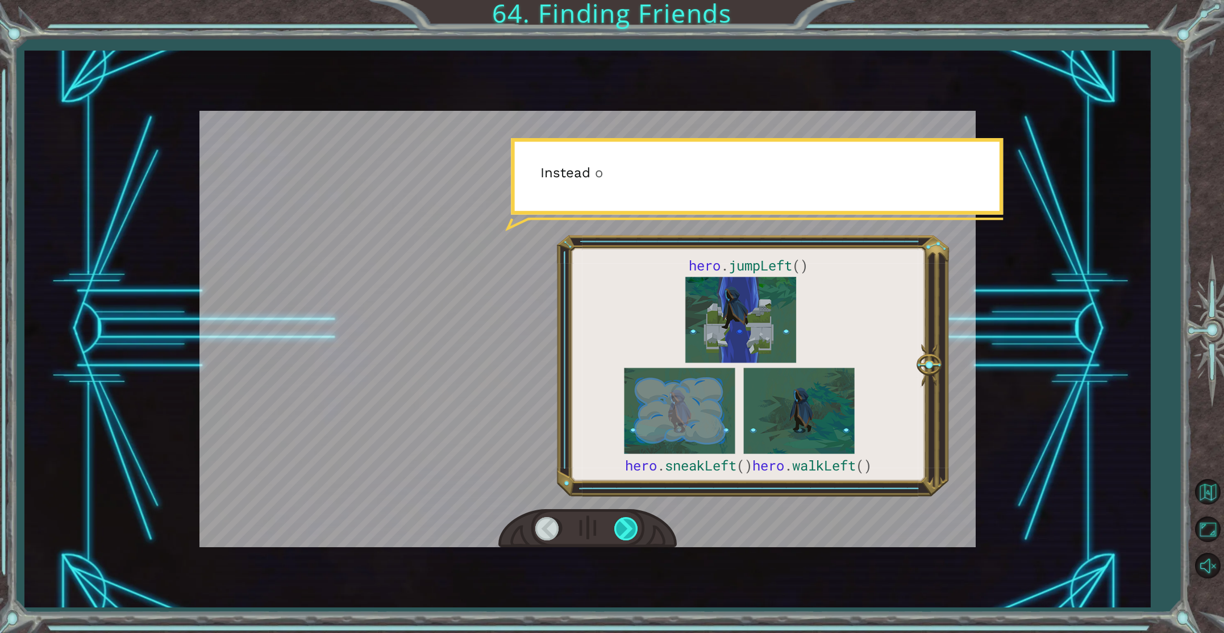
click at [632, 528] on div at bounding box center [627, 528] width 26 height 23
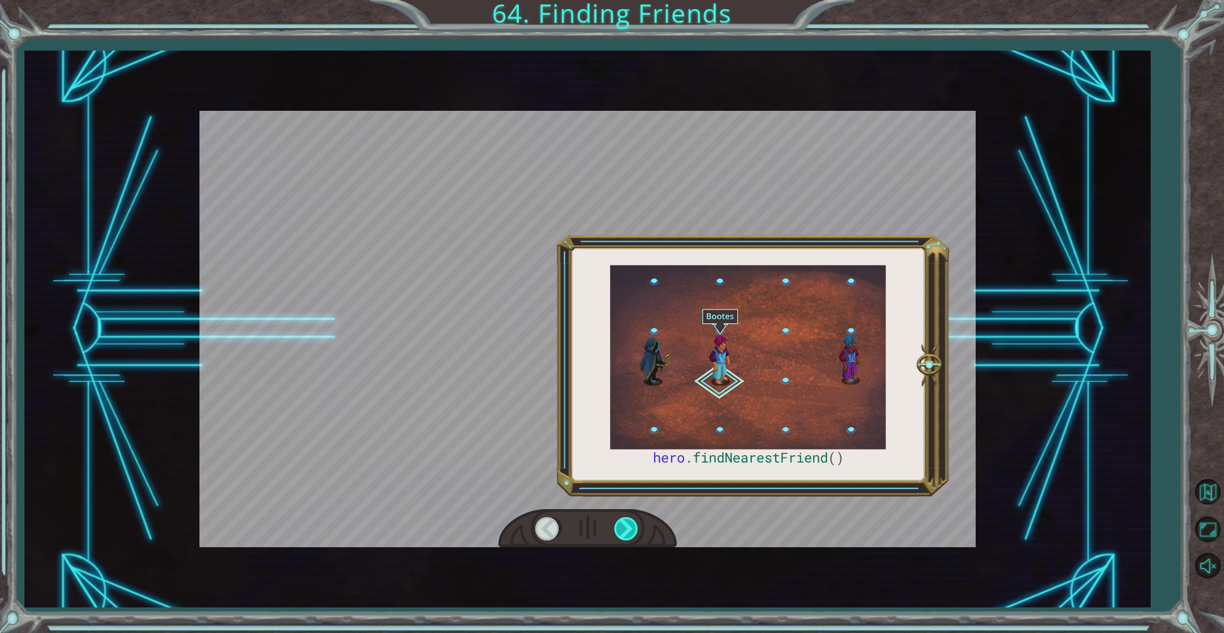
click at [632, 528] on div at bounding box center [627, 528] width 26 height 23
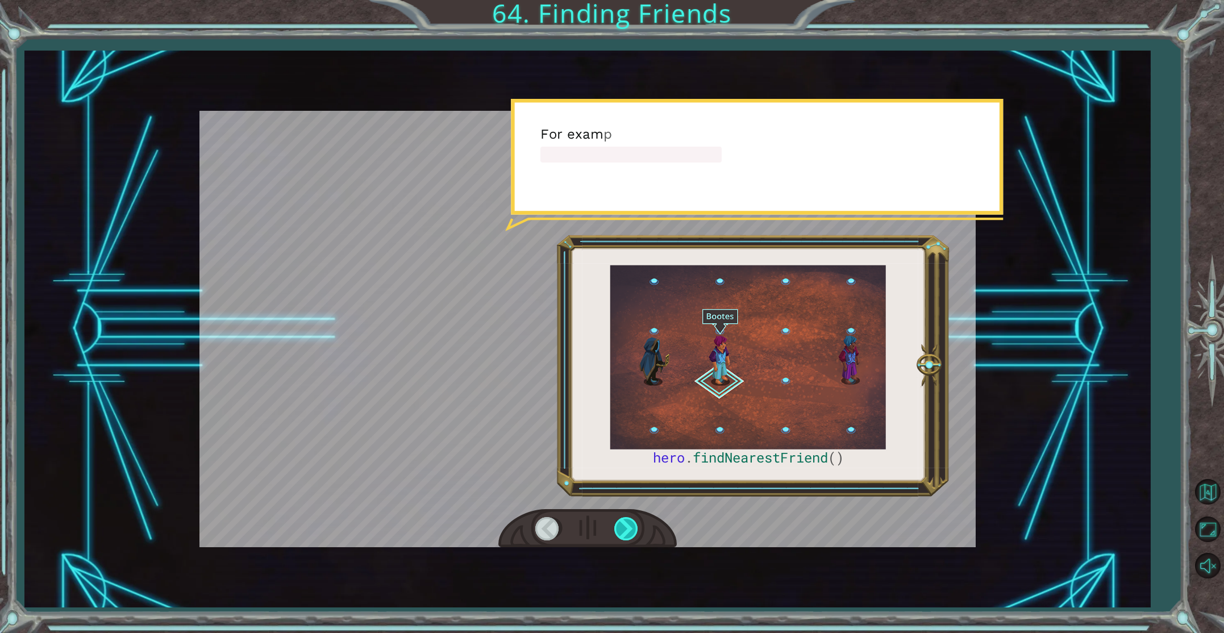
click at [632, 528] on div at bounding box center [627, 528] width 26 height 23
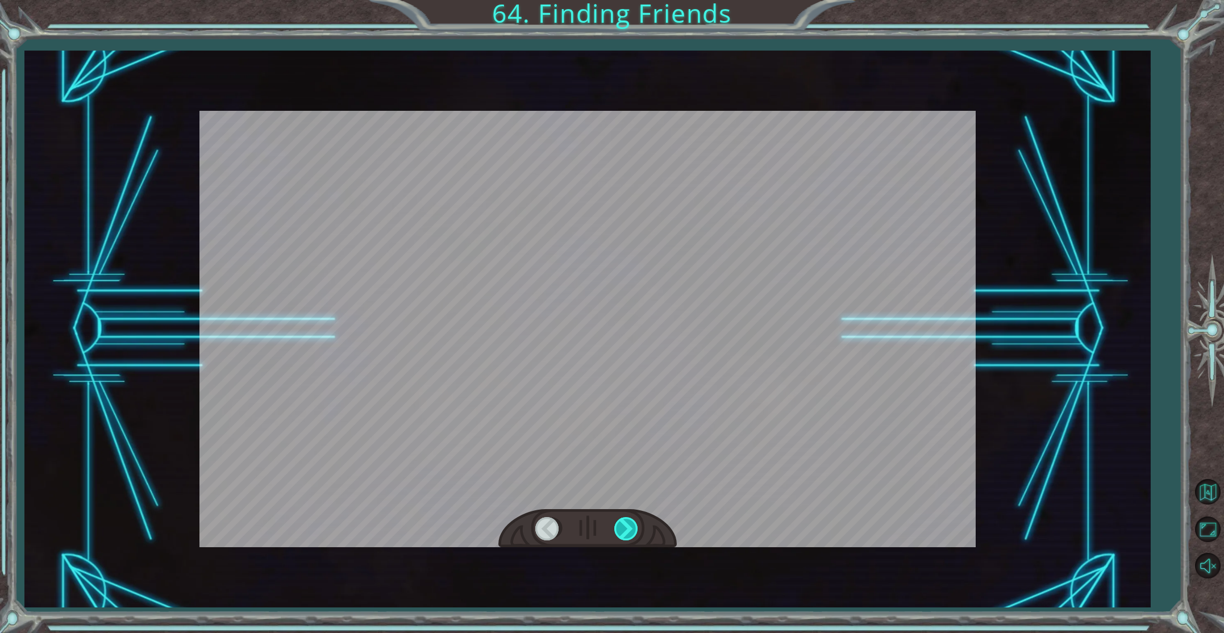
click at [632, 528] on div at bounding box center [627, 528] width 26 height 23
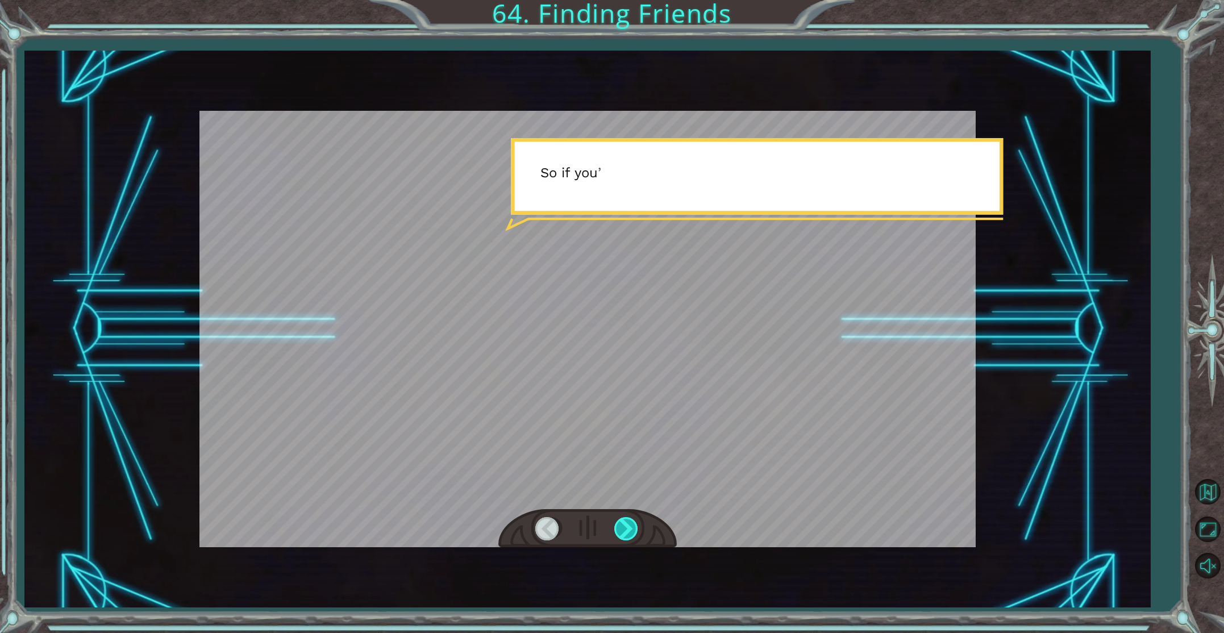
click at [632, 528] on div at bounding box center [627, 528] width 26 height 23
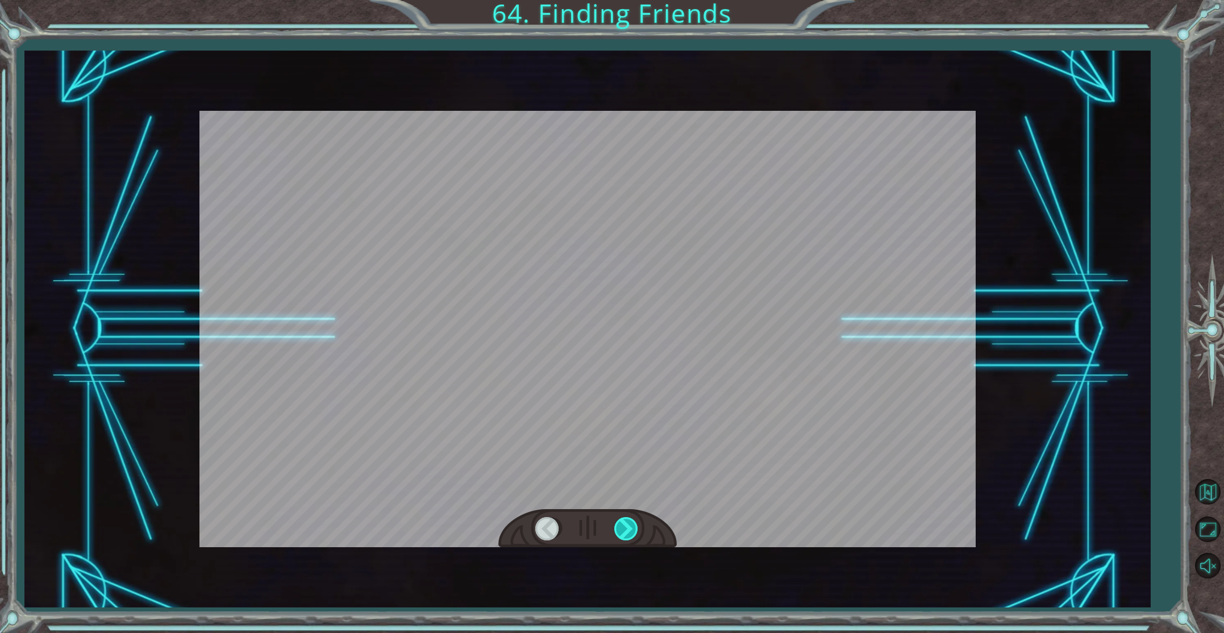
click at [632, 528] on div at bounding box center [627, 528] width 26 height 23
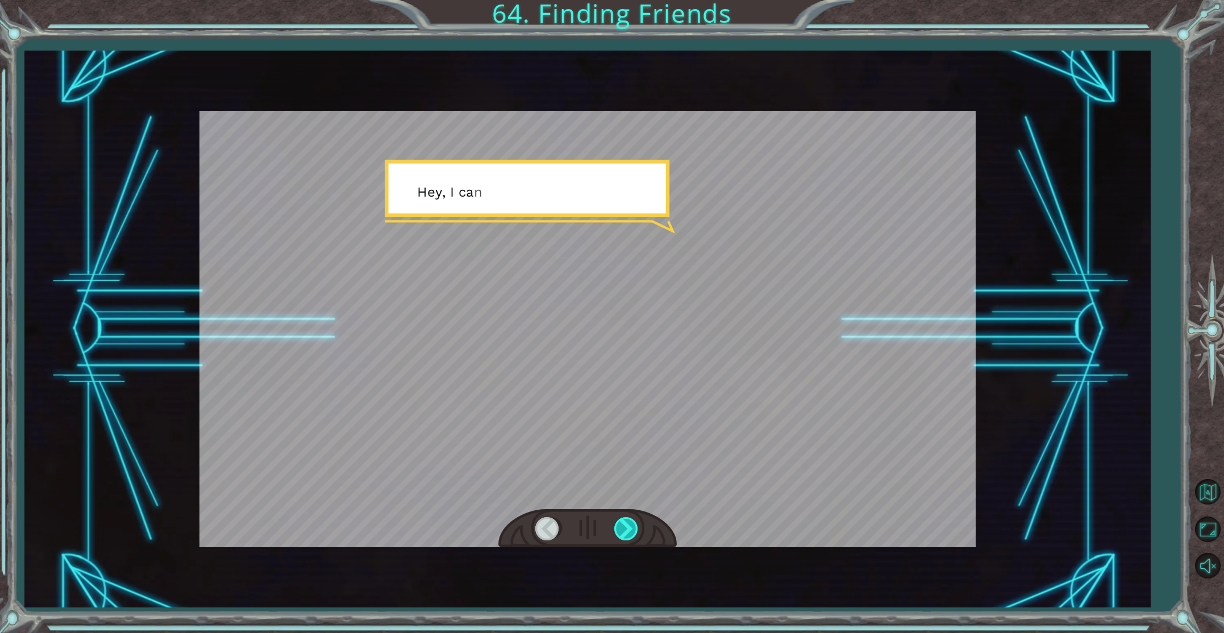
click at [632, 528] on div at bounding box center [627, 528] width 26 height 23
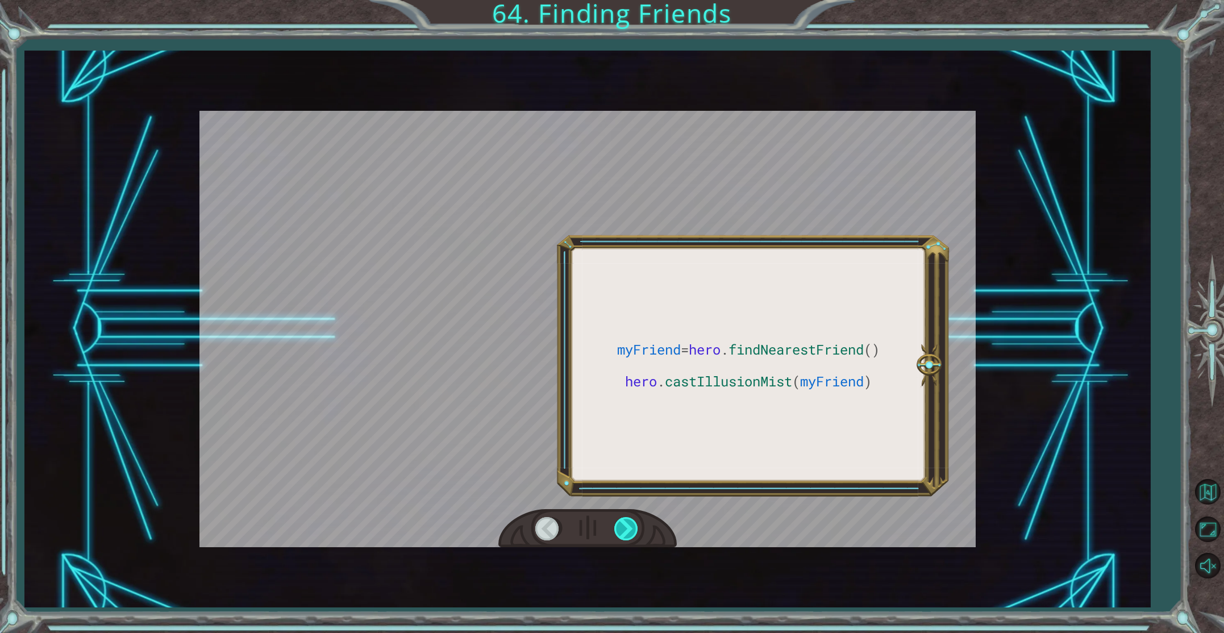
click at [632, 528] on div at bounding box center [627, 528] width 26 height 23
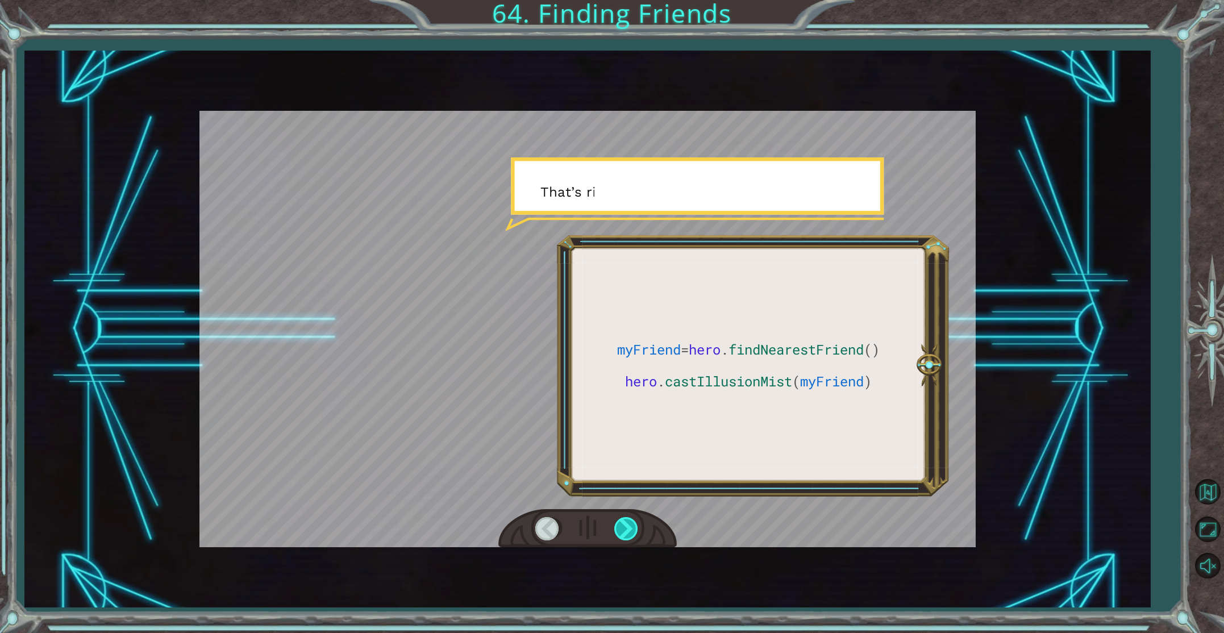
click at [632, 528] on div at bounding box center [627, 528] width 26 height 23
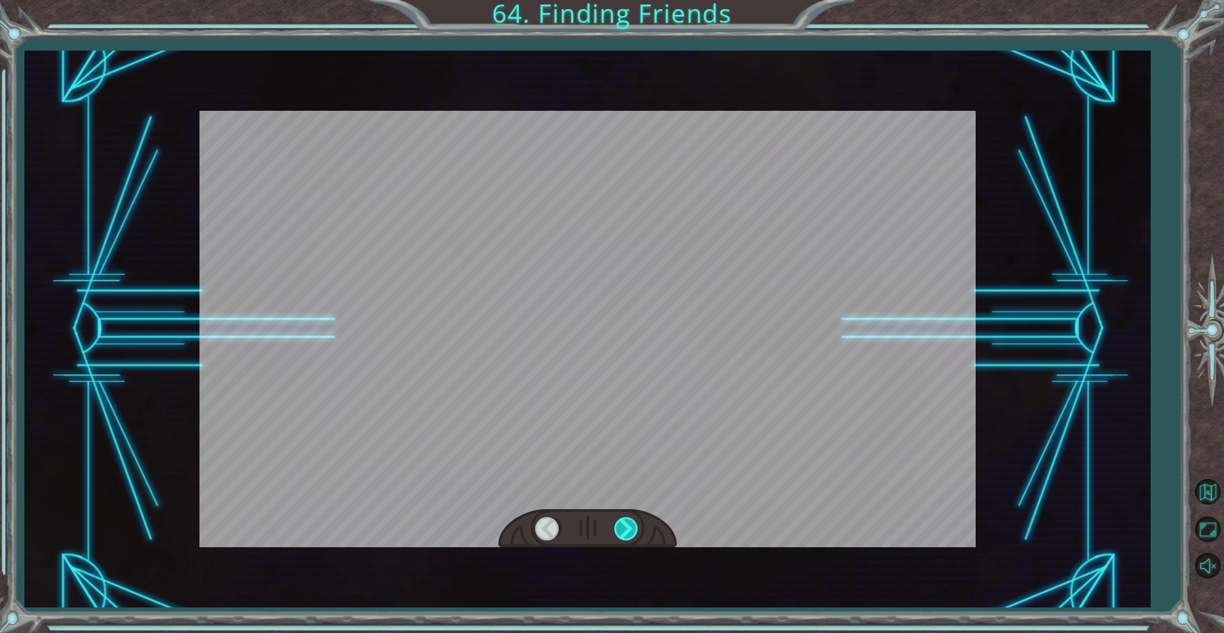
click at [632, 528] on div at bounding box center [627, 528] width 26 height 23
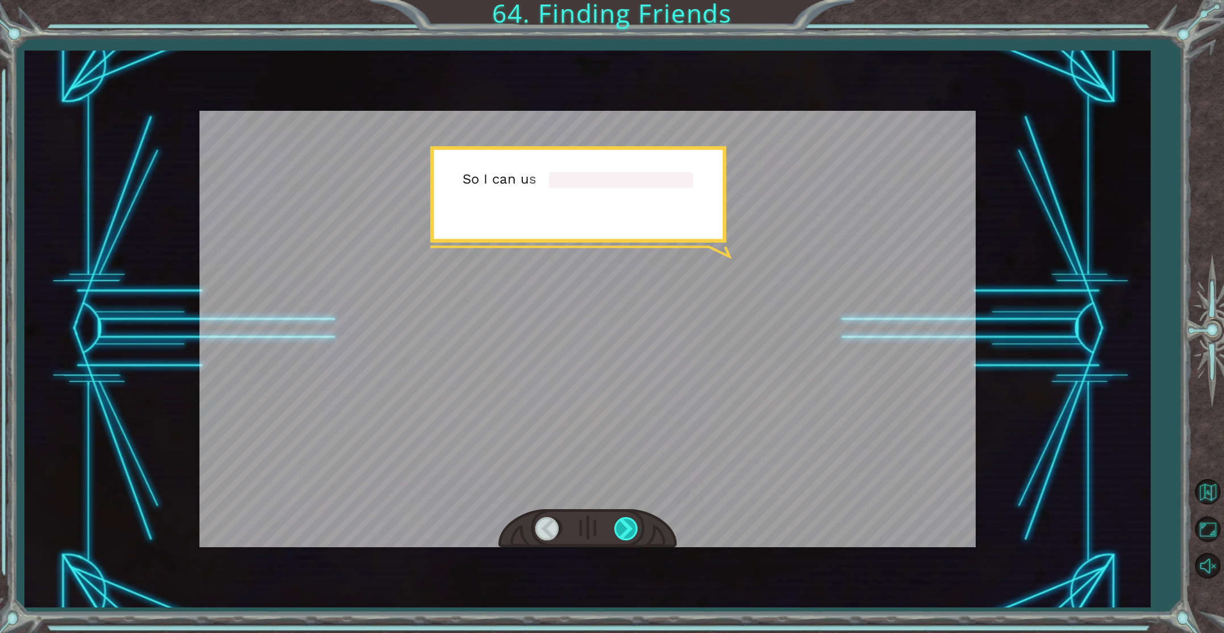
click at [632, 528] on div at bounding box center [627, 528] width 26 height 23
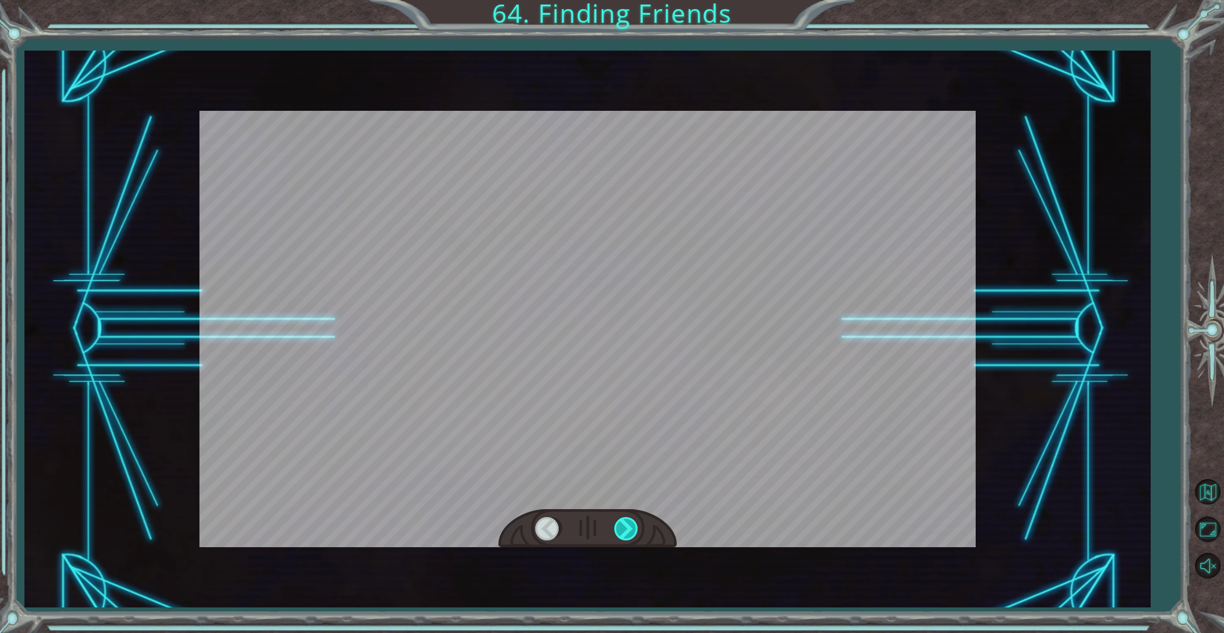
click at [632, 528] on div at bounding box center [627, 528] width 26 height 23
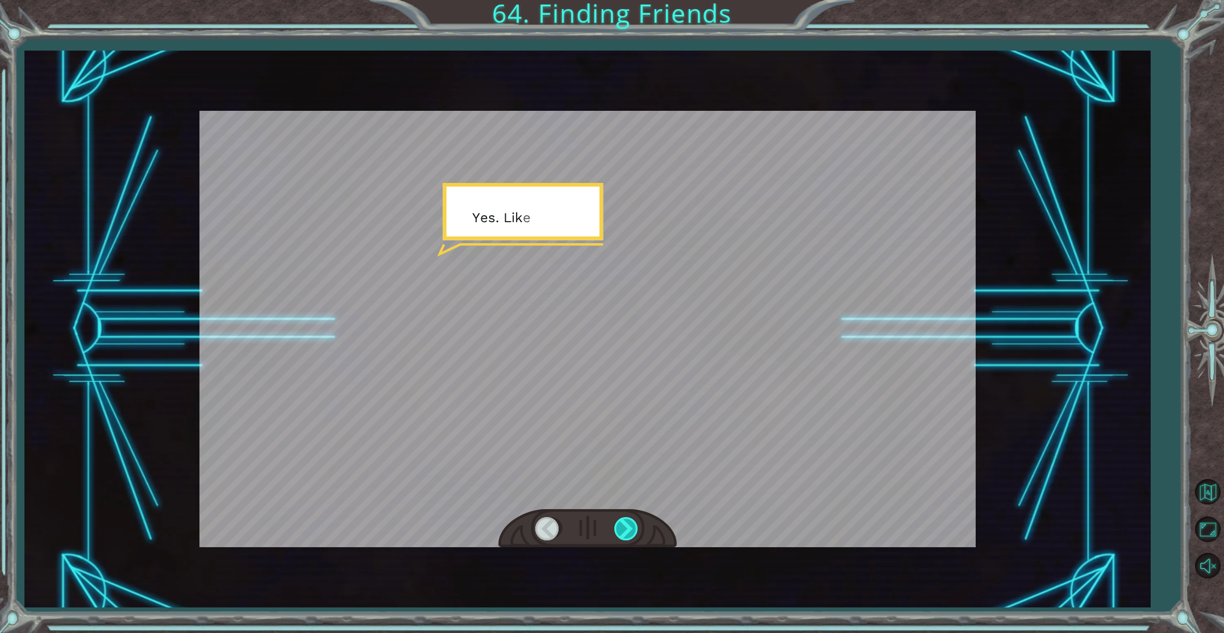
click at [632, 528] on div at bounding box center [627, 528] width 26 height 23
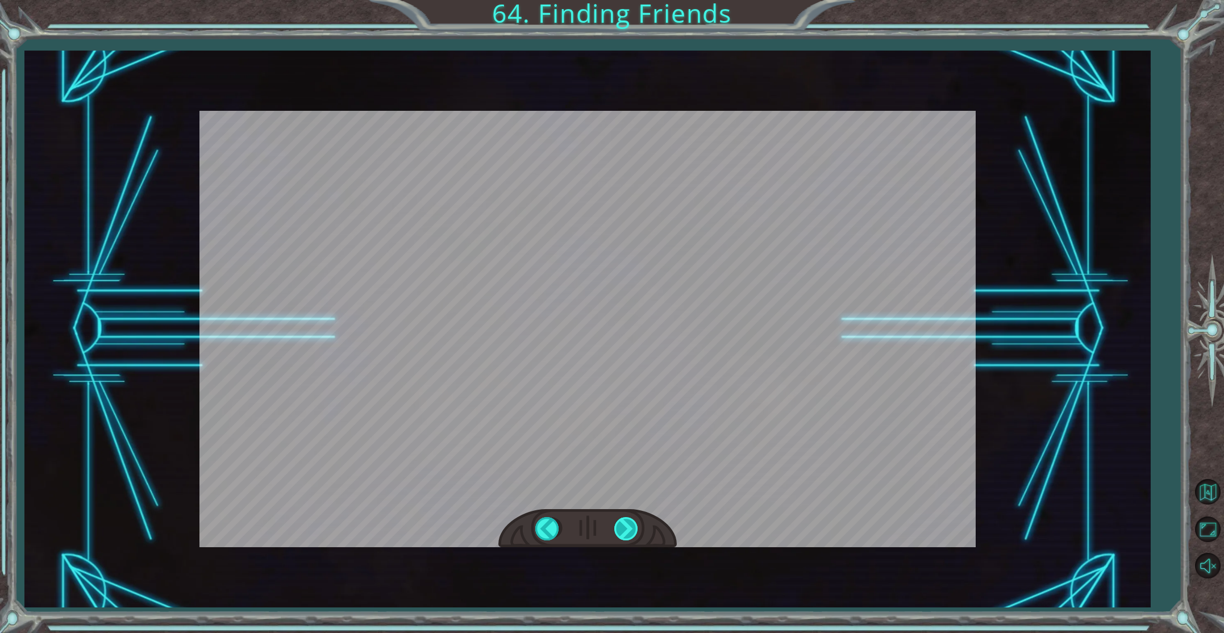
click at [632, 528] on div at bounding box center [627, 528] width 26 height 23
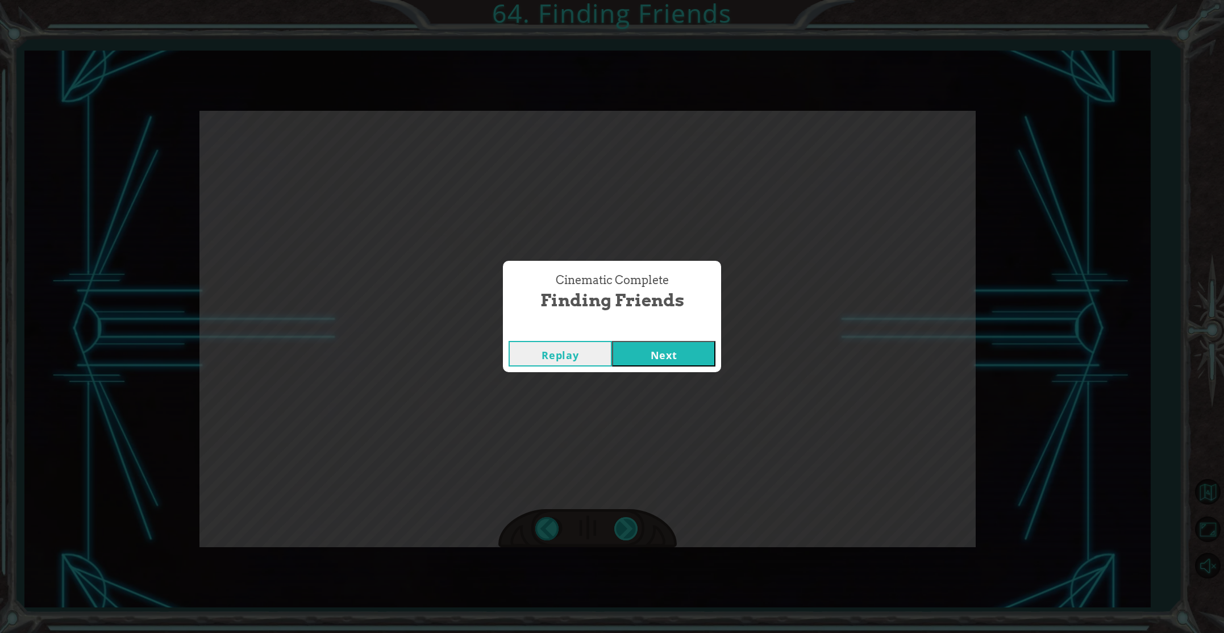
click at [632, 528] on div "Cinematic Complete Finding Friends Replay Next" at bounding box center [612, 316] width 1224 height 633
